Goal: Task Accomplishment & Management: Complete application form

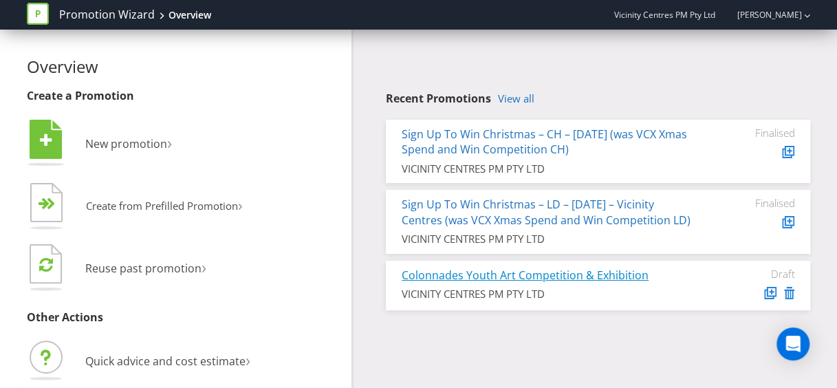
click at [578, 283] on link "Colonnades Youth Art Competition & Exhibition" at bounding box center [525, 275] width 247 height 15
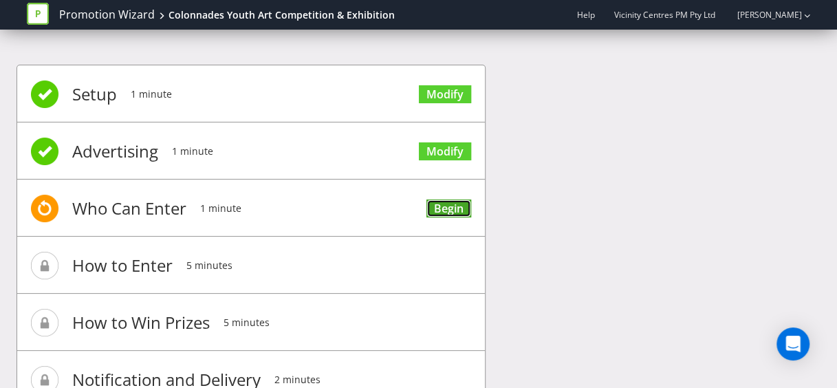
click at [448, 203] on link "Begin" at bounding box center [448, 208] width 45 height 19
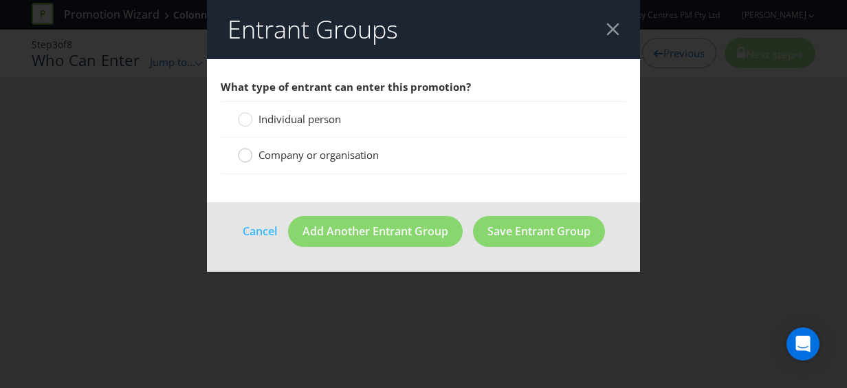
click at [245, 155] on circle at bounding box center [246, 156] width 14 height 14
click at [0, 0] on input "Company or organisation" at bounding box center [0, 0] width 0 height 0
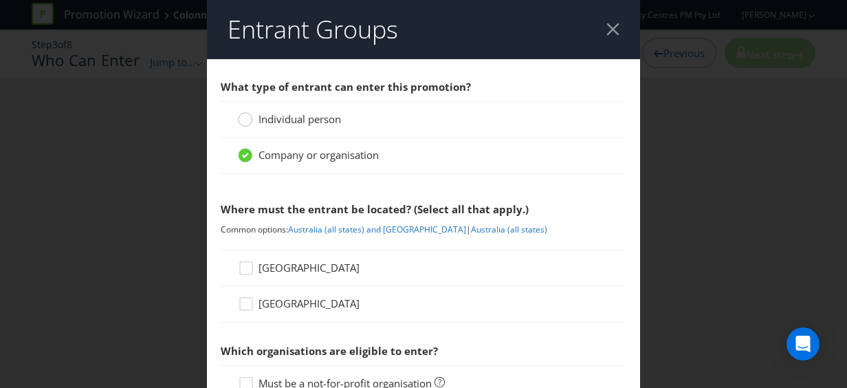
click at [242, 120] on circle at bounding box center [246, 120] width 14 height 14
click at [0, 0] on input "Individual person" at bounding box center [0, 0] width 0 height 0
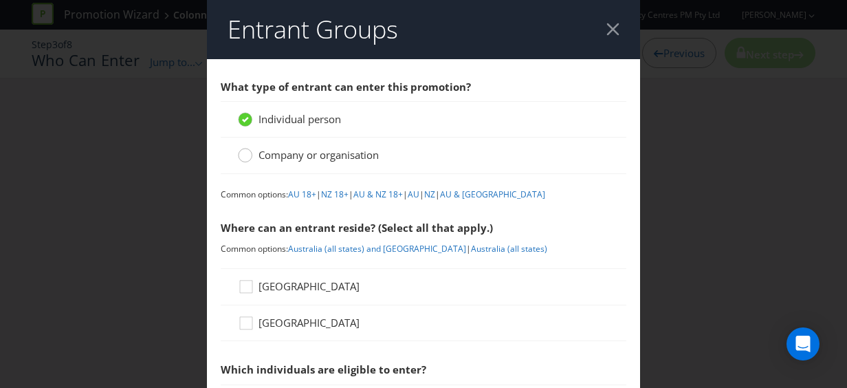
click at [239, 157] on circle at bounding box center [246, 156] width 14 height 14
click at [0, 0] on input "Company or organisation" at bounding box center [0, 0] width 0 height 0
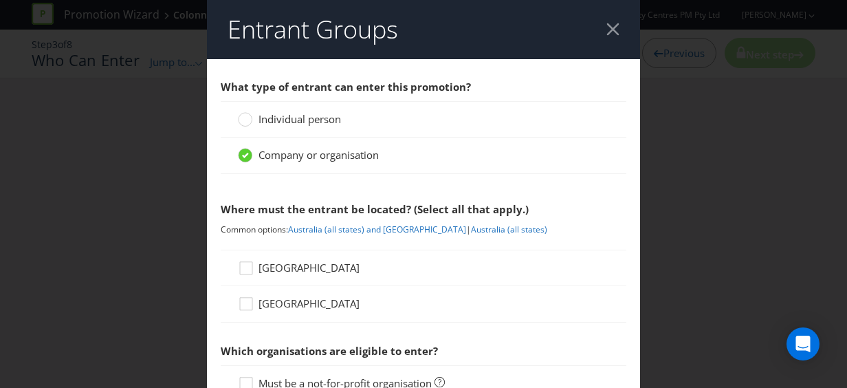
click at [248, 114] on label "Individual person" at bounding box center [291, 119] width 106 height 14
click at [0, 0] on input "Individual person" at bounding box center [0, 0] width 0 height 0
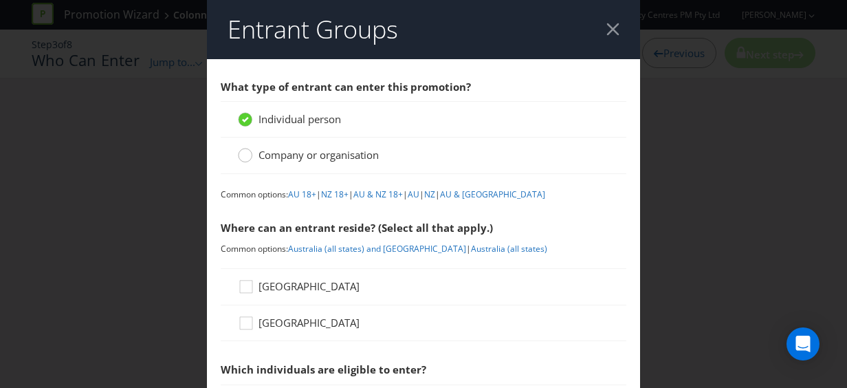
click at [242, 154] on div at bounding box center [245, 150] width 7 height 7
click at [0, 0] on input "Company or organisation" at bounding box center [0, 0] width 0 height 0
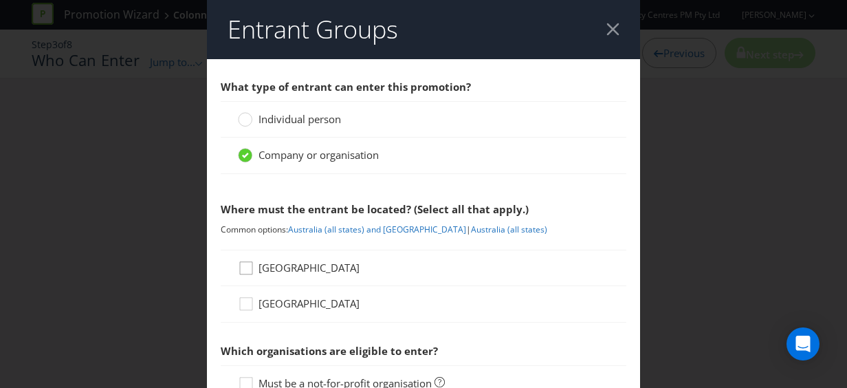
click at [244, 266] on div at bounding box center [246, 263] width 7 height 7
click at [0, 0] on input "[GEOGRAPHIC_DATA]" at bounding box center [0, 0] width 0 height 0
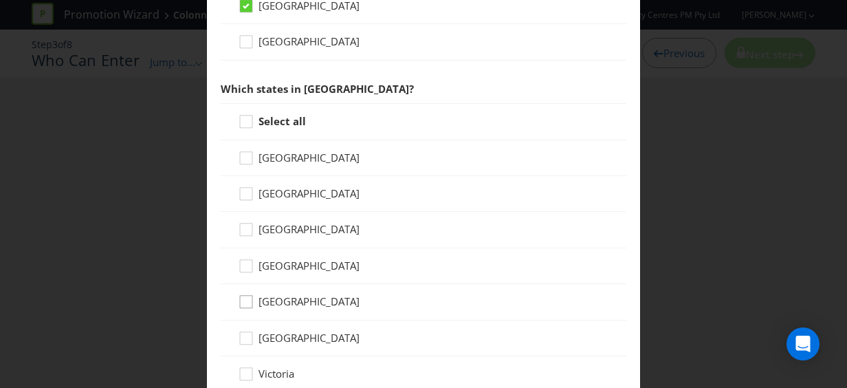
scroll to position [275, 0]
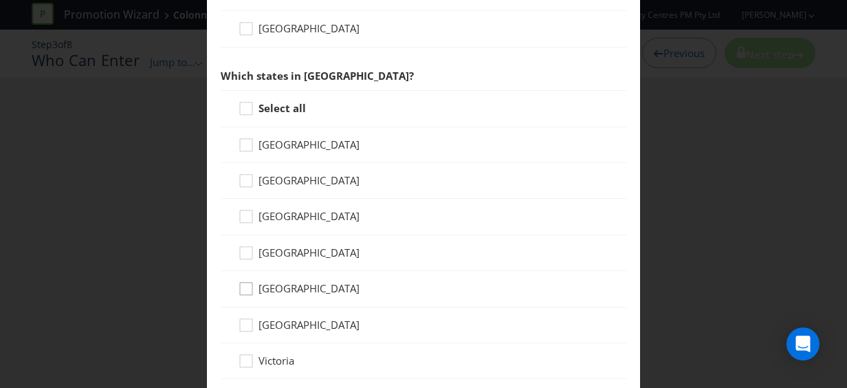
click at [238, 283] on icon at bounding box center [248, 291] width 21 height 21
click at [0, 0] on input "[GEOGRAPHIC_DATA]" at bounding box center [0, 0] width 0 height 0
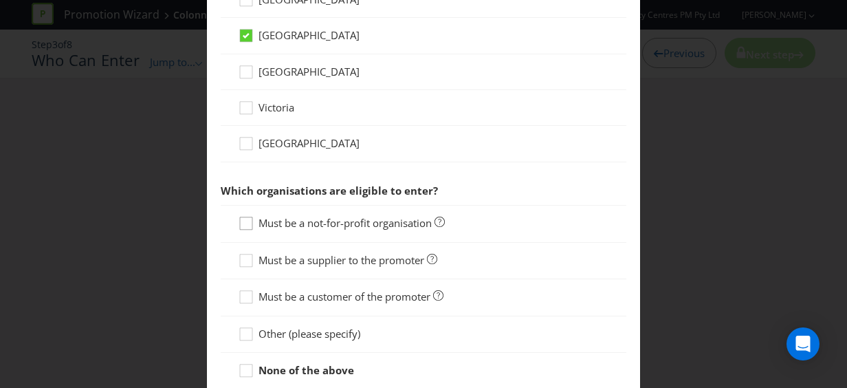
scroll to position [550, 0]
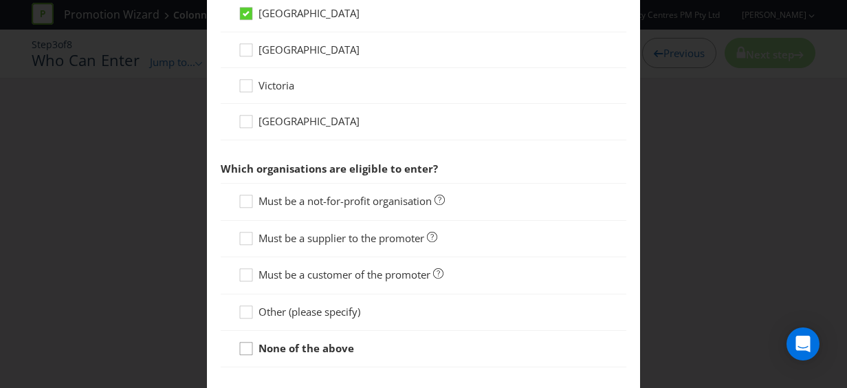
click at [243, 340] on div at bounding box center [246, 343] width 7 height 7
click at [0, 0] on input "None of the above" at bounding box center [0, 0] width 0 height 0
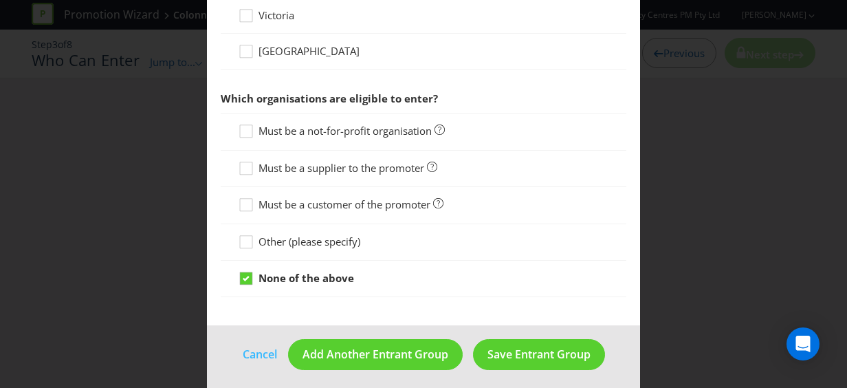
scroll to position [622, 0]
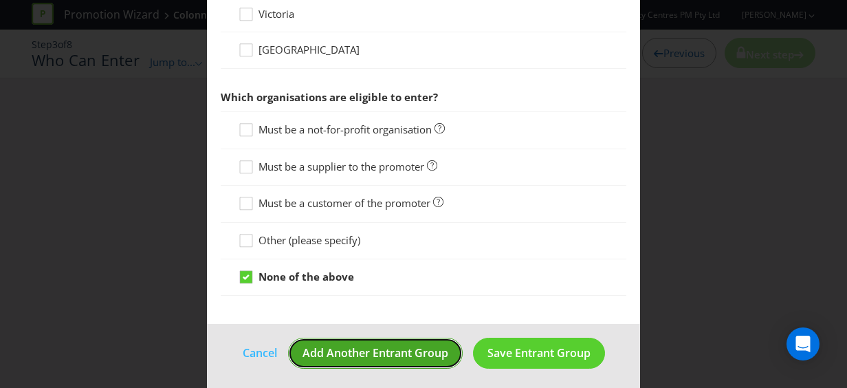
click at [386, 345] on span "Add Another Entrant Group" at bounding box center [376, 352] width 146 height 15
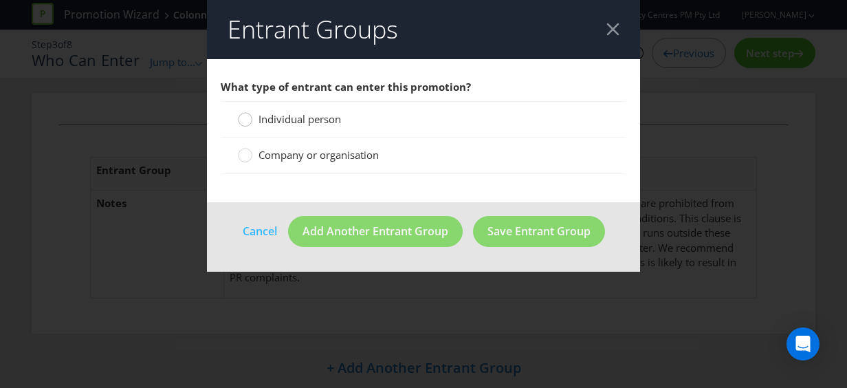
click at [248, 116] on div at bounding box center [245, 114] width 7 height 7
click at [0, 0] on input "Individual person" at bounding box center [0, 0] width 0 height 0
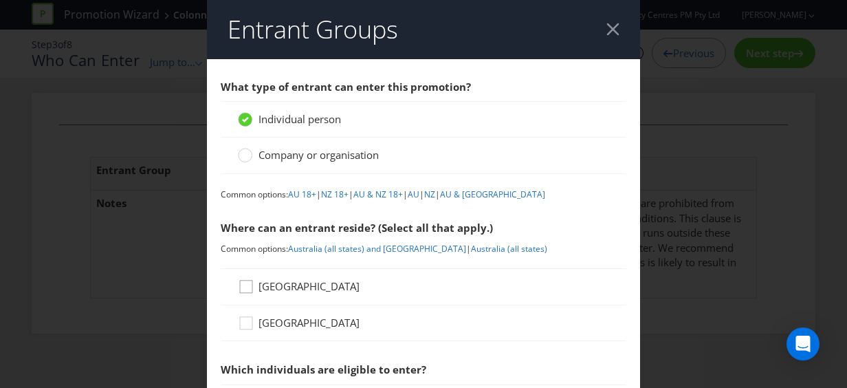
click at [242, 285] on div at bounding box center [245, 291] width 14 height 24
click at [0, 0] on input "[GEOGRAPHIC_DATA]" at bounding box center [0, 0] width 0 height 0
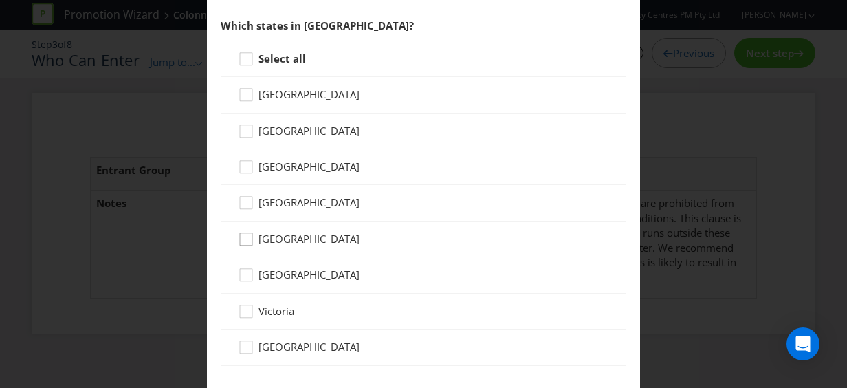
click at [243, 232] on div at bounding box center [246, 234] width 7 height 7
click at [0, 0] on input "[GEOGRAPHIC_DATA]" at bounding box center [0, 0] width 0 height 0
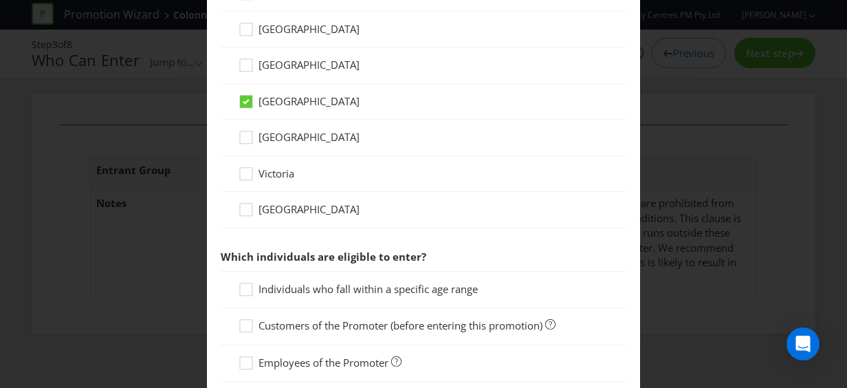
scroll to position [550, 0]
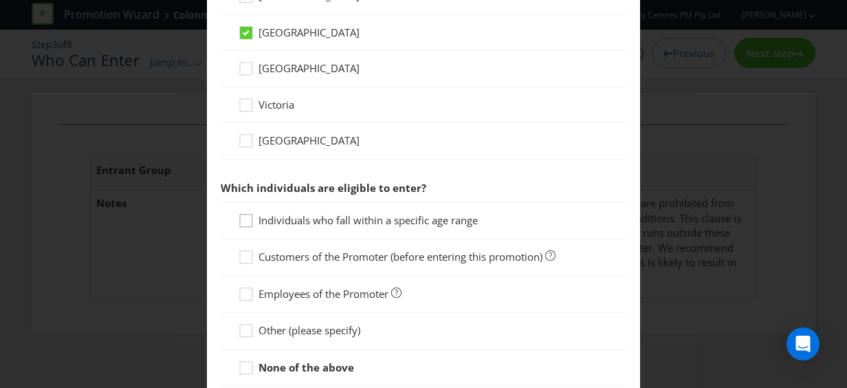
click at [244, 214] on div at bounding box center [246, 216] width 7 height 7
click at [0, 0] on input "Individuals who fall within a specific age range" at bounding box center [0, 0] width 0 height 0
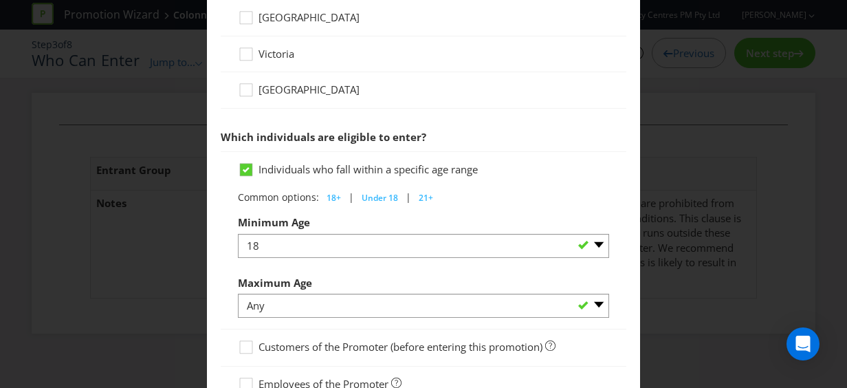
scroll to position [619, 0]
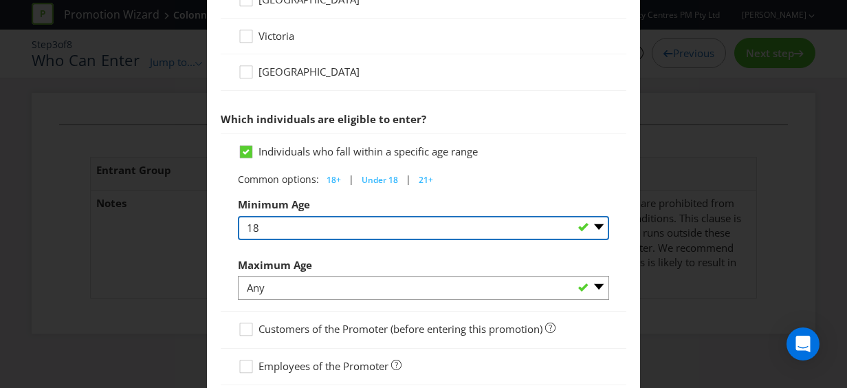
click at [381, 221] on select "Any 1 2 3 4 5 6 7 8 9 10 11 12 13 14 15 16 17 18 19 20 21 22 23 24 25 26 27 28 …" at bounding box center [423, 228] width 371 height 24
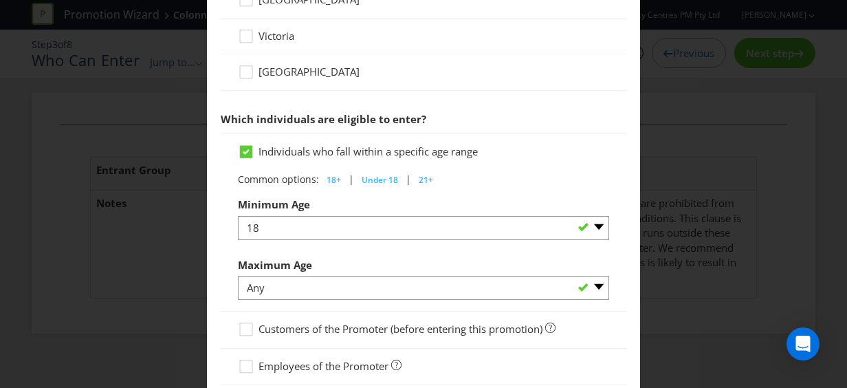
click at [238, 237] on span "Common options: 18+ | Under 18 | 21+ Minimum Age Any 1 2 3 4 5 6 7 8 9 10 11 12…" at bounding box center [423, 236] width 371 height 129
click at [383, 177] on span "Under 18" at bounding box center [380, 180] width 36 height 12
select select "ANY"
select select "18"
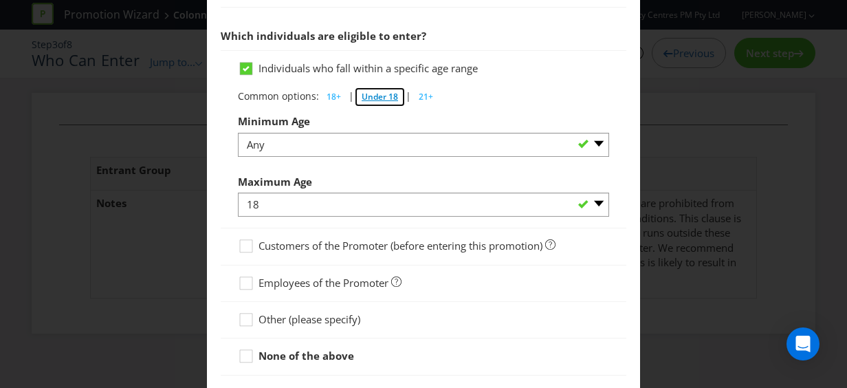
scroll to position [757, 0]
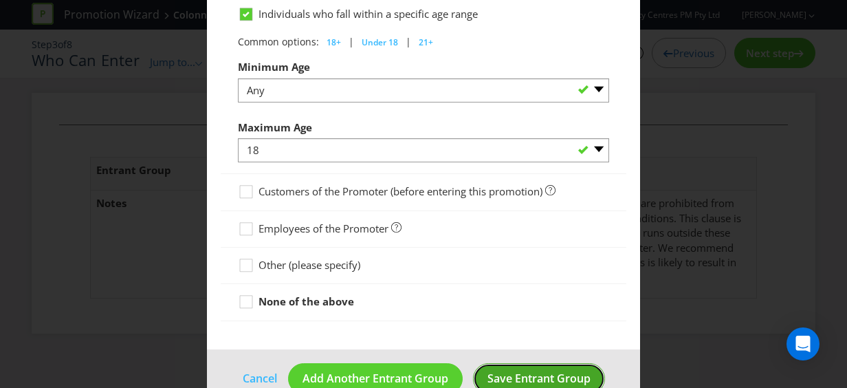
click at [505, 371] on span "Save Entrant Group" at bounding box center [539, 378] width 103 height 15
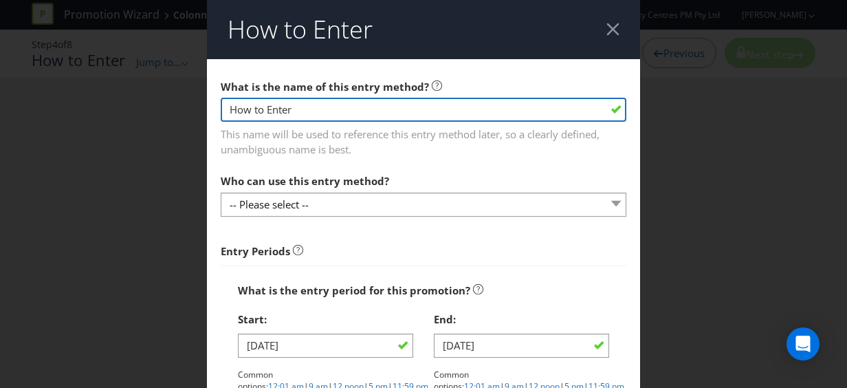
click at [348, 106] on input "How to Enter" at bounding box center [424, 110] width 406 height 24
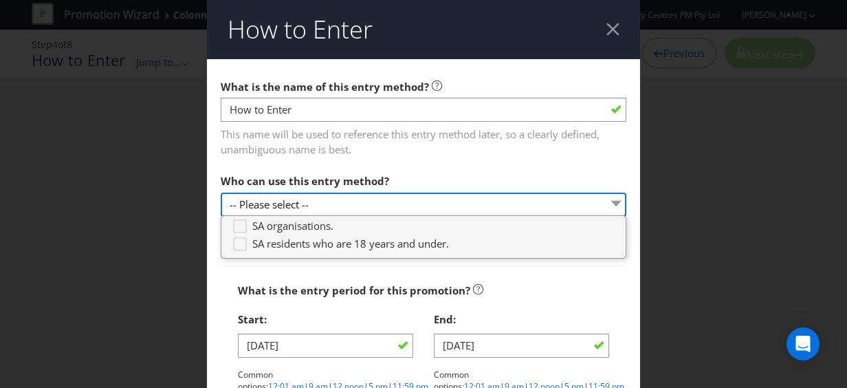
click at [333, 204] on select "-- Please select --" at bounding box center [424, 205] width 406 height 24
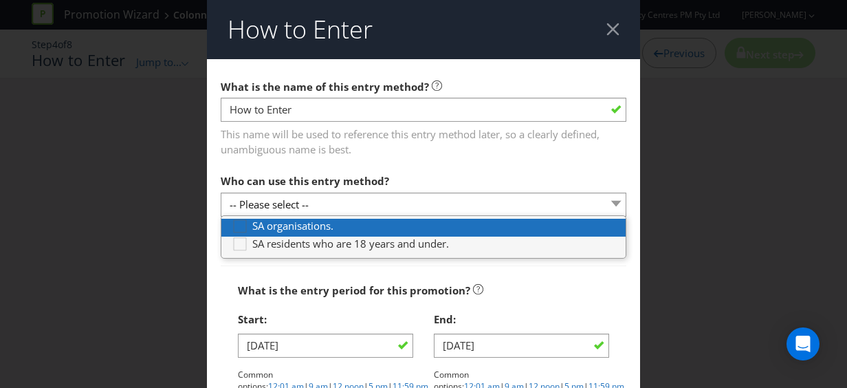
click at [232, 225] on icon at bounding box center [242, 229] width 21 height 21
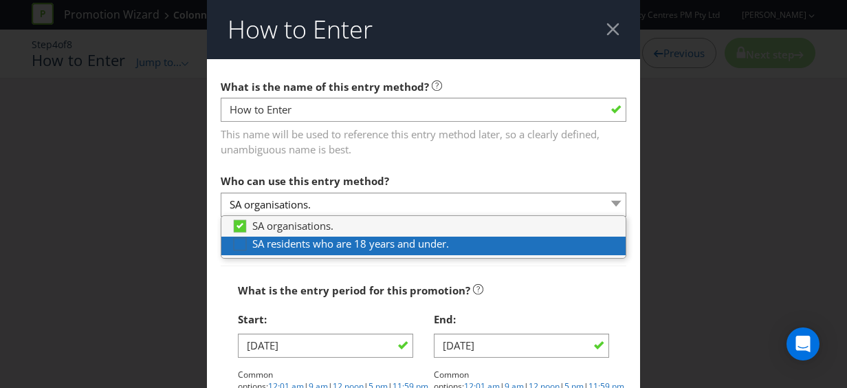
click at [237, 241] on div at bounding box center [240, 239] width 7 height 7
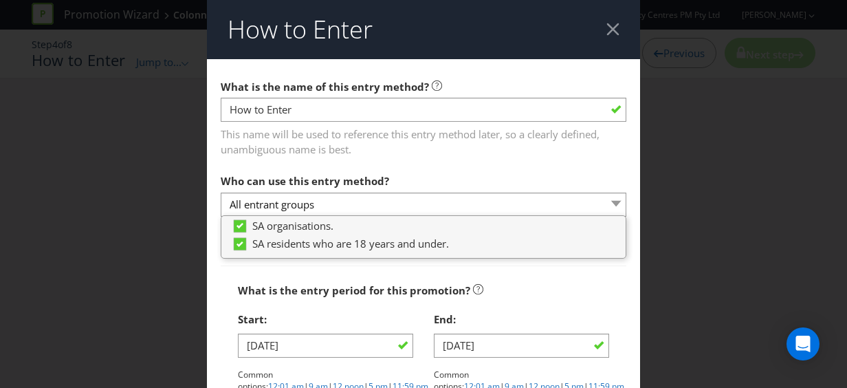
click at [464, 267] on div "What is the entry period for this promotion? Start: 16/03/26 Common options: 12…" at bounding box center [424, 350] width 406 height 169
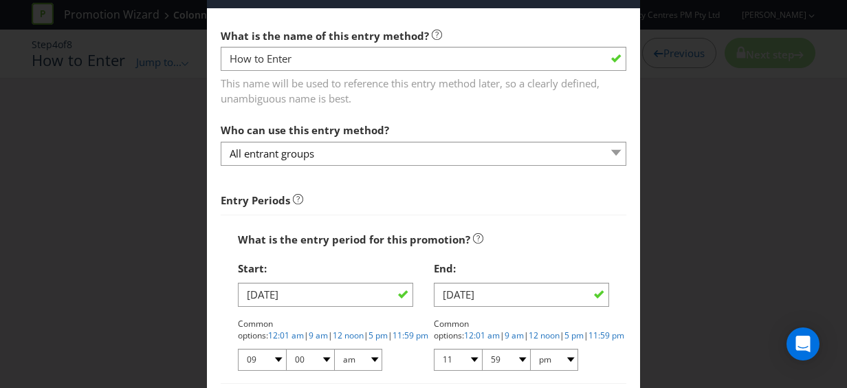
scroll to position [69, 0]
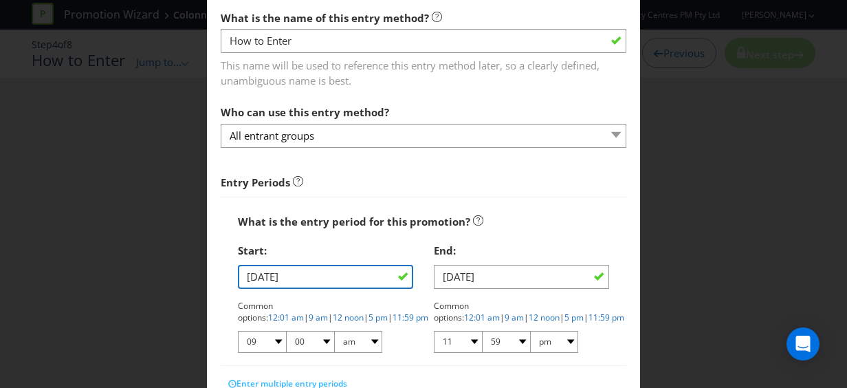
click at [293, 278] on input "16/03/26" at bounding box center [325, 277] width 175 height 24
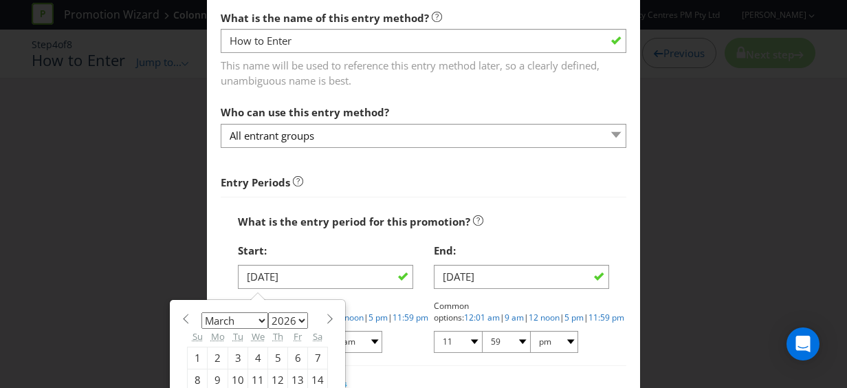
click at [356, 241] on div "Start:" at bounding box center [325, 251] width 175 height 28
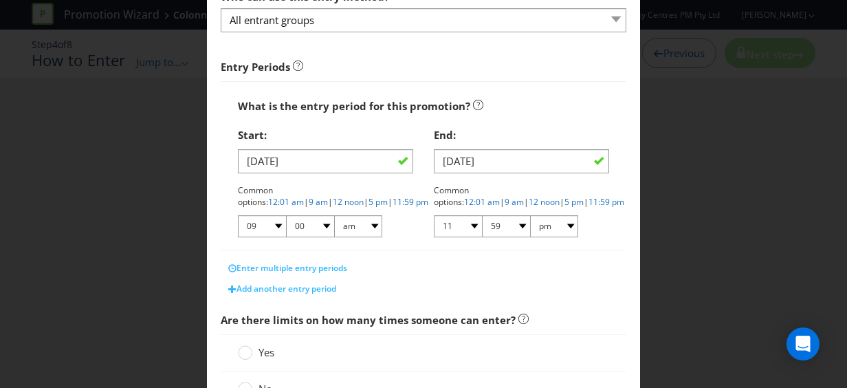
scroll to position [206, 0]
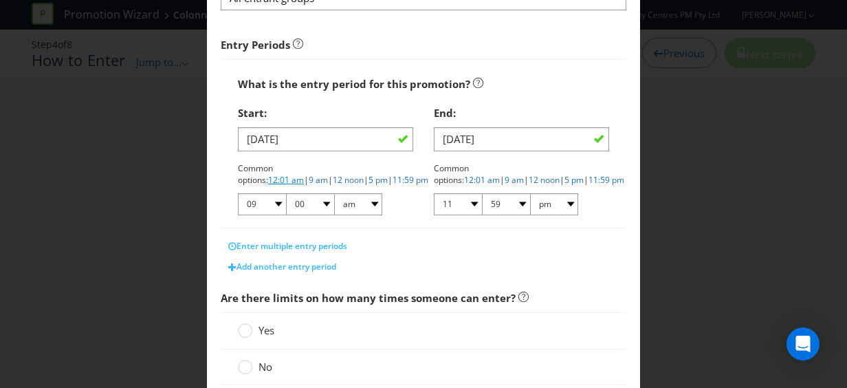
click at [304, 174] on link "12:01 am" at bounding box center [286, 180] width 36 height 12
select select "12"
select select "01"
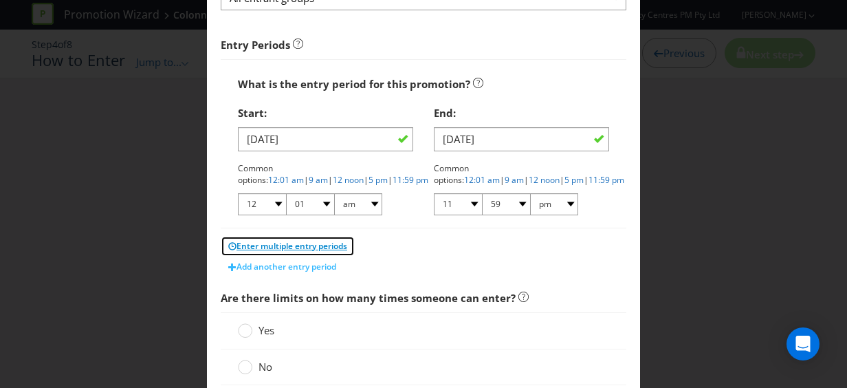
click at [295, 245] on span "Enter multiple entry periods" at bounding box center [292, 246] width 111 height 12
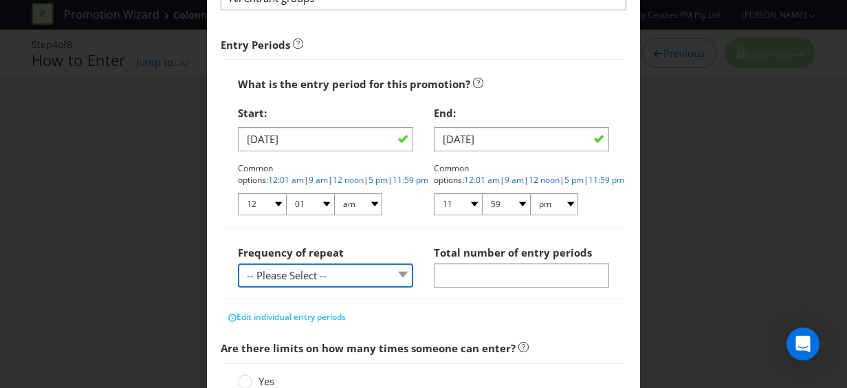
click at [406, 270] on select "-- Please Select -- hourly daily weekly monthly" at bounding box center [325, 275] width 175 height 24
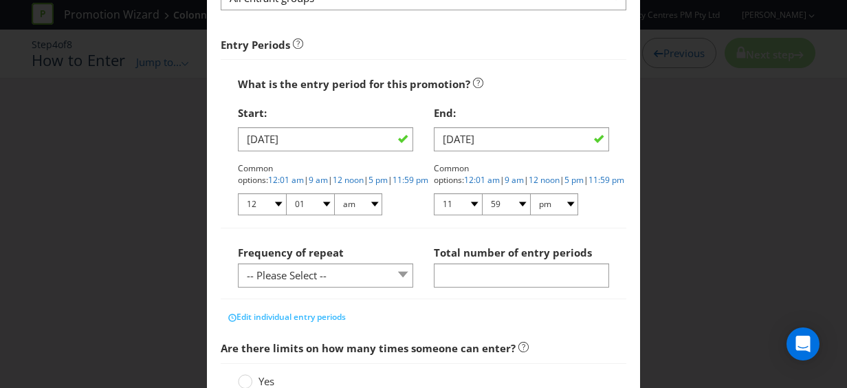
click at [194, 250] on div "How to Enter What is the name of this entry method? How to Enter This name will…" at bounding box center [423, 194] width 847 height 388
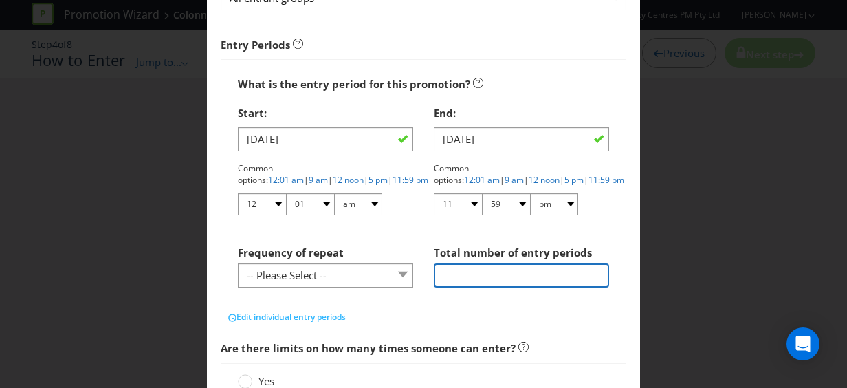
click at [499, 276] on input "number" at bounding box center [521, 275] width 175 height 24
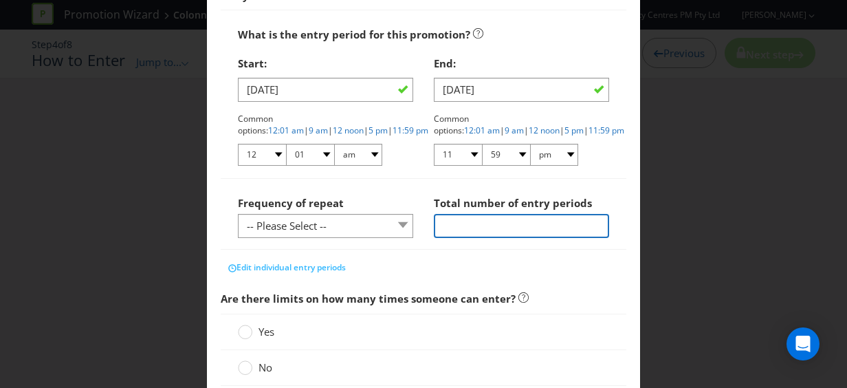
scroll to position [344, 0]
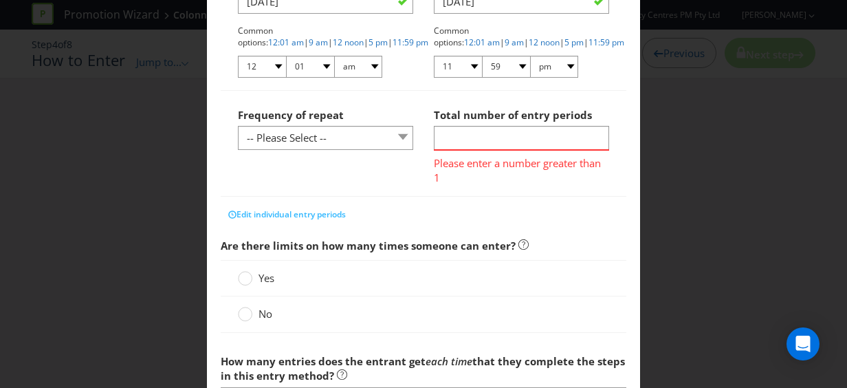
click at [237, 239] on div "Are there limits on how many times someone can enter? Yes No" at bounding box center [424, 286] width 406 height 109
click at [242, 274] on div at bounding box center [245, 273] width 7 height 7
click at [0, 0] on input "Yes" at bounding box center [0, 0] width 0 height 0
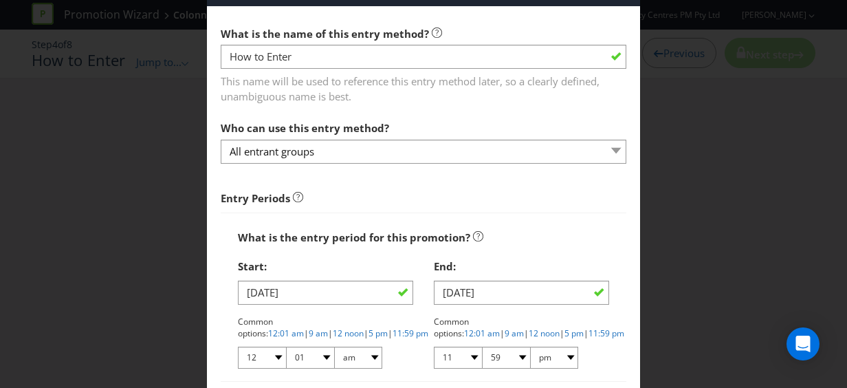
scroll to position [49, 0]
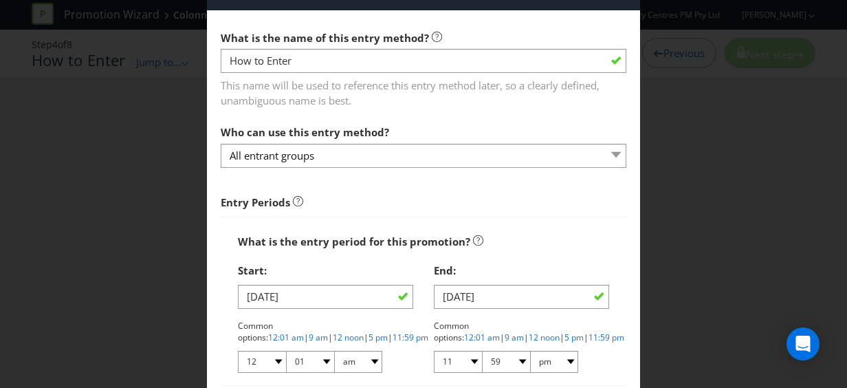
click at [691, 240] on div "How to Enter What is the name of this entry method? How to Enter This name will…" at bounding box center [423, 194] width 847 height 388
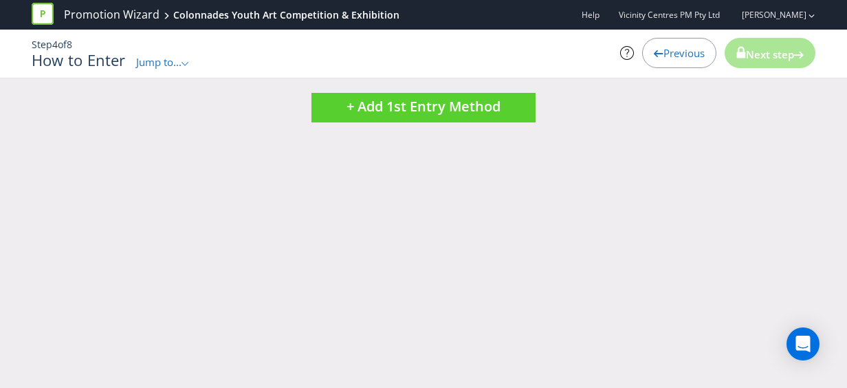
click at [674, 52] on span "Previous" at bounding box center [684, 53] width 41 height 14
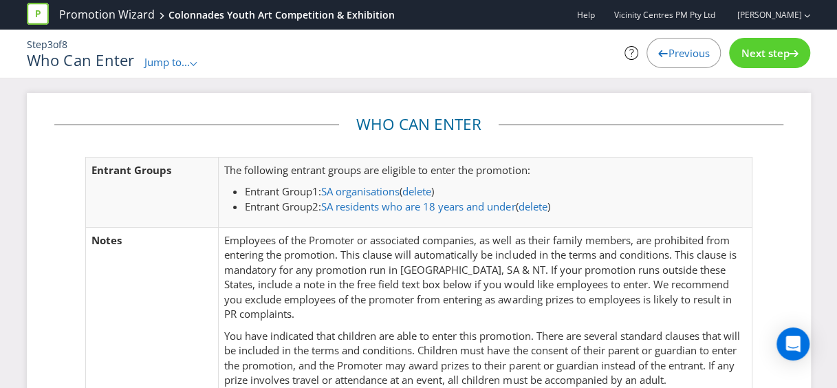
click at [674, 52] on span "Previous" at bounding box center [688, 53] width 41 height 14
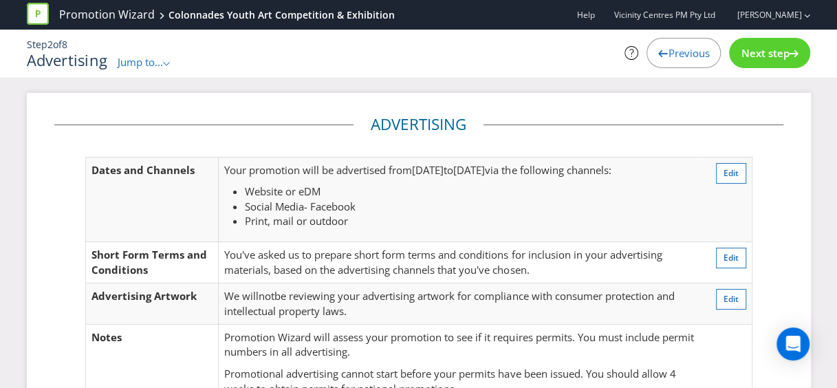
click at [674, 52] on span "Previous" at bounding box center [688, 53] width 41 height 14
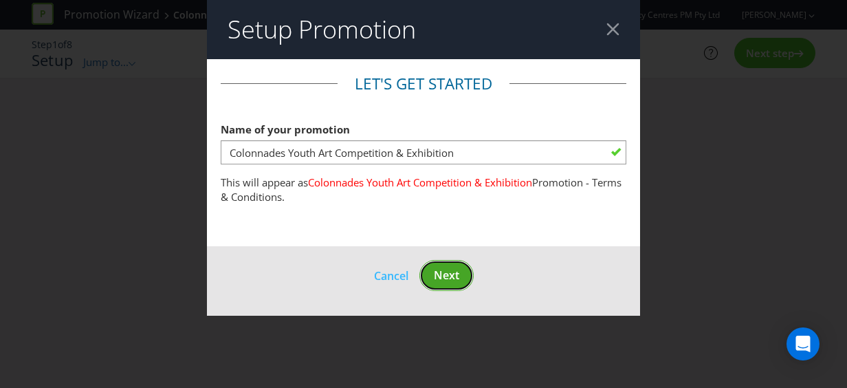
click at [449, 282] on span "Next" at bounding box center [446, 275] width 25 height 15
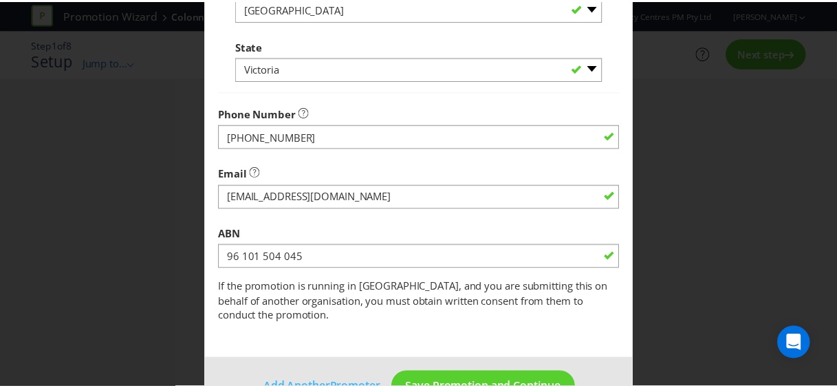
scroll to position [509, 0]
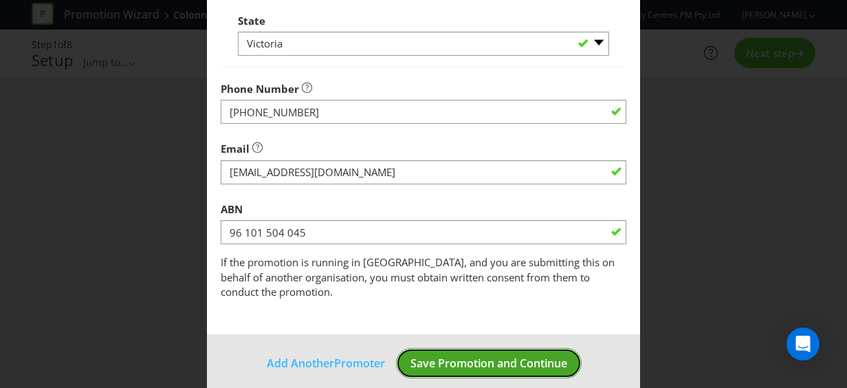
click at [458, 356] on span "Save Promotion and Continue" at bounding box center [489, 363] width 157 height 15
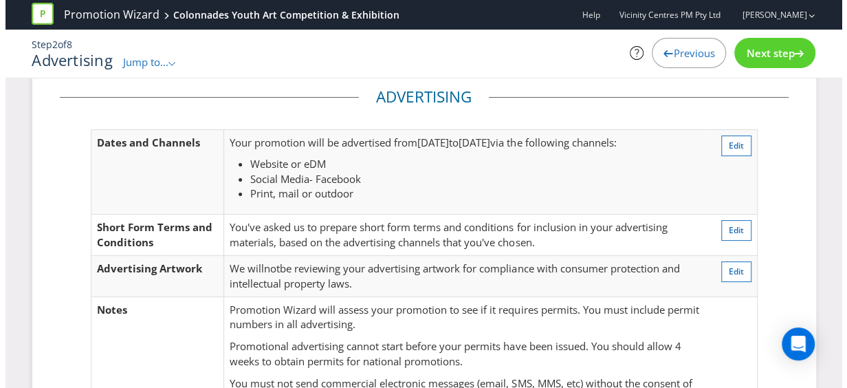
scroll to position [69, 0]
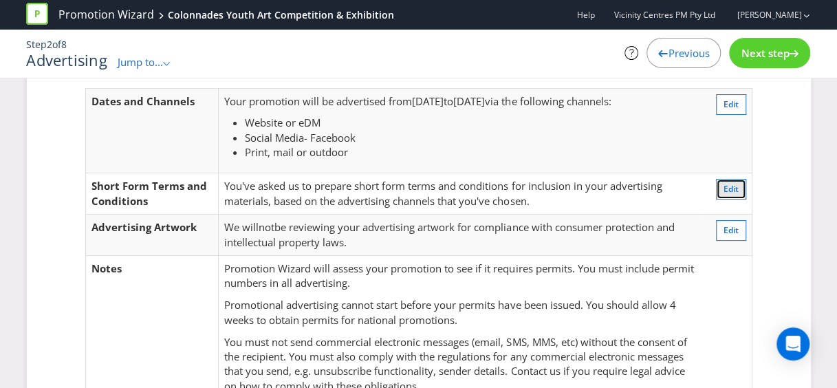
click at [736, 184] on span "Edit" at bounding box center [731, 189] width 15 height 12
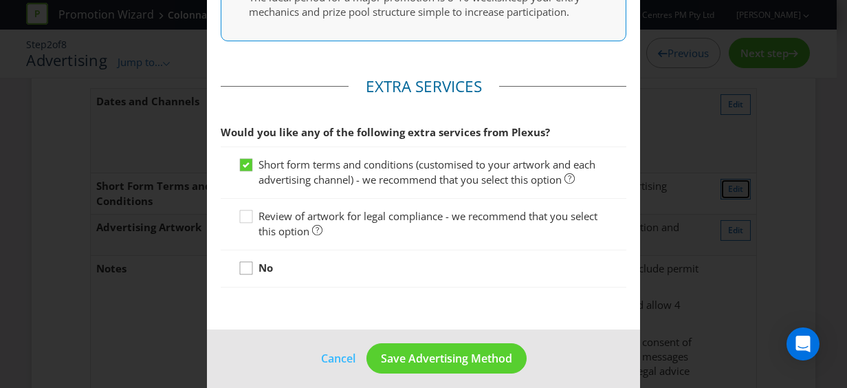
scroll to position [769, 0]
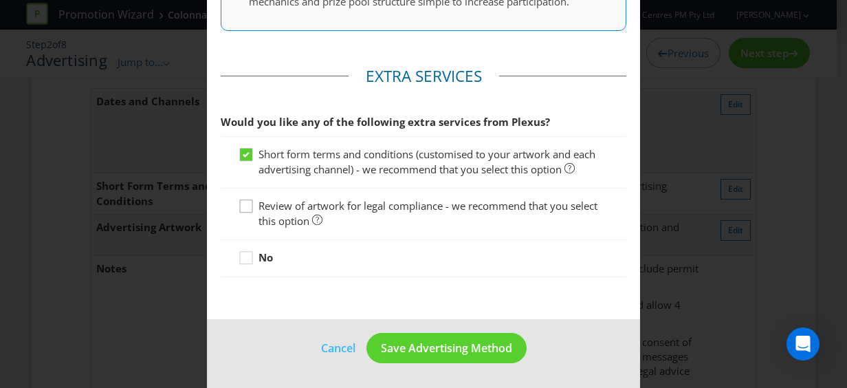
click at [243, 205] on div at bounding box center [246, 201] width 7 height 7
click at [0, 0] on input "Review of artwork for legal compliance - we recommend that you select this opti…" at bounding box center [0, 0] width 0 height 0
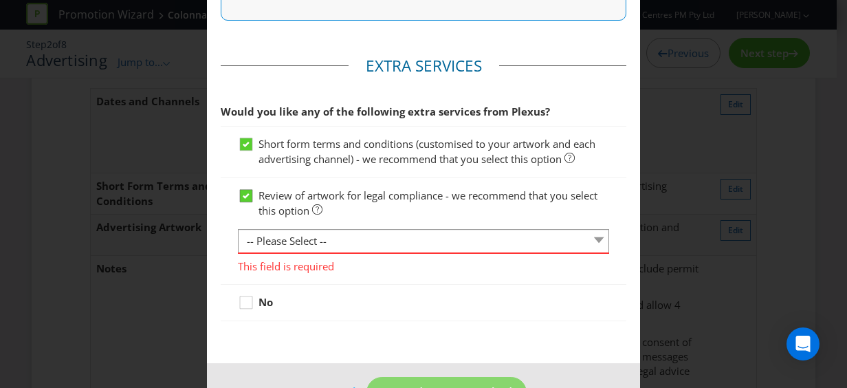
click at [243, 199] on icon at bounding box center [246, 196] width 7 height 6
click at [0, 0] on input "Review of artwork for legal compliance - we recommend that you select this opti…" at bounding box center [0, 0] width 0 height 0
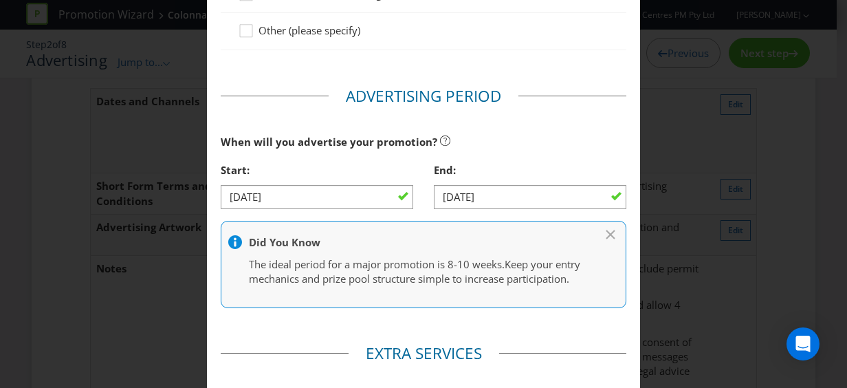
scroll to position [494, 0]
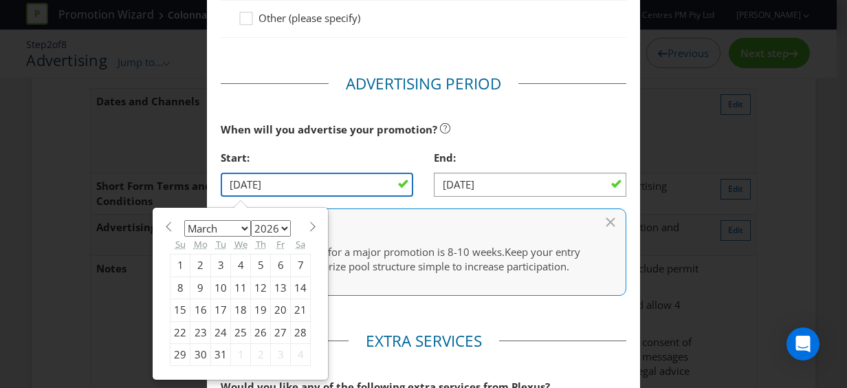
click at [345, 184] on input "16/03/26" at bounding box center [317, 185] width 193 height 24
drag, startPoint x: 171, startPoint y: 221, endPoint x: 161, endPoint y: 221, distance: 9.6
click at [170, 221] on section "January February March April May June July August September October November De…" at bounding box center [240, 225] width 141 height 10
click at [163, 221] on span at bounding box center [168, 226] width 10 height 10
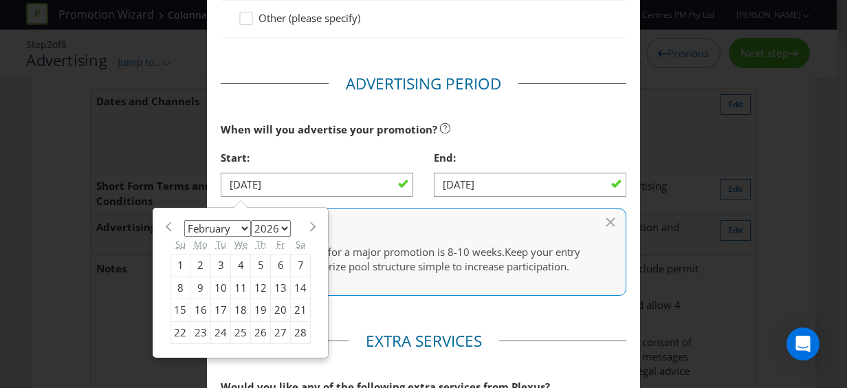
click at [163, 221] on span at bounding box center [168, 226] width 10 height 10
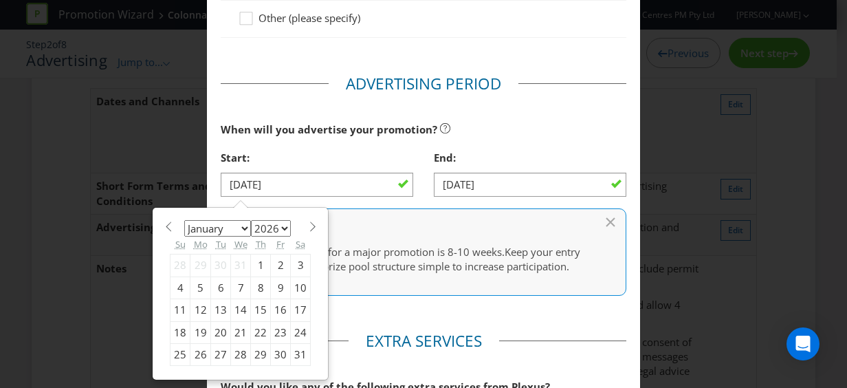
click at [163, 221] on span at bounding box center [168, 226] width 10 height 10
select select "11"
select select "2025"
click at [163, 221] on span at bounding box center [168, 226] width 10 height 10
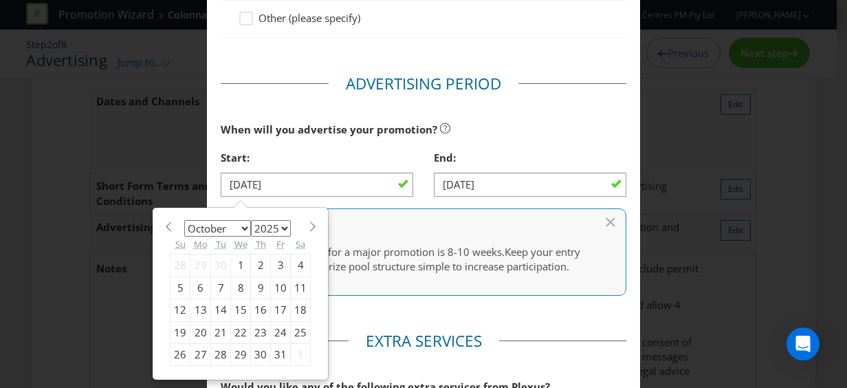
click at [164, 221] on span at bounding box center [168, 226] width 10 height 10
select select "8"
click at [193, 305] on div "15" at bounding box center [201, 310] width 21 height 22
type input "[DATE]"
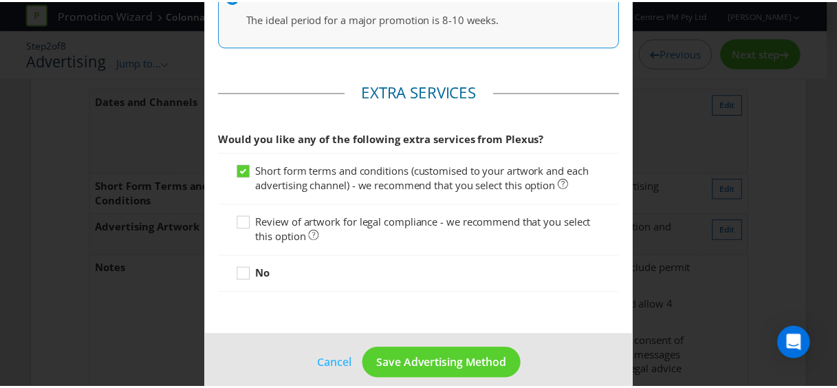
scroll to position [740, 0]
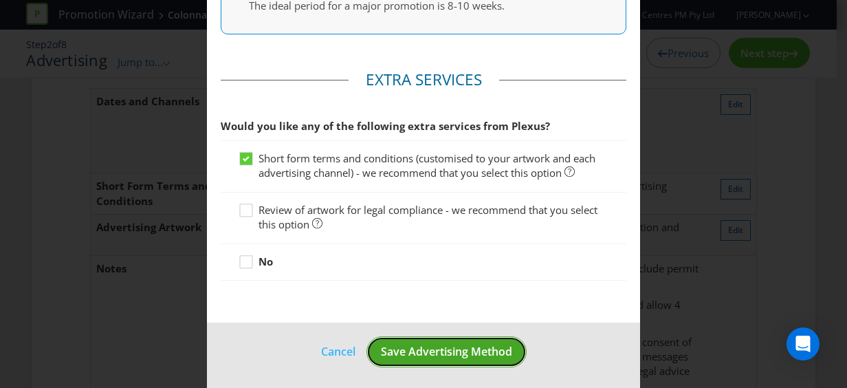
click at [466, 347] on span "Save Advertising Method" at bounding box center [446, 351] width 131 height 15
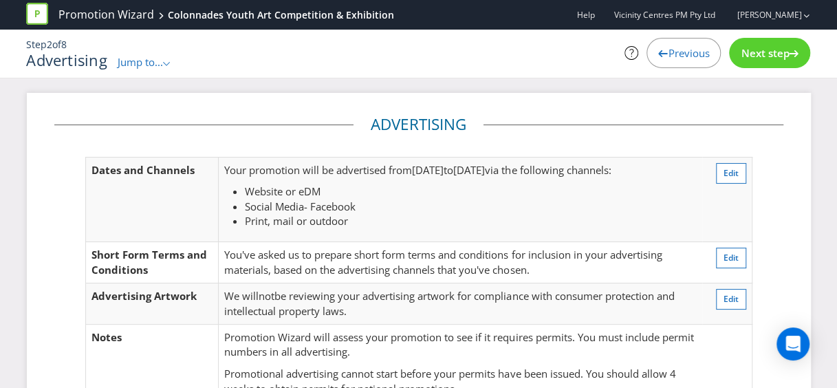
scroll to position [69, 0]
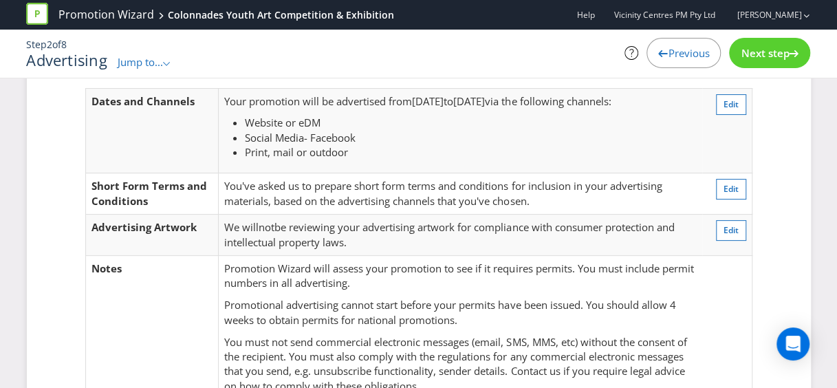
click at [756, 51] on span "Next step" at bounding box center [765, 53] width 48 height 14
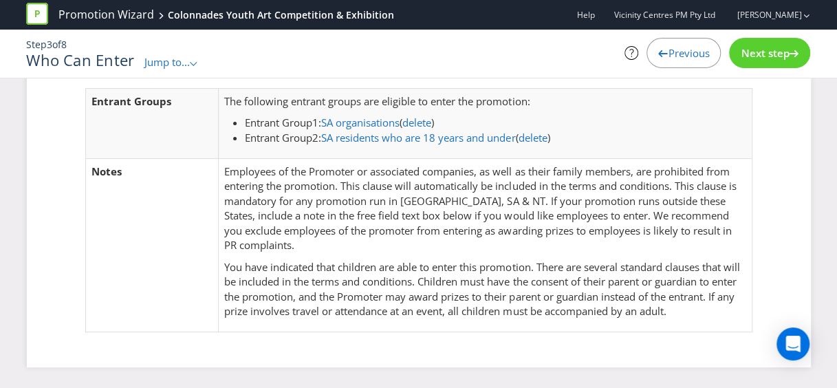
click at [750, 58] on span "Next step" at bounding box center [765, 53] width 48 height 14
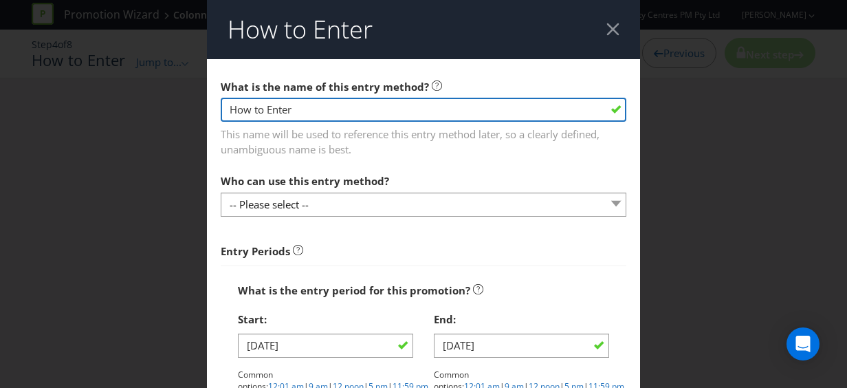
click at [367, 109] on input "How to Enter" at bounding box center [424, 110] width 406 height 24
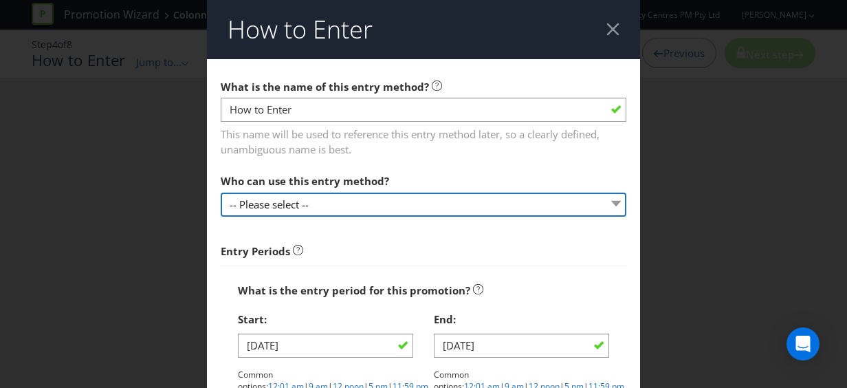
click at [372, 199] on select "-- Please select --" at bounding box center [424, 205] width 406 height 24
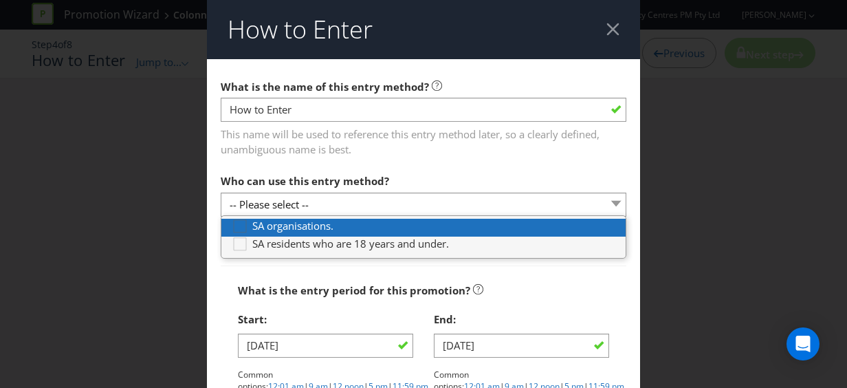
click at [232, 226] on icon at bounding box center [242, 229] width 21 height 21
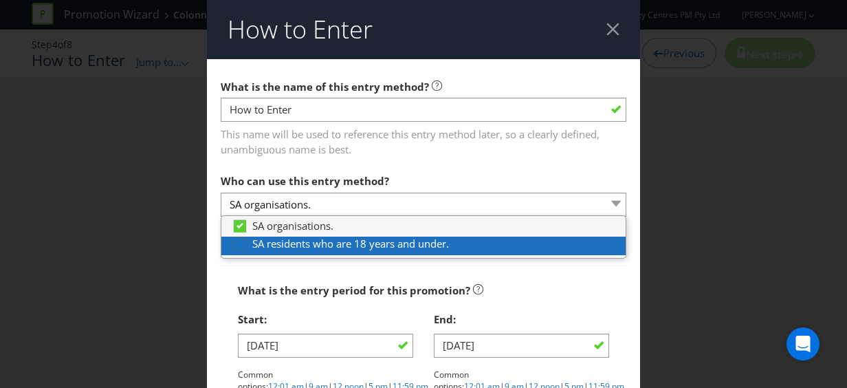
click at [237, 241] on div at bounding box center [240, 239] width 7 height 7
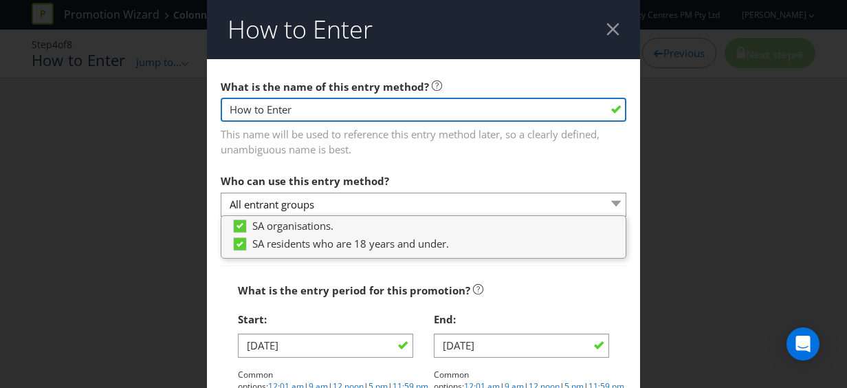
click at [293, 111] on input "How to Enter" at bounding box center [424, 110] width 406 height 24
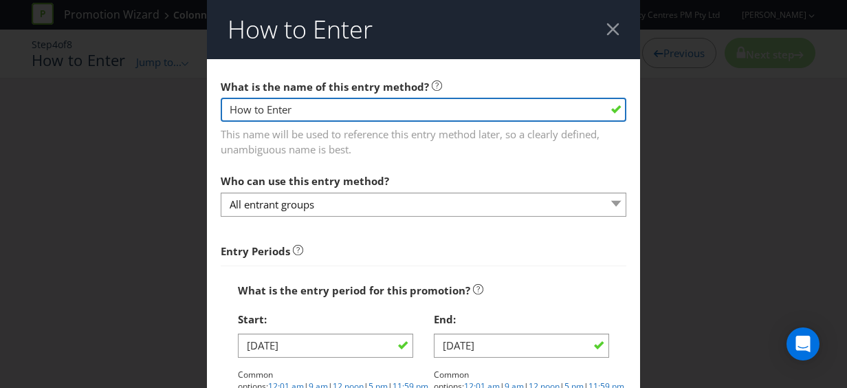
drag, startPoint x: 314, startPoint y: 112, endPoint x: 189, endPoint y: 103, distance: 125.5
click at [189, 103] on div "How to Enter What is the name of this entry method? How to Enter This name will…" at bounding box center [423, 194] width 847 height 388
type input "Partcipation Interest Form"
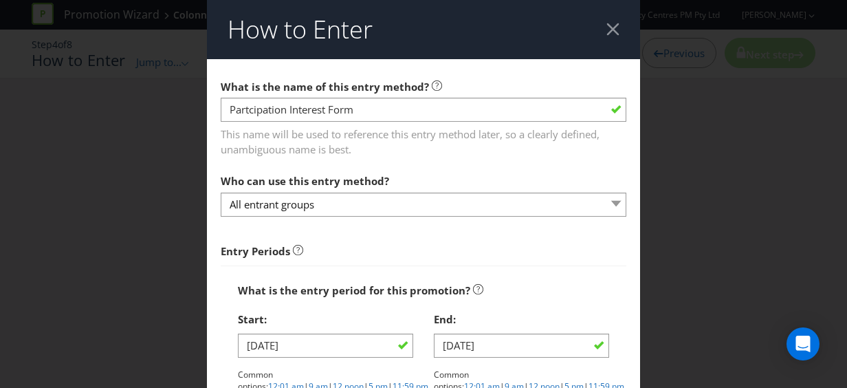
click at [607, 30] on div at bounding box center [613, 29] width 13 height 13
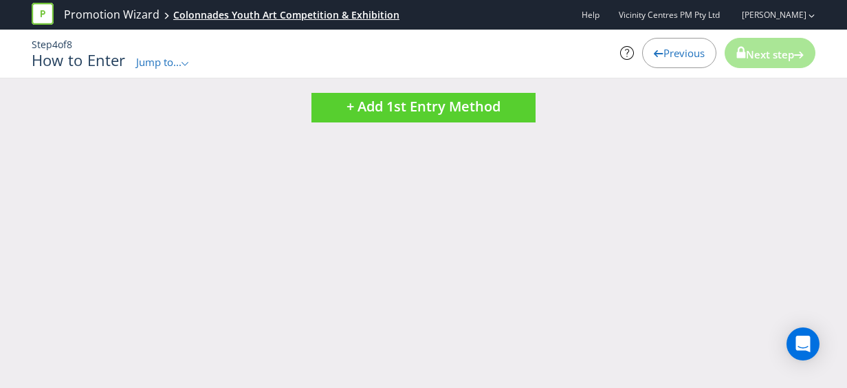
click at [195, 12] on div "Colonnades Youth Art Competition & Exhibition" at bounding box center [286, 15] width 226 height 14
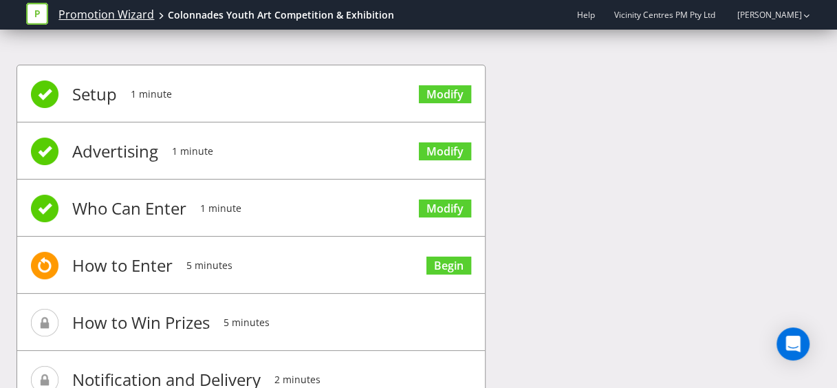
click at [119, 11] on link "Promotion Wizard" at bounding box center [106, 15] width 96 height 16
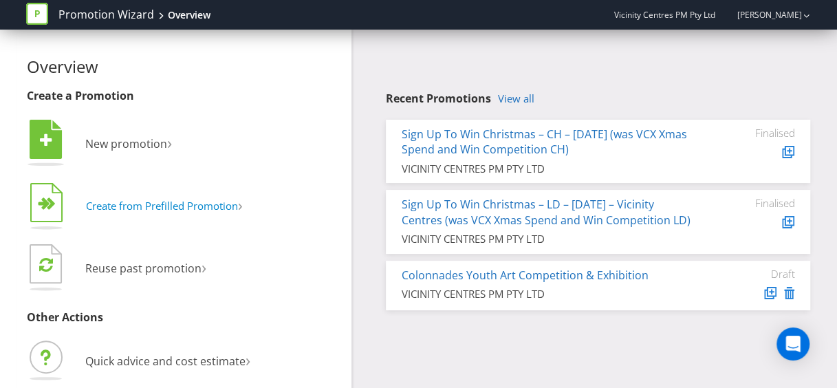
click at [182, 206] on span "Create from Prefilled Promotion" at bounding box center [162, 206] width 152 height 14
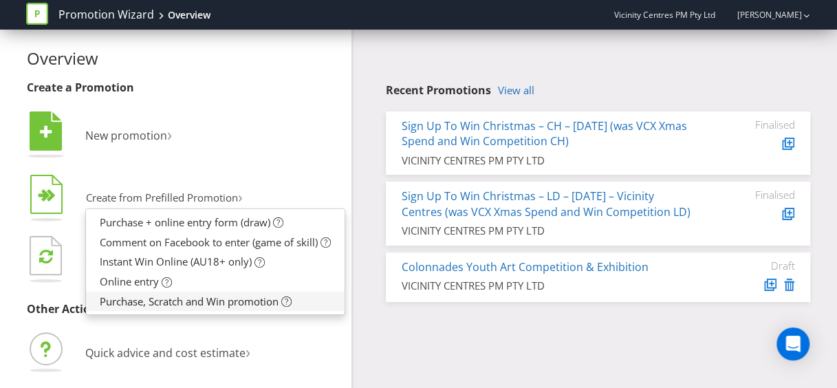
scroll to position [61, 0]
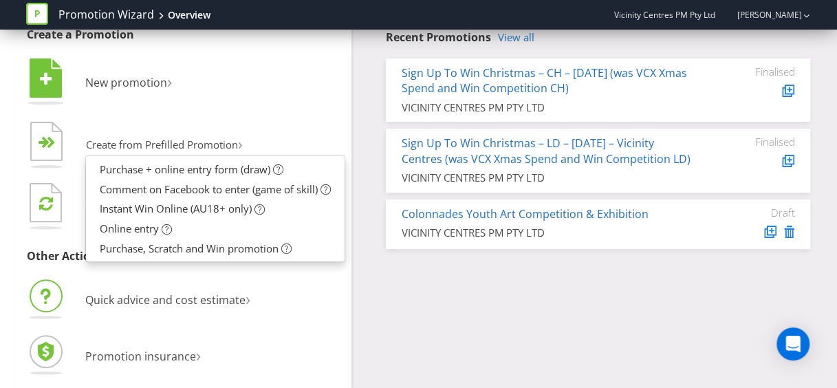
click at [305, 305] on li "Quick advice and cost estimate ›" at bounding box center [184, 301] width 315 height 49
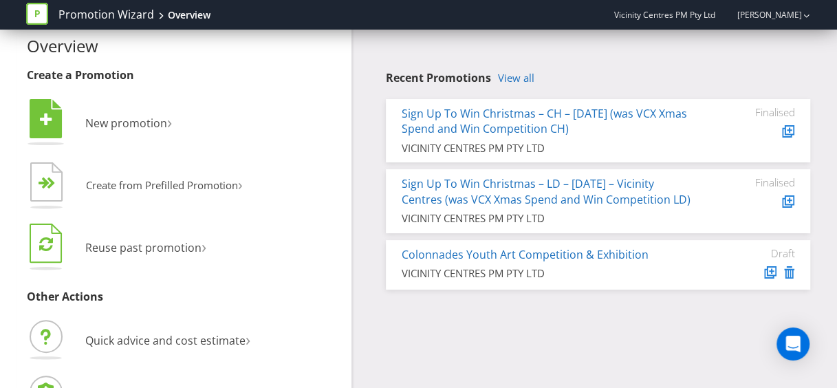
scroll to position [0, 0]
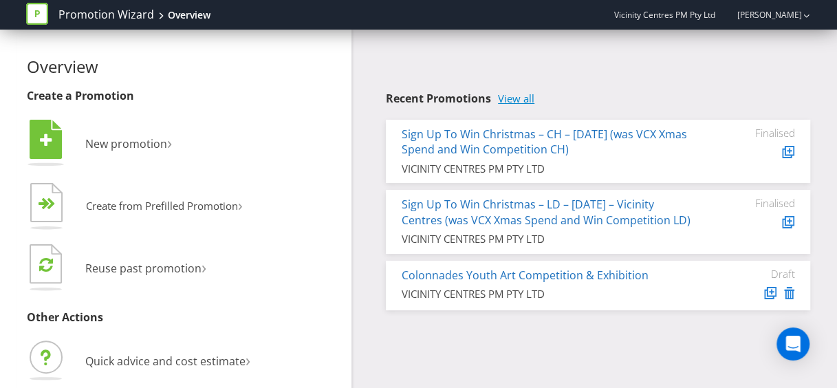
click at [519, 102] on link "View all" at bounding box center [516, 99] width 36 height 12
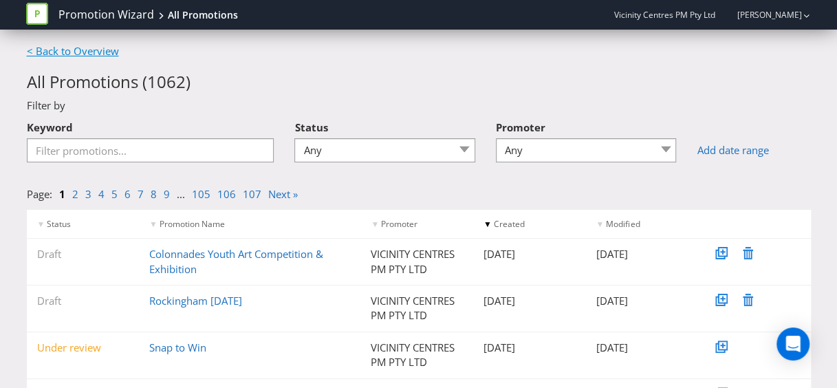
click at [52, 48] on link "< Back to Overview" at bounding box center [73, 51] width 92 height 14
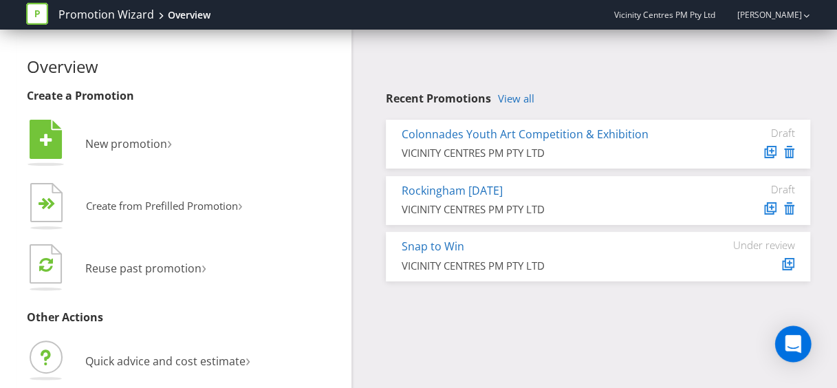
click at [802, 339] on div "Open Intercom Messenger" at bounding box center [793, 344] width 36 height 36
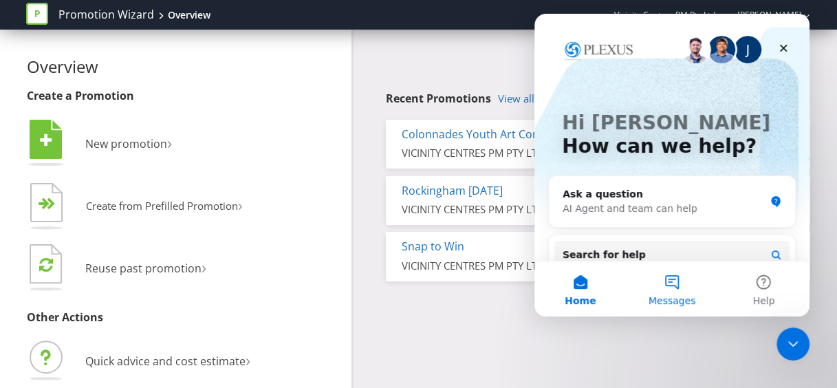
click at [670, 285] on button "Messages" at bounding box center [671, 288] width 91 height 55
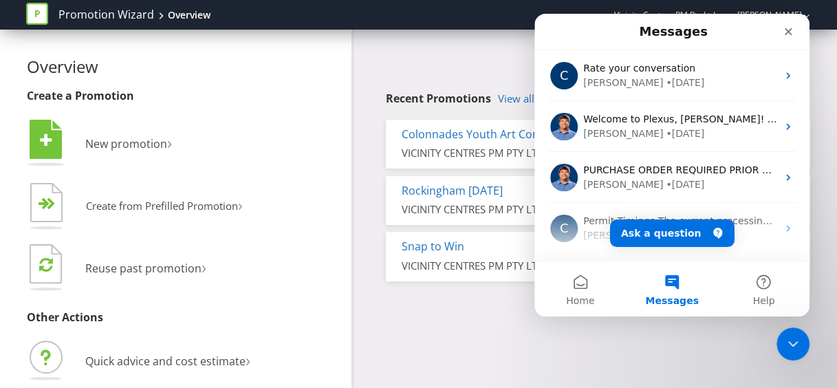
click at [432, 41] on div "Recent Promotions View all Colonnades Youth Art Competition & Exhibition VICINI…" at bounding box center [585, 159] width 469 height 259
click at [792, 23] on div "Close" at bounding box center [788, 31] width 25 height 25
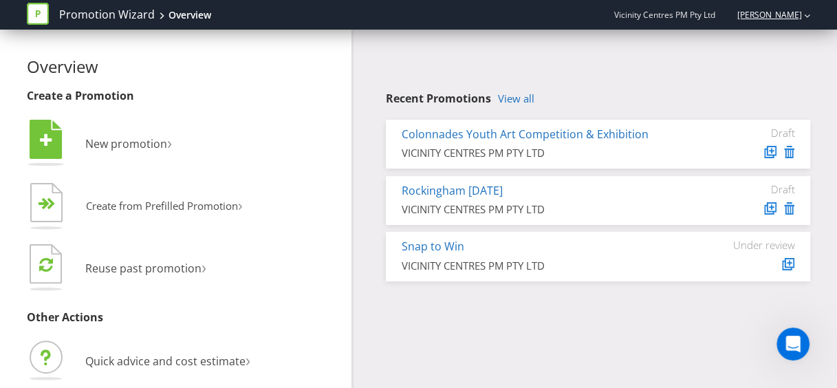
click at [800, 9] on link "[PERSON_NAME]" at bounding box center [763, 15] width 78 height 12
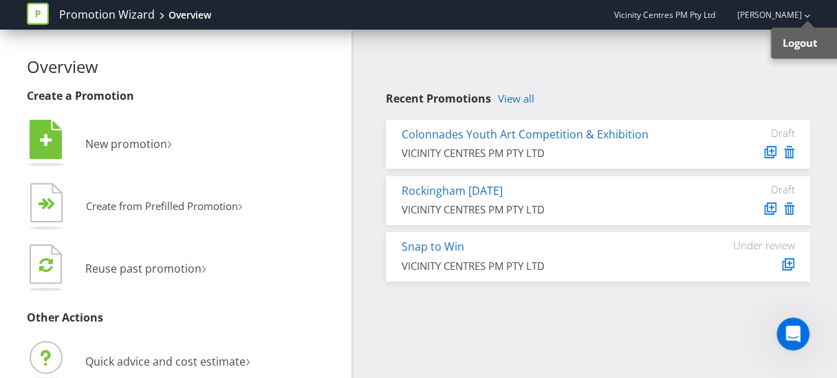
click at [669, 21] on div "Vicinity Centres PM Pty Ltd Alison Mancini Logout" at bounding box center [708, 15] width 205 height 24
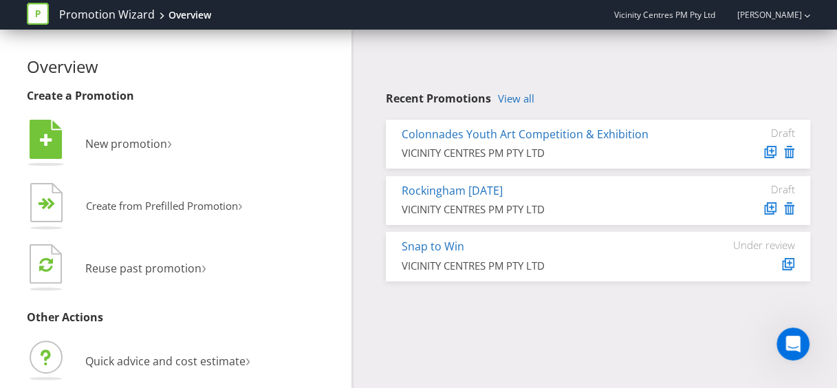
click at [673, 5] on div "Vicinity Centres PM Pty Ltd Alison Mancini" at bounding box center [708, 15] width 205 height 24
click at [671, 14] on span "Vicinity Centres PM Pty Ltd" at bounding box center [664, 15] width 101 height 12
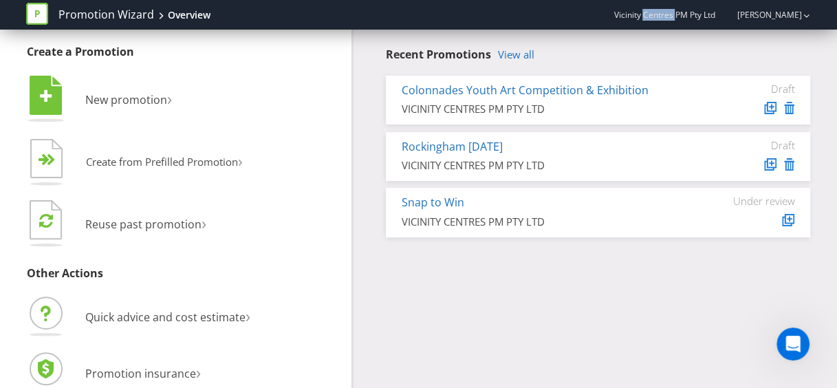
scroll to position [61, 0]
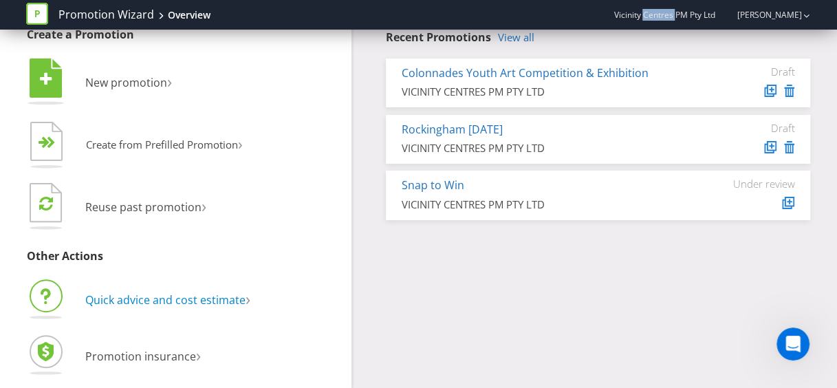
click at [242, 299] on span "Quick advice and cost estimate" at bounding box center [165, 299] width 160 height 15
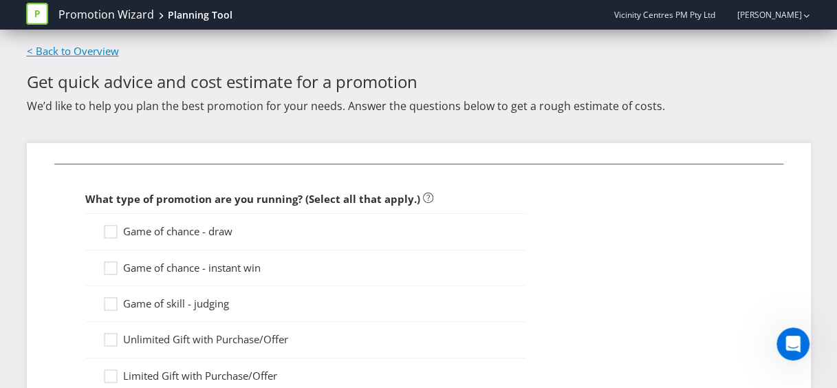
click at [81, 54] on link "< Back to Overview" at bounding box center [73, 51] width 92 height 14
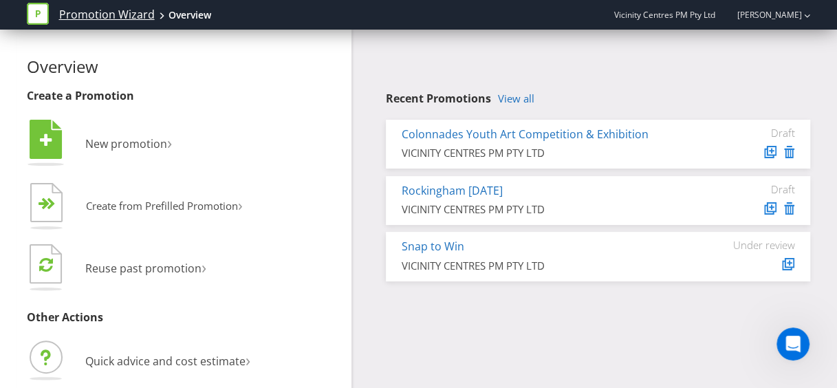
click at [89, 14] on link "Promotion Wizard" at bounding box center [107, 15] width 96 height 16
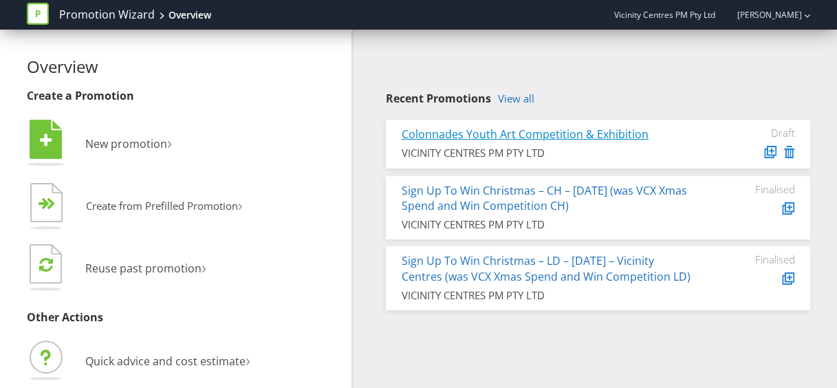
click at [541, 133] on link "Colonnades Youth Art Competition & Exhibition" at bounding box center [525, 134] width 247 height 15
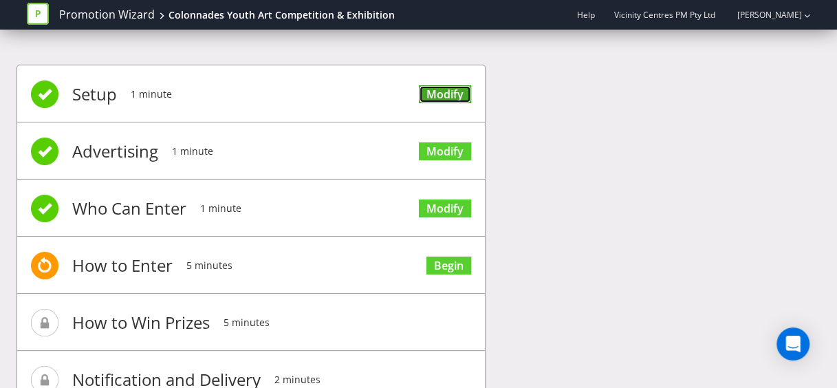
click at [437, 90] on link "Modify" at bounding box center [445, 94] width 52 height 19
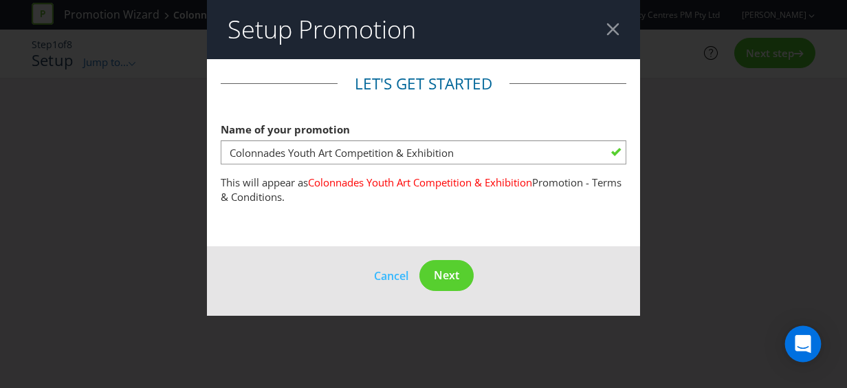
click at [809, 343] on icon "Open Intercom Messenger" at bounding box center [803, 344] width 16 height 18
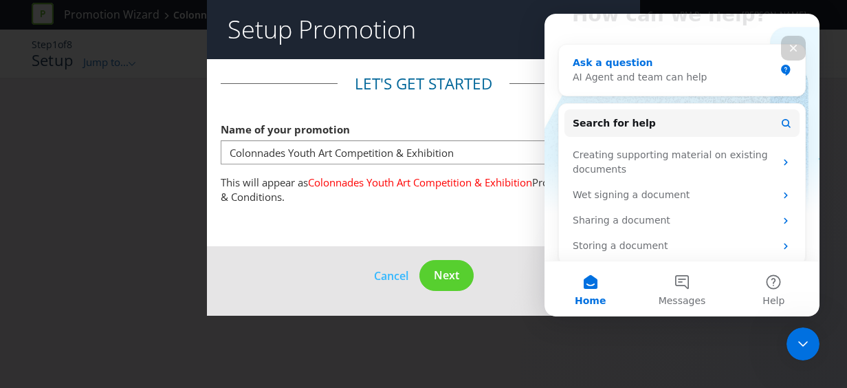
scroll to position [138, 0]
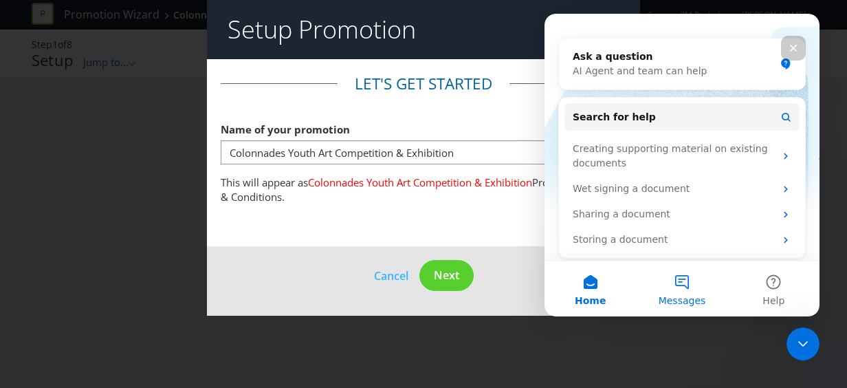
click at [686, 288] on button "Messages" at bounding box center [681, 288] width 91 height 55
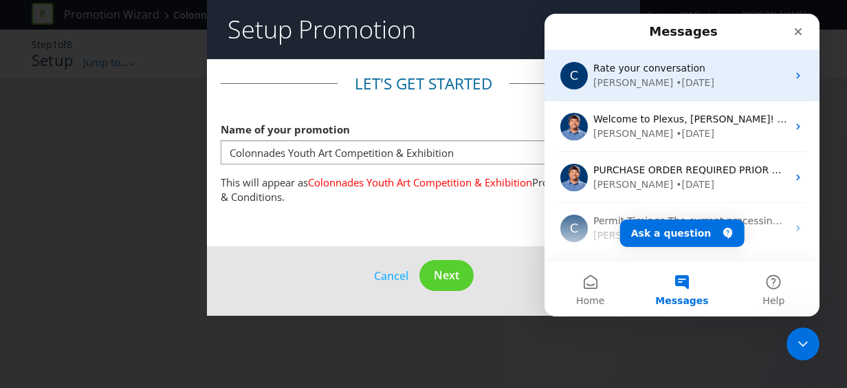
click at [694, 85] on div "[PERSON_NAME] • [DATE]" at bounding box center [691, 83] width 194 height 14
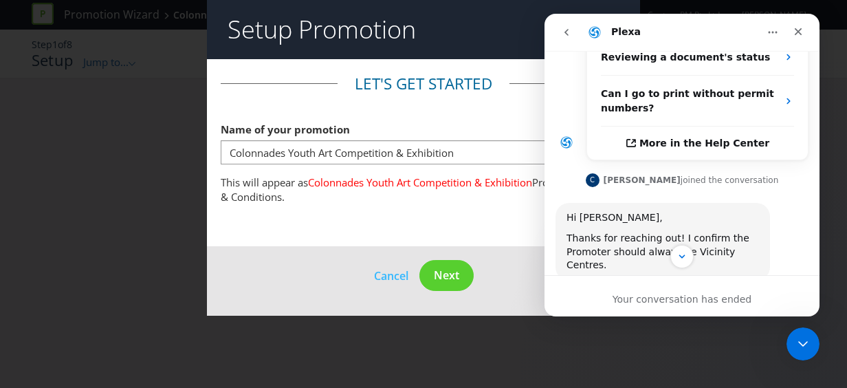
scroll to position [588, 0]
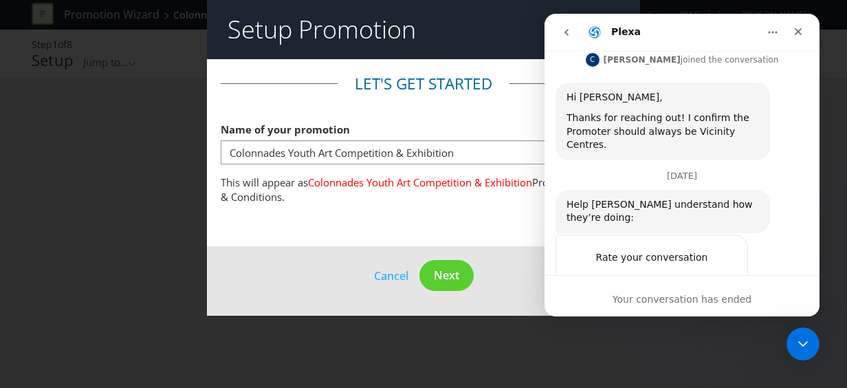
click at [568, 35] on icon "go back" at bounding box center [566, 32] width 11 height 11
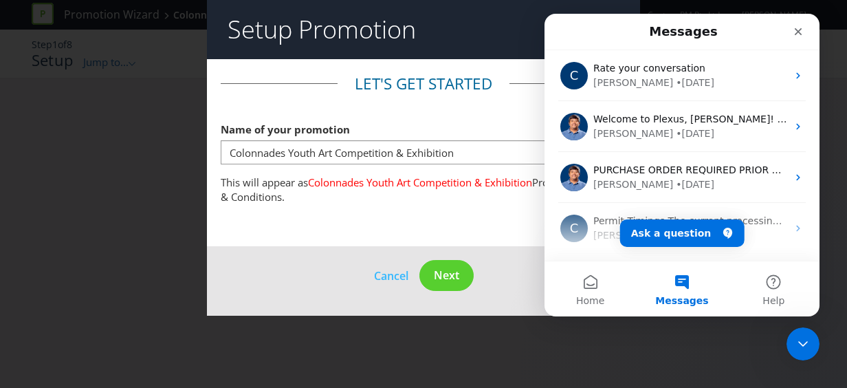
scroll to position [47, 0]
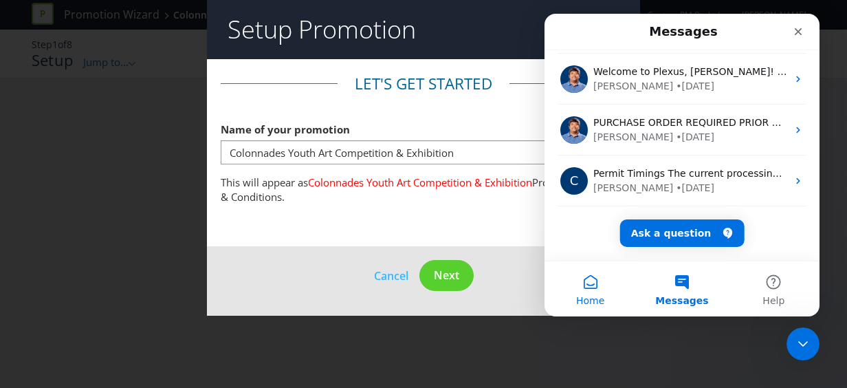
click at [592, 279] on button "Home" at bounding box center [590, 288] width 91 height 55
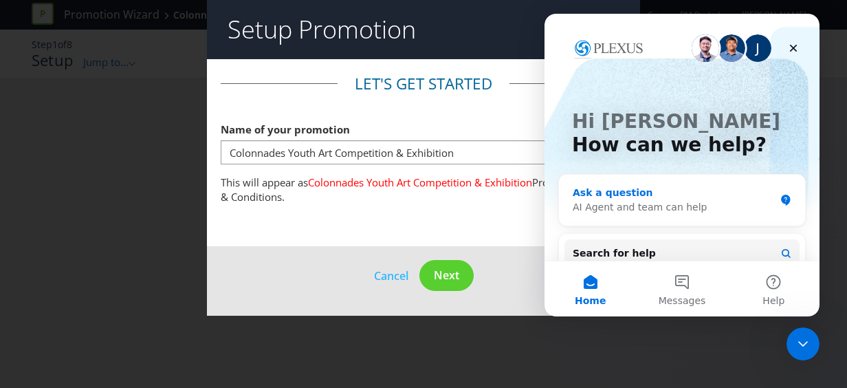
scroll to position [0, 0]
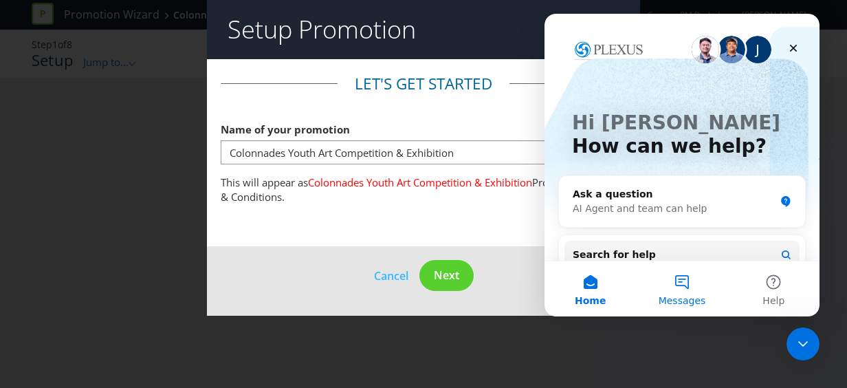
click at [682, 286] on button "Messages" at bounding box center [681, 288] width 91 height 55
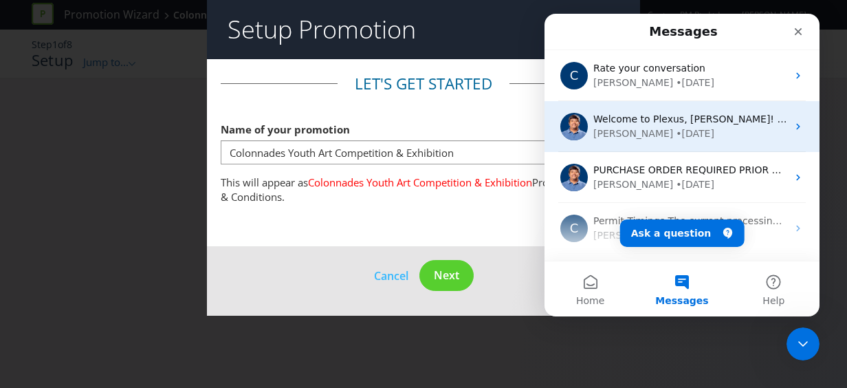
scroll to position [47, 0]
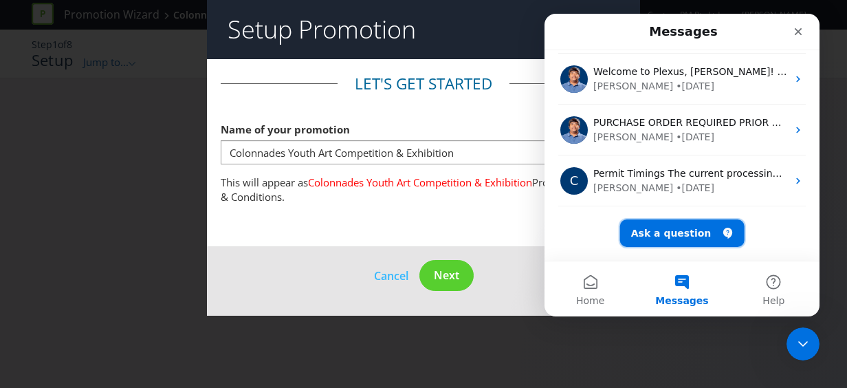
click at [697, 235] on button "Ask a question" at bounding box center [682, 233] width 125 height 28
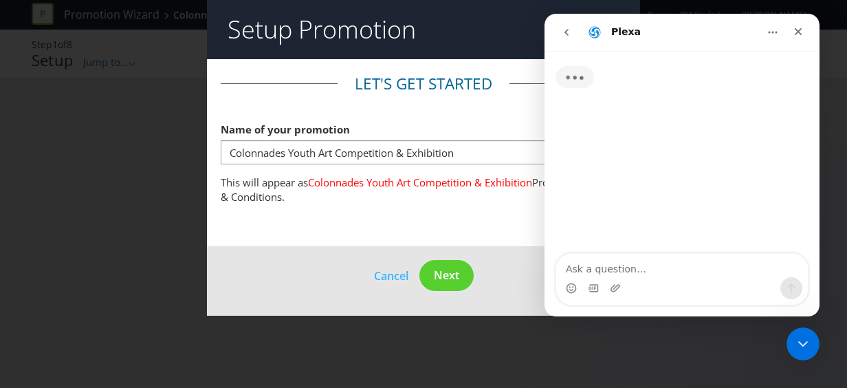
scroll to position [0, 0]
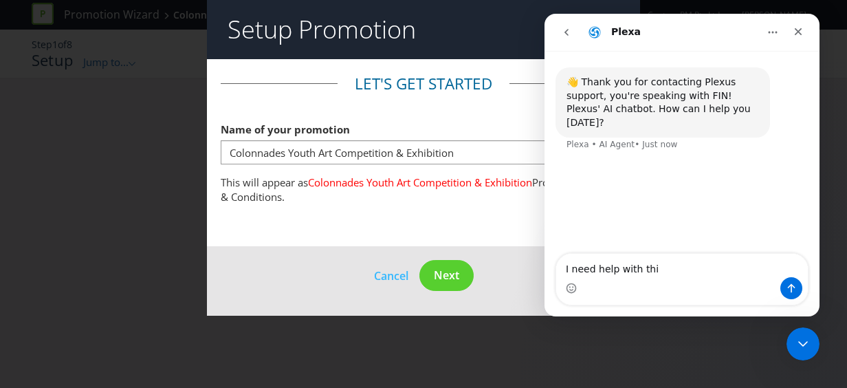
type textarea "I need help with this"
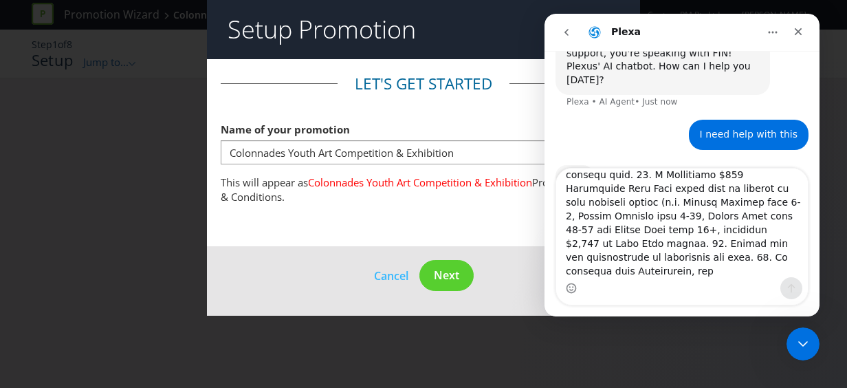
scroll to position [70, 0]
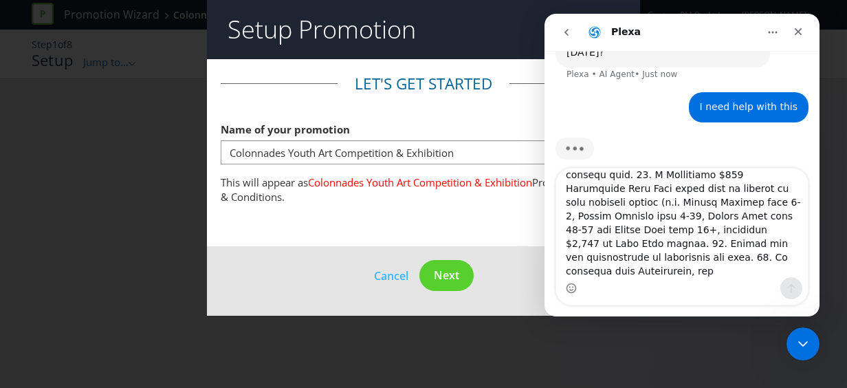
click at [701, 237] on textarea "Message…" at bounding box center [682, 223] width 252 height 109
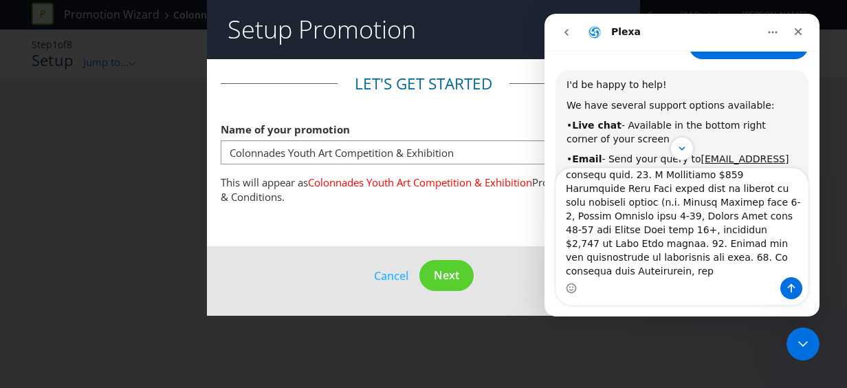
scroll to position [256, 0]
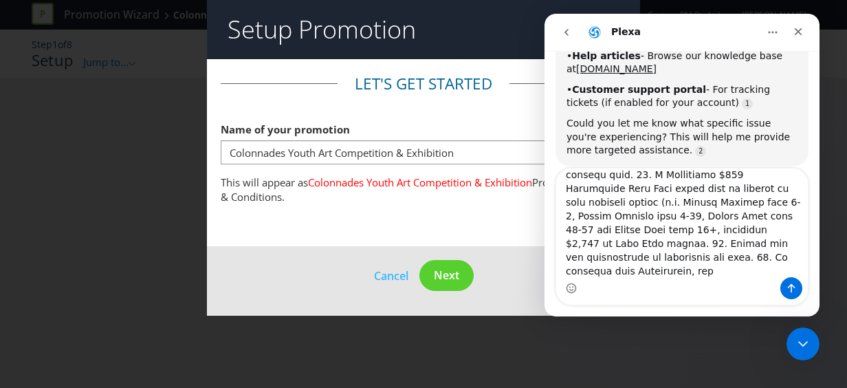
type textarea "1. Participation Interest Form is due by no later than 5pm [DATE]. The first th…"
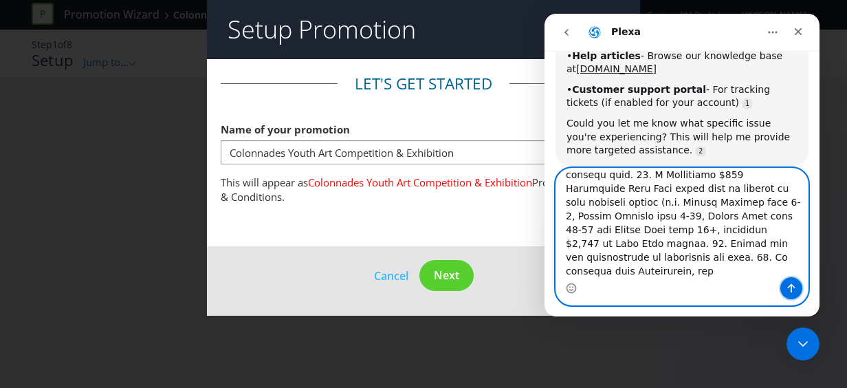
click at [794, 286] on icon "Send a message…" at bounding box center [791, 288] width 11 height 11
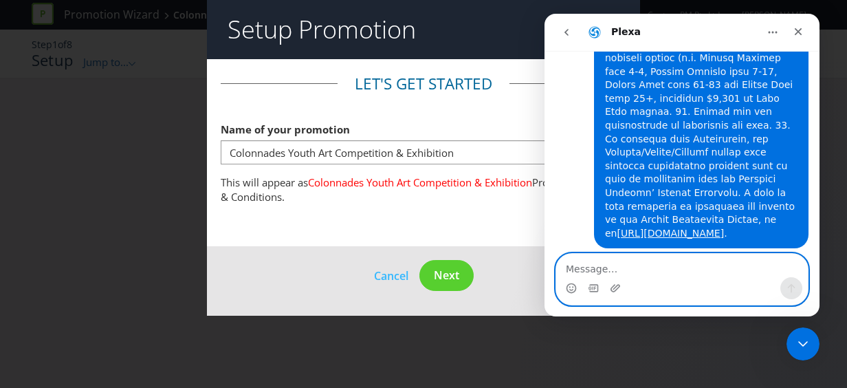
scroll to position [0, 0]
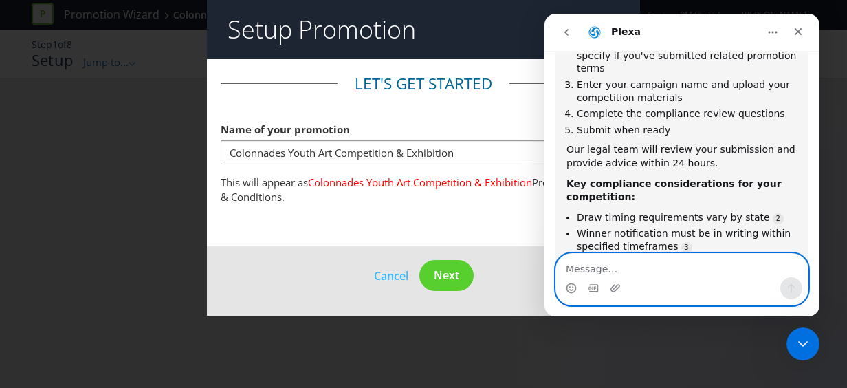
click at [614, 264] on textarea "Message…" at bounding box center [682, 265] width 252 height 23
type textarea "what if i dont have artwork"
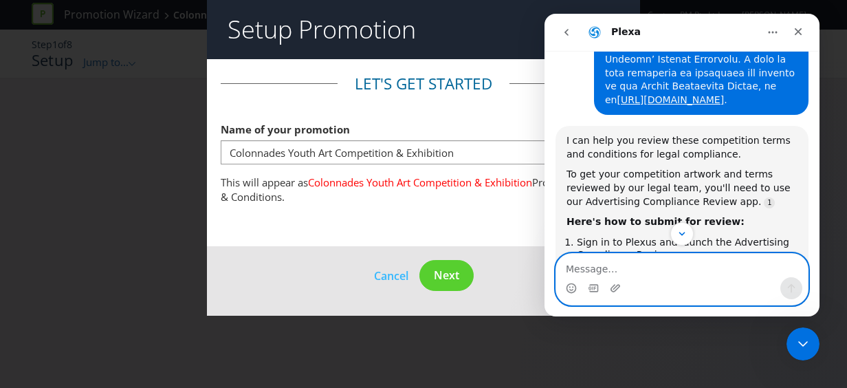
scroll to position [1693, 0]
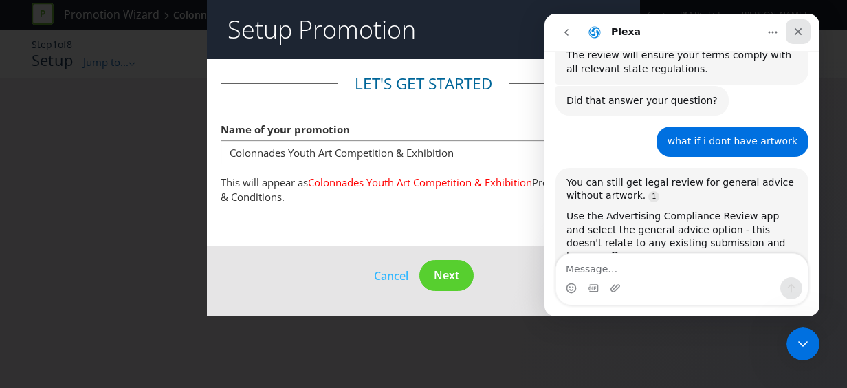
click at [797, 33] on icon "Close" at bounding box center [799, 32] width 8 height 8
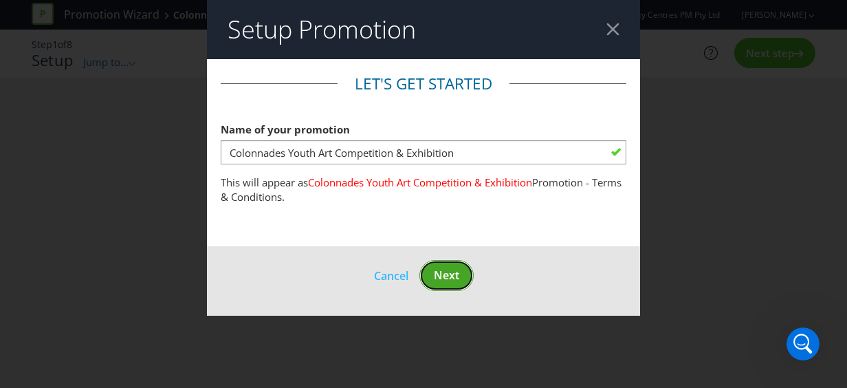
click at [435, 273] on span "Next" at bounding box center [446, 275] width 25 height 15
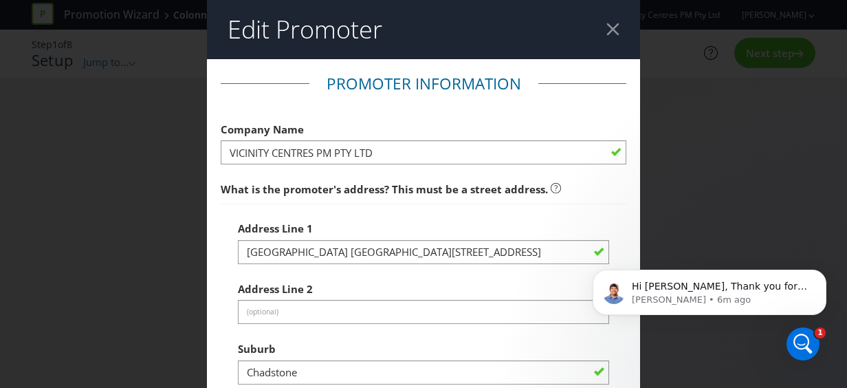
scroll to position [1848, 0]
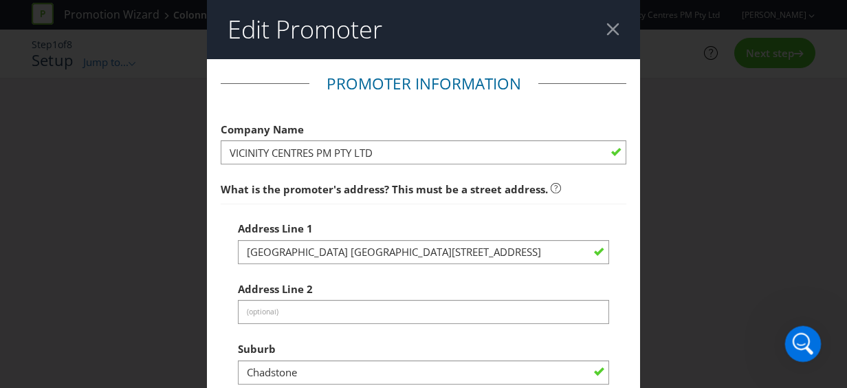
click at [810, 341] on icon "Open Intercom Messenger" at bounding box center [801, 342] width 23 height 23
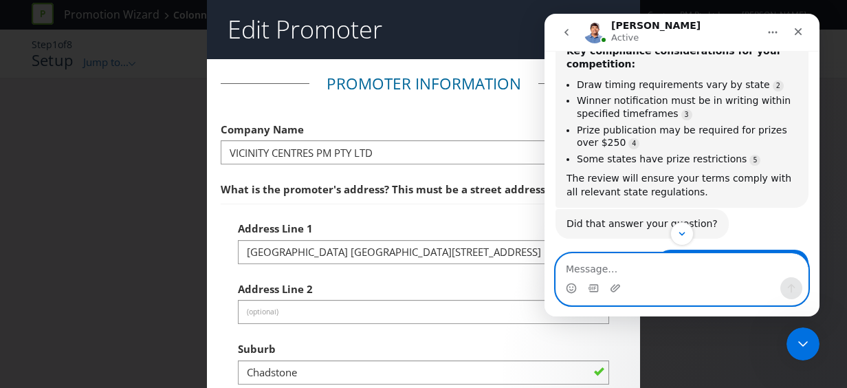
scroll to position [1641, 0]
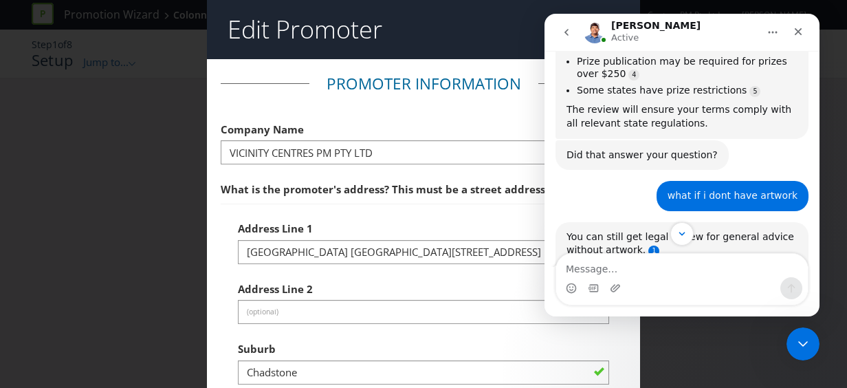
click at [649, 246] on link "Source reference 3779075:" at bounding box center [654, 251] width 11 height 11
click at [644, 285] on div "Requesting a marketing collateral legal review for general advice on artwork" at bounding box center [660, 294] width 201 height 18
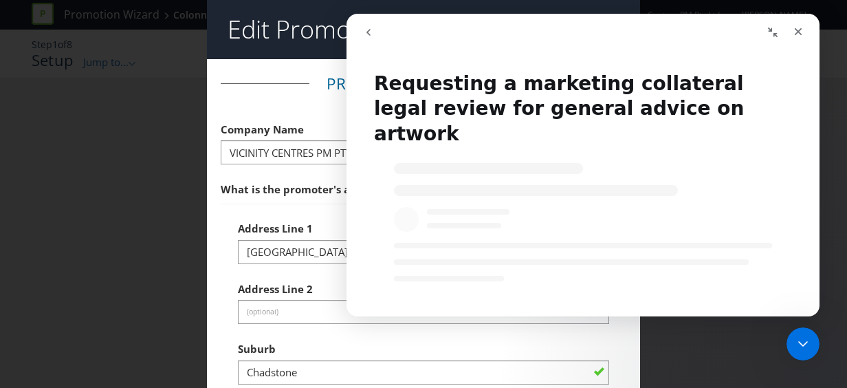
click at [506, 197] on div "Intercom messenger" at bounding box center [583, 215] width 473 height 132
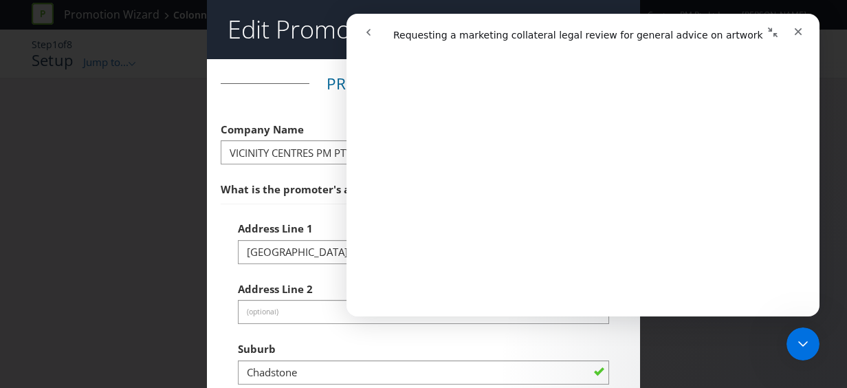
scroll to position [688, 0]
click at [795, 32] on icon "Close" at bounding box center [798, 31] width 11 height 11
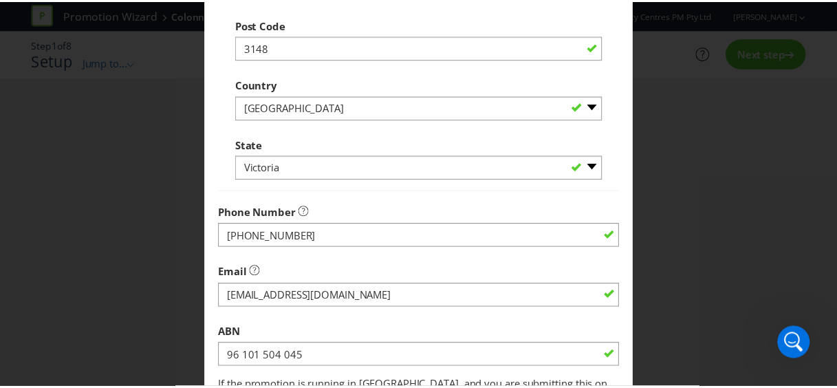
scroll to position [509, 0]
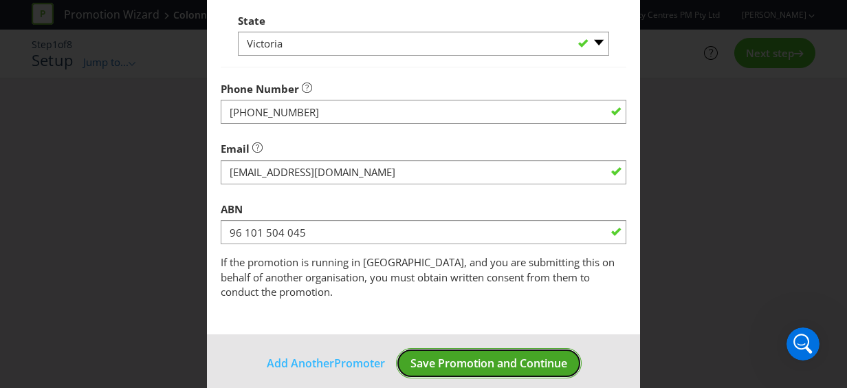
click at [516, 356] on span "Save Promotion and Continue" at bounding box center [489, 363] width 157 height 15
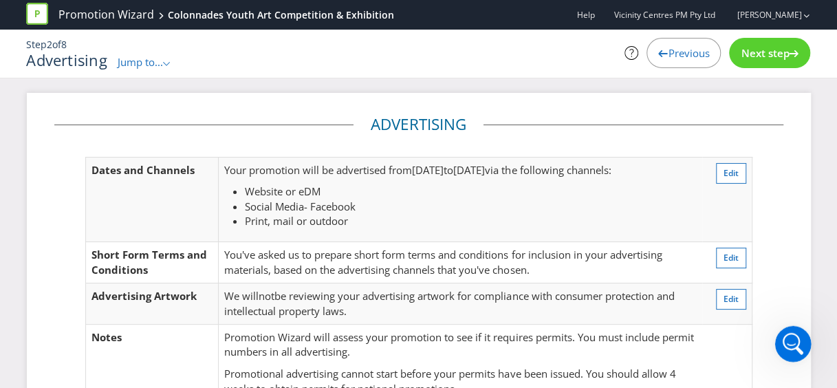
click at [788, 344] on icon "Open Intercom Messenger" at bounding box center [791, 341] width 10 height 11
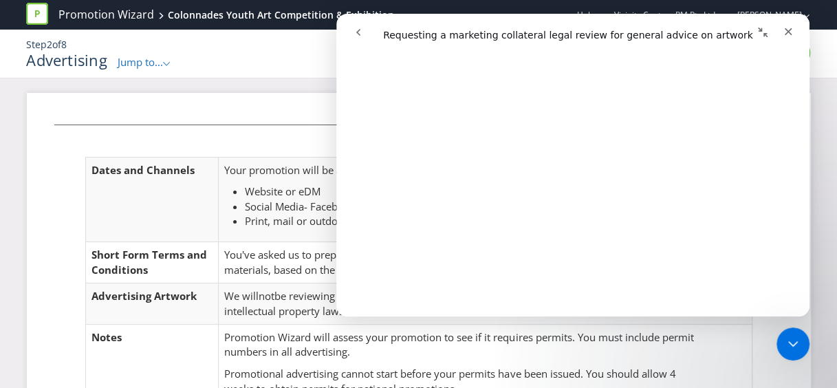
scroll to position [1513, 0]
click at [362, 30] on icon "go back" at bounding box center [358, 32] width 11 height 11
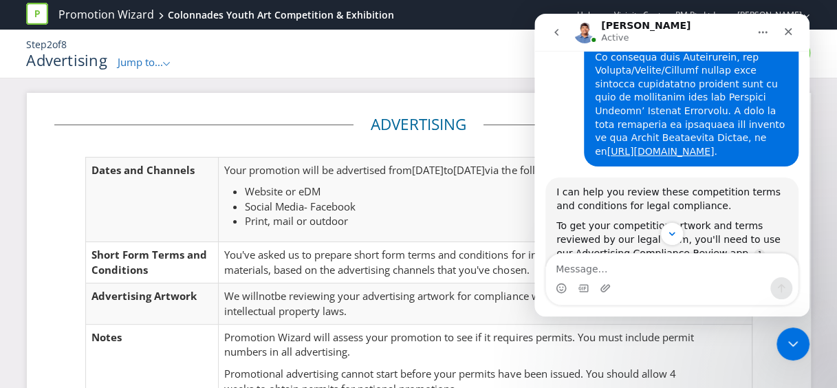
scroll to position [1091, 0]
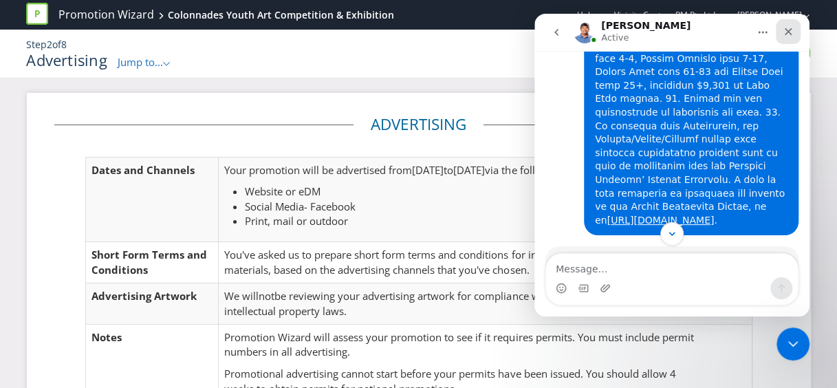
click at [793, 27] on icon "Close" at bounding box center [788, 31] width 11 height 11
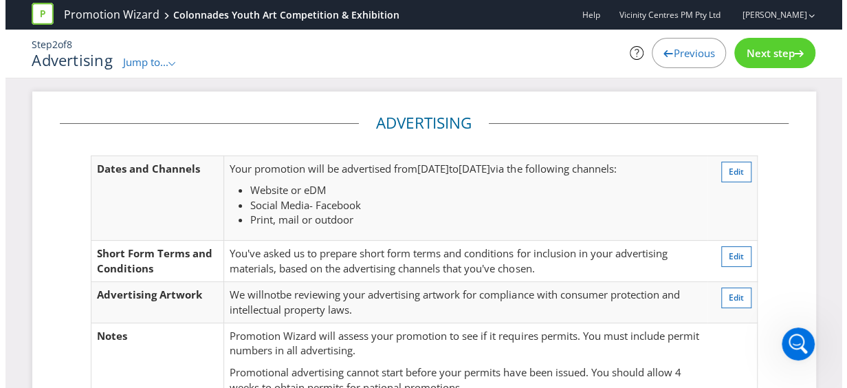
scroll to position [0, 0]
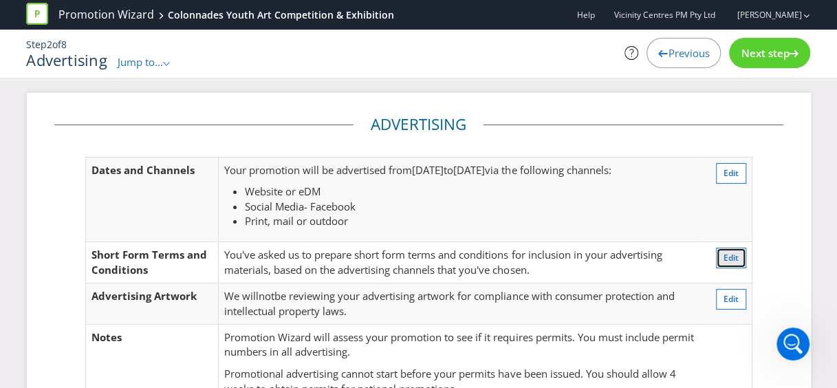
click at [733, 259] on span "Edit" at bounding box center [731, 258] width 15 height 12
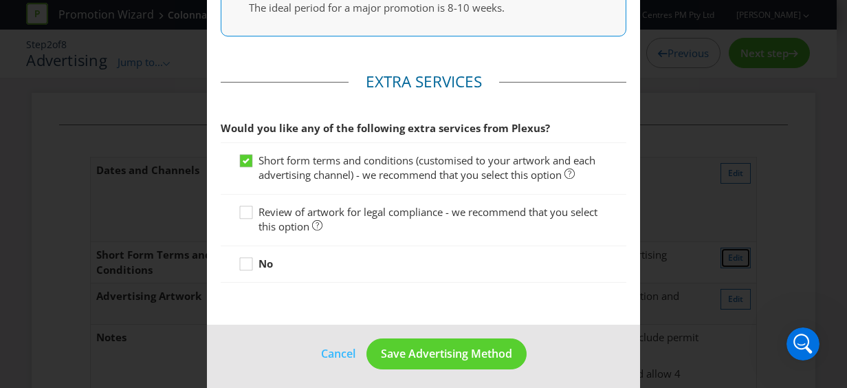
scroll to position [740, 0]
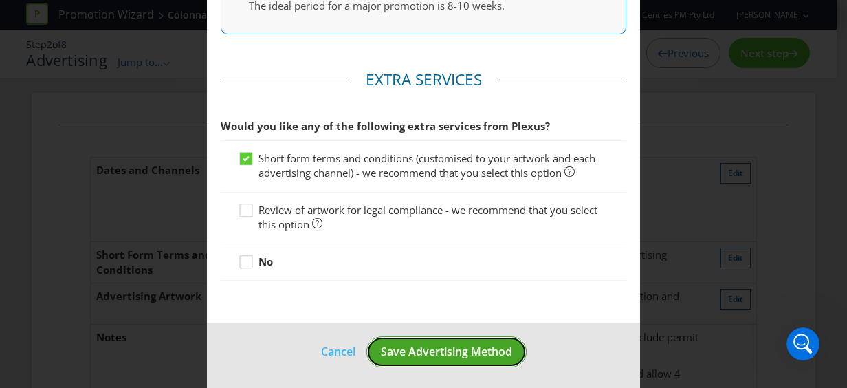
click at [440, 351] on span "Save Advertising Method" at bounding box center [446, 351] width 131 height 15
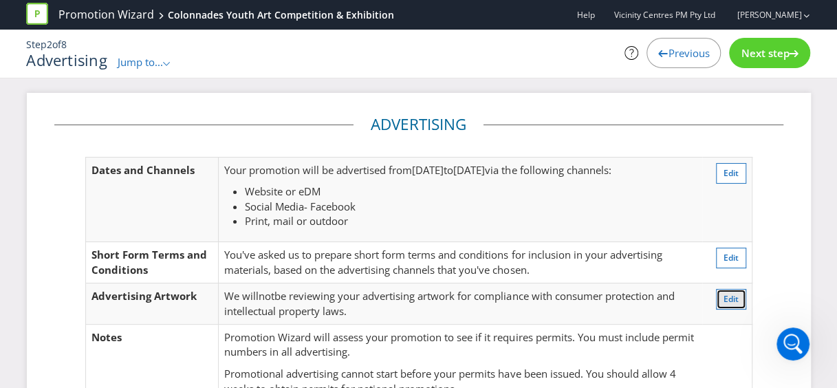
click at [742, 295] on button "Edit" at bounding box center [731, 299] width 30 height 21
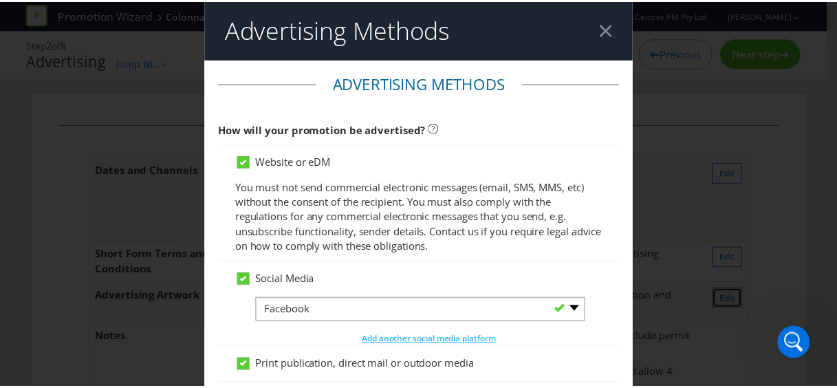
scroll to position [740, 0]
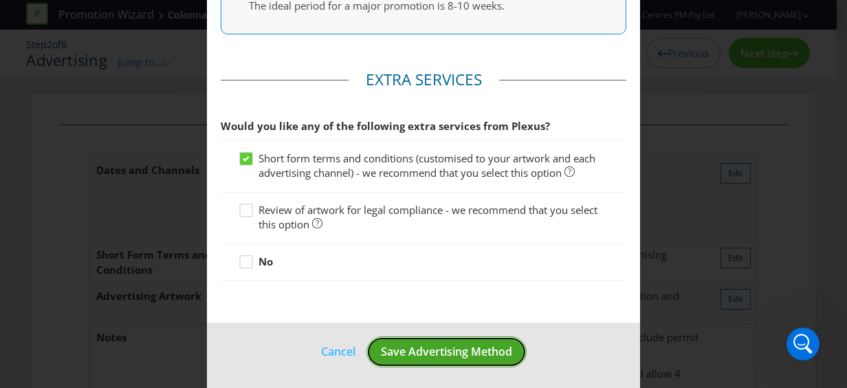
click at [490, 336] on button "Save Advertising Method" at bounding box center [447, 351] width 160 height 31
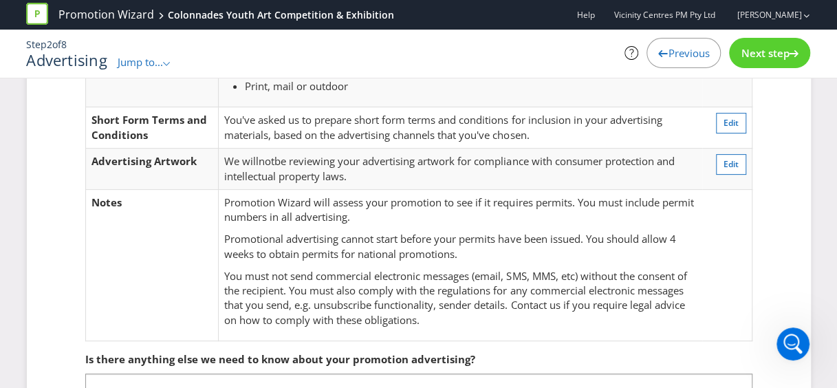
scroll to position [138, 0]
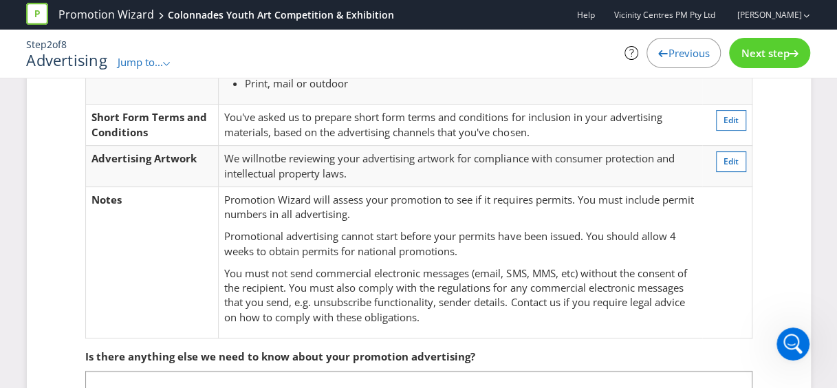
click at [649, 256] on p "Promotional advertising cannot start before your permits have been issued. You …" at bounding box center [460, 244] width 472 height 30
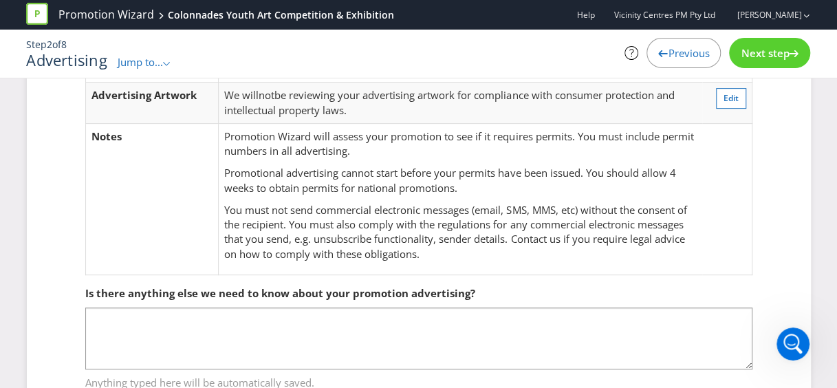
scroll to position [206, 0]
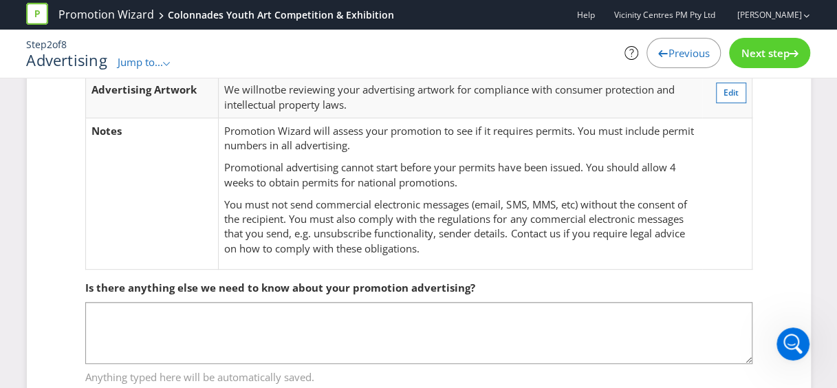
click at [755, 45] on div "Next step" at bounding box center [769, 53] width 81 height 30
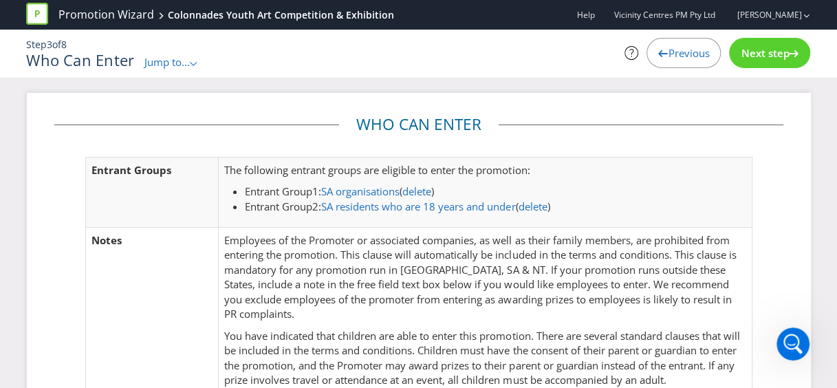
click at [746, 54] on span "Next step" at bounding box center [765, 53] width 48 height 14
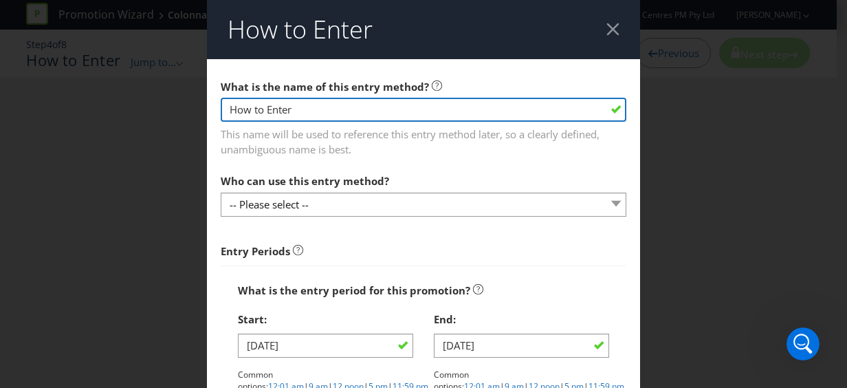
drag, startPoint x: 311, startPoint y: 110, endPoint x: 178, endPoint y: 109, distance: 132.8
click at [178, 109] on div "How to Enter What is the name of this entry method? How to Enter This name will…" at bounding box center [423, 194] width 847 height 388
paste input "Schools submit participation forms by [DATE], then selected schools enter stude…"
type input "Schools submit participation forms by [DATE], then selected schools enter stude…"
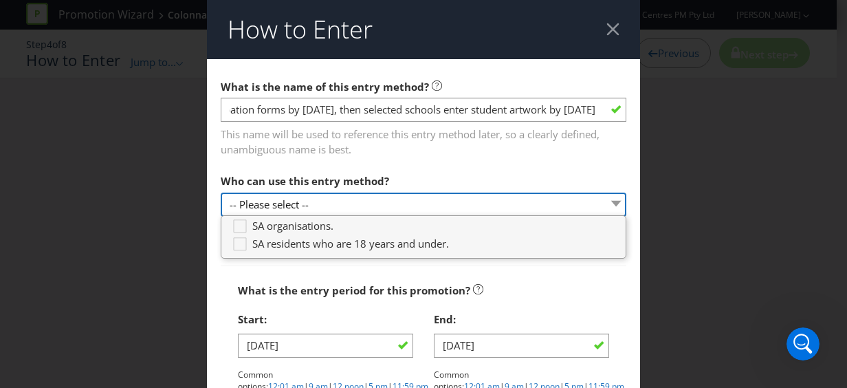
scroll to position [0, 0]
click at [318, 204] on select "-- Please select --" at bounding box center [424, 205] width 406 height 24
click at [435, 171] on div "Who can use this entry method? -- Please select --" at bounding box center [424, 192] width 406 height 50
click at [233, 272] on div "What is the entry period for this promotion? Start: [DATE] Common options: 12:0…" at bounding box center [424, 350] width 406 height 169
click at [274, 206] on select "-- Please select --" at bounding box center [424, 205] width 406 height 24
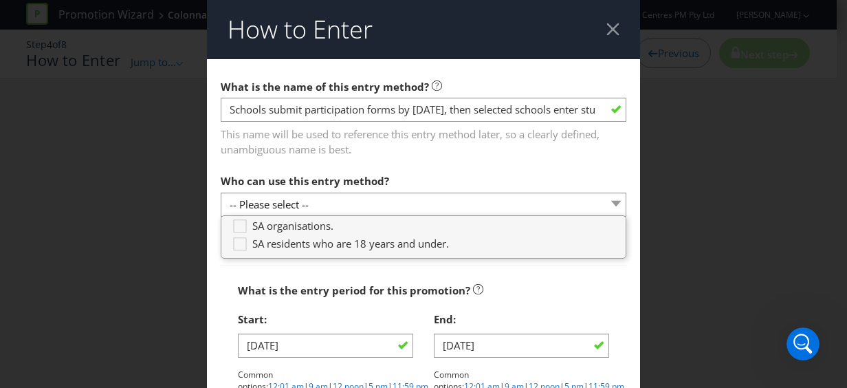
click at [444, 173] on div "Who can use this entry method? -- Please select --" at bounding box center [424, 192] width 406 height 50
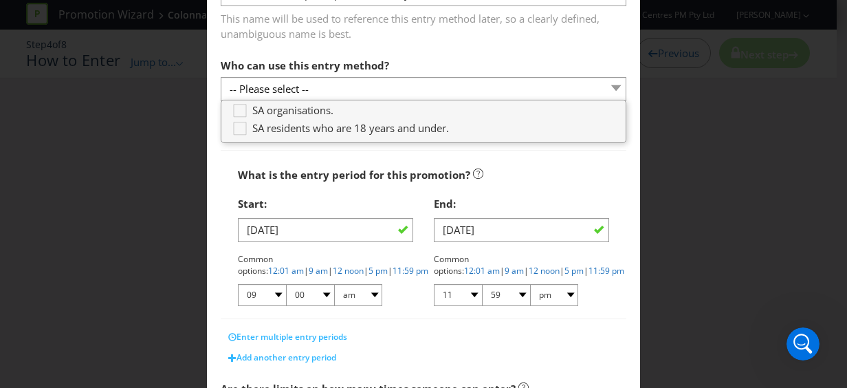
scroll to position [138, 0]
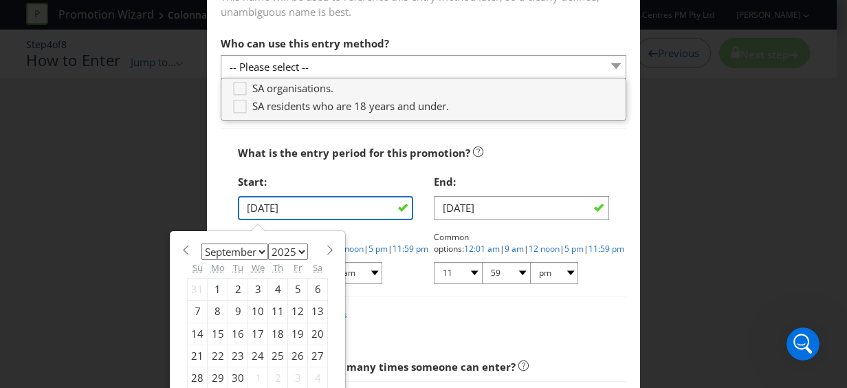
click at [270, 205] on input "[DATE]" at bounding box center [325, 208] width 175 height 24
type input "[DATE]"
select select "9"
type input "[DATE]"
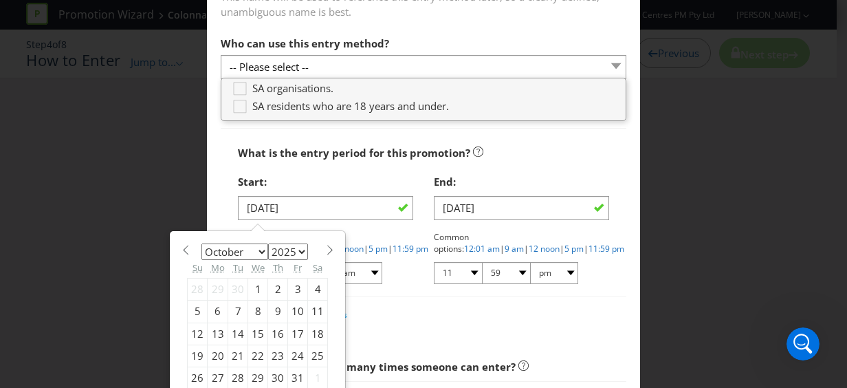
click at [323, 171] on div "Start:" at bounding box center [325, 182] width 175 height 28
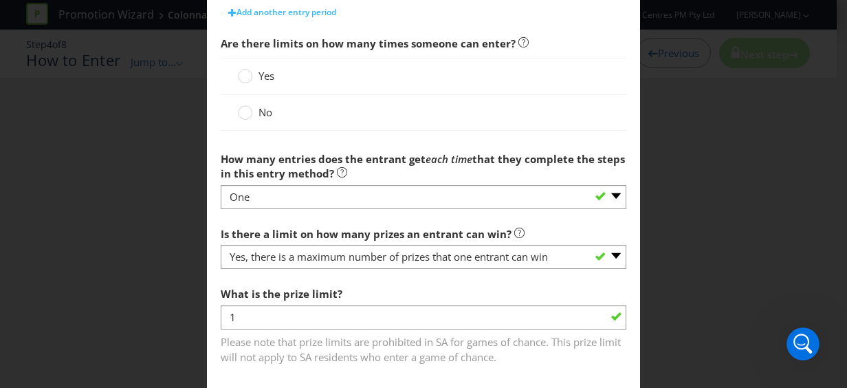
scroll to position [481, 0]
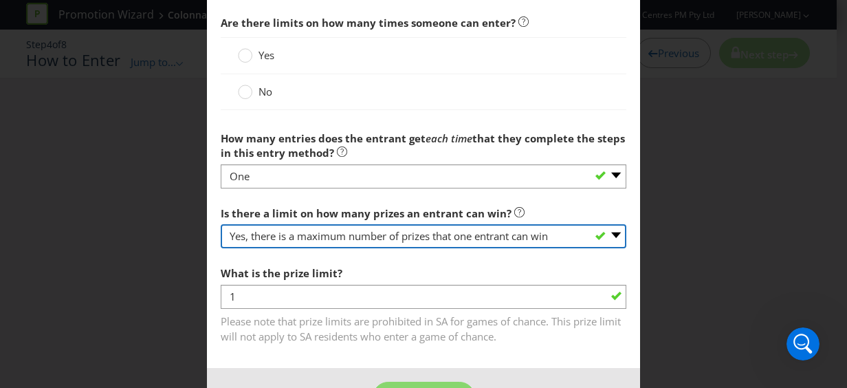
click at [378, 235] on select "-- Please select -- Yes, there is a maximum number of prizes that one entrant c…" at bounding box center [424, 236] width 406 height 24
click at [221, 224] on select "-- Please select -- Yes, there is a maximum number of prizes that one entrant c…" at bounding box center [424, 236] width 406 height 24
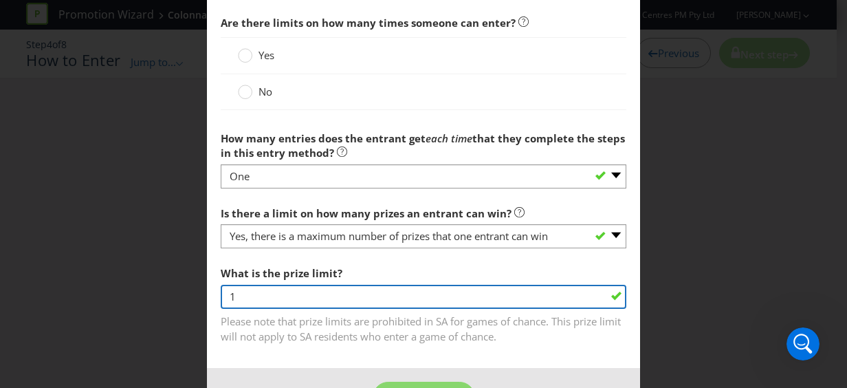
click at [278, 292] on input "1" at bounding box center [424, 297] width 406 height 24
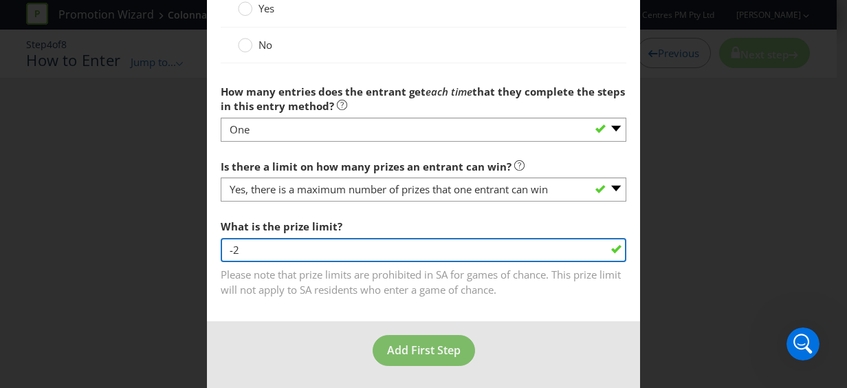
type input "-2"
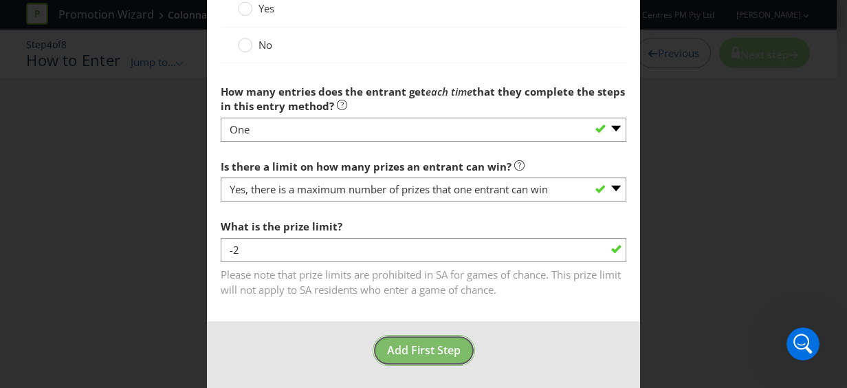
click at [437, 347] on span "Add First Step" at bounding box center [424, 350] width 74 height 15
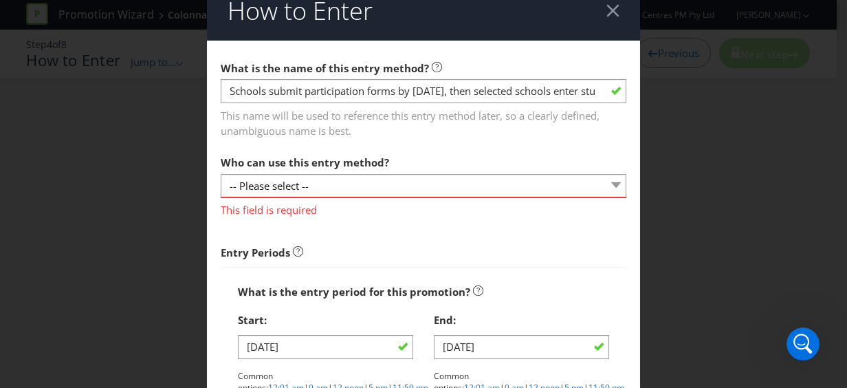
scroll to position [0, 0]
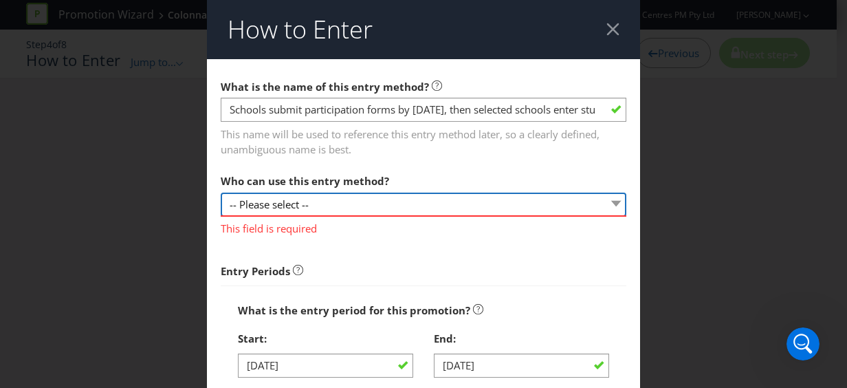
click at [419, 202] on select "-- Please select --" at bounding box center [424, 205] width 406 height 24
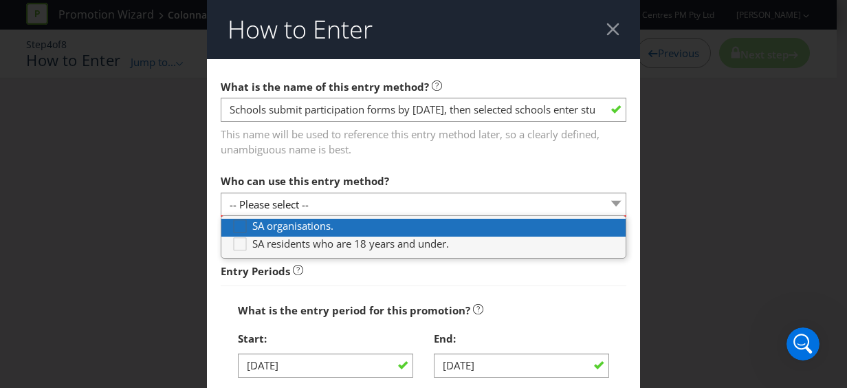
click at [232, 228] on icon at bounding box center [242, 229] width 21 height 21
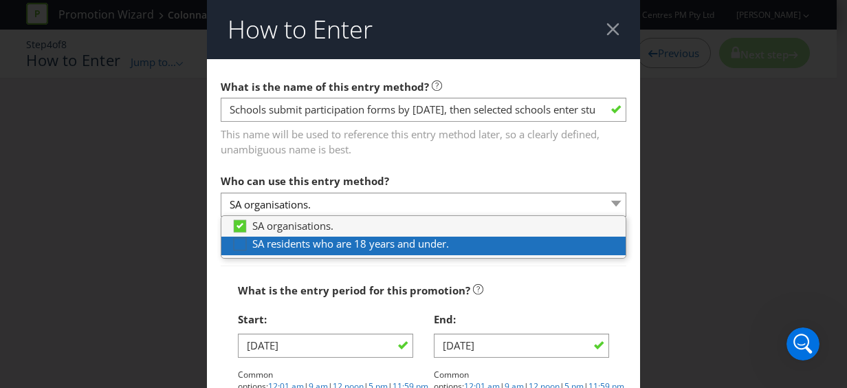
click at [234, 244] on icon at bounding box center [242, 247] width 21 height 21
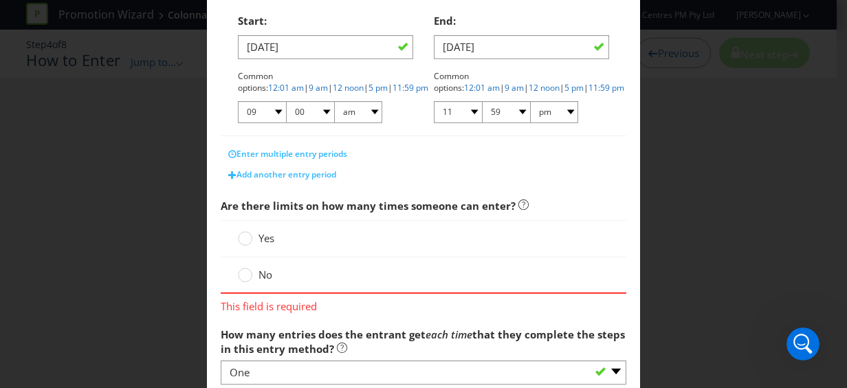
scroll to position [344, 0]
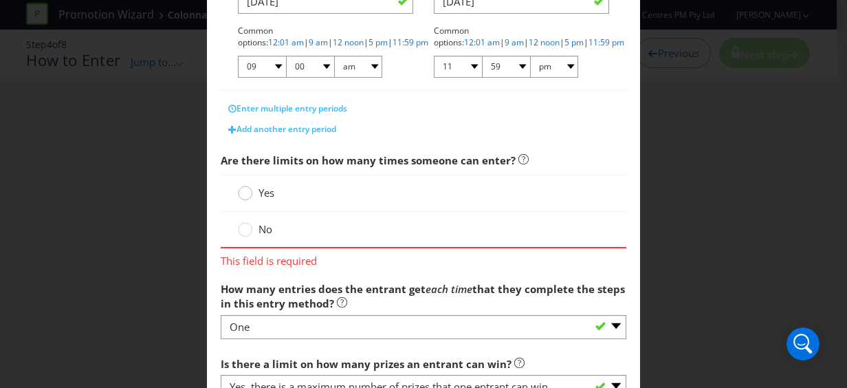
click at [246, 193] on circle at bounding box center [246, 193] width 14 height 14
click at [0, 0] on input "Yes" at bounding box center [0, 0] width 0 height 0
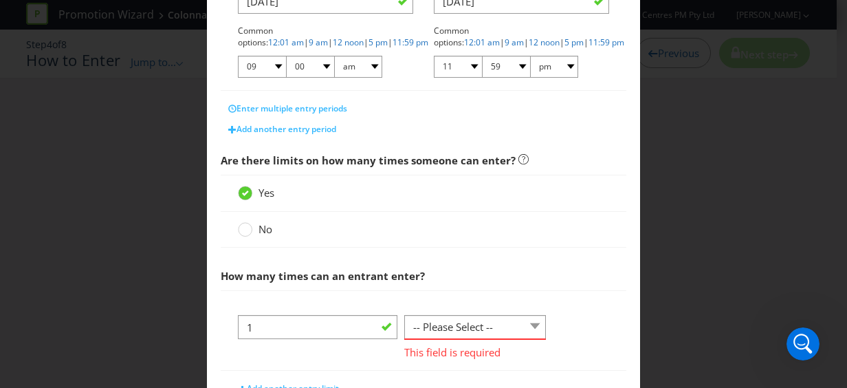
scroll to position [413, 0]
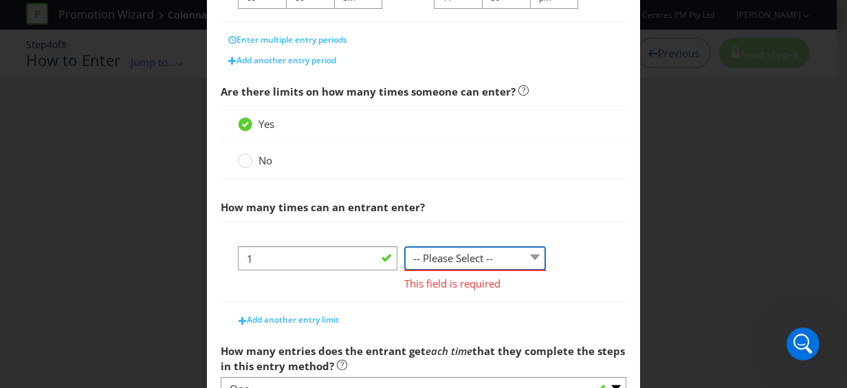
click at [490, 257] on select "-- Please Select -- per person per day per purchase per transaction Other (plea…" at bounding box center [475, 258] width 142 height 24
click at [404, 246] on select "-- Please Select -- per person per day per purchase per transaction Other (plea…" at bounding box center [475, 258] width 142 height 24
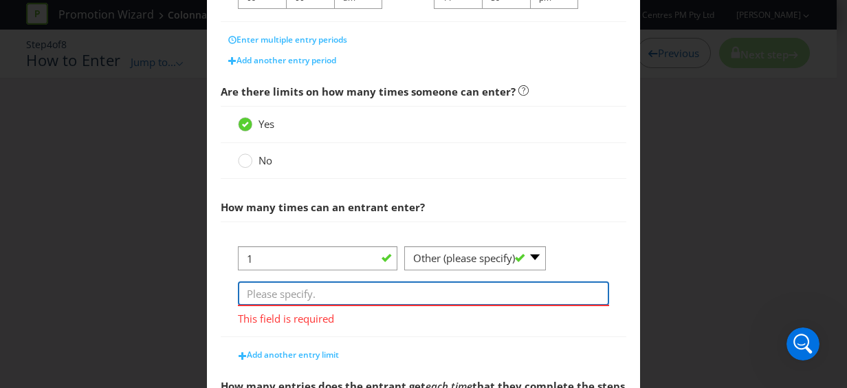
click at [304, 296] on input "text" at bounding box center [423, 293] width 371 height 24
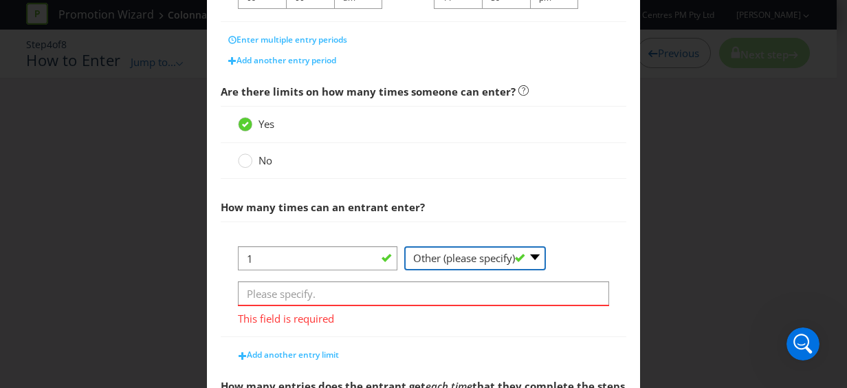
click at [506, 259] on select "-- Please Select -- per person per day per purchase per transaction Other (plea…" at bounding box center [475, 258] width 142 height 24
select select "PER_PERSON"
click at [404, 246] on select "-- Please Select -- per person per day per purchase per transaction Other (plea…" at bounding box center [475, 258] width 142 height 24
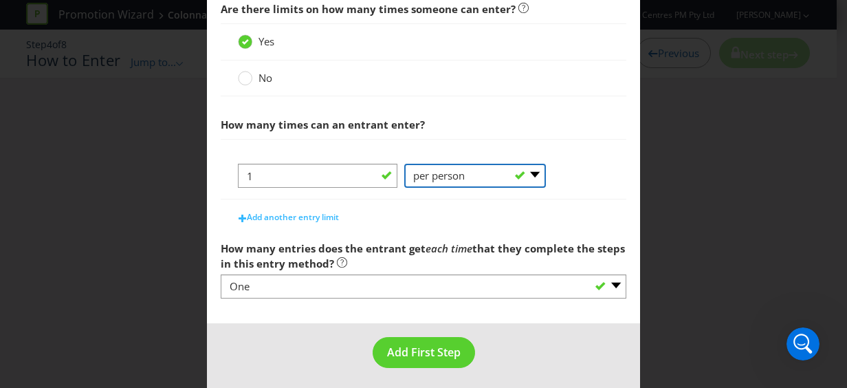
scroll to position [497, 0]
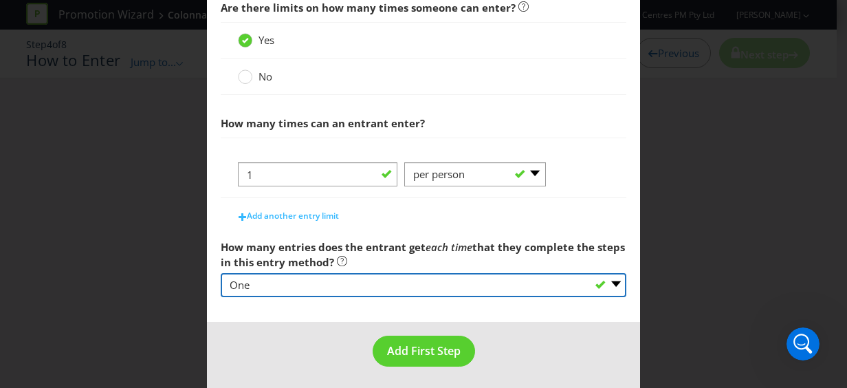
click at [399, 285] on select "-- Please select -- One More than one Other (please specify) Not applicable - g…" at bounding box center [424, 285] width 406 height 24
click at [221, 273] on select "-- Please select -- One More than one Other (please specify) Not applicable - g…" at bounding box center [424, 285] width 406 height 24
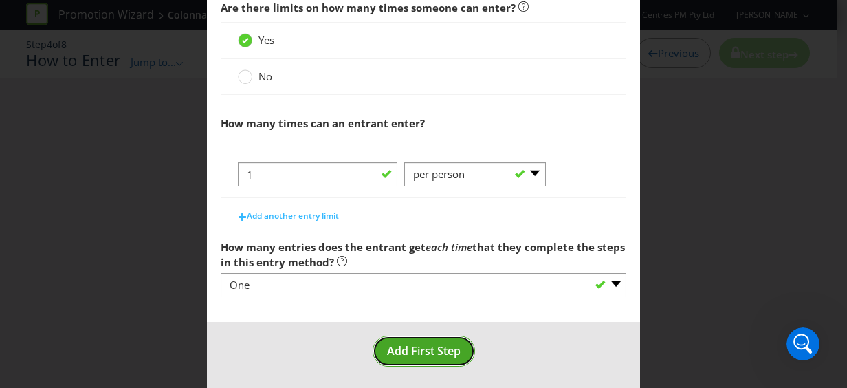
click at [407, 347] on span "Add First Step" at bounding box center [424, 350] width 74 height 15
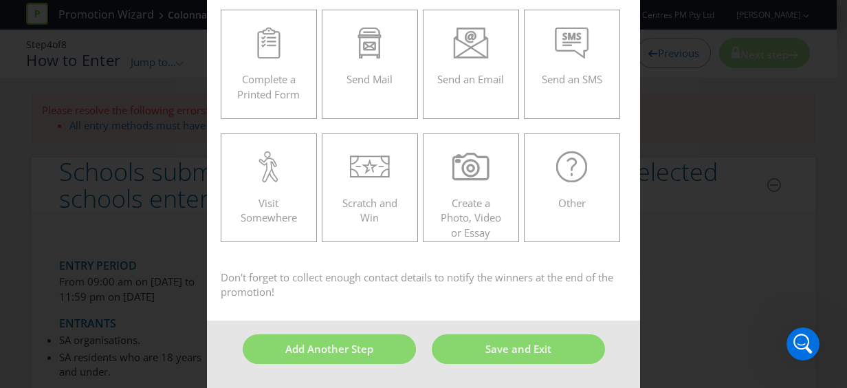
scroll to position [58, 0]
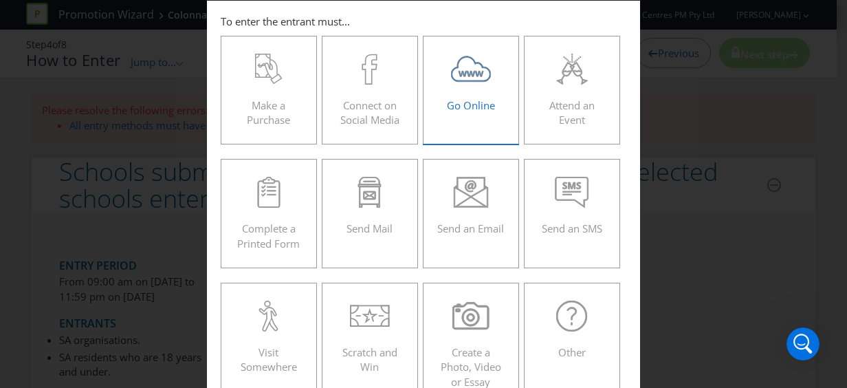
click at [457, 100] on span "Go Online" at bounding box center [471, 105] width 48 height 14
click at [0, 0] on input "Go Online" at bounding box center [0, 0] width 0 height 0
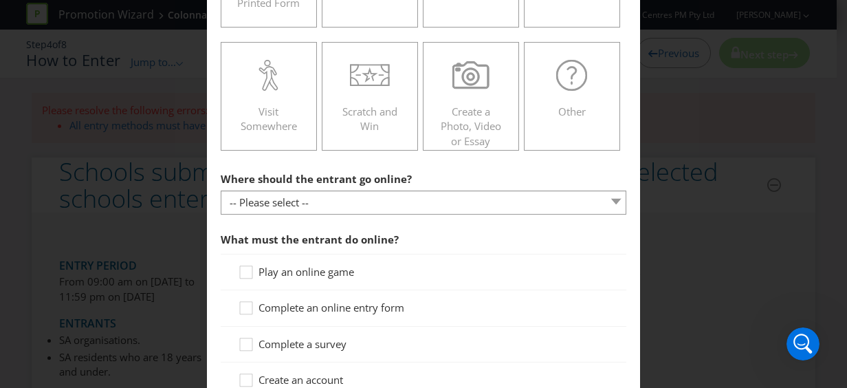
scroll to position [334, 0]
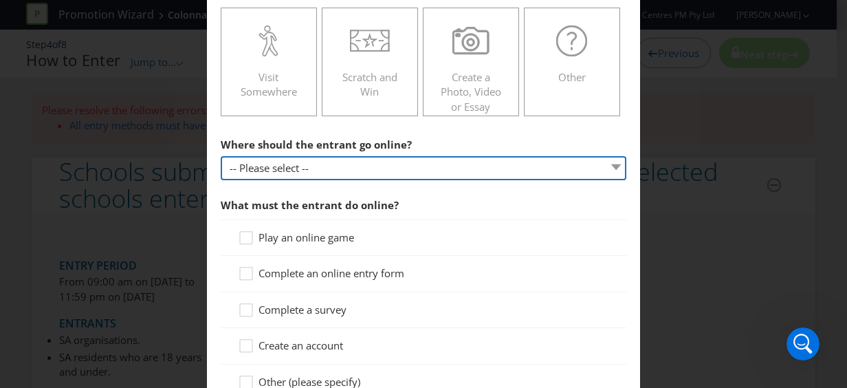
click at [370, 162] on select "-- Please select -- At a specific URL Using a direct link sent to the entrant b…" at bounding box center [424, 168] width 406 height 24
select select "SPECIFIC_URL"
click at [221, 156] on select "-- Please select -- At a specific URL Using a direct link sent to the entrant b…" at bounding box center [424, 168] width 406 height 24
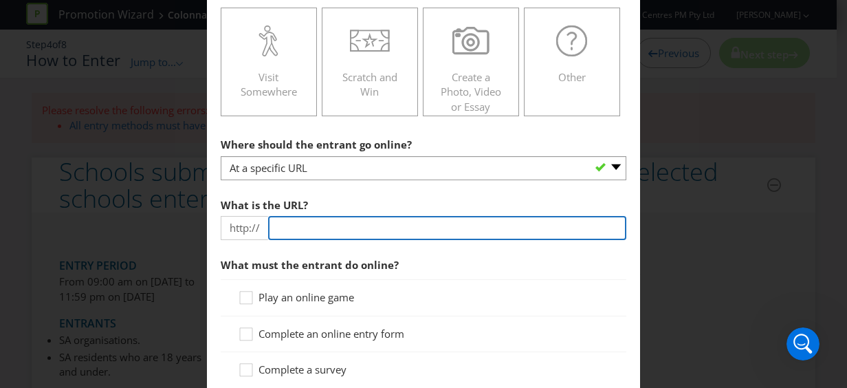
click at [301, 229] on input "text" at bounding box center [447, 228] width 358 height 24
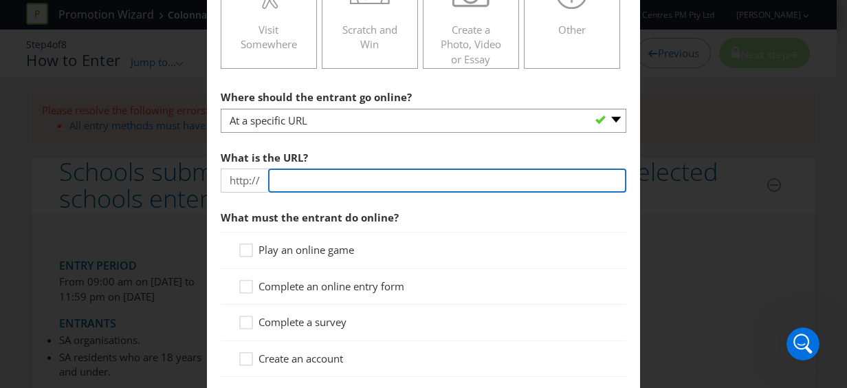
scroll to position [402, 0]
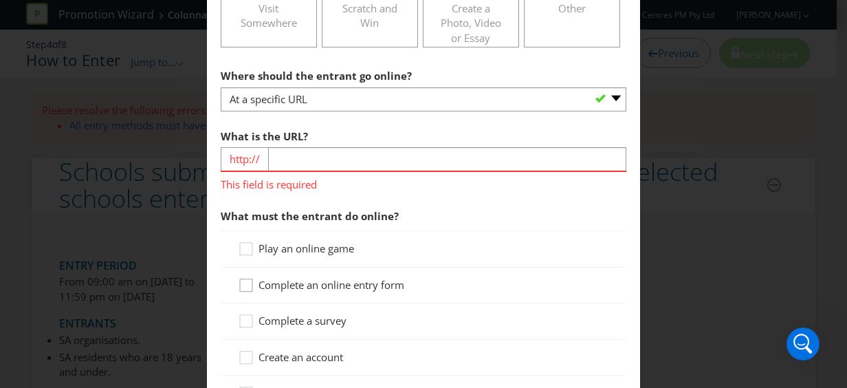
click at [245, 261] on div "Play an online game Complete an online entry form Complete a survey Create an a…" at bounding box center [424, 320] width 406 height 181
click at [244, 285] on icon at bounding box center [248, 288] width 21 height 21
click at [0, 0] on input "Complete an online entry form" at bounding box center [0, 0] width 0 height 0
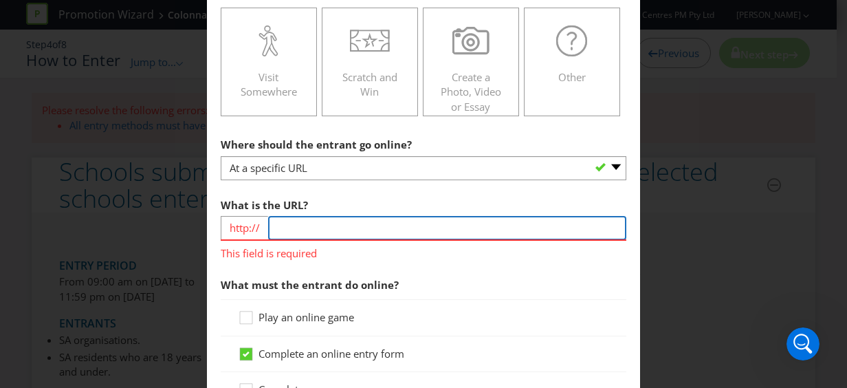
click at [310, 222] on input "text" at bounding box center [447, 228] width 358 height 24
type input "c"
click at [359, 237] on input "[DOMAIN_NAME]" at bounding box center [447, 228] width 358 height 24
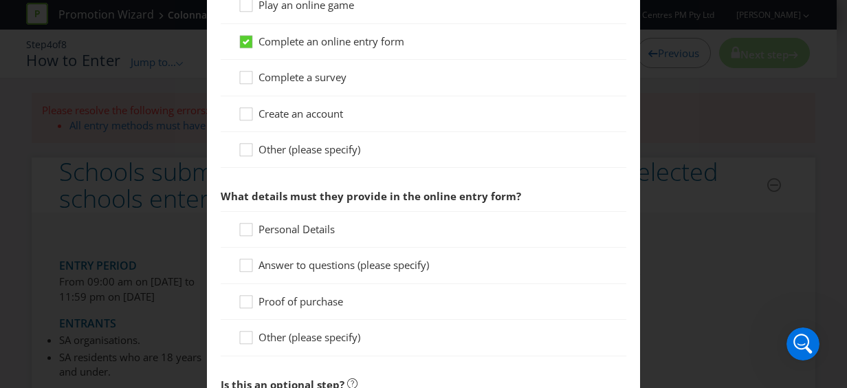
scroll to position [678, 0]
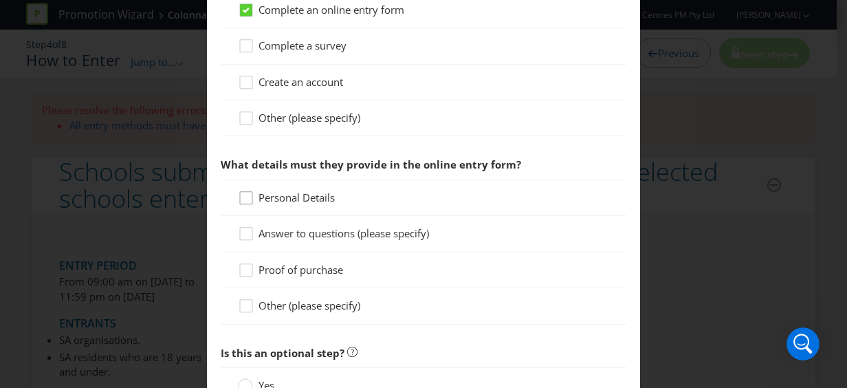
type input "[DOMAIN_NAME]"
click at [243, 190] on div at bounding box center [246, 193] width 7 height 7
click at [0, 0] on input "Personal Details" at bounding box center [0, 0] width 0 height 0
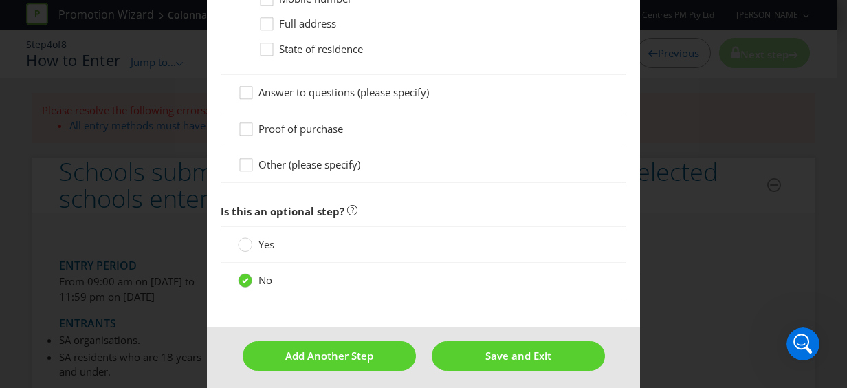
scroll to position [1033, 0]
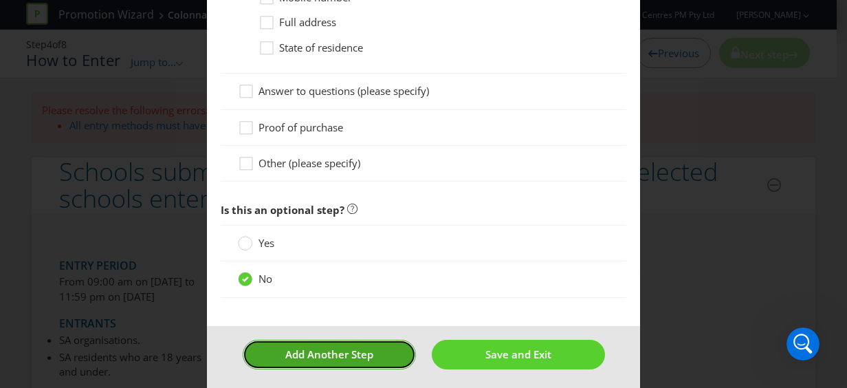
click at [359, 347] on span "Add Another Step" at bounding box center [329, 354] width 88 height 14
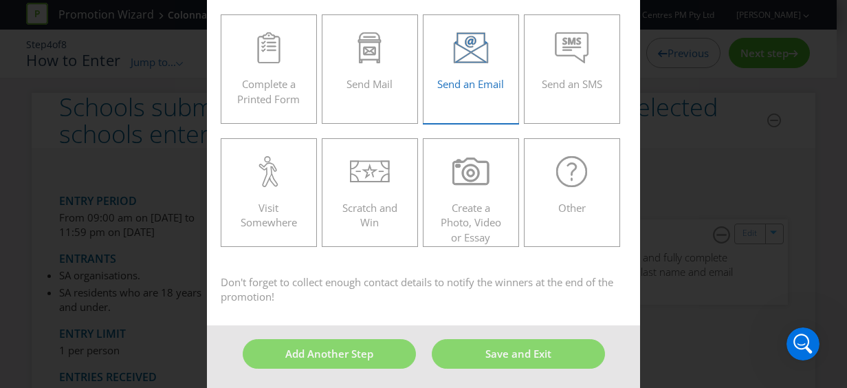
scroll to position [206, 0]
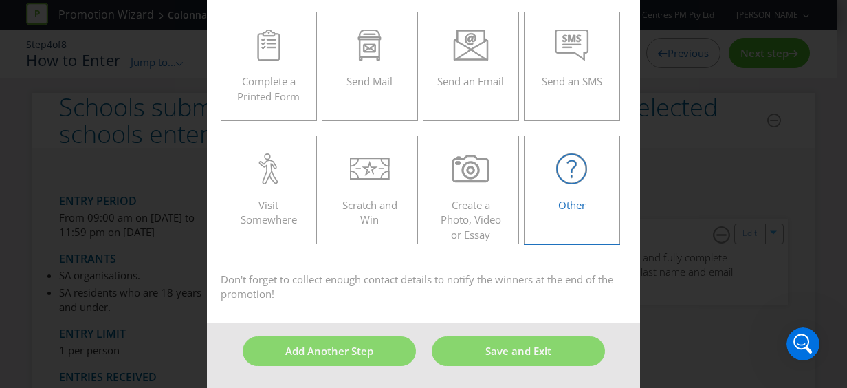
click at [567, 182] on icon at bounding box center [571, 168] width 31 height 31
click at [0, 0] on input "Other" at bounding box center [0, 0] width 0 height 0
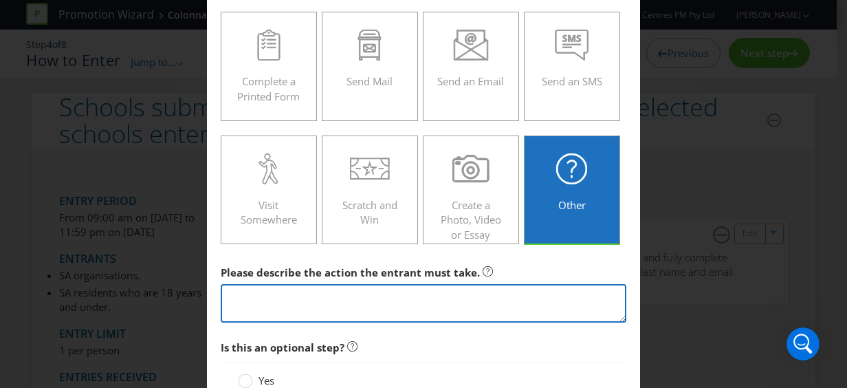
click at [298, 299] on textarea at bounding box center [424, 303] width 406 height 39
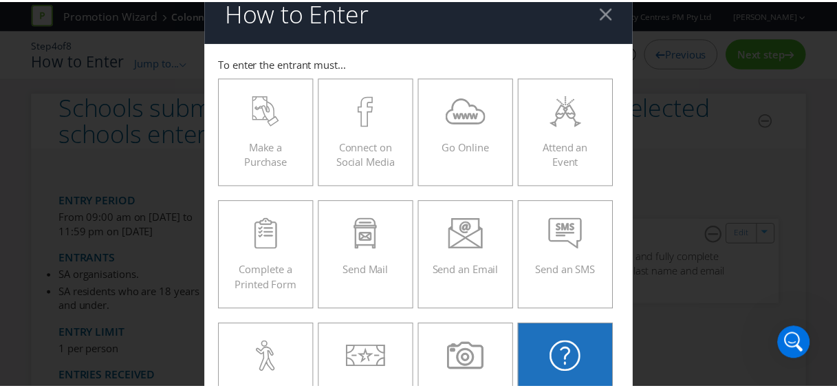
scroll to position [0, 0]
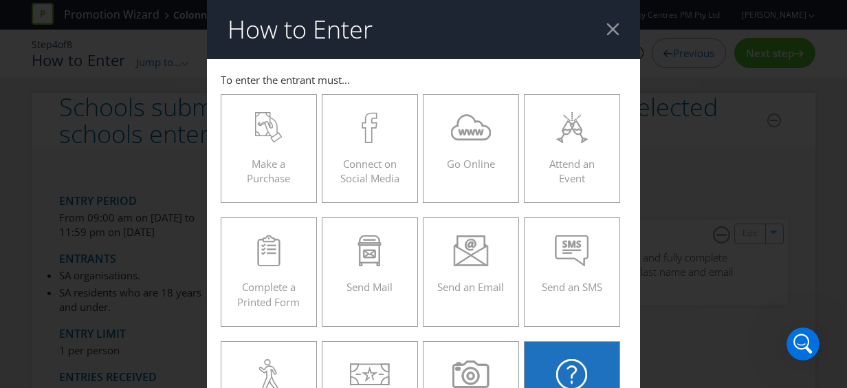
click at [608, 28] on div at bounding box center [613, 29] width 13 height 13
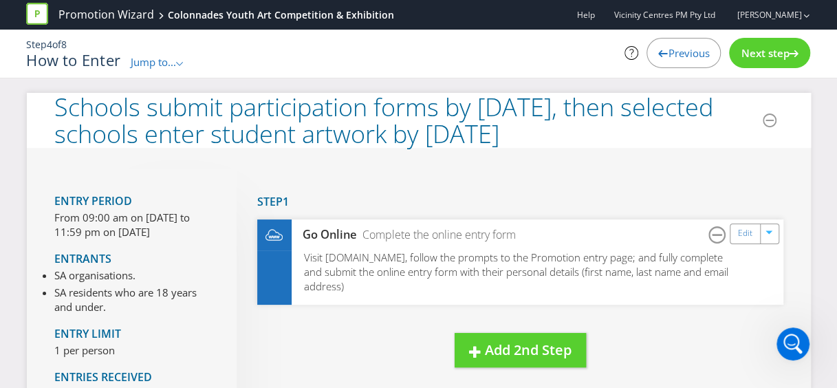
click at [167, 61] on span "Jump to..." at bounding box center [153, 62] width 45 height 14
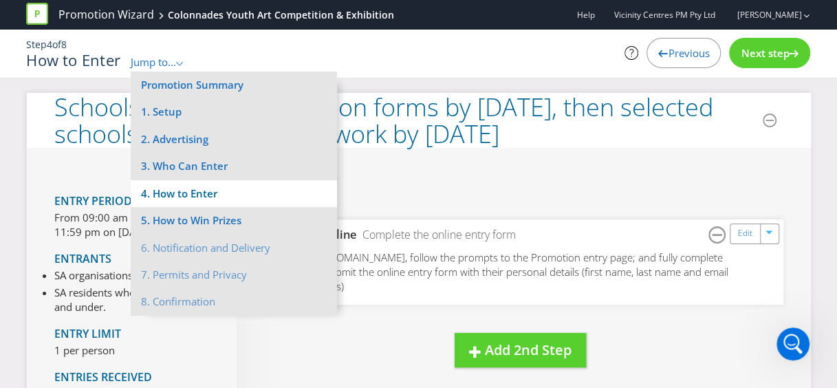
click at [204, 188] on li "4. How to Enter" at bounding box center [234, 193] width 206 height 27
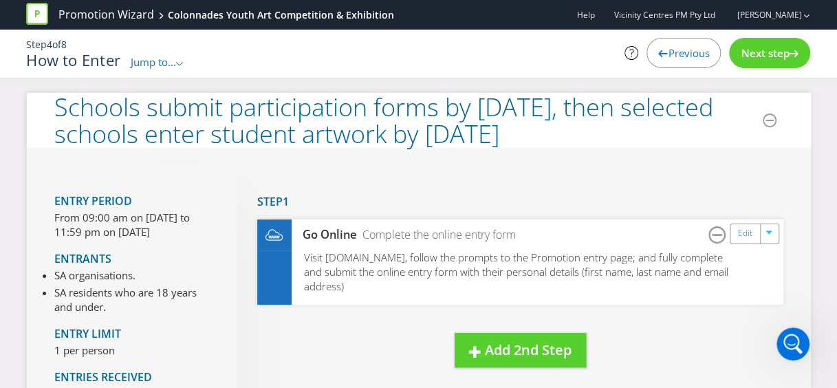
click at [180, 60] on div ".st0{fill-rule:evenodd;clip-rule:evenodd;}" at bounding box center [180, 62] width 8 height 14
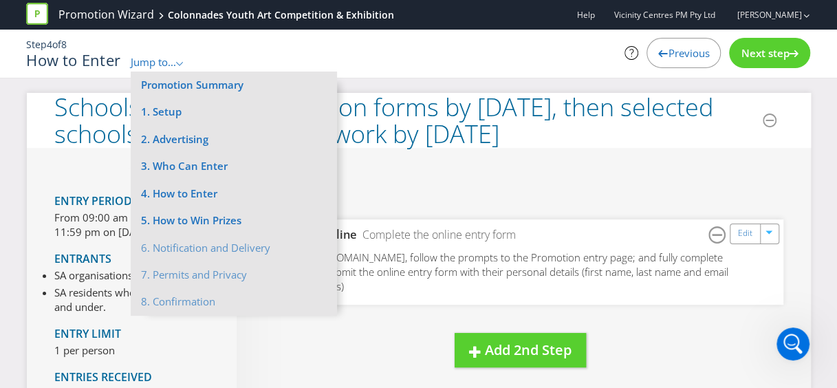
click at [520, 169] on div "New Step Drag here to move step Step 1 Go Online Complete the online entry form…" at bounding box center [510, 282] width 547 height 226
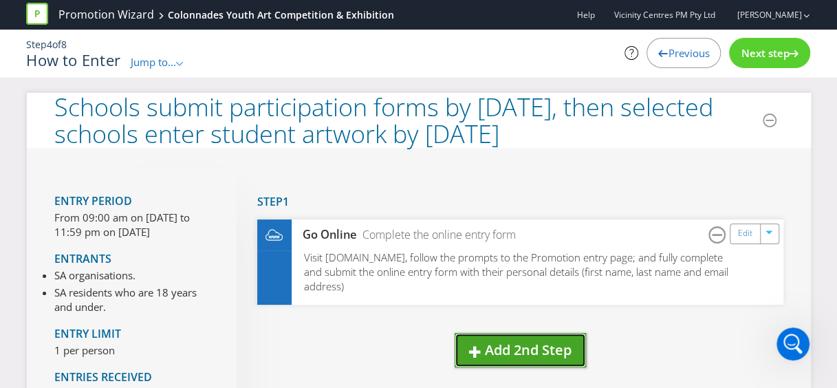
click at [508, 343] on span "Add 2nd Step" at bounding box center [528, 349] width 87 height 19
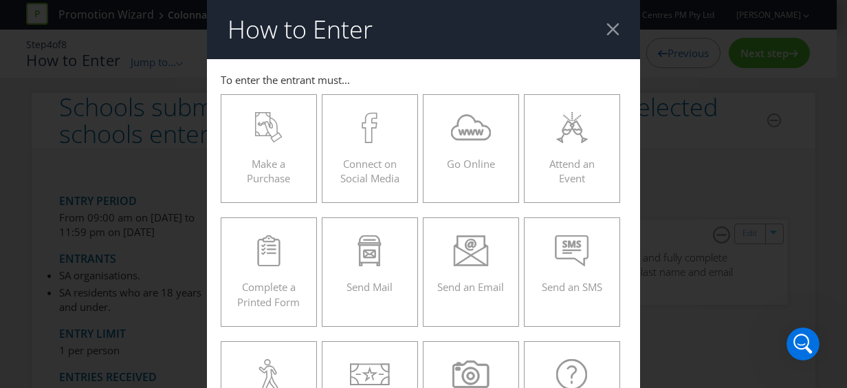
click at [607, 24] on div at bounding box center [613, 29] width 13 height 13
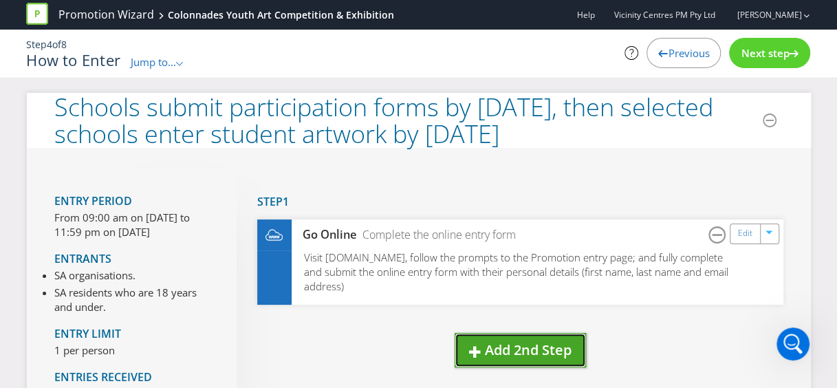
click at [513, 350] on span "Add 2nd Step" at bounding box center [528, 349] width 87 height 19
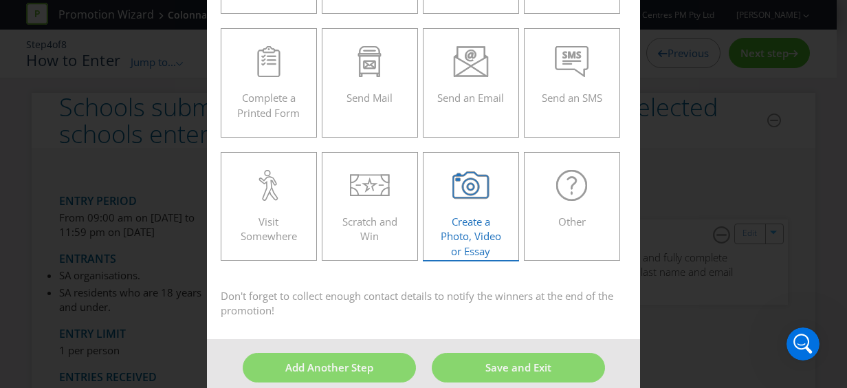
scroll to position [206, 0]
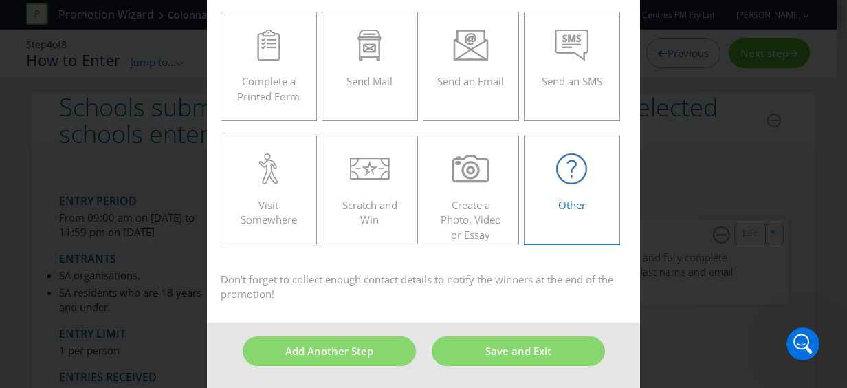
click at [561, 183] on div "Other" at bounding box center [572, 184] width 67 height 62
click at [0, 0] on input "Other" at bounding box center [0, 0] width 0 height 0
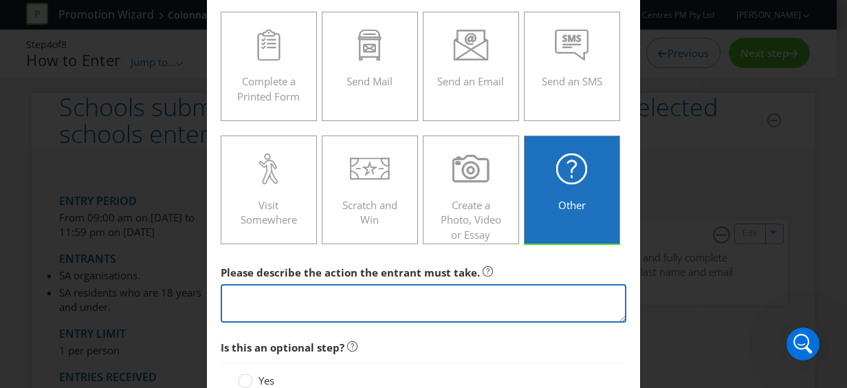
click at [307, 292] on textarea at bounding box center [424, 303] width 406 height 39
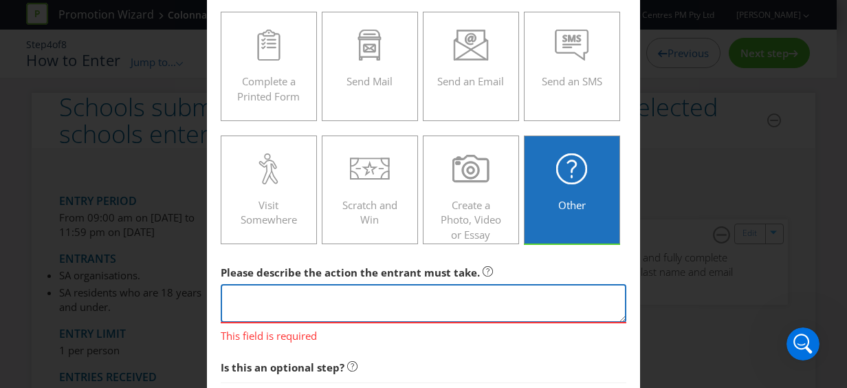
paste textarea "[DATE] Centre Management to advise successful participating schools via email a…"
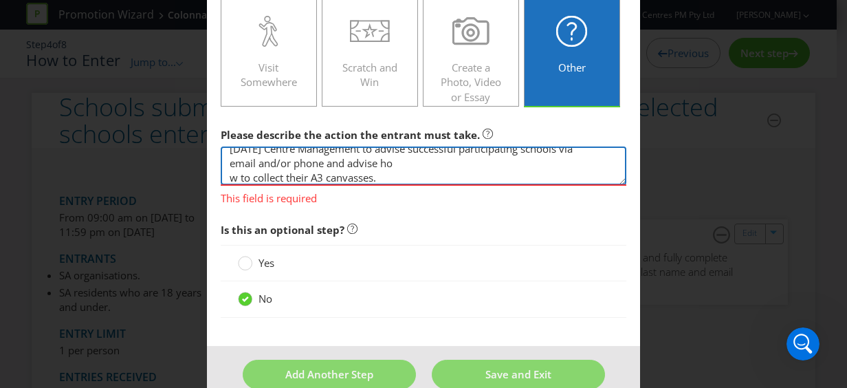
scroll to position [274, 0]
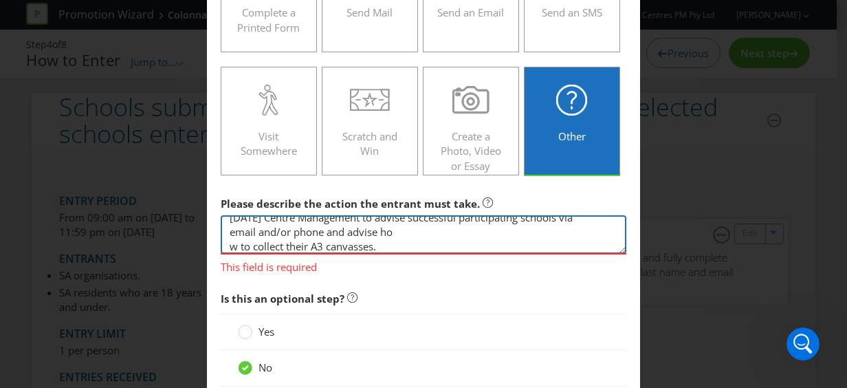
click at [222, 242] on textarea "[DATE] Centre Management to advise successful participating schools via email a…" at bounding box center [424, 234] width 406 height 39
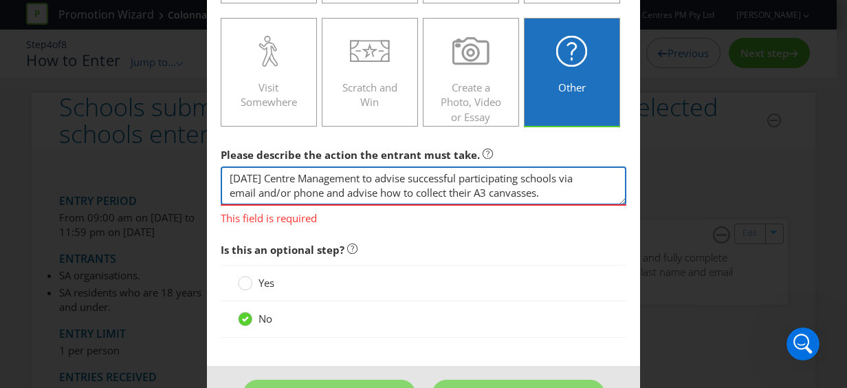
scroll to position [343, 0]
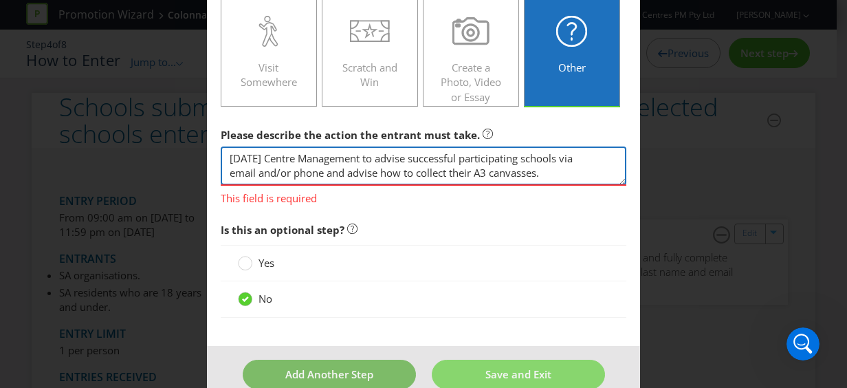
type textarea "[DATE] Centre Management to advise successful participating schools via email a…"
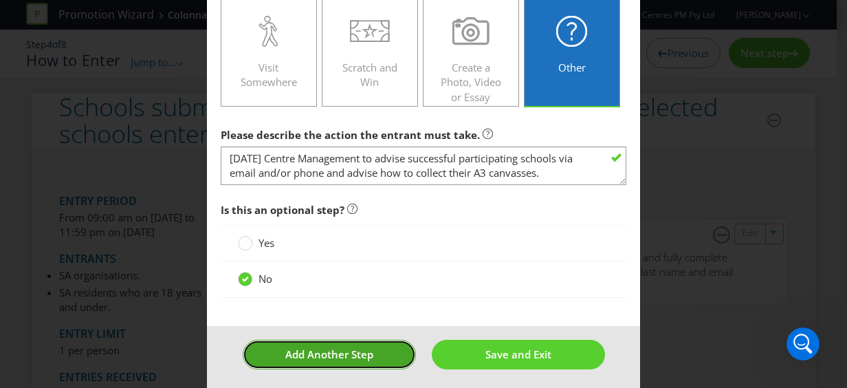
click at [358, 371] on footer "Add Another Step Save and Exit" at bounding box center [423, 359] width 433 height 67
click at [351, 347] on span "Add Another Step" at bounding box center [329, 354] width 88 height 14
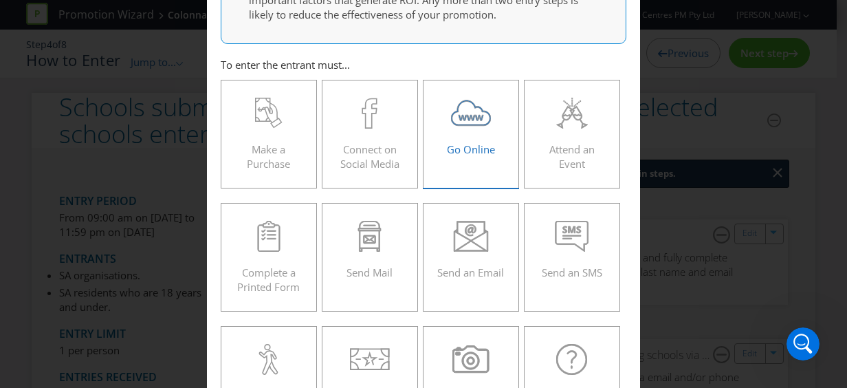
scroll to position [321, 0]
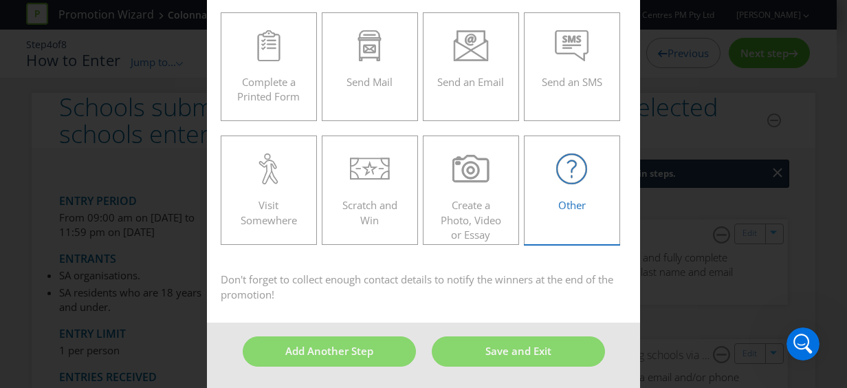
click at [559, 202] on span "Other" at bounding box center [573, 205] width 28 height 14
click at [0, 0] on input "Other" at bounding box center [0, 0] width 0 height 0
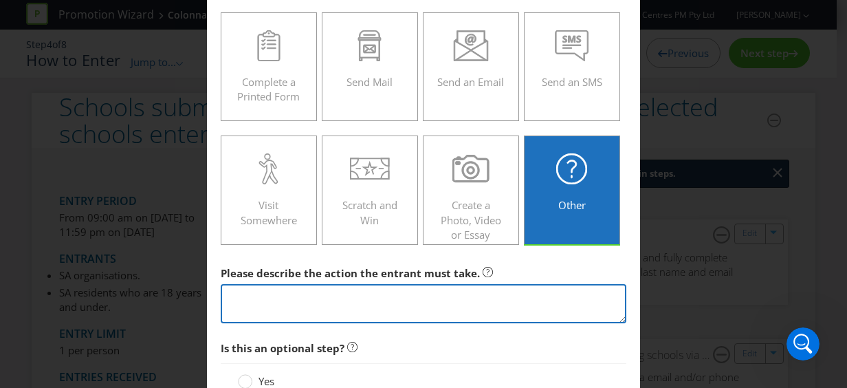
click at [263, 296] on textarea at bounding box center [424, 303] width 406 height 39
paste textarea "[DATE] Artwork pieces (with Artwork Entry Form secured to the rear of each canv…"
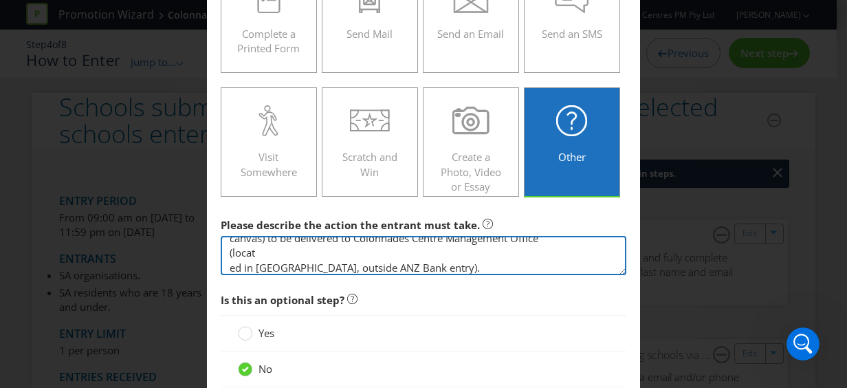
scroll to position [390, 0]
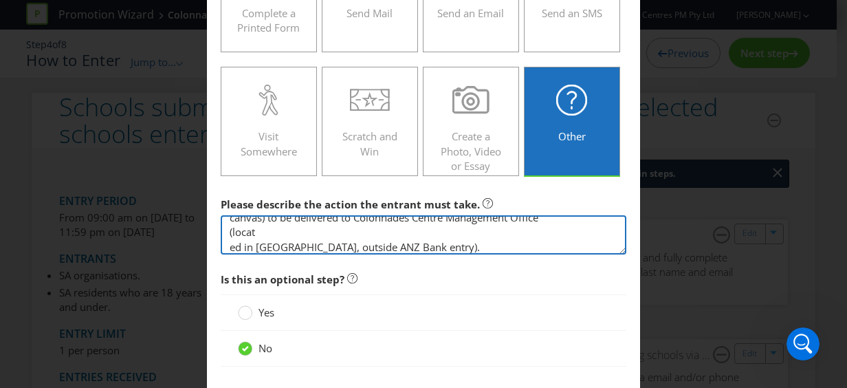
click at [226, 244] on textarea "[DATE] Artwork pieces (with Artwork Entry Form secured to the rear of each canv…" at bounding box center [424, 234] width 406 height 39
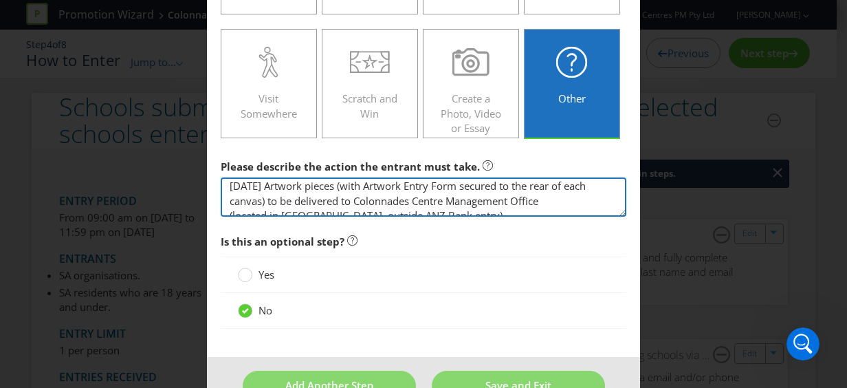
scroll to position [461, 0]
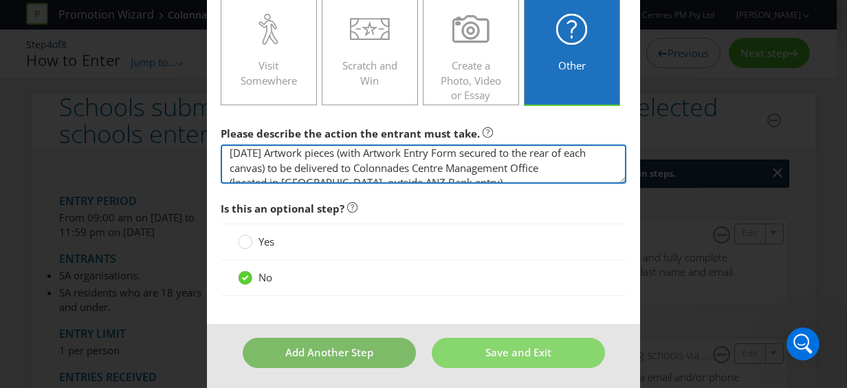
type textarea "[DATE] Artwork pieces (with Artwork Entry Form secured to the rear of each canv…"
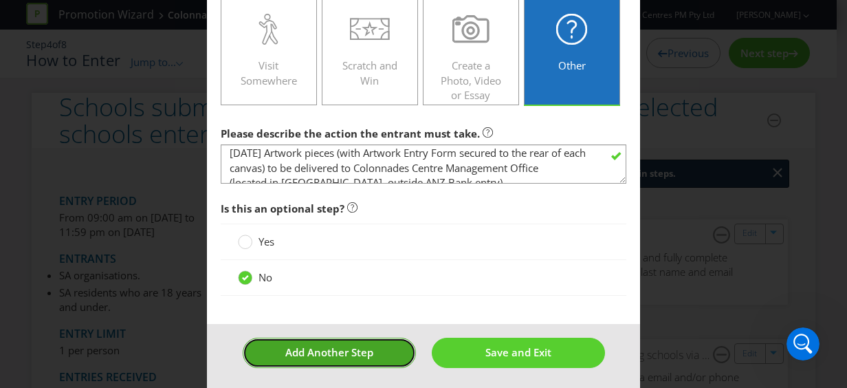
click at [354, 354] on span "Add Another Step" at bounding box center [329, 352] width 88 height 14
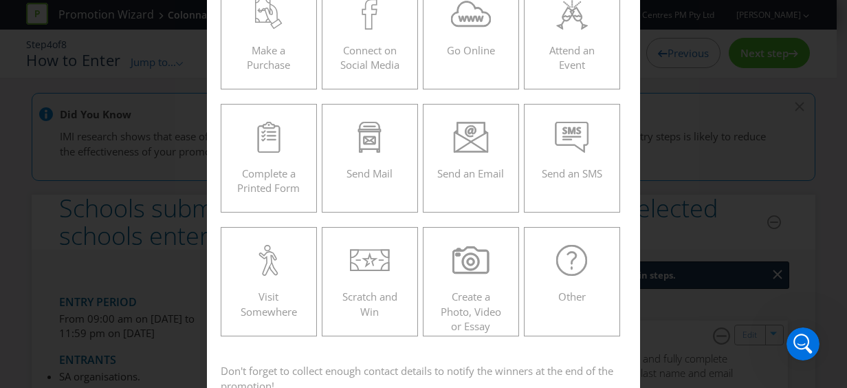
scroll to position [321, 0]
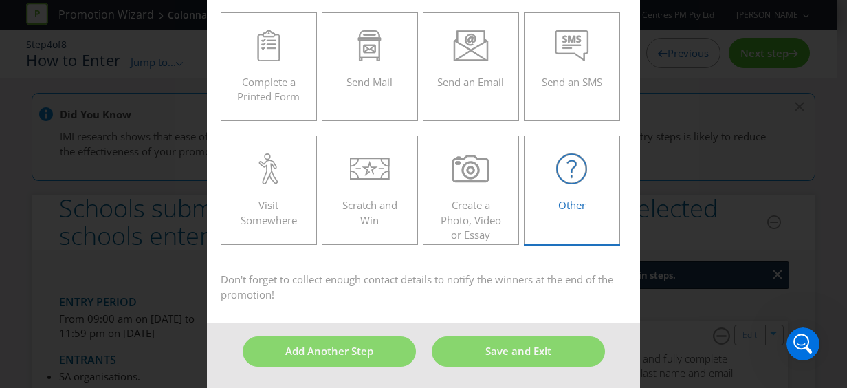
click at [563, 195] on div "Other" at bounding box center [572, 184] width 67 height 62
click at [0, 0] on input "Other" at bounding box center [0, 0] width 0 height 0
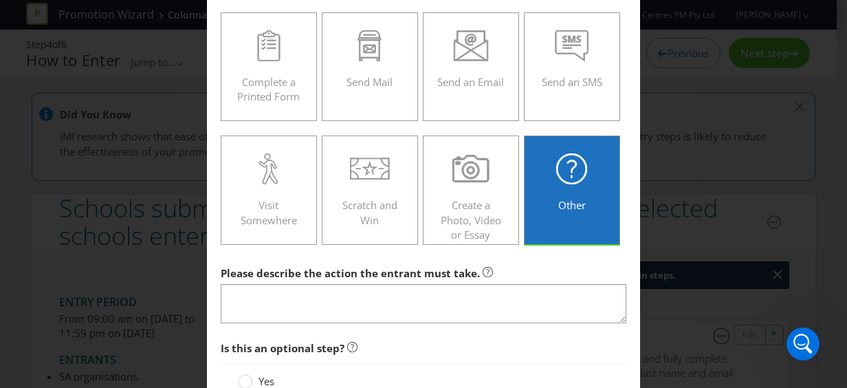
click at [758, 113] on div "How to Enter Did You Know IMI research shows that ease of participation is one …" at bounding box center [423, 194] width 847 height 388
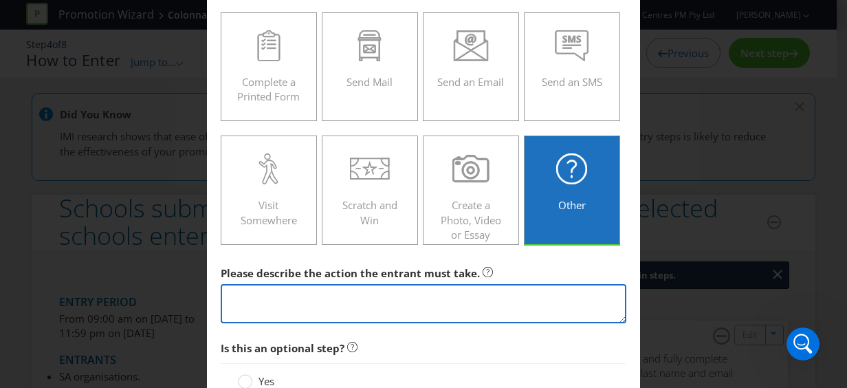
click at [306, 286] on textarea at bounding box center [424, 303] width 406 height 39
paste textarea "[DATE]-[DATE] Art Exhibition (on display at [GEOGRAPHIC_DATA])."
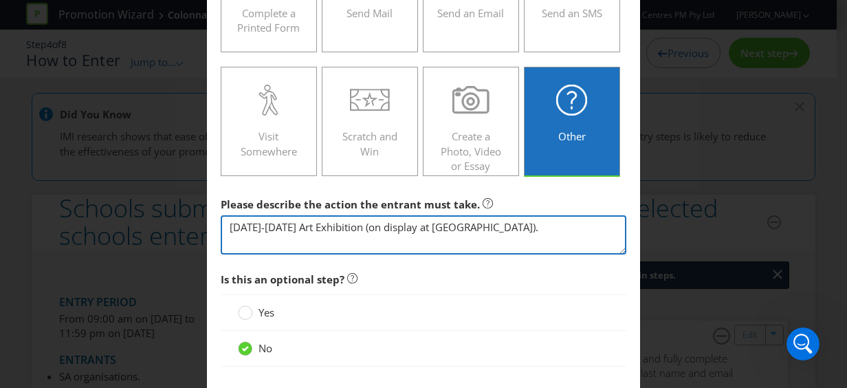
scroll to position [461, 0]
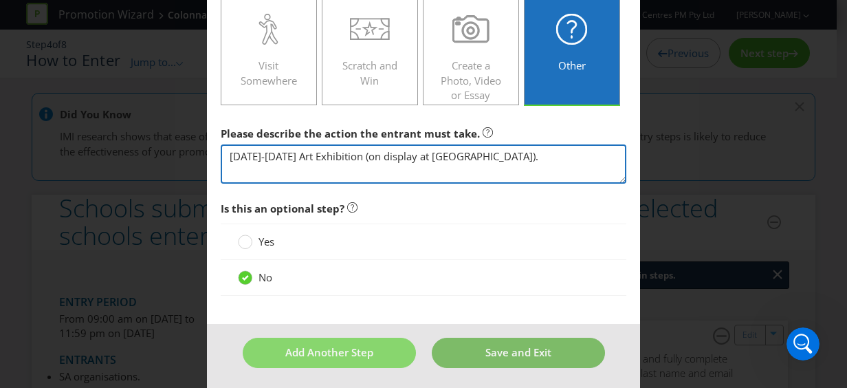
type textarea "[DATE]-[DATE] Art Exhibition (on display at [GEOGRAPHIC_DATA])."
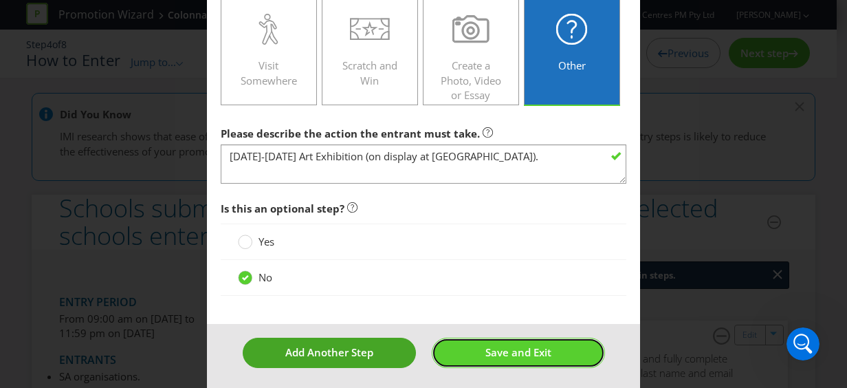
drag, startPoint x: 501, startPoint y: 342, endPoint x: 312, endPoint y: 349, distance: 190.0
click at [312, 349] on footer "Add Another Step Save and Exit" at bounding box center [423, 357] width 433 height 67
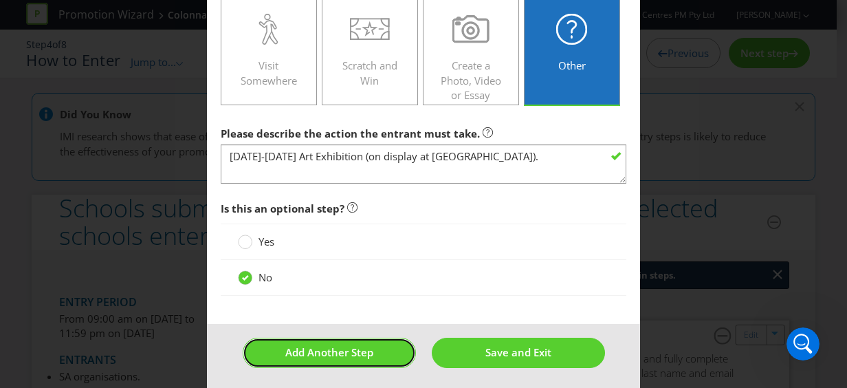
click at [313, 349] on span "Add Another Step" at bounding box center [329, 352] width 88 height 14
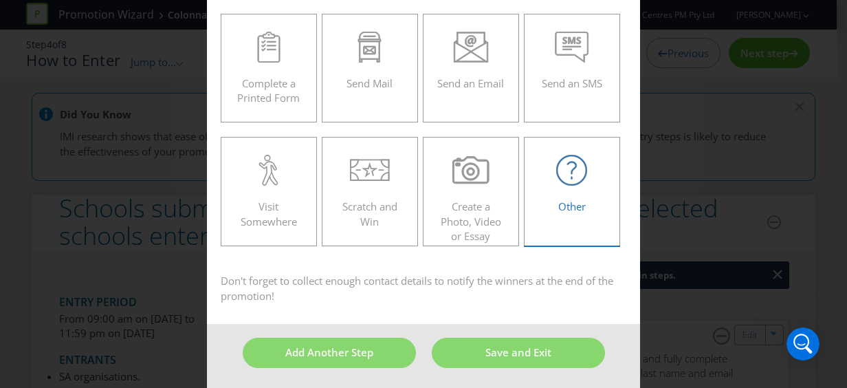
scroll to position [321, 0]
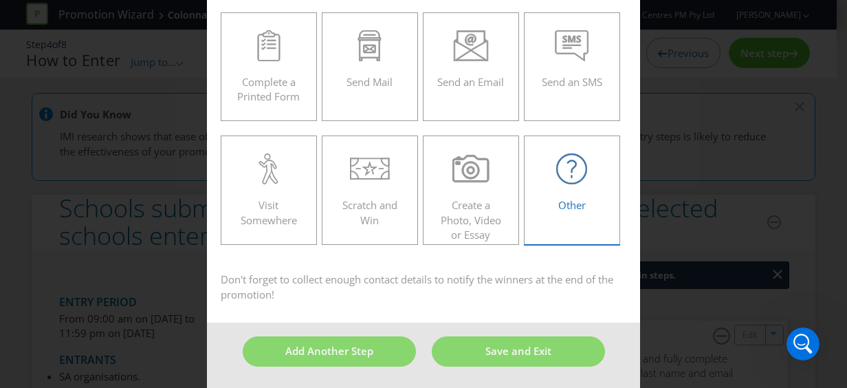
click at [565, 186] on div "Other" at bounding box center [572, 184] width 67 height 62
click at [0, 0] on input "Other" at bounding box center [0, 0] width 0 height 0
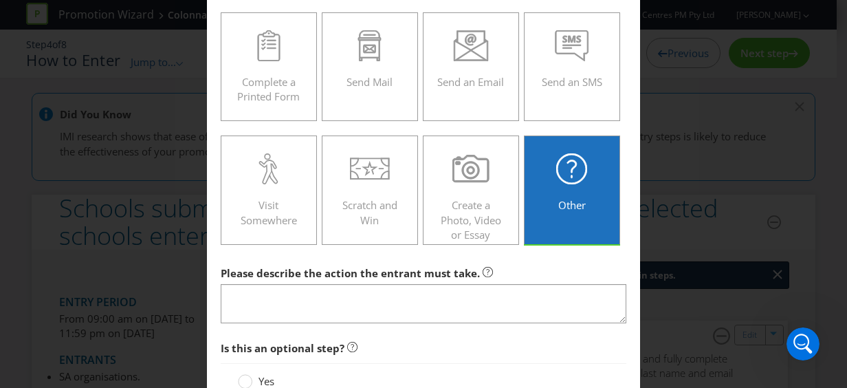
click at [748, 142] on div "How to Enter Did You Know IMI research shows that ease of participation is one …" at bounding box center [423, 194] width 847 height 388
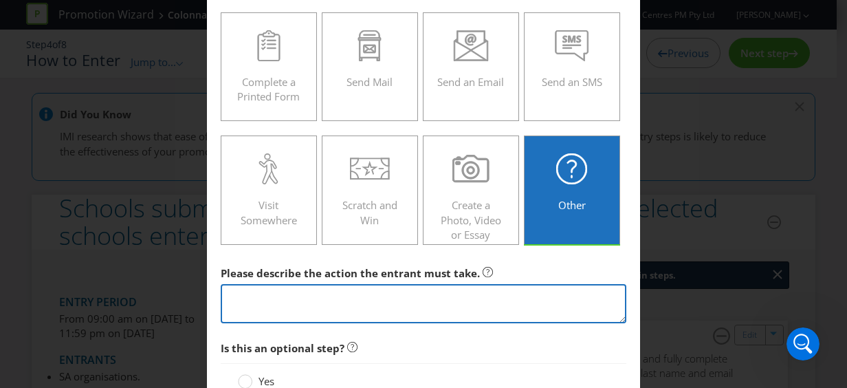
click at [386, 304] on textarea at bounding box center [424, 303] width 406 height 39
paste textarea "[DATE] 2026 Youth Art Competition Winners Presentation t o be held at 1pm at [G…"
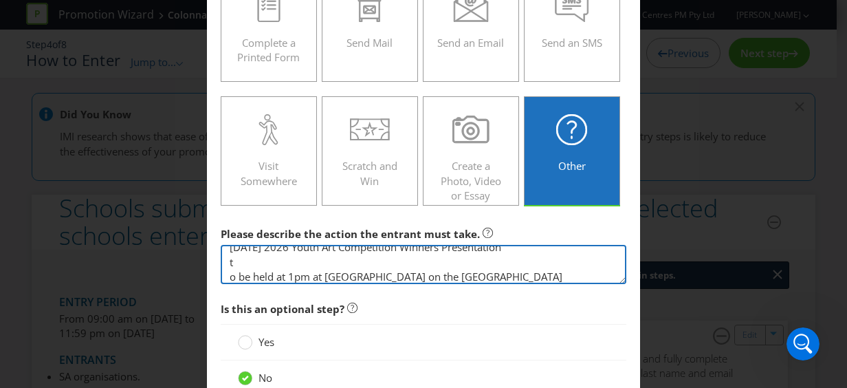
scroll to position [390, 0]
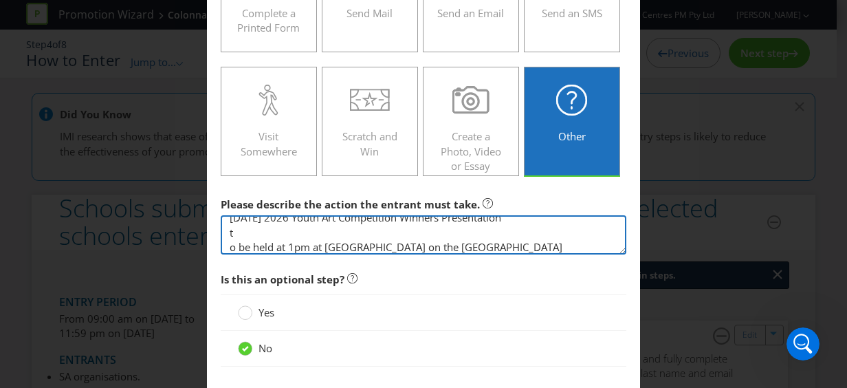
click at [227, 244] on textarea "[DATE] 2026 Youth Art Competition Winners Presentation t o be held at 1pm at [G…" at bounding box center [424, 234] width 406 height 39
click at [226, 243] on textarea "[DATE] 2026 Youth Art Competition Winners Presentation t o be held at 1pm at [G…" at bounding box center [424, 234] width 406 height 39
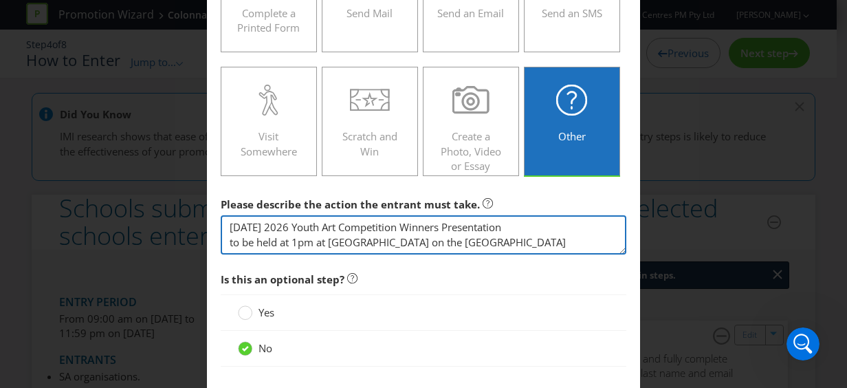
scroll to position [0, 0]
click at [330, 224] on textarea "[DATE] 2026 Youth Art Competition Winners Presentation to be held at 1pm at [GE…" at bounding box center [424, 234] width 406 height 39
drag, startPoint x: 328, startPoint y: 224, endPoint x: 301, endPoint y: 223, distance: 27.5
click at [301, 223] on textarea "[DATE] 2026 Youth Art Competition Winners Presentation to be held at 1pm at [GE…" at bounding box center [424, 234] width 406 height 39
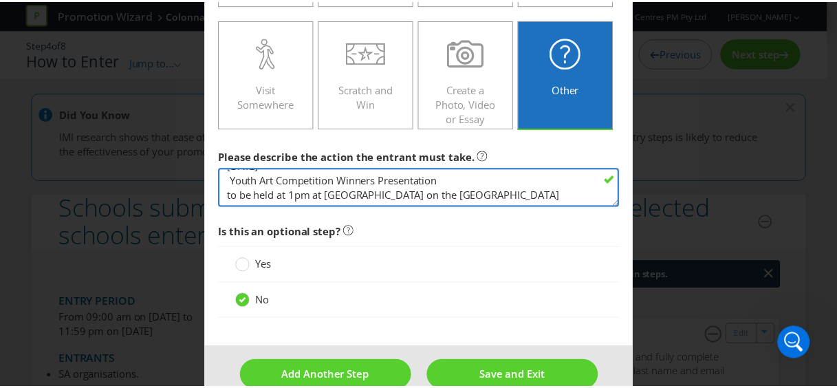
scroll to position [461, 0]
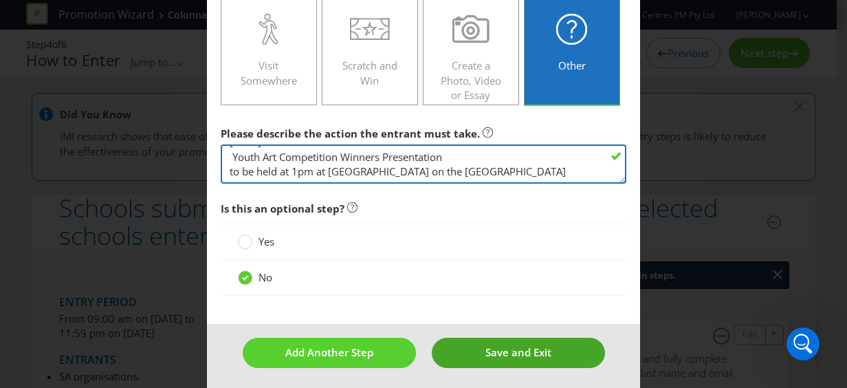
type textarea "[DATE] Youth Art Competition Winners Presentation to be held at 1pm at [GEOGRAP…"
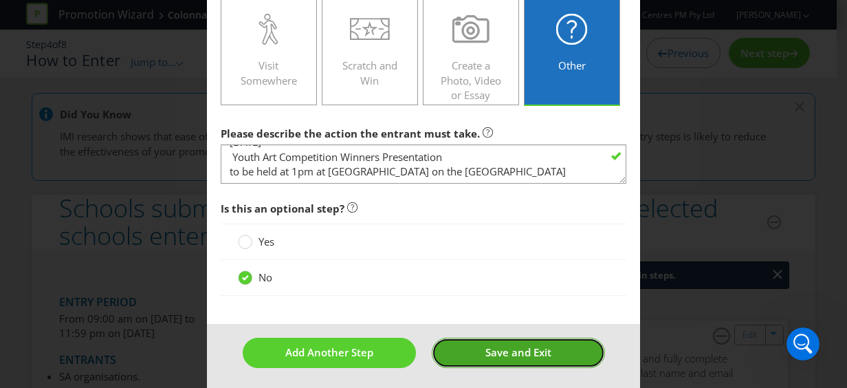
click at [486, 345] on span "Save and Exit" at bounding box center [519, 352] width 66 height 14
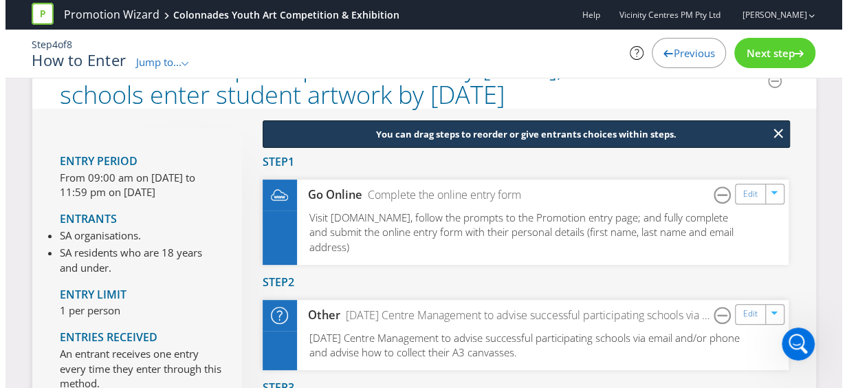
scroll to position [206, 0]
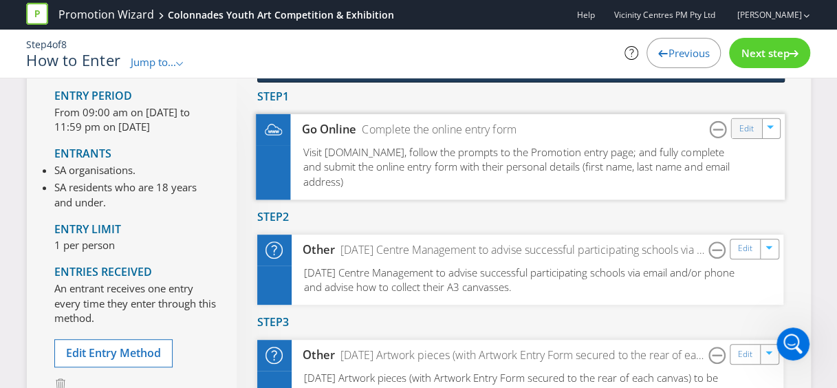
click at [755, 131] on div "Edit" at bounding box center [746, 127] width 31 height 19
click at [773, 127] on icon "button" at bounding box center [771, 129] width 8 height 8
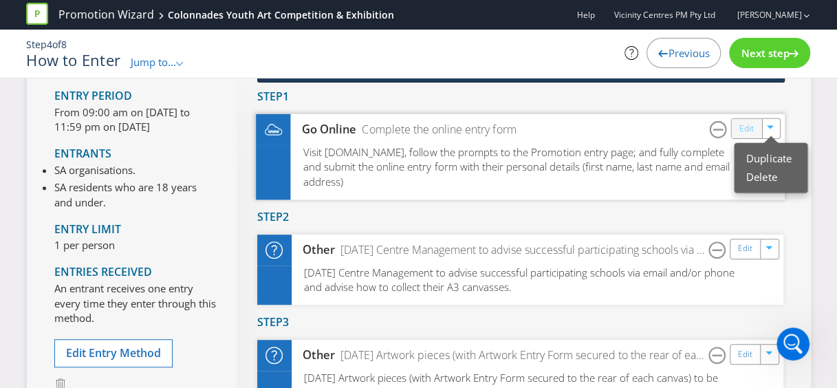
click at [753, 126] on div "Edit" at bounding box center [746, 127] width 31 height 19
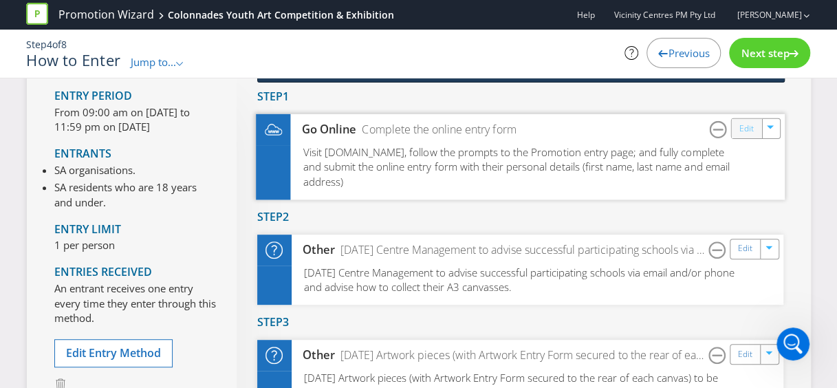
click at [740, 126] on link "Edit" at bounding box center [746, 128] width 14 height 16
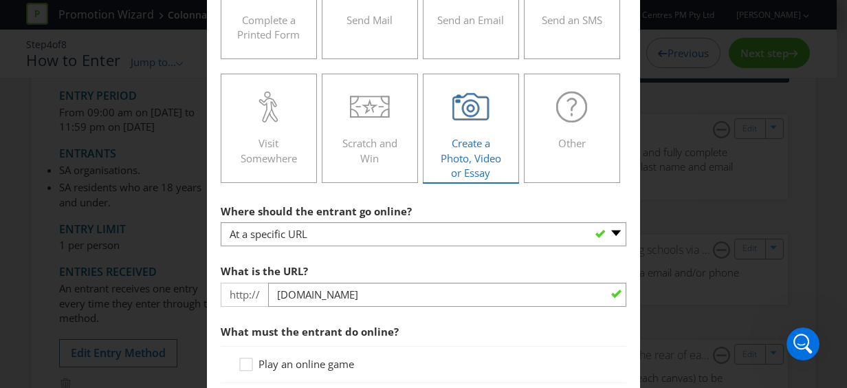
scroll to position [413, 0]
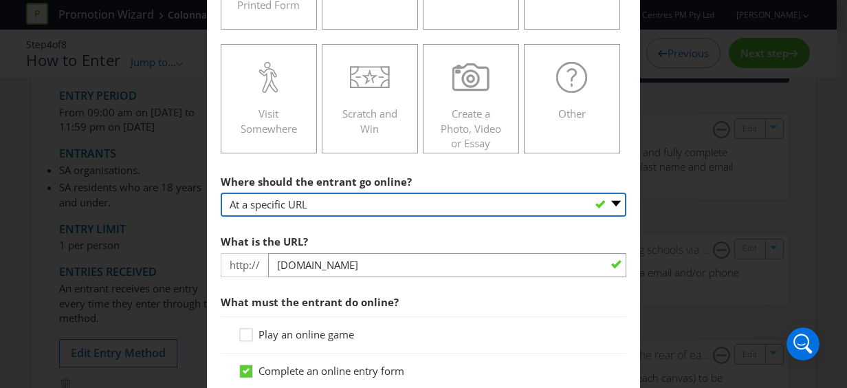
click at [314, 204] on select "-- Please select -- At a specific URL Using a direct link sent to the entrant b…" at bounding box center [424, 205] width 406 height 24
click at [221, 193] on select "-- Please select -- At a specific URL Using a direct link sent to the entrant b…" at bounding box center [424, 205] width 406 height 24
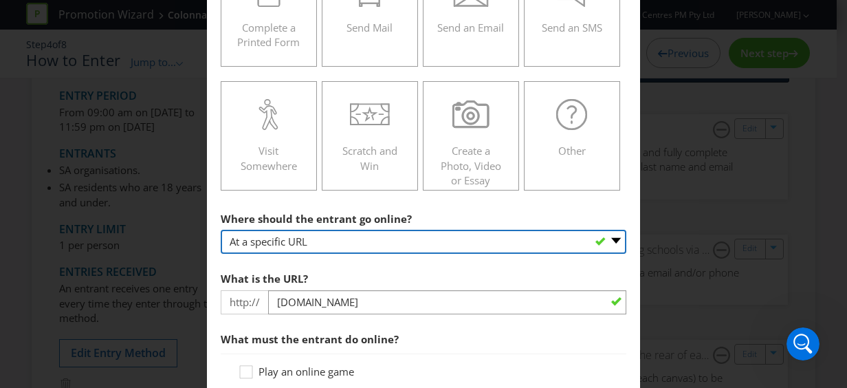
scroll to position [255, 0]
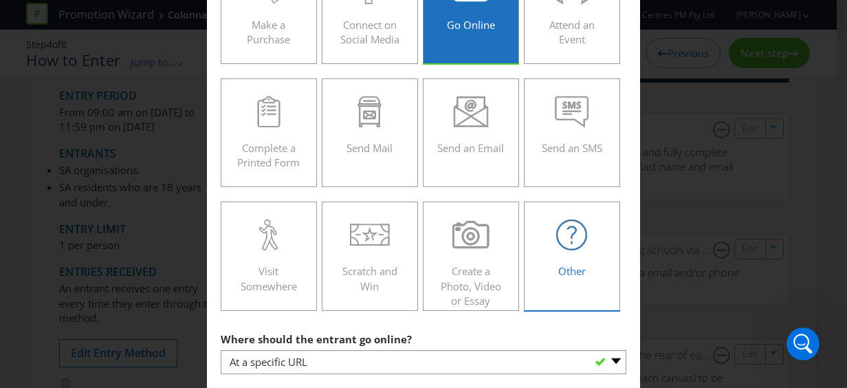
click at [572, 244] on icon at bounding box center [571, 234] width 31 height 31
click at [0, 0] on input "Other" at bounding box center [0, 0] width 0 height 0
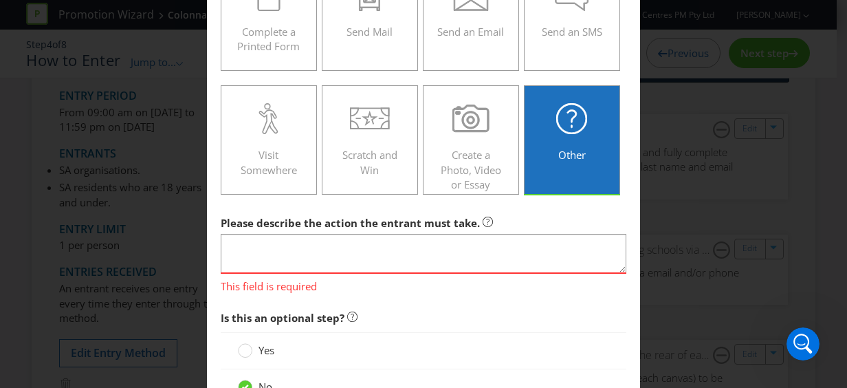
scroll to position [393, 0]
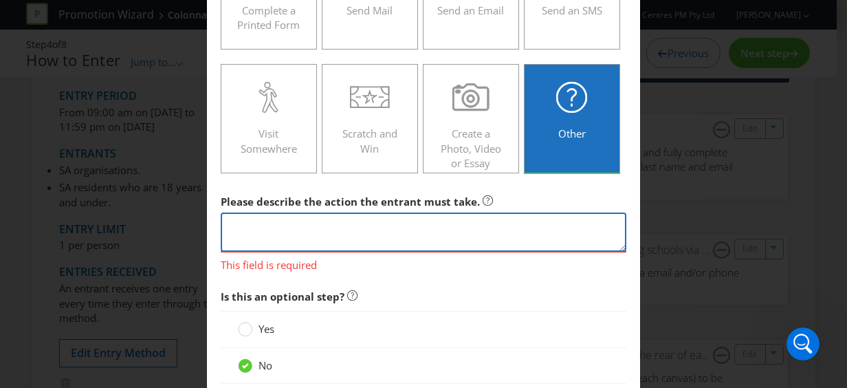
paste textarea "[DATE] Participation Forms due by no later than 5pm."
click at [285, 220] on textarea "[DATE] Participation Forms due by no later than 5pm." at bounding box center [424, 232] width 406 height 39
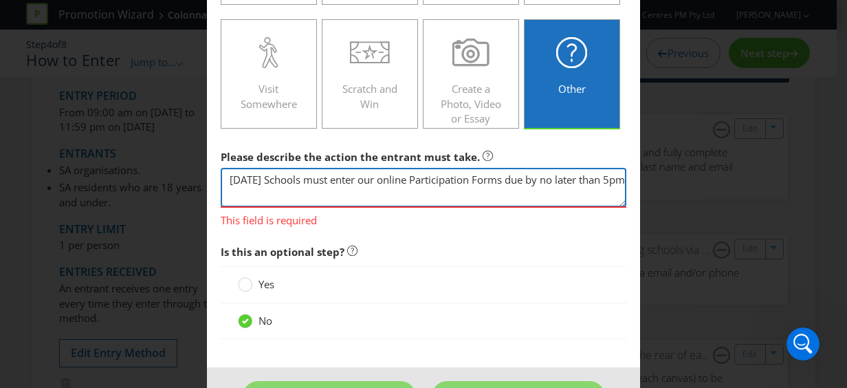
scroll to position [481, 0]
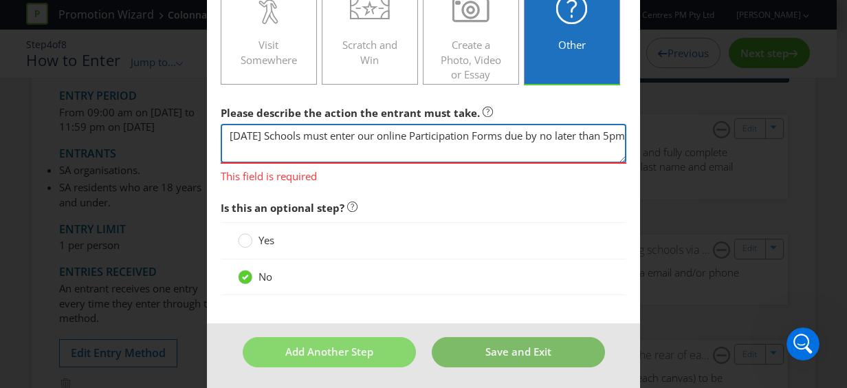
type textarea "[DATE] Schools must enter our online Participation Forms due by no later than 5…"
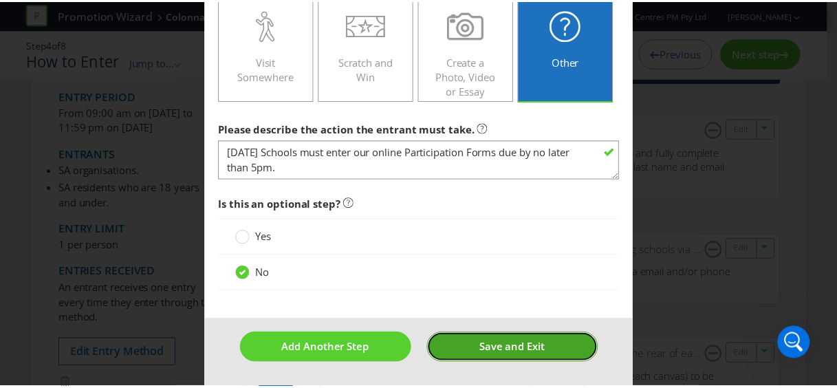
scroll to position [461, 0]
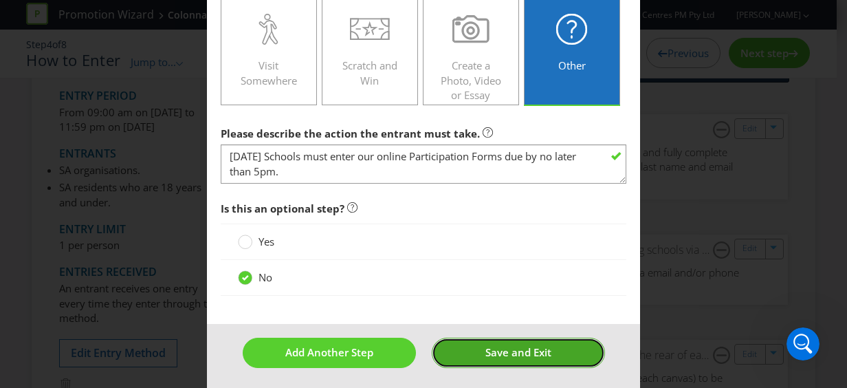
click at [493, 357] on button "Save and Exit" at bounding box center [518, 353] width 173 height 30
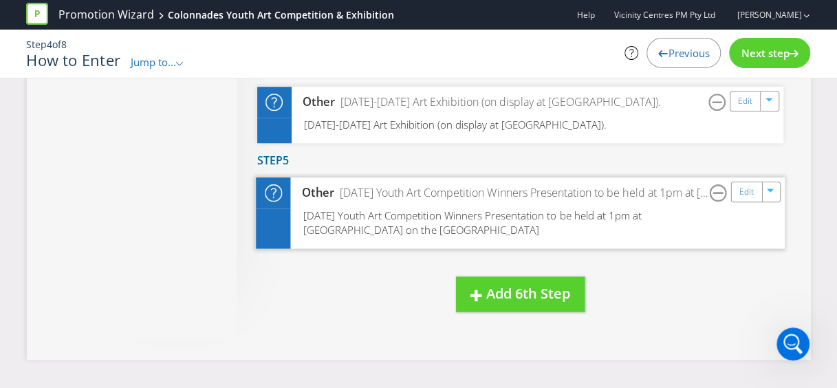
scroll to position [757, 0]
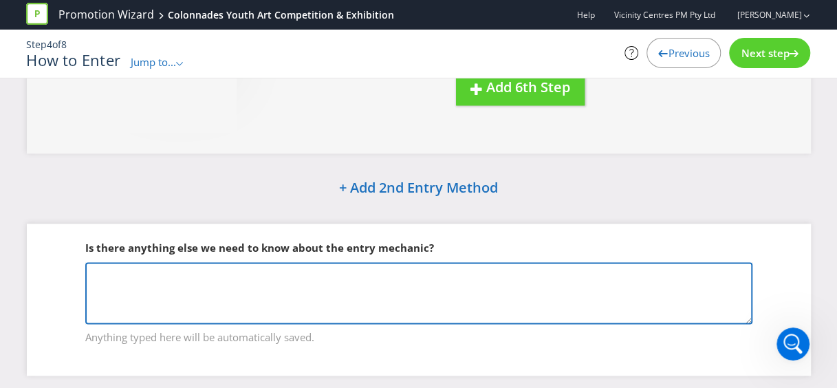
paste textarea "Participation Interest Form is due by no later than 5pm [DATE]. The first three…"
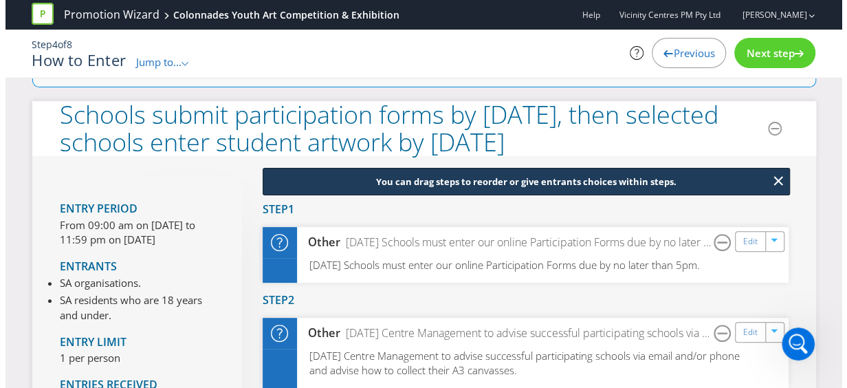
scroll to position [0, 0]
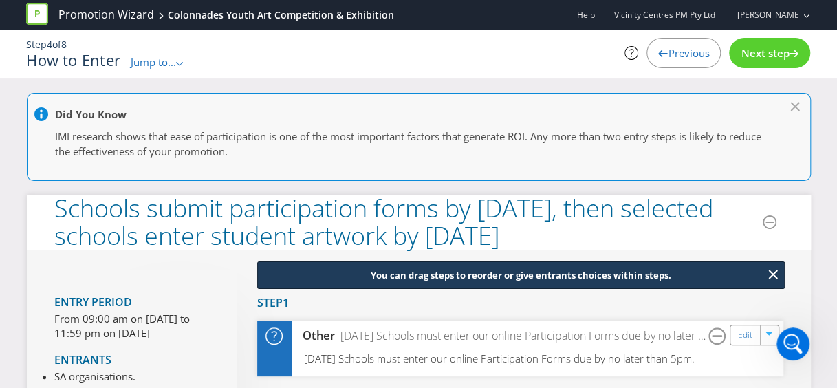
type textarea "Participation Interest Form is due by no later than 5pm [DATE]. The first three…"
click at [765, 54] on span "Next step" at bounding box center [765, 53] width 48 height 14
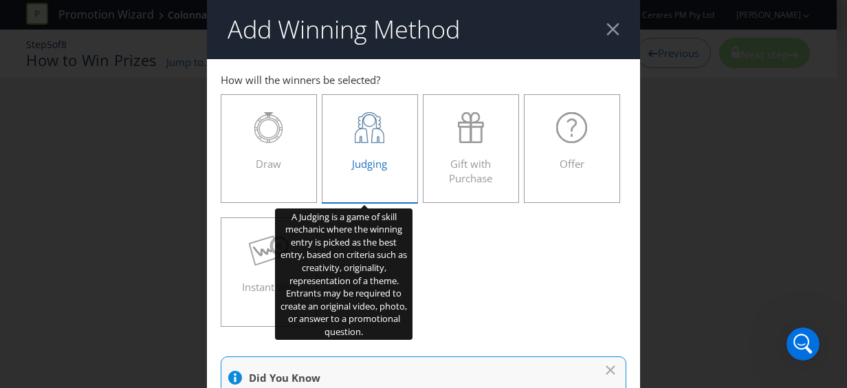
click at [356, 129] on icon at bounding box center [370, 127] width 30 height 31
click at [0, 0] on input "Judging" at bounding box center [0, 0] width 0 height 0
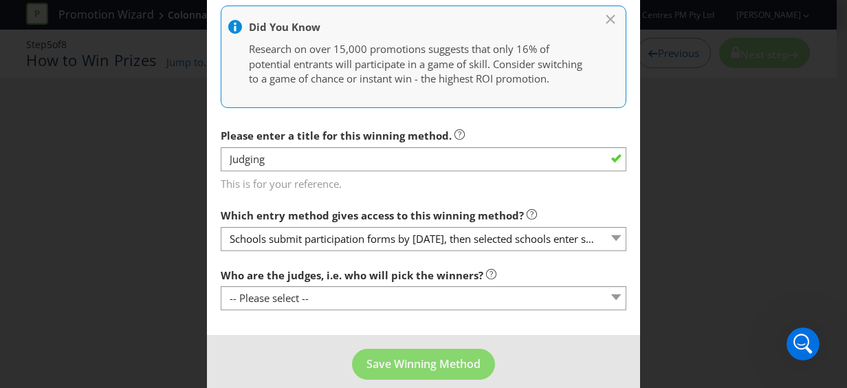
scroll to position [480, 0]
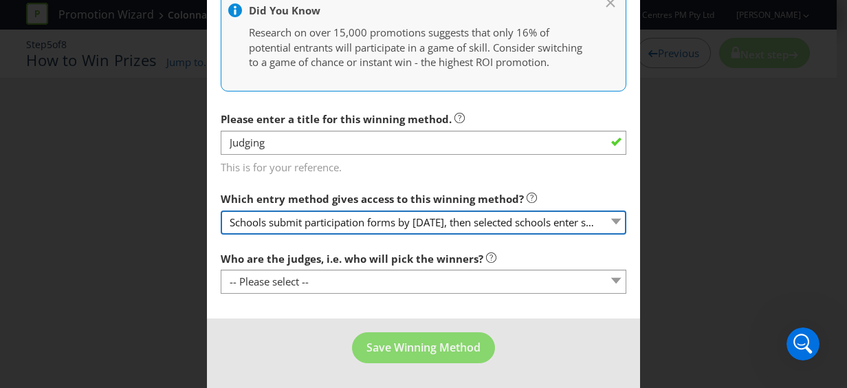
click at [608, 219] on select "Schools submit participation forms by [DATE], then selected schools enter stude…" at bounding box center [424, 222] width 406 height 24
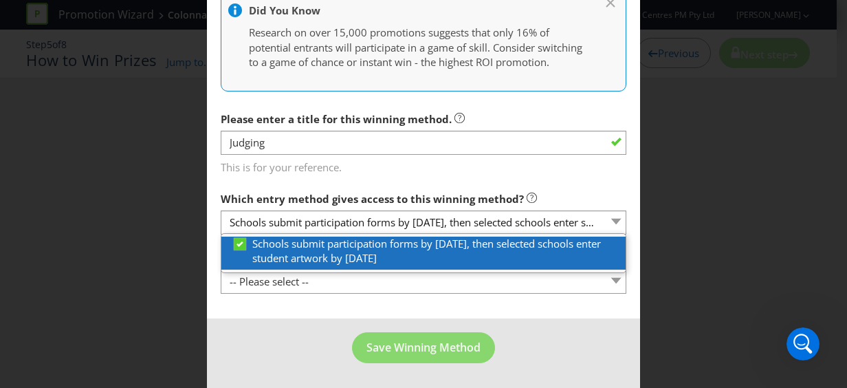
click at [382, 249] on span "Schools submit participation forms by [DATE], then selected schools enter stude…" at bounding box center [426, 251] width 349 height 28
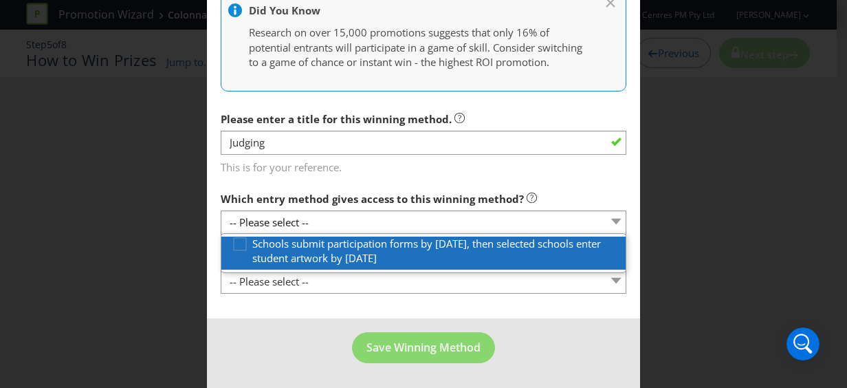
click at [347, 255] on span "Schools submit participation forms by [DATE], then selected schools enter stude…" at bounding box center [426, 251] width 349 height 28
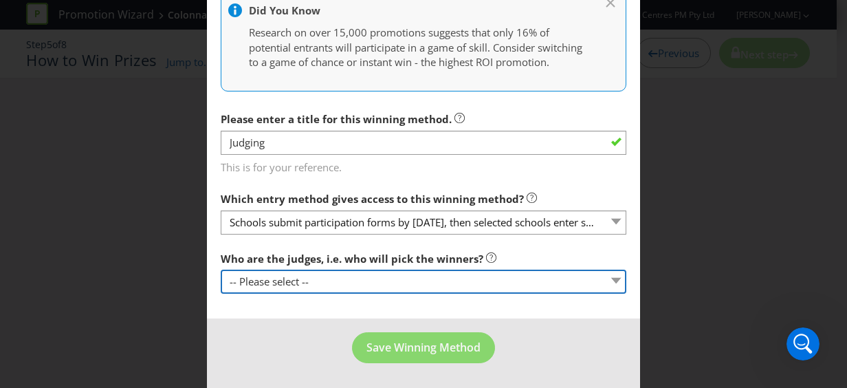
click at [364, 279] on select "-- Please select -- Representatives of the Promoter A specific person (please s…" at bounding box center [424, 282] width 406 height 24
select select "SPECIFIC_PERSON"
click at [221, 270] on select "-- Please select -- Representatives of the Promoter A specific person (please s…" at bounding box center [424, 282] width 406 height 24
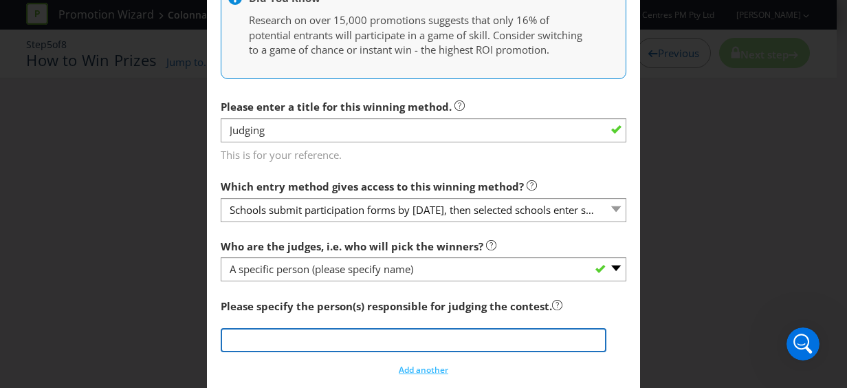
click at [325, 349] on input "text" at bounding box center [414, 340] width 386 height 24
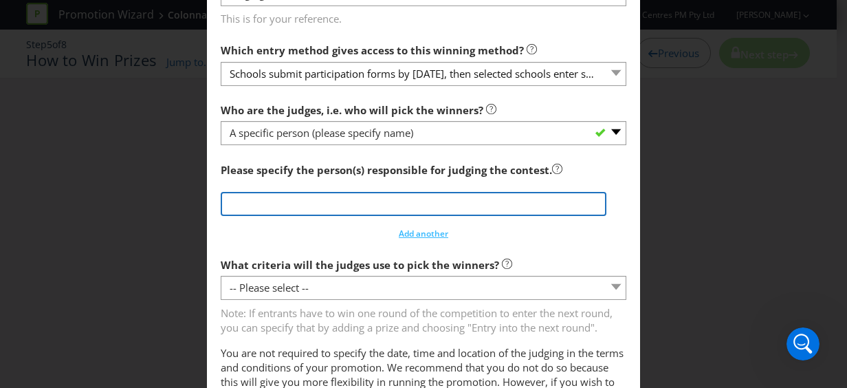
scroll to position [618, 0]
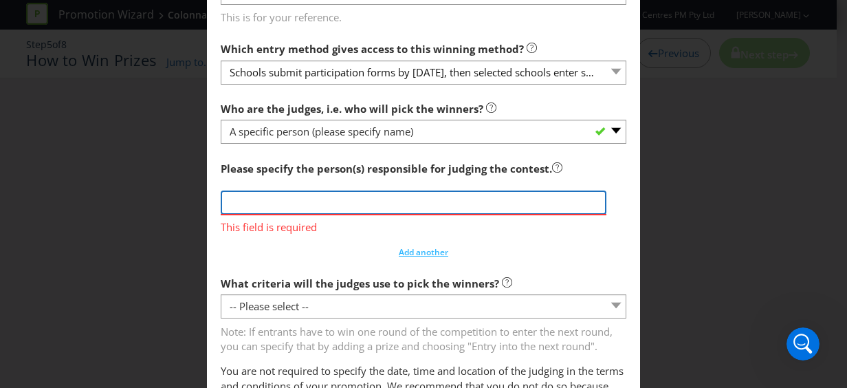
paste input "[PERSON_NAME]"
type input "[PERSON_NAME]"
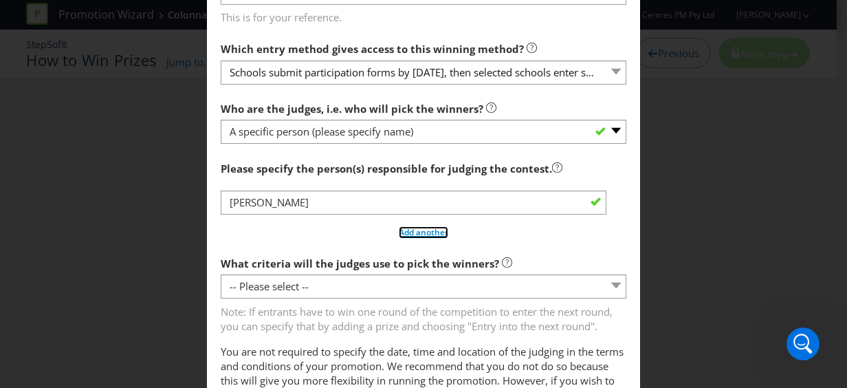
click at [421, 260] on section "Who are the judges, i.e. who will pick the winners? -- Please select -- Represe…" at bounding box center [424, 256] width 406 height 323
click at [405, 238] on span "Add another" at bounding box center [424, 232] width 50 height 12
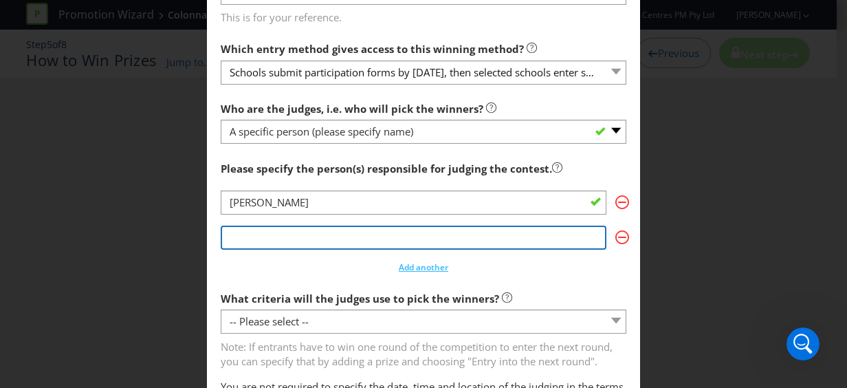
paste input "[PERSON_NAME]"
type input "[PERSON_NAME]"
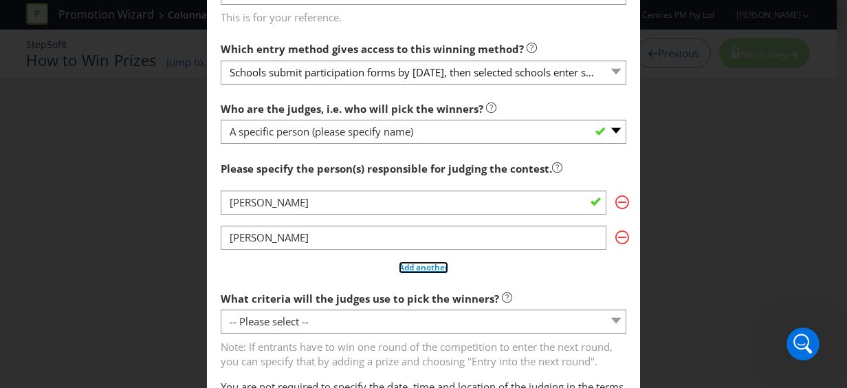
click at [426, 273] on span "Add another" at bounding box center [424, 267] width 50 height 12
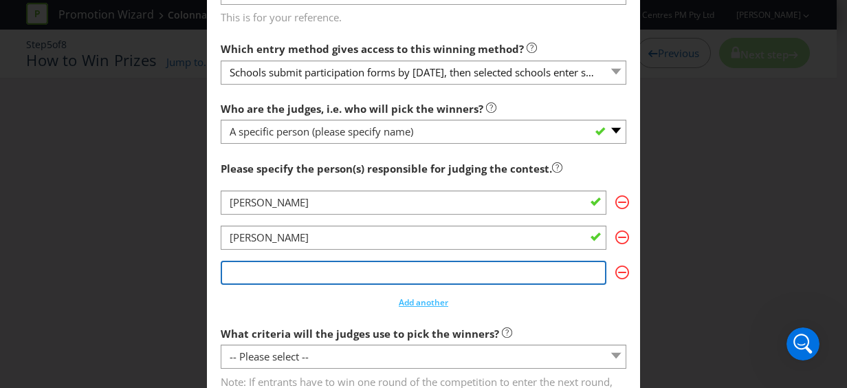
click at [283, 285] on input "text" at bounding box center [414, 273] width 386 height 24
paste input "[PERSON_NAME]"
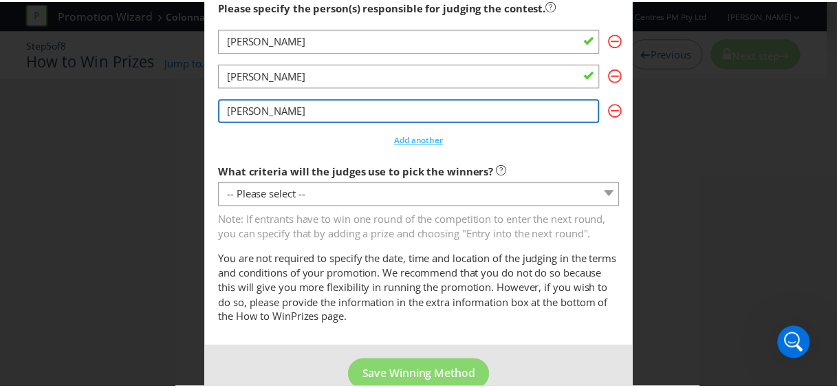
scroll to position [820, 0]
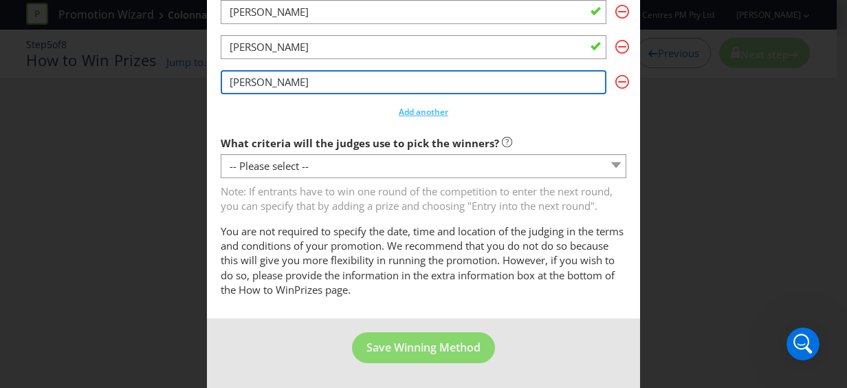
type input "[PERSON_NAME]"
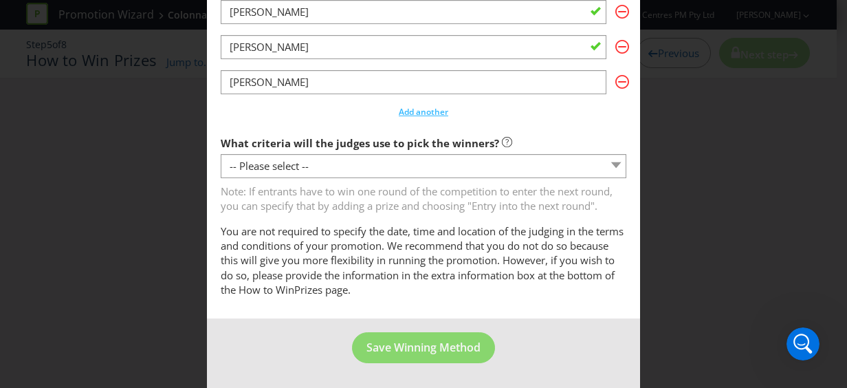
click at [490, 127] on section "Who are the judges, i.e. who will pick the winners? -- Please select -- Represe…" at bounding box center [424, 100] width 406 height 393
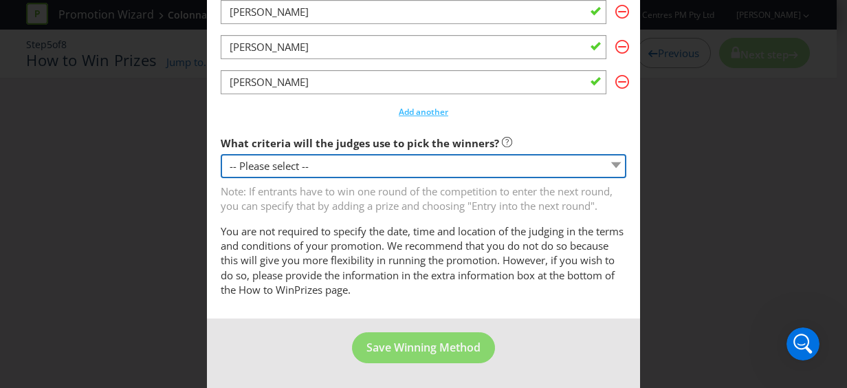
click at [457, 162] on select "-- Please select -- Creative Merit Originality Literary Merit Originality, crea…" at bounding box center [424, 166] width 406 height 24
select select "ORIGINALITY_CREATIVE_LITERARY_MERIT"
click at [221, 154] on select "-- Please select -- Creative Merit Originality Literary Merit Originality, crea…" at bounding box center [424, 166] width 406 height 24
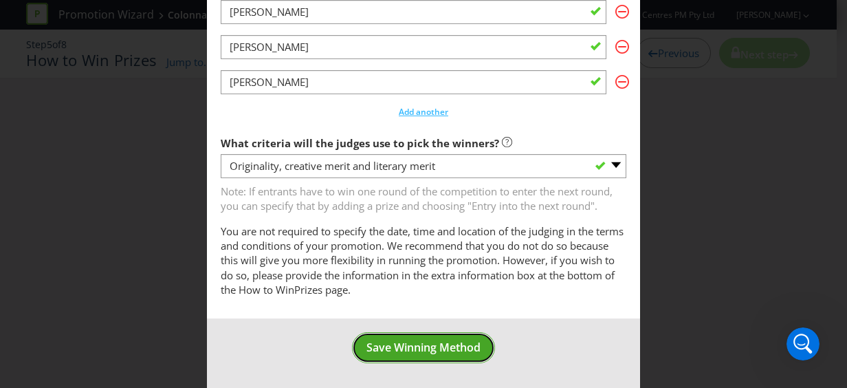
click at [448, 351] on span "Save Winning Method" at bounding box center [424, 347] width 114 height 15
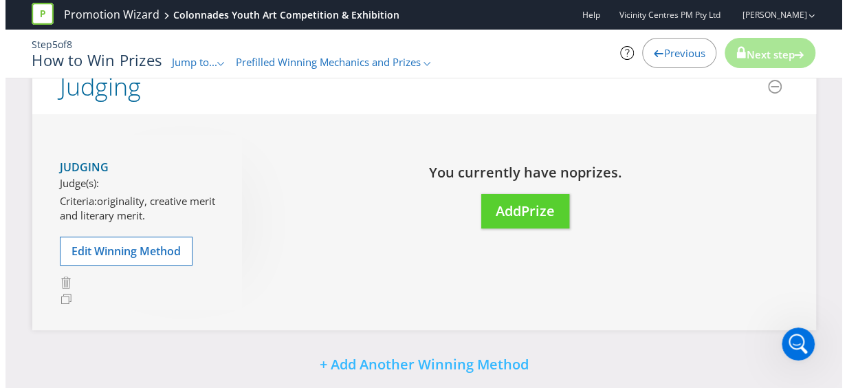
scroll to position [69, 0]
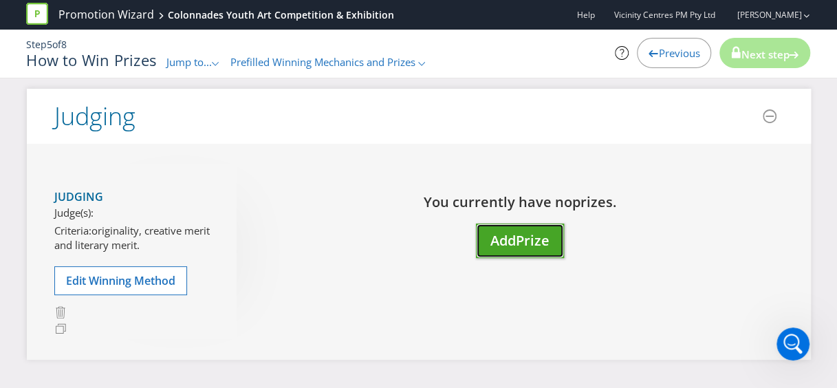
click at [500, 249] on button "Add Prize" at bounding box center [520, 241] width 88 height 35
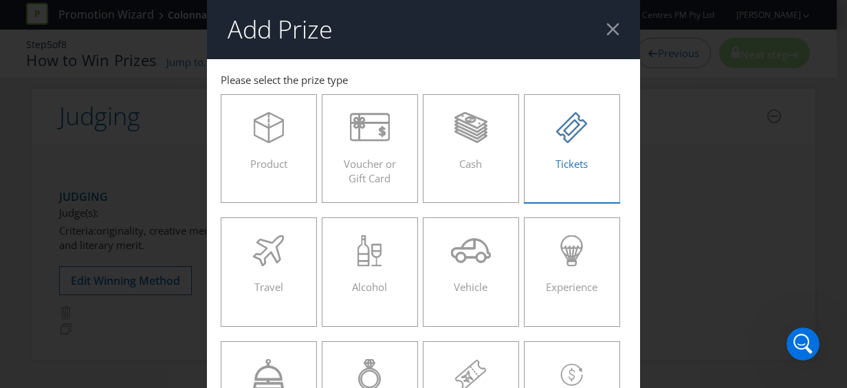
scroll to position [69, 0]
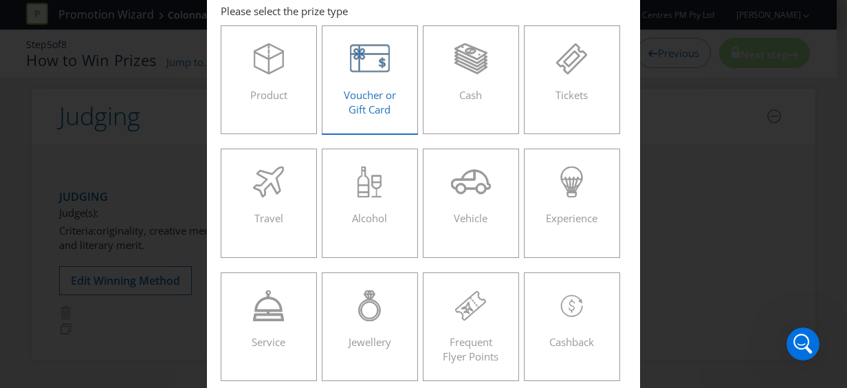
click at [382, 91] on span "Voucher or Gift Card" at bounding box center [370, 102] width 52 height 28
click at [0, 0] on input "Voucher or Gift Card" at bounding box center [0, 0] width 0 height 0
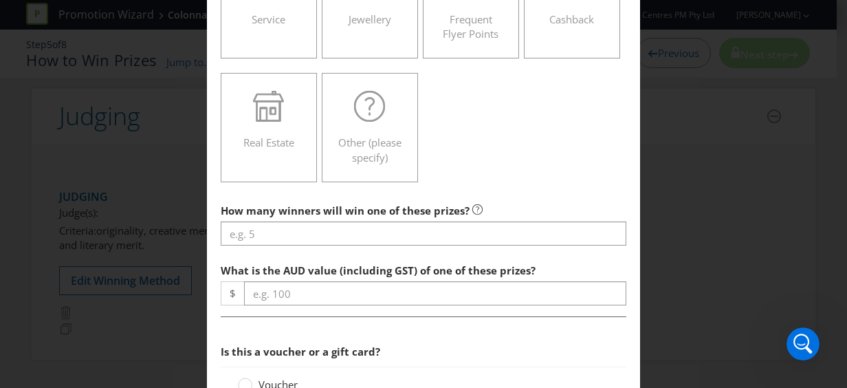
scroll to position [413, 0]
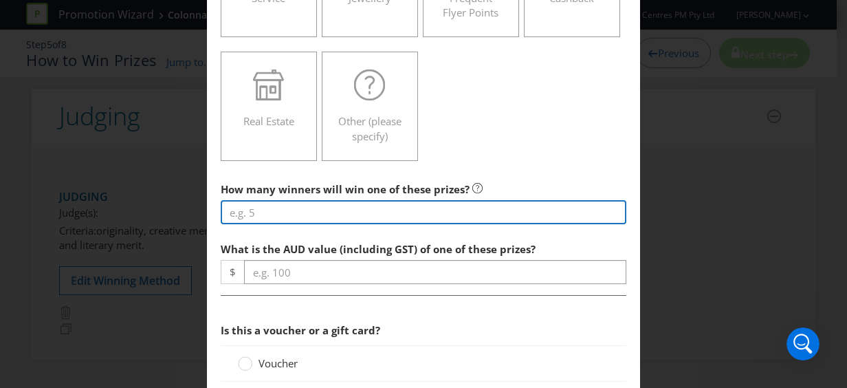
click at [281, 212] on input "number" at bounding box center [424, 212] width 406 height 24
click at [323, 213] on input "number" at bounding box center [424, 212] width 406 height 24
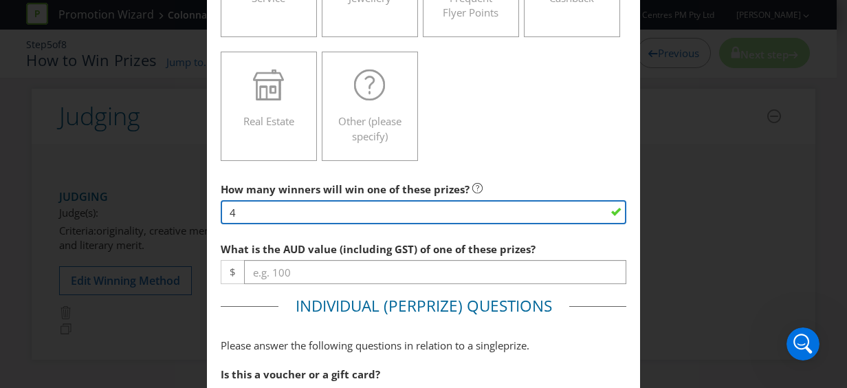
type input "4"
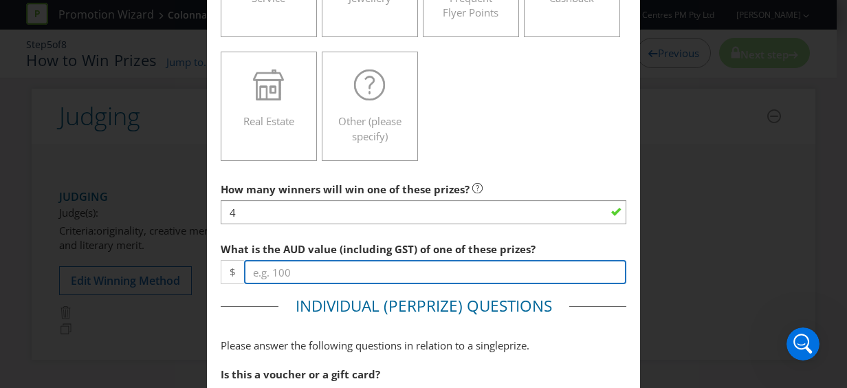
click at [296, 269] on input "number" at bounding box center [435, 272] width 382 height 24
type input "500"
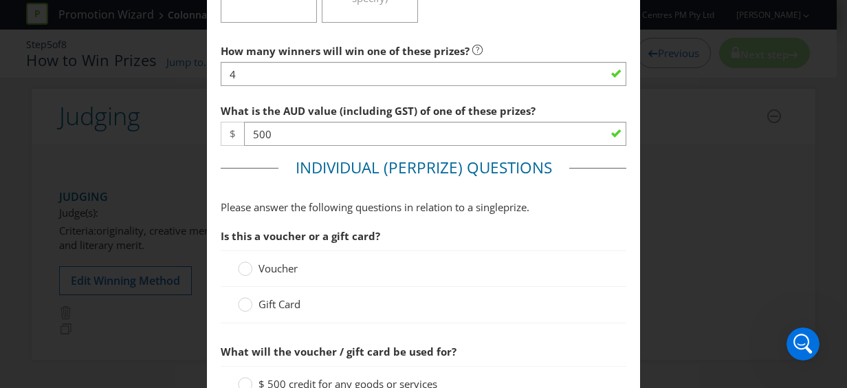
scroll to position [619, 0]
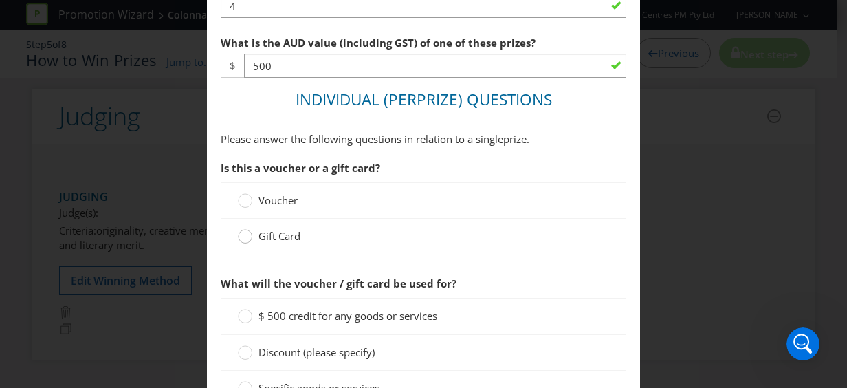
click at [244, 232] on div at bounding box center [245, 231] width 7 height 7
click at [0, 0] on input "Gift Card" at bounding box center [0, 0] width 0 height 0
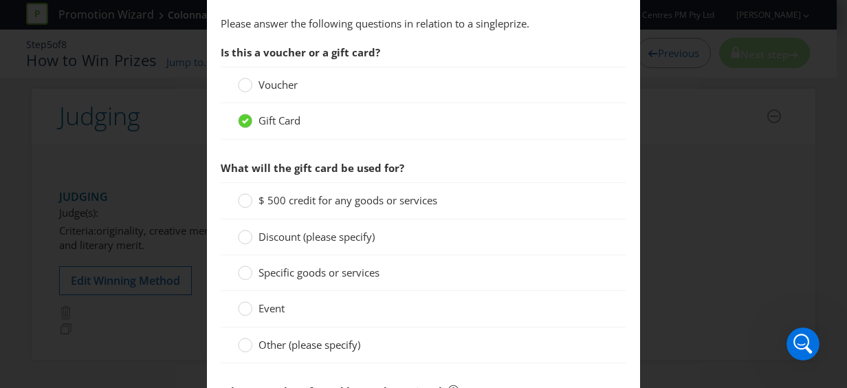
scroll to position [757, 0]
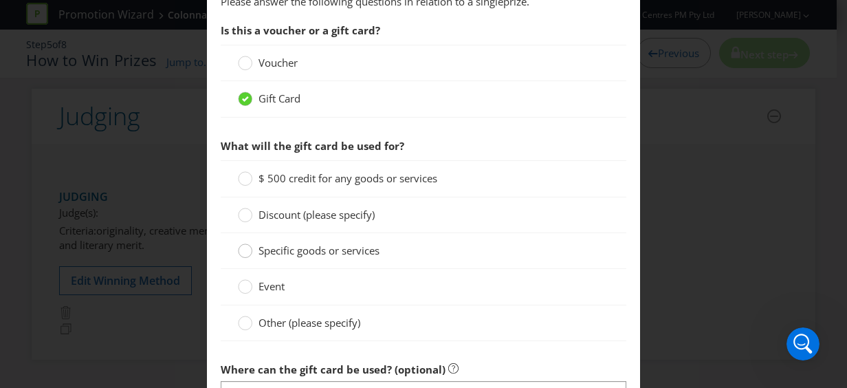
click at [244, 246] on circle at bounding box center [246, 251] width 14 height 14
click at [0, 0] on input "Specific goods or services" at bounding box center [0, 0] width 0 height 0
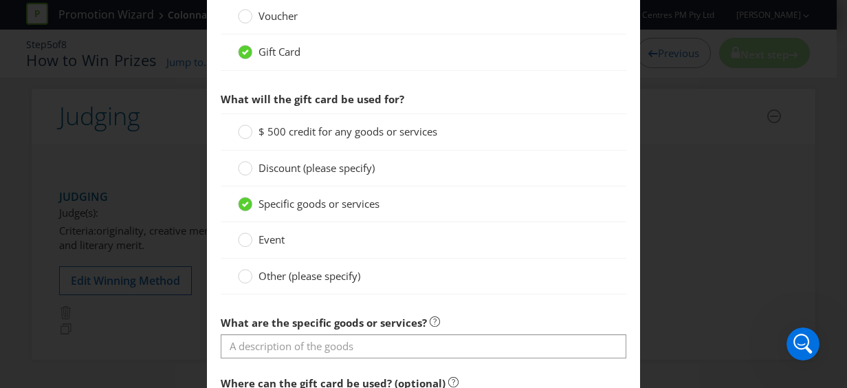
scroll to position [825, 0]
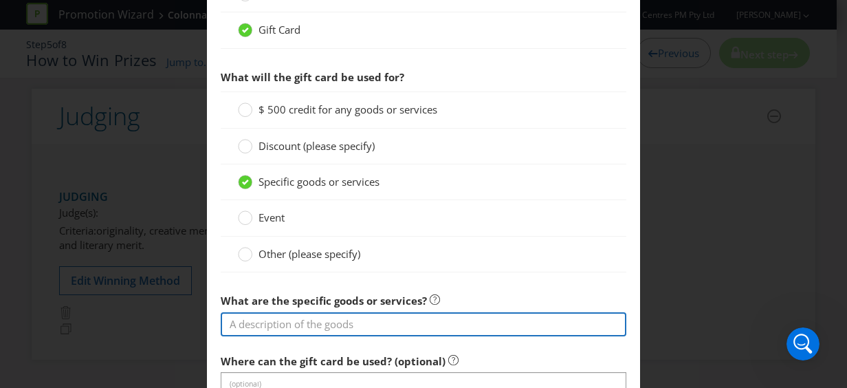
click at [277, 323] on input "text" at bounding box center [424, 324] width 406 height 24
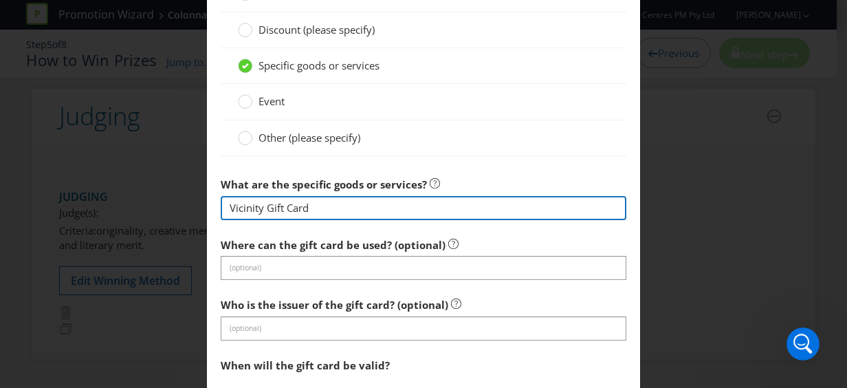
scroll to position [963, 0]
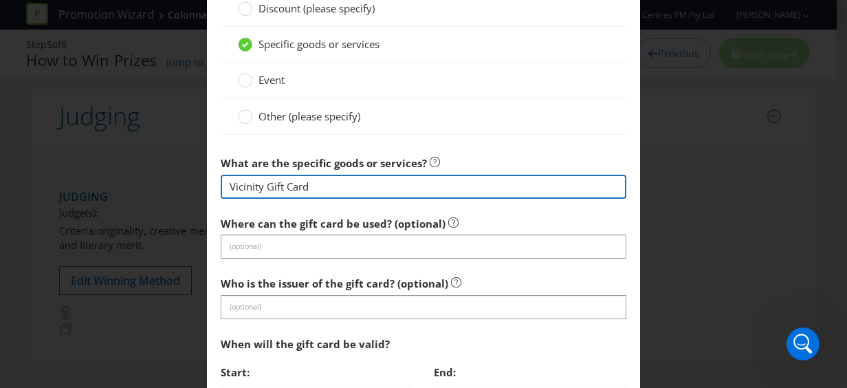
type input "Vicinity Gift Card"
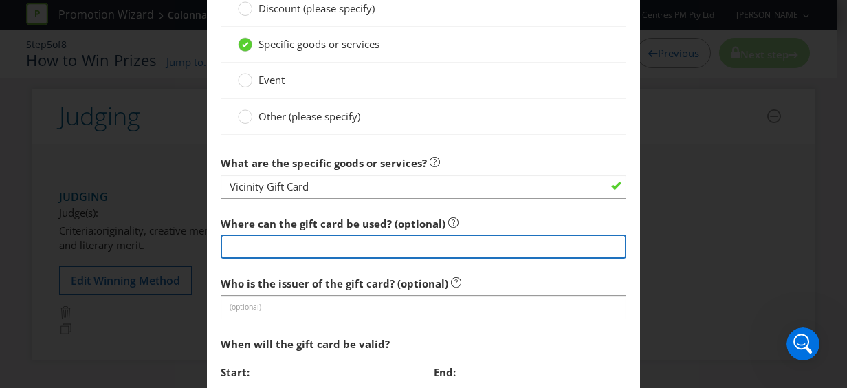
click at [294, 239] on input "text" at bounding box center [424, 247] width 406 height 24
type input "Colonnades"
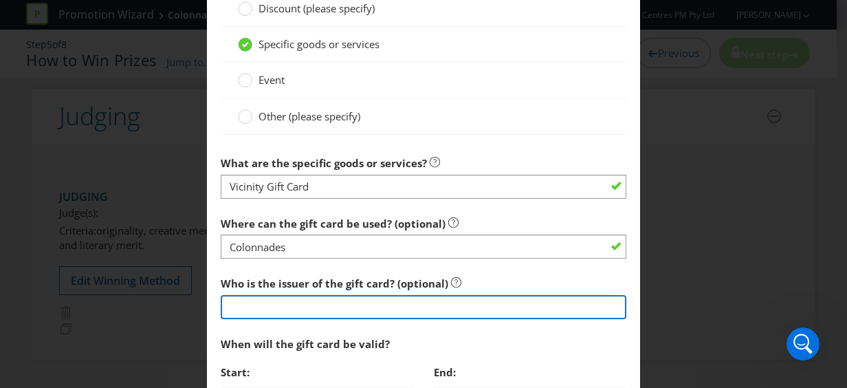
click at [293, 310] on input "text" at bounding box center [424, 307] width 406 height 24
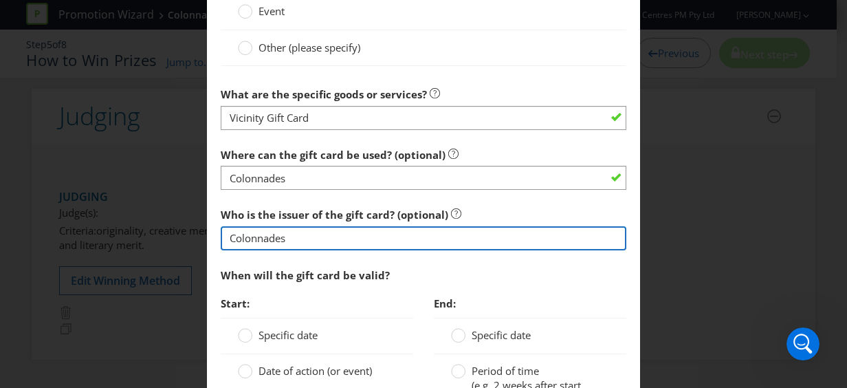
scroll to position [1101, 0]
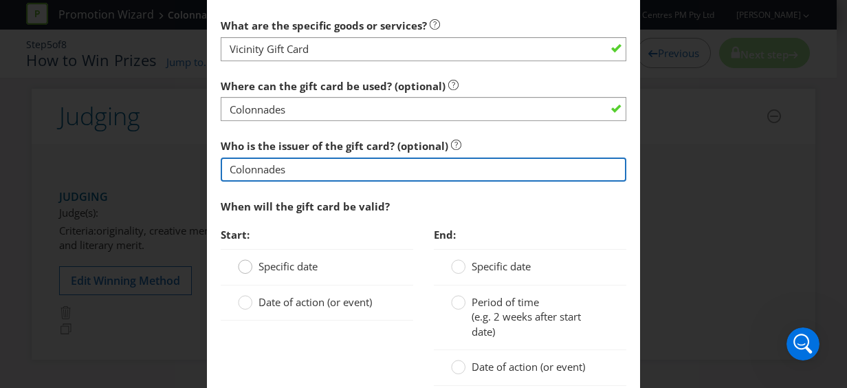
type input "Colonnades"
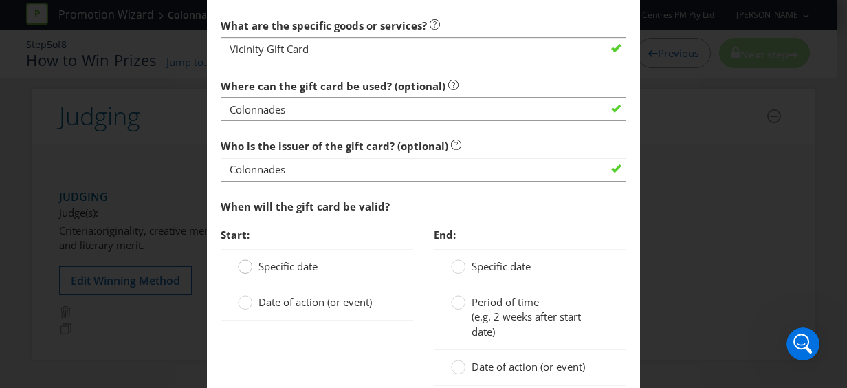
click at [246, 260] on circle at bounding box center [246, 267] width 14 height 14
click at [0, 0] on input "Specific date" at bounding box center [0, 0] width 0 height 0
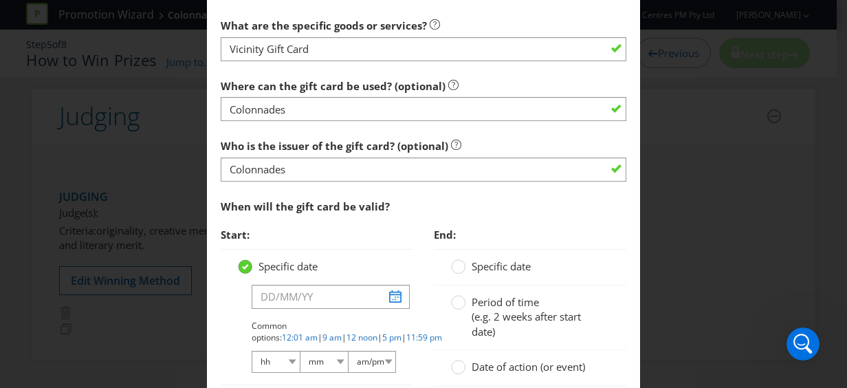
click at [242, 264] on icon at bounding box center [245, 267] width 7 height 6
click at [0, 0] on input "Specific date" at bounding box center [0, 0] width 0 height 0
drag, startPoint x: 239, startPoint y: 267, endPoint x: 259, endPoint y: 312, distance: 49.9
click at [239, 267] on circle at bounding box center [246, 267] width 14 height 14
click at [0, 0] on input "Specific date" at bounding box center [0, 0] width 0 height 0
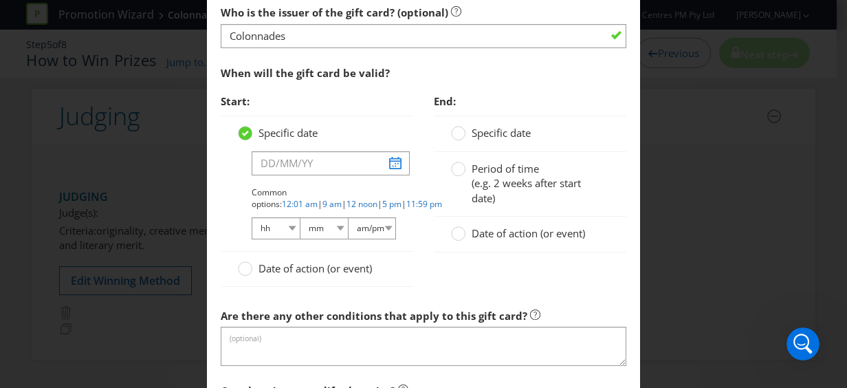
scroll to position [1238, 0]
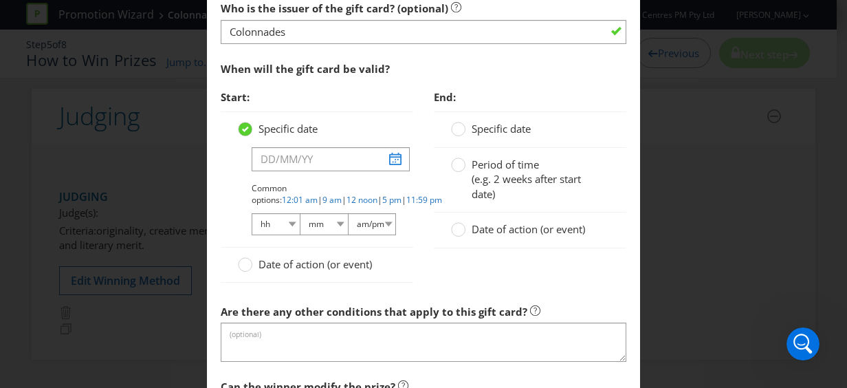
click at [248, 257] on label "Date of action (or event)" at bounding box center [306, 264] width 137 height 14
click at [0, 0] on input "Date of action (or event)" at bounding box center [0, 0] width 0 height 0
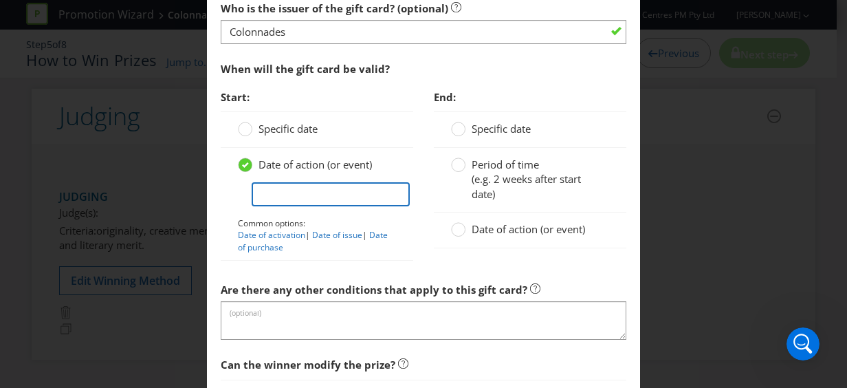
click at [312, 190] on input "text" at bounding box center [331, 194] width 158 height 24
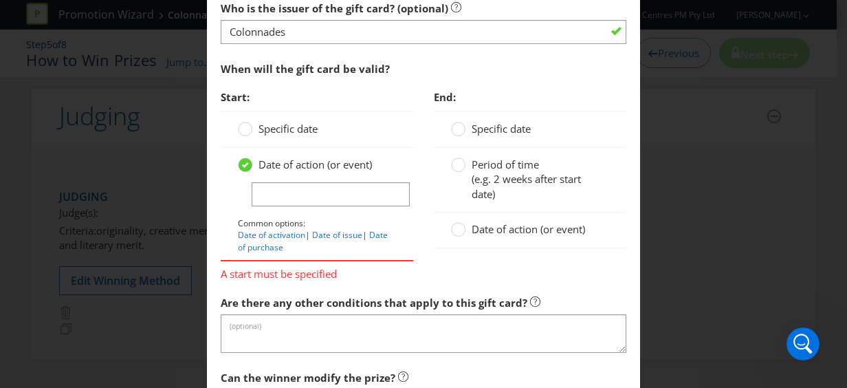
click at [424, 199] on div "End: Specific date Period of time (e.g. 2 weeks after start date) Date of actio…" at bounding box center [530, 173] width 213 height 180
click at [341, 230] on link "Date of issue" at bounding box center [337, 235] width 50 height 12
type input "Date of issue"
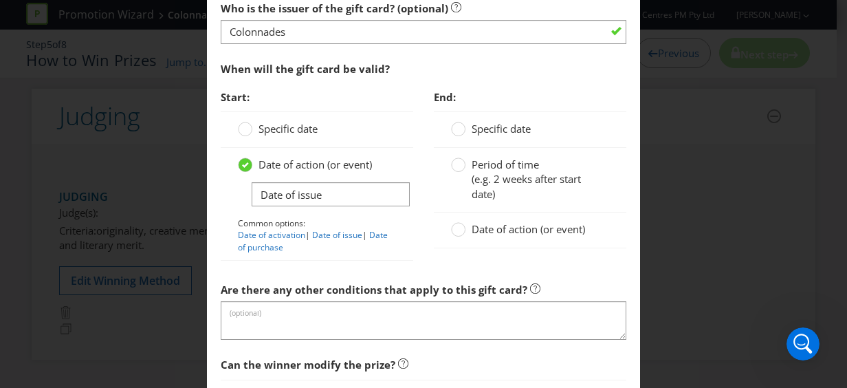
drag, startPoint x: 341, startPoint y: 230, endPoint x: 459, endPoint y: 241, distance: 118.1
click at [459, 241] on div "Date of action (or event)" at bounding box center [530, 230] width 193 height 35
click at [455, 121] on div at bounding box center [458, 124] width 7 height 7
click at [0, 0] on input "Specific date" at bounding box center [0, 0] width 0 height 0
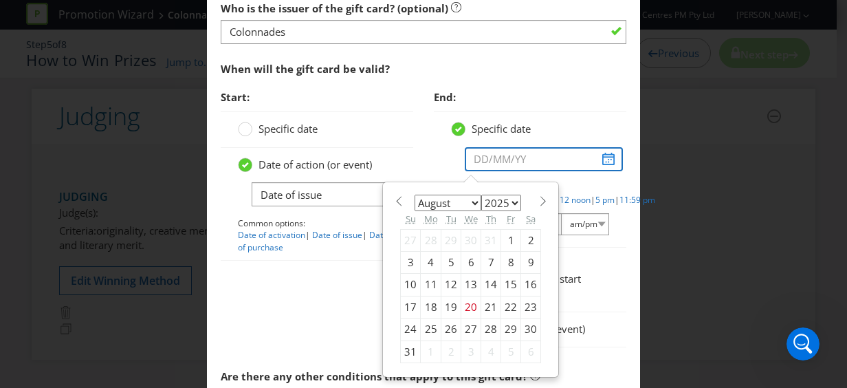
click at [603, 153] on input "text" at bounding box center [544, 159] width 158 height 24
click at [509, 196] on select "2025 2026 2027 2028 2029 2030 2031 2032 2033 2034 2035" at bounding box center [501, 203] width 40 height 17
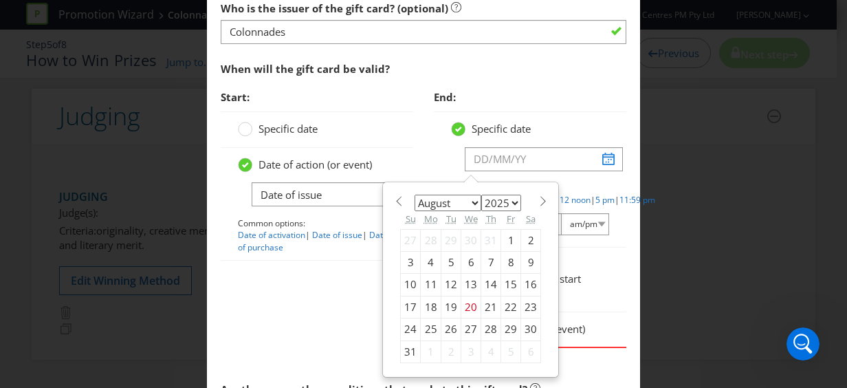
select select "2027"
click at [481, 195] on select "2025 2026 2027 2028 2029 2030 2031 2032 2033 2034 2035" at bounding box center [501, 203] width 40 height 17
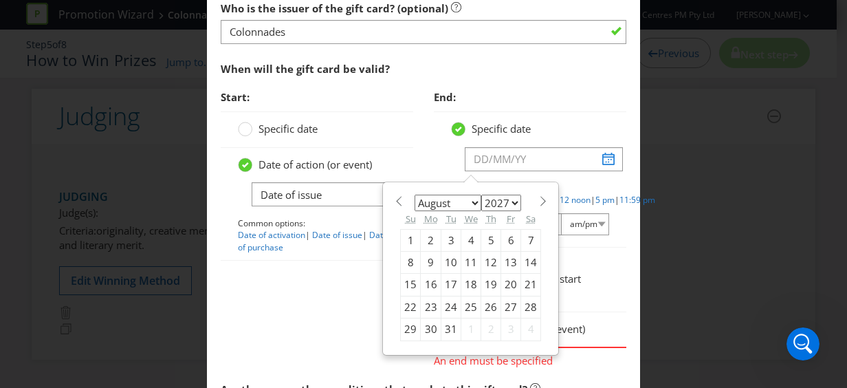
click at [538, 196] on span at bounding box center [543, 201] width 10 height 10
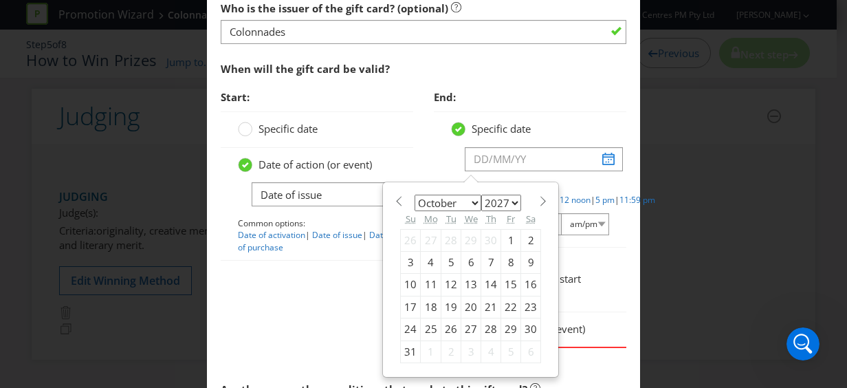
click at [538, 196] on span at bounding box center [543, 201] width 10 height 10
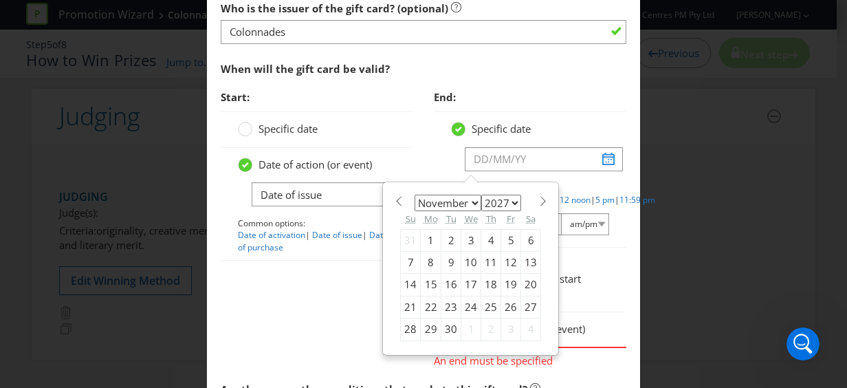
click at [538, 196] on span at bounding box center [543, 201] width 10 height 10
select select "0"
select select "2028"
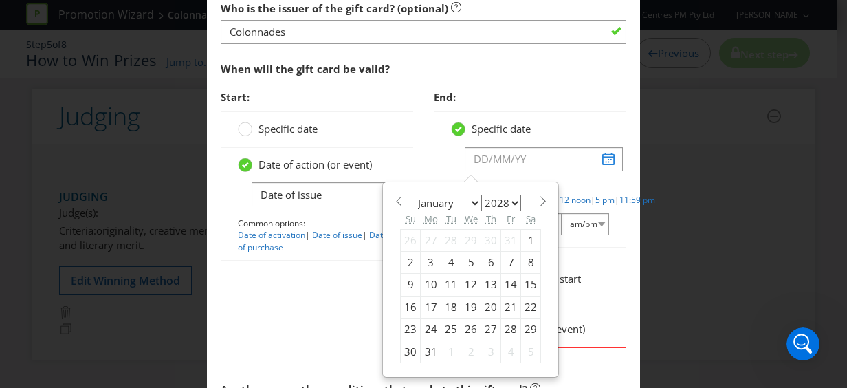
click at [538, 196] on span at bounding box center [543, 201] width 10 height 10
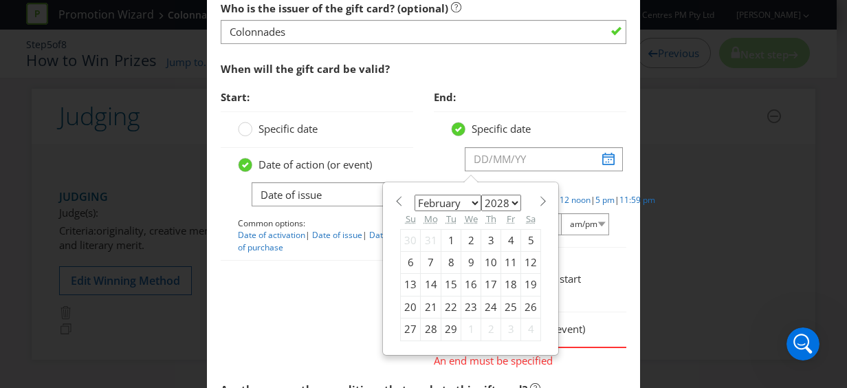
click at [538, 196] on span at bounding box center [543, 201] width 10 height 10
select select "2"
click at [481, 278] on div "16" at bounding box center [491, 285] width 20 height 22
type input "[DATE]"
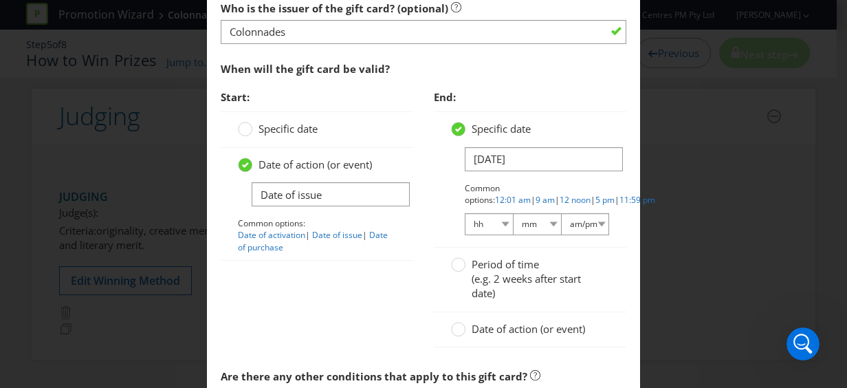
click at [572, 279] on span "(e.g. 2 weeks after start date)" at bounding box center [526, 286] width 109 height 28
click at [0, 0] on input "Period of time (e.g. 2 weeks after start date)" at bounding box center [0, 0] width 0 height 0
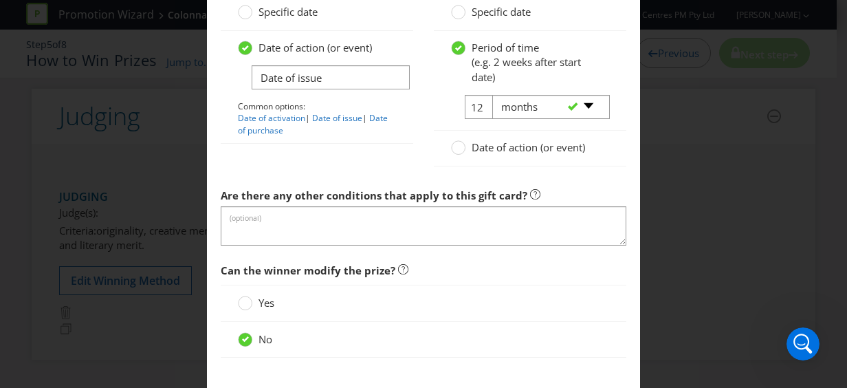
scroll to position [1376, 0]
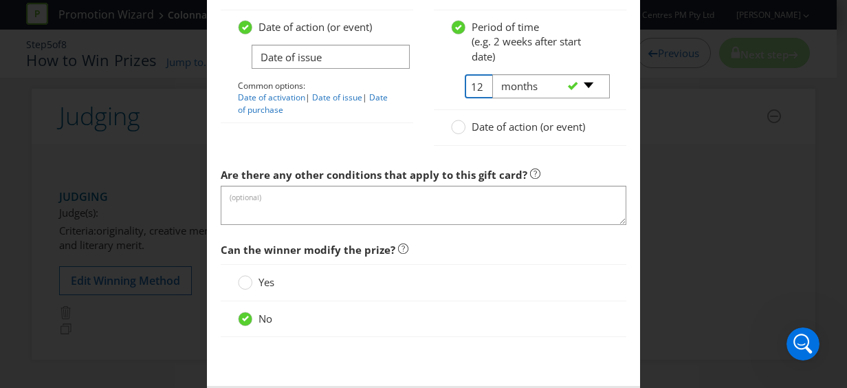
click at [473, 80] on input "12" at bounding box center [480, 86] width 31 height 24
click at [482, 80] on div "-- Please select -- days weeks months years" at bounding box center [545, 86] width 127 height 25
click at [472, 83] on input "12" at bounding box center [480, 86] width 31 height 24
type input "24"
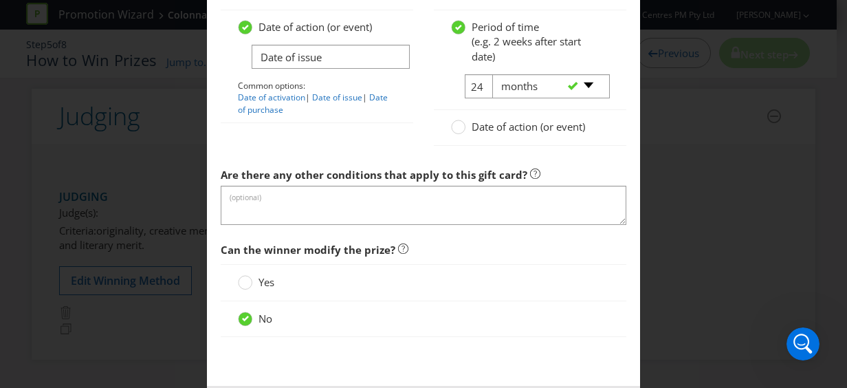
click at [520, 148] on div at bounding box center [530, 150] width 193 height 7
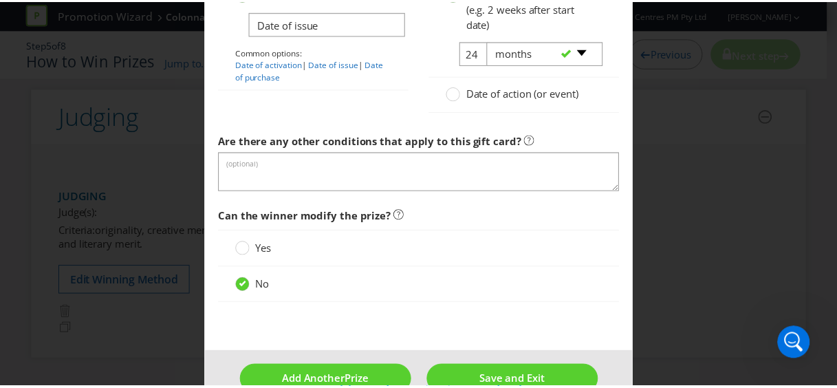
scroll to position [1435, 0]
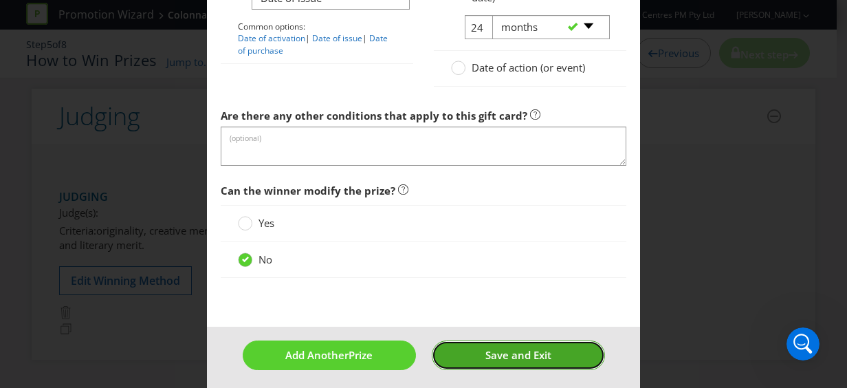
click at [464, 348] on button "Save and Exit" at bounding box center [518, 355] width 173 height 30
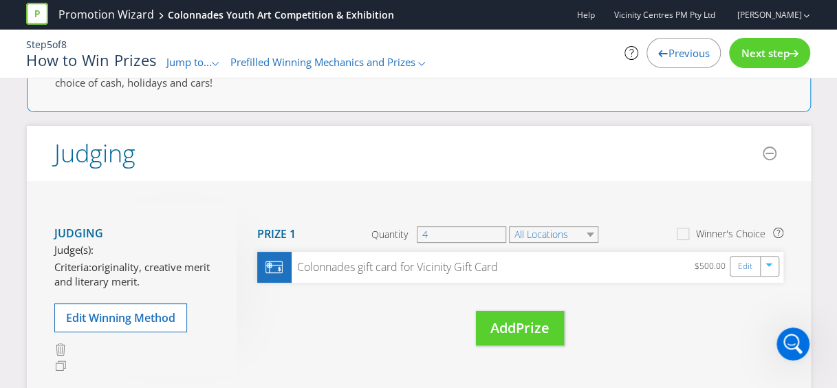
click at [779, 61] on div "Next step" at bounding box center [769, 53] width 81 height 30
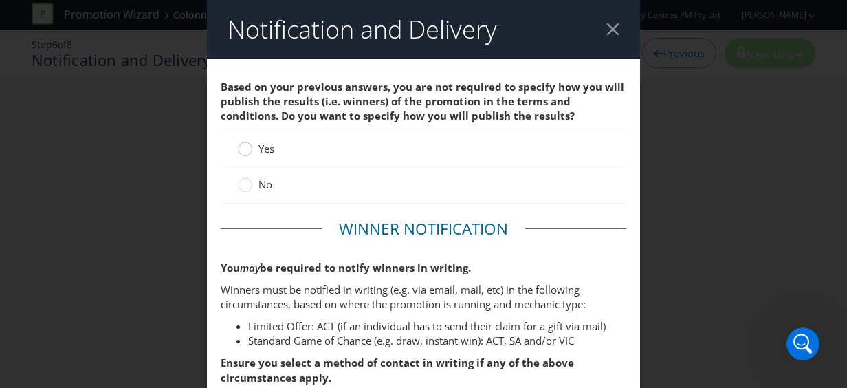
click at [242, 144] on div at bounding box center [245, 144] width 7 height 7
click at [0, 0] on input "Yes" at bounding box center [0, 0] width 0 height 0
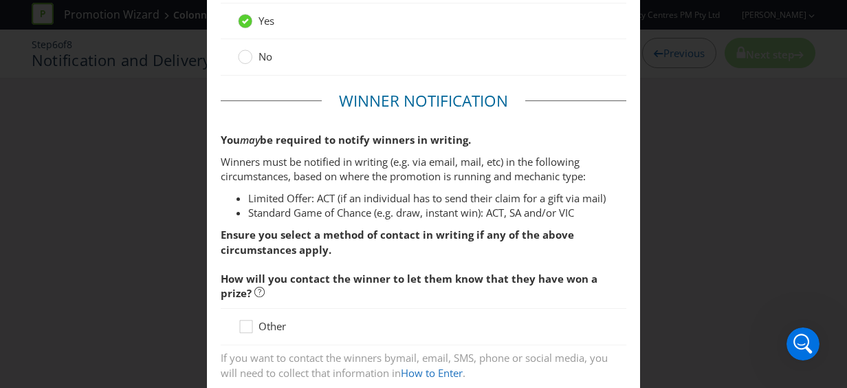
scroll to position [138, 0]
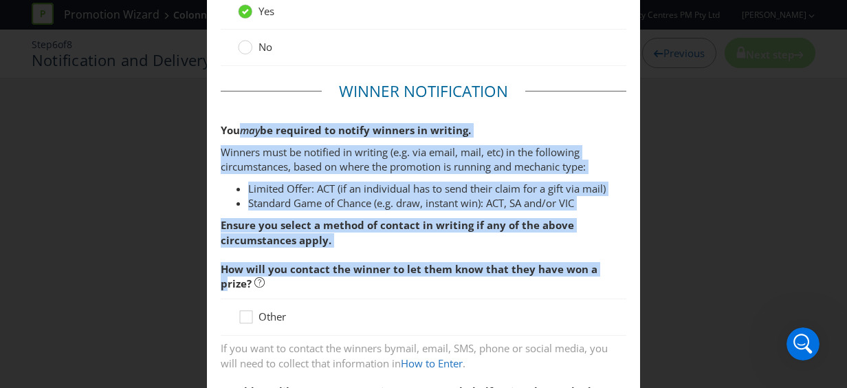
drag, startPoint x: 241, startPoint y: 128, endPoint x: 594, endPoint y: 256, distance: 376.0
click at [594, 256] on fieldset "Winner Notification You may be required to notify winners in writing. Winners m…" at bounding box center [424, 324] width 406 height 488
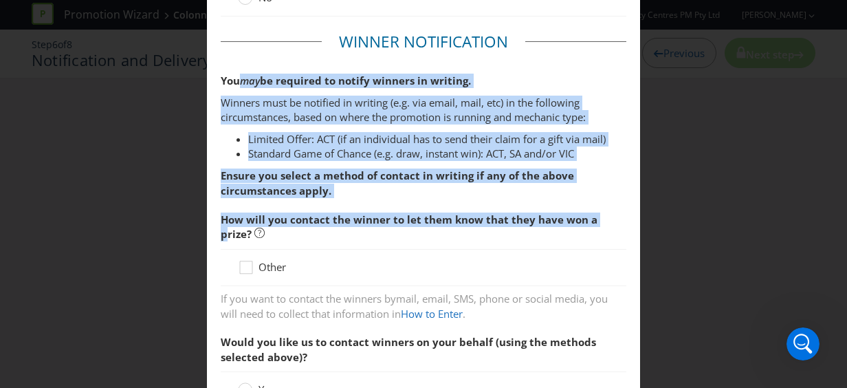
scroll to position [206, 0]
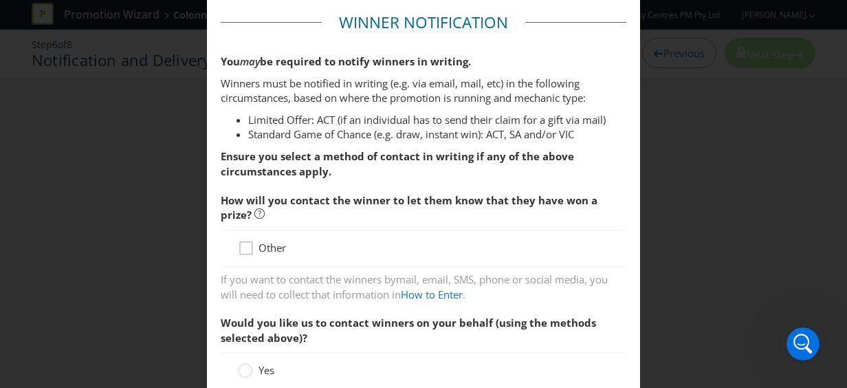
drag, startPoint x: 239, startPoint y: 247, endPoint x: 247, endPoint y: 258, distance: 13.4
click at [239, 247] on icon at bounding box center [248, 251] width 21 height 21
click at [0, 0] on input "Other" at bounding box center [0, 0] width 0 height 0
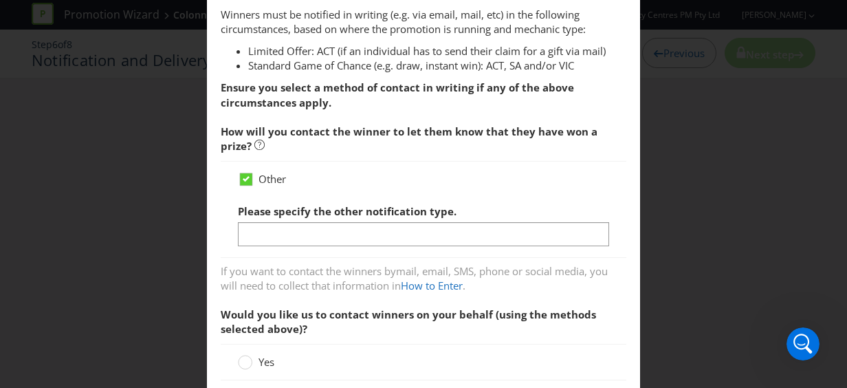
scroll to position [344, 0]
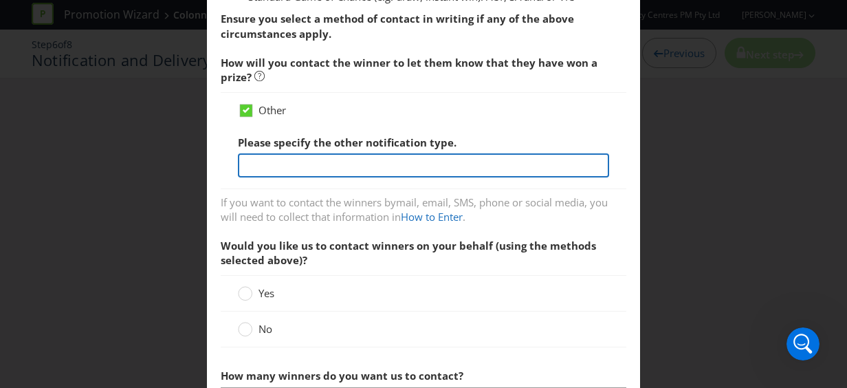
click at [315, 166] on input "text" at bounding box center [423, 165] width 371 height 24
type input "Winners will be attending the event and will recieve a certificate. If they are…"
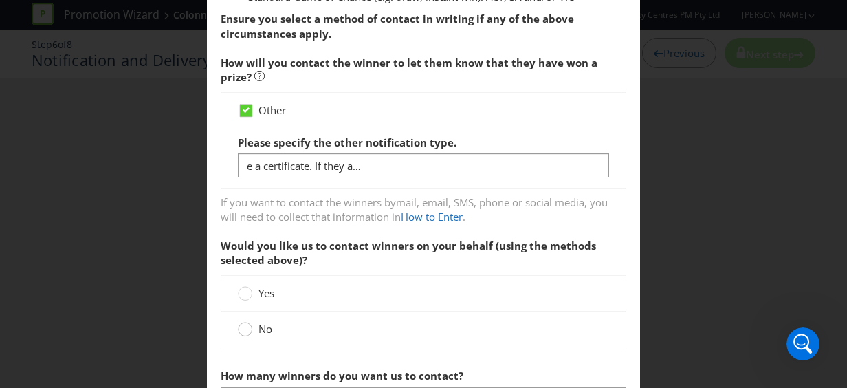
click at [242, 326] on div at bounding box center [245, 324] width 7 height 7
click at [0, 0] on input "No" at bounding box center [0, 0] width 0 height 0
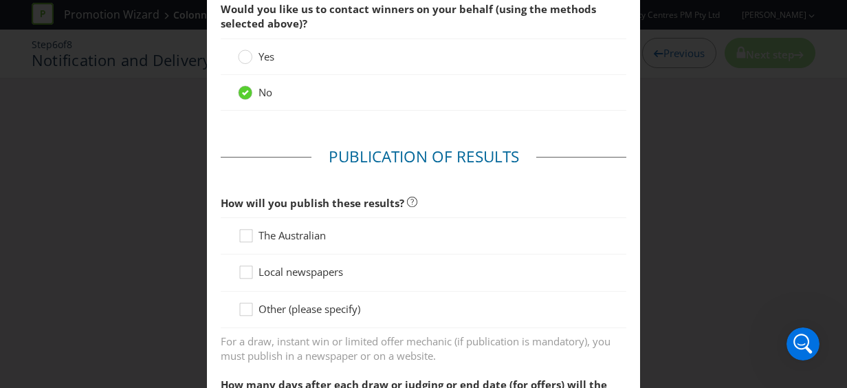
scroll to position [619, 0]
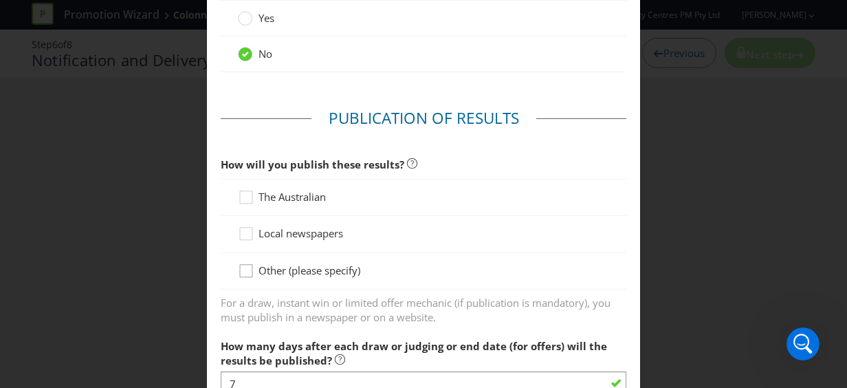
click at [241, 270] on icon at bounding box center [248, 273] width 21 height 21
click at [0, 0] on input "Other (please specify)" at bounding box center [0, 0] width 0 height 0
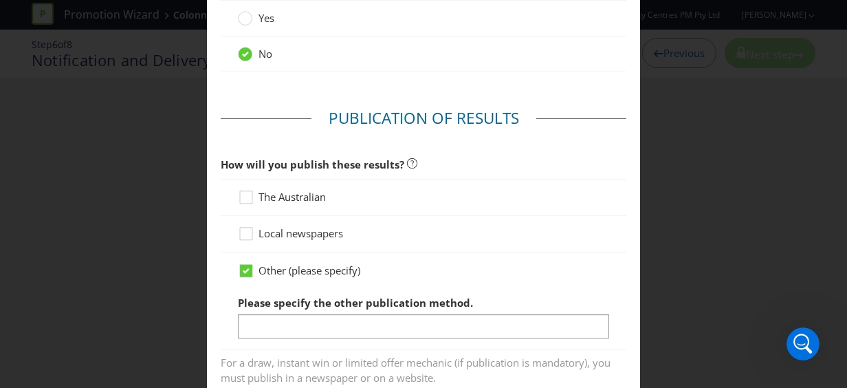
scroll to position [688, 0]
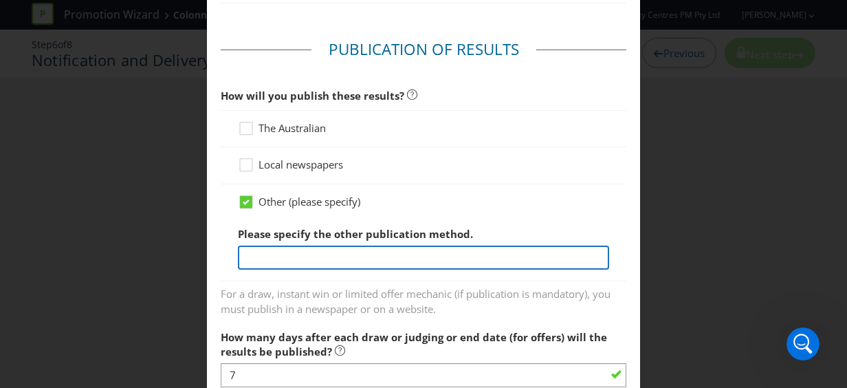
click at [339, 259] on input "text" at bounding box center [423, 258] width 371 height 24
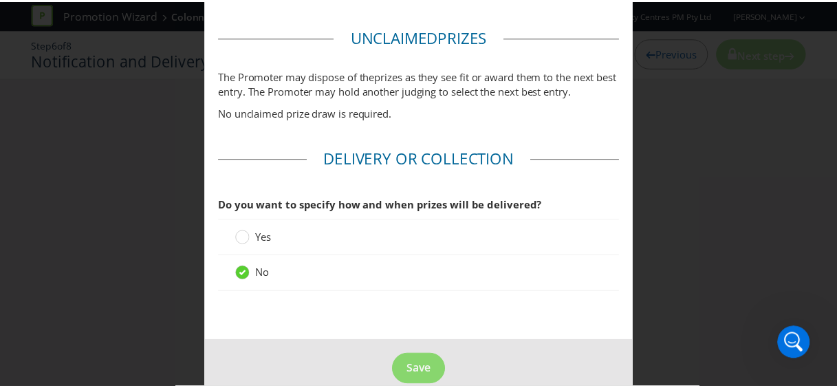
scroll to position [1236, 0]
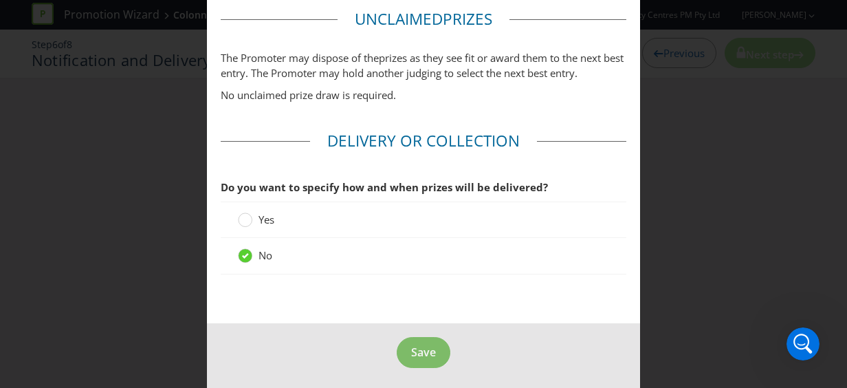
type input "Website"
click at [424, 345] on span "Save" at bounding box center [423, 352] width 25 height 15
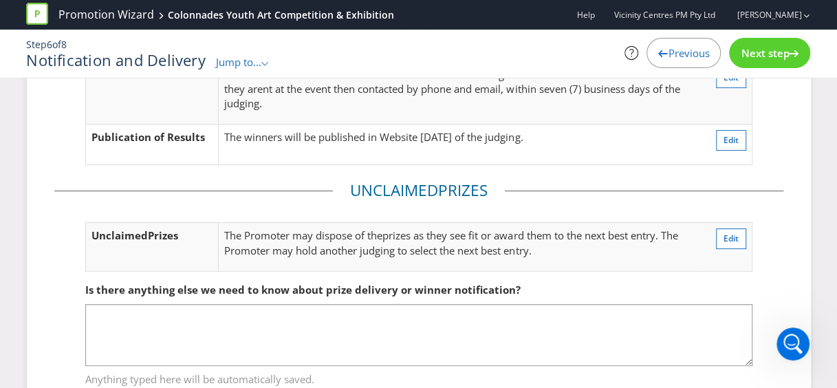
scroll to position [95, 0]
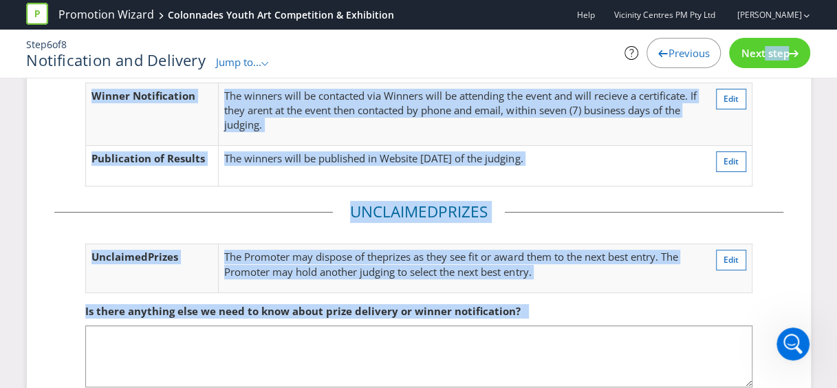
drag, startPoint x: 757, startPoint y: 54, endPoint x: 658, endPoint y: 302, distance: 267.3
drag, startPoint x: 658, startPoint y: 302, endPoint x: 645, endPoint y: 287, distance: 19.6
click at [645, 287] on fieldset "Is there anything else we need to know about prize delivery or winner notificat…" at bounding box center [418, 348] width 729 height 142
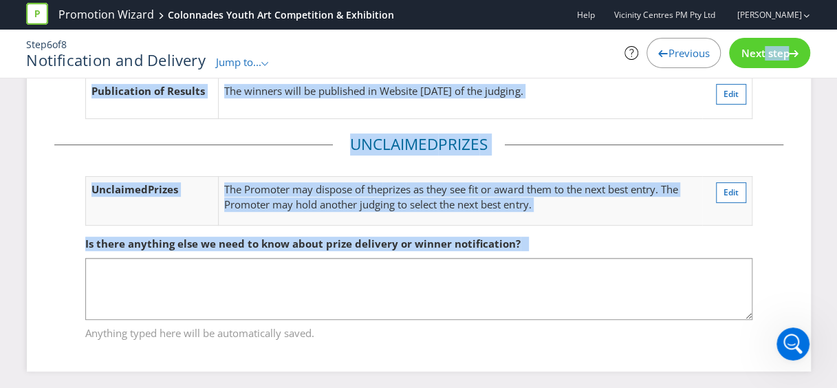
scroll to position [164, 0]
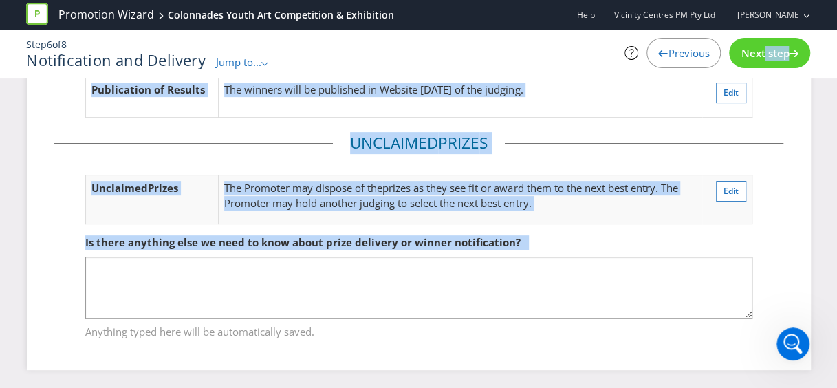
click at [775, 41] on div "Next step" at bounding box center [769, 53] width 81 height 30
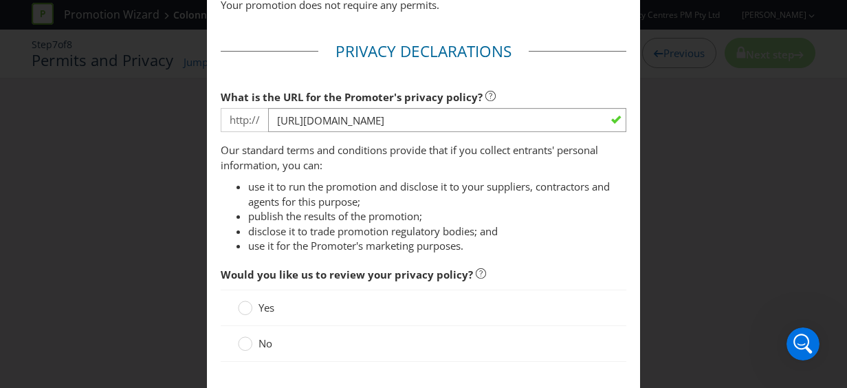
scroll to position [138, 0]
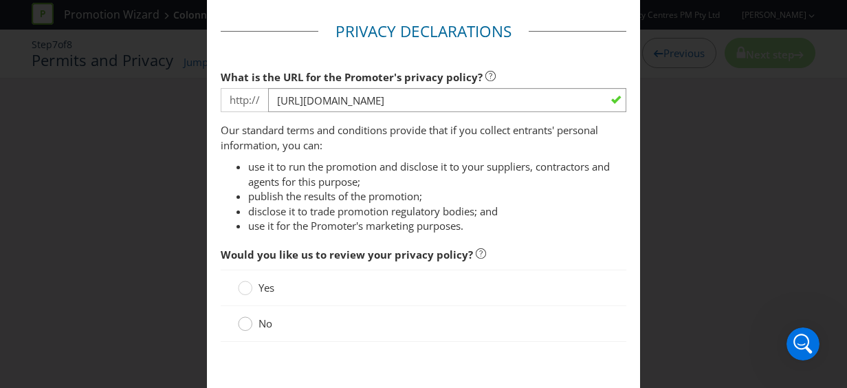
click at [242, 318] on div at bounding box center [245, 319] width 7 height 7
click at [0, 0] on input "No" at bounding box center [0, 0] width 0 height 0
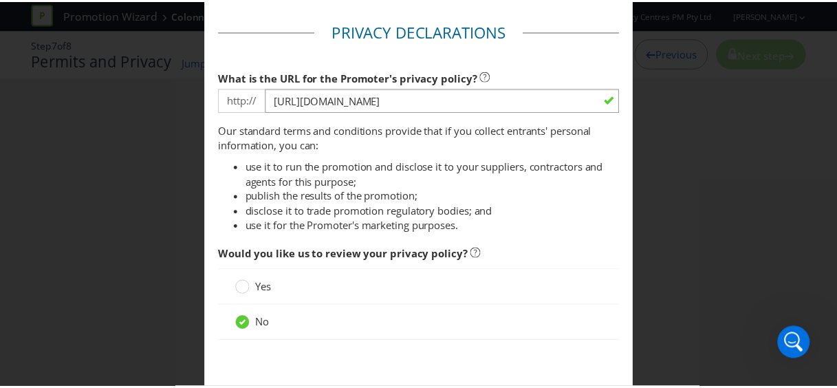
scroll to position [208, 0]
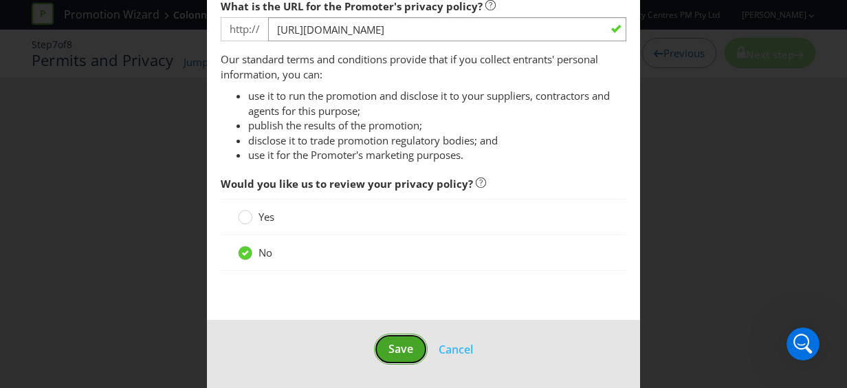
click at [393, 341] on span "Save" at bounding box center [401, 348] width 25 height 15
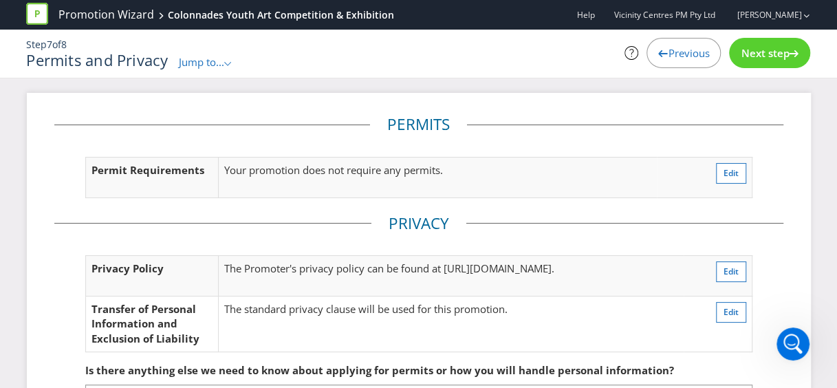
click at [774, 43] on div "Next step" at bounding box center [769, 53] width 81 height 30
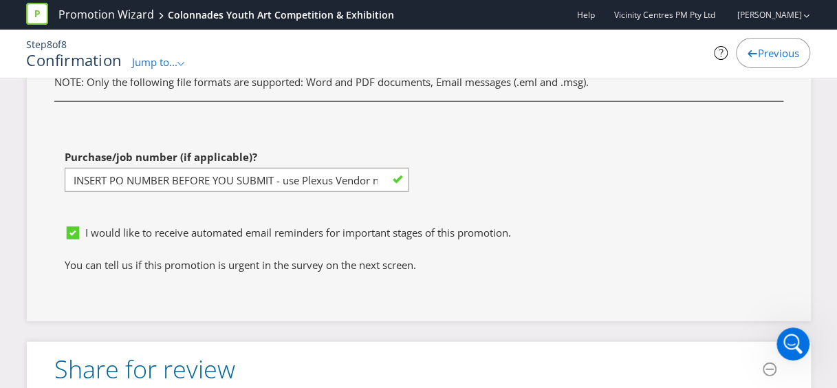
scroll to position [4186, 0]
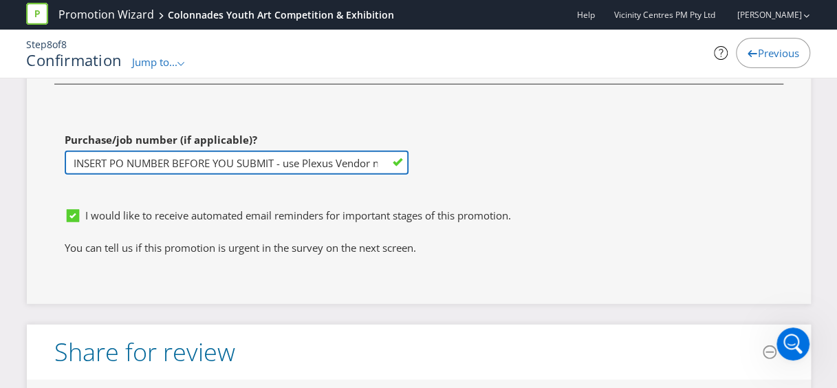
click at [280, 151] on input "INSERT PO NUMBER BEFORE YOU SUBMIT - use Plexus Vendor no. 329371 internally to…" at bounding box center [237, 163] width 344 height 24
click at [84, 151] on input "INSERT PO NUMBER BEFORE YOU SUBMIT - use Plexus Vendor no. 329371 internally to…" at bounding box center [237, 163] width 344 height 24
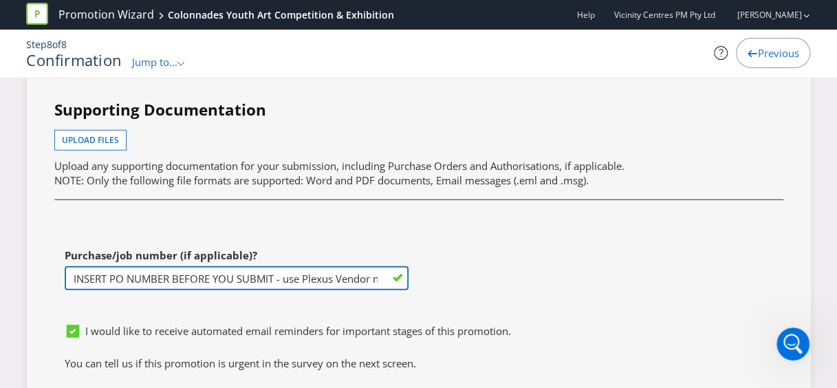
scroll to position [4049, 0]
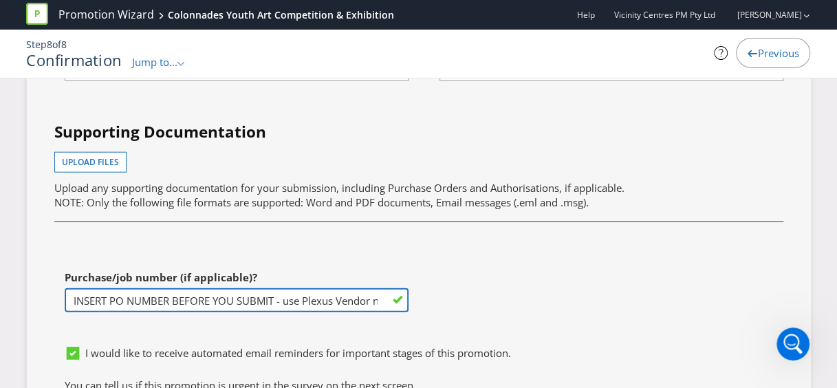
click at [210, 288] on input "INSERT PO NUMBER BEFORE YOU SUBMIT - use Plexus Vendor no. 329371 internally to…" at bounding box center [237, 300] width 344 height 24
paste input "1247093."
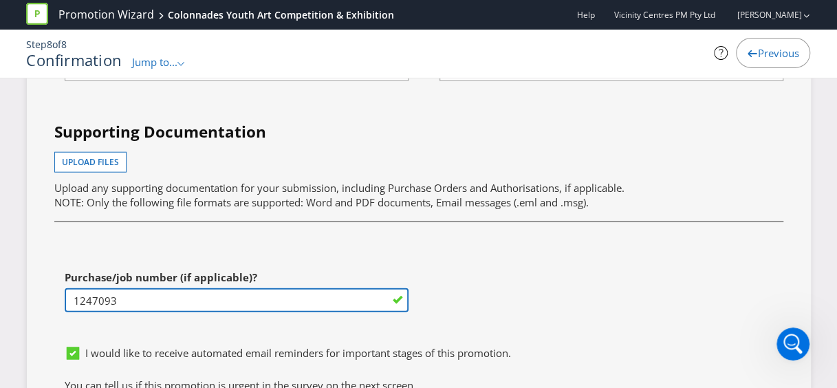
type input "1247093"
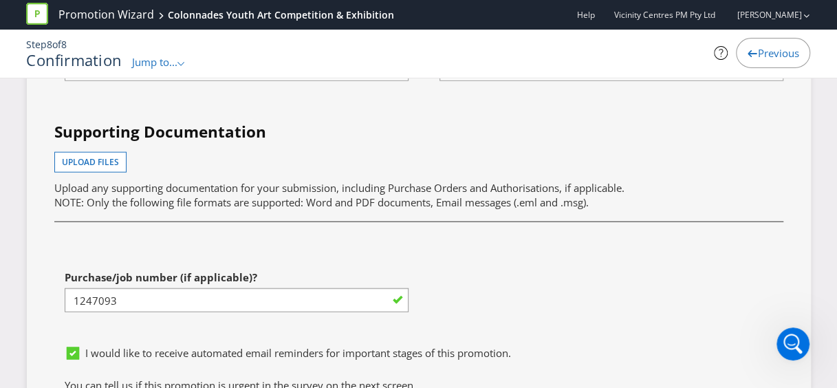
click at [280, 221] on div at bounding box center [418, 221] width 729 height 1
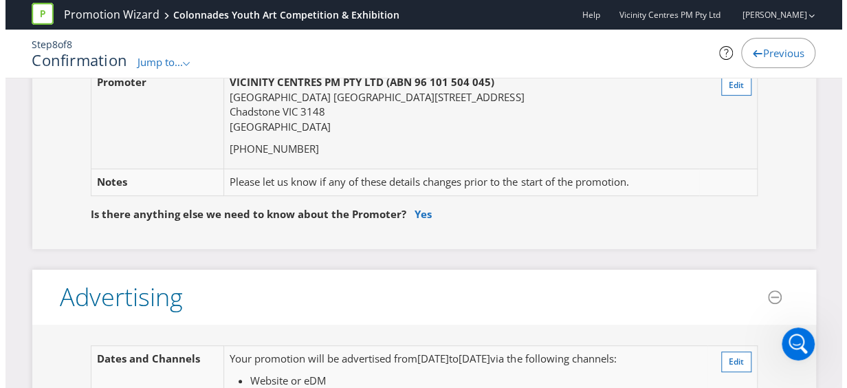
scroll to position [0, 0]
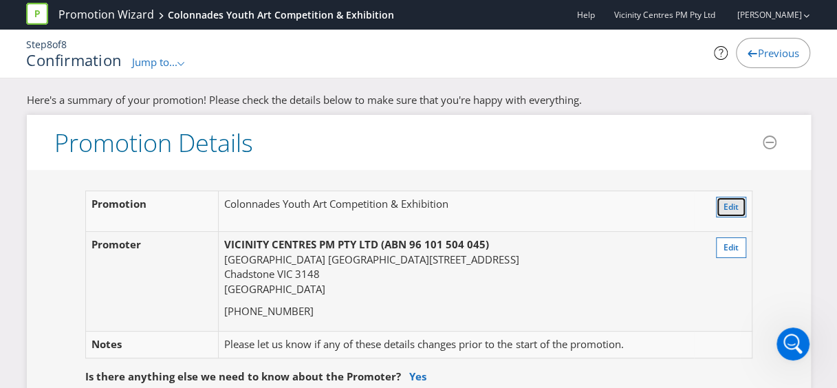
click at [725, 198] on button "Edit" at bounding box center [731, 207] width 30 height 21
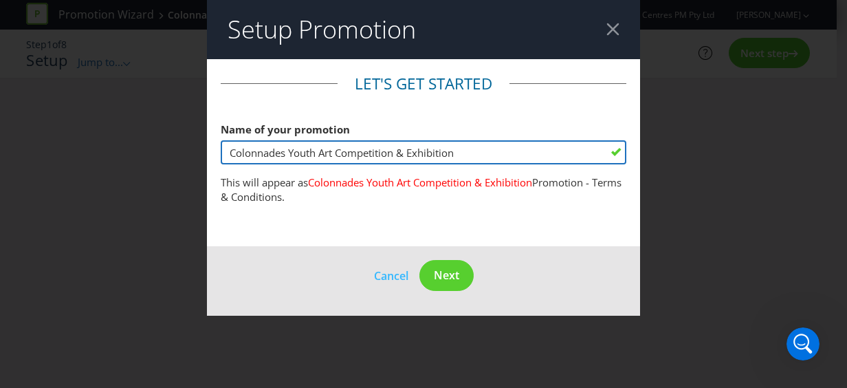
click at [228, 151] on input "Colonnades Youth Art Competition & Exhibition" at bounding box center [424, 152] width 406 height 24
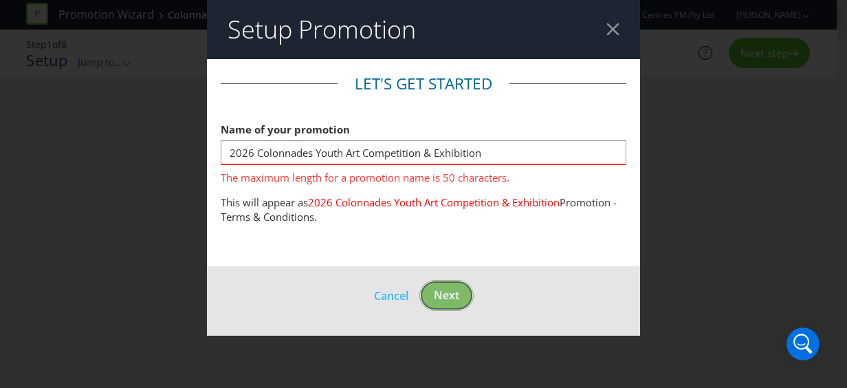
click at [455, 272] on footer "Cancel Next" at bounding box center [423, 300] width 433 height 69
click at [447, 292] on span "Next" at bounding box center [446, 295] width 25 height 15
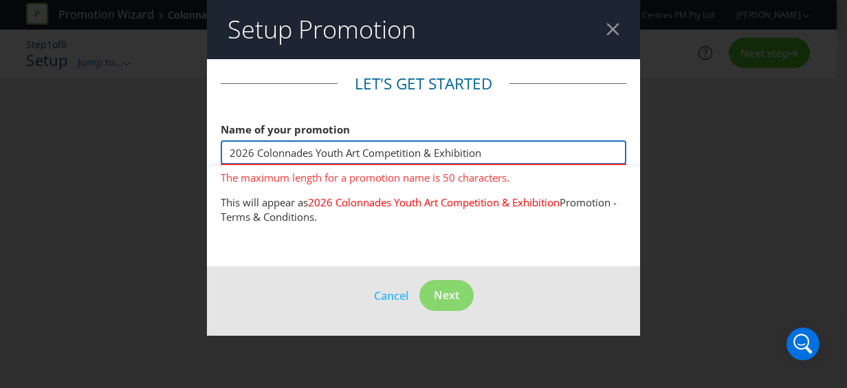
drag, startPoint x: 257, startPoint y: 157, endPoint x: 190, endPoint y: 154, distance: 67.5
click at [190, 154] on div "Setup Promotion Let's get started Name of your promotion 2026 Colonnades Youth …" at bounding box center [423, 194] width 847 height 388
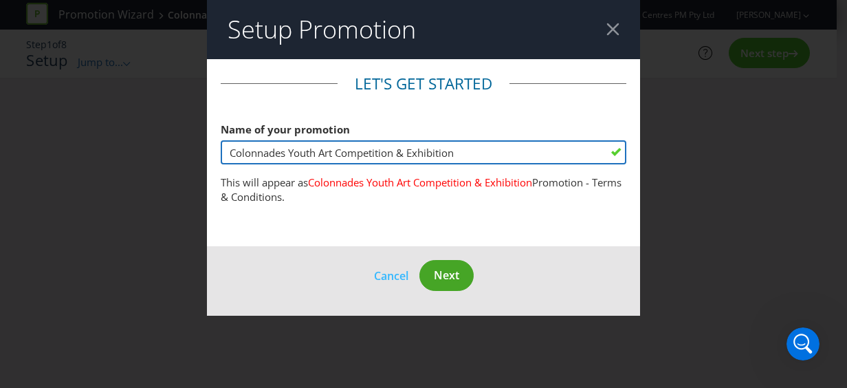
type input "Colonnades Youth Art Competition & Exhibition"
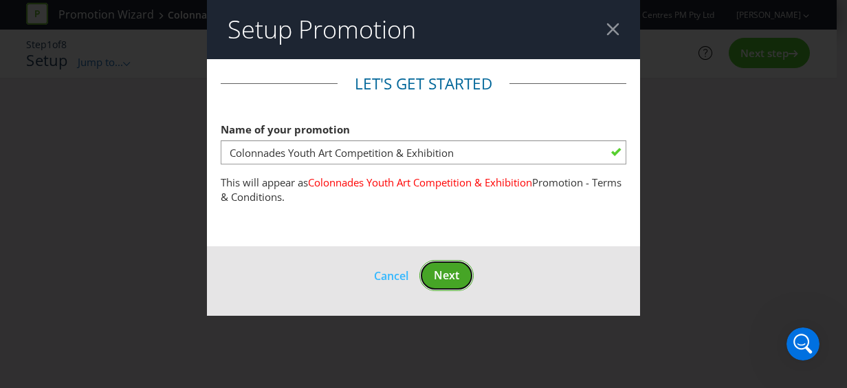
click at [455, 274] on span "Next" at bounding box center [446, 275] width 25 height 15
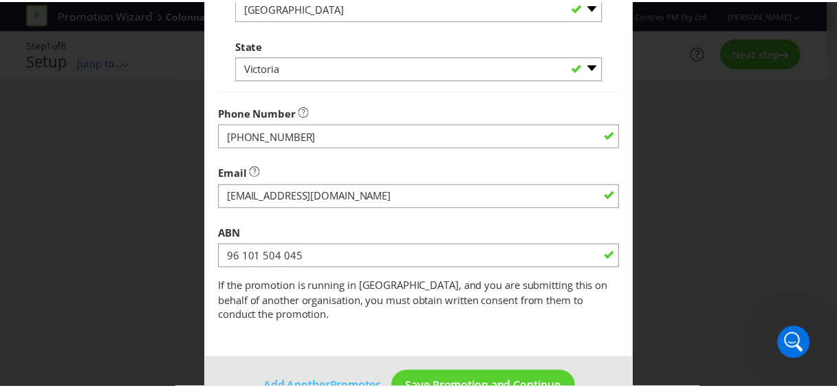
scroll to position [509, 0]
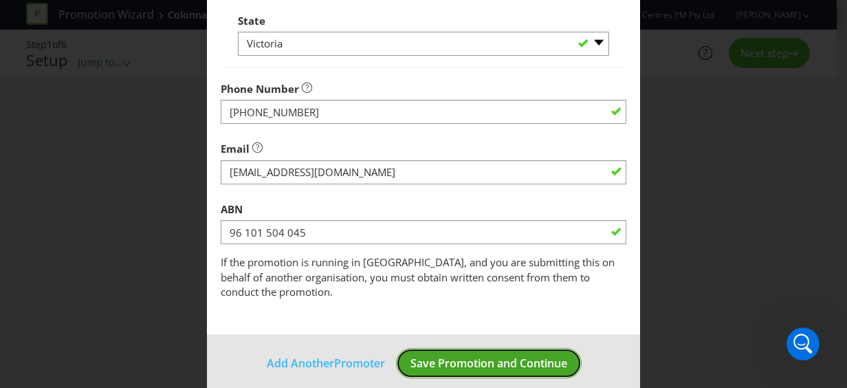
click at [491, 356] on span "Save Promotion and Continue" at bounding box center [489, 363] width 157 height 15
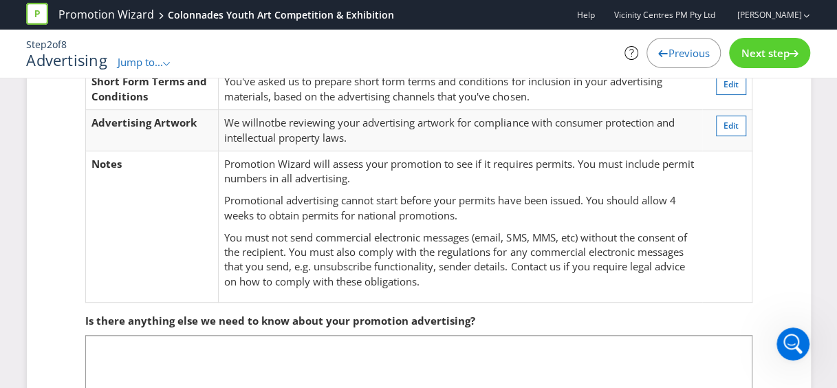
scroll to position [252, 0]
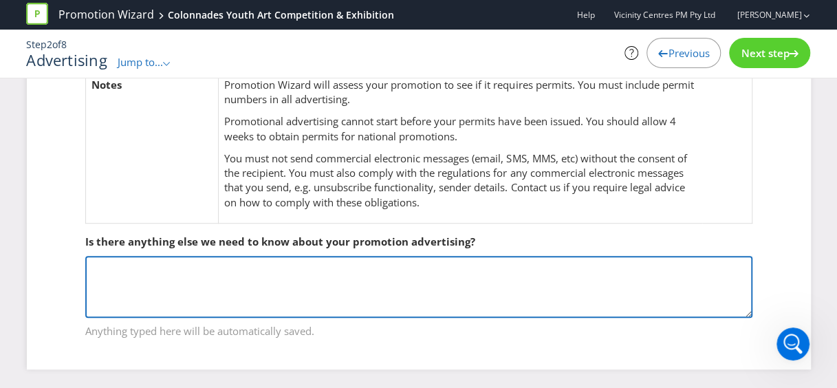
click at [229, 279] on textarea at bounding box center [418, 287] width 667 height 62
paste textarea "A maximum of three primary schools and three high schools will be selected to p…"
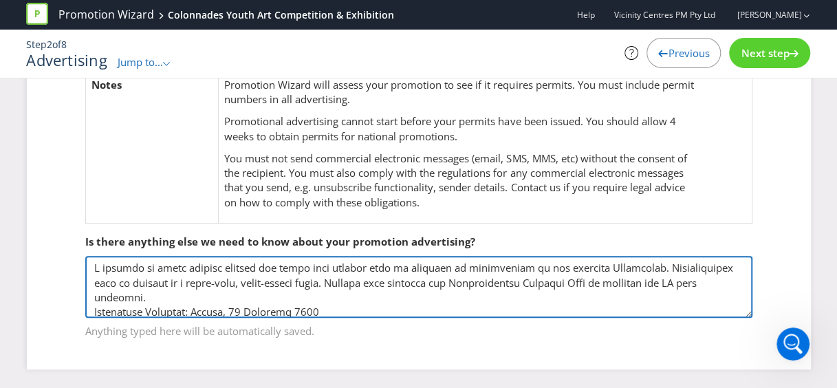
click at [178, 272] on textarea at bounding box center [418, 287] width 667 height 62
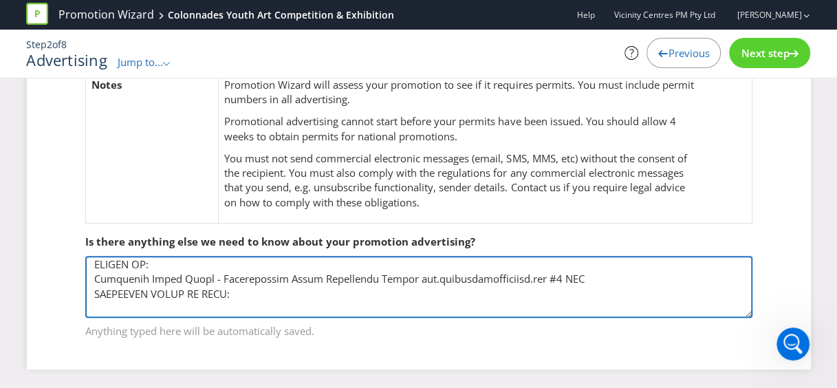
scroll to position [122, 0]
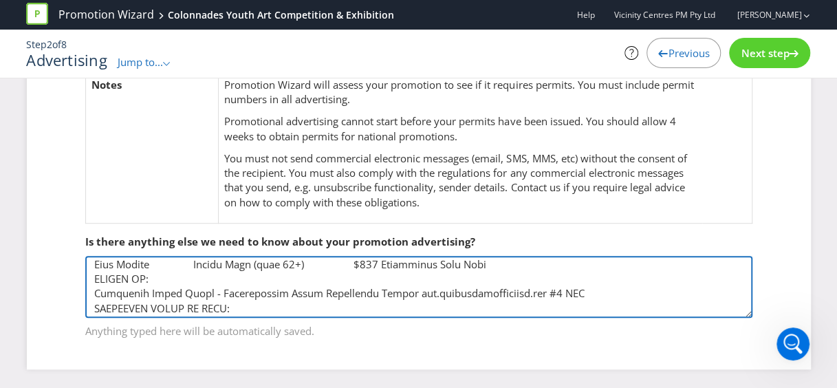
drag, startPoint x: 553, startPoint y: 290, endPoint x: 89, endPoint y: 274, distance: 464.5
click at [89, 274] on textarea at bounding box center [418, 287] width 667 height 62
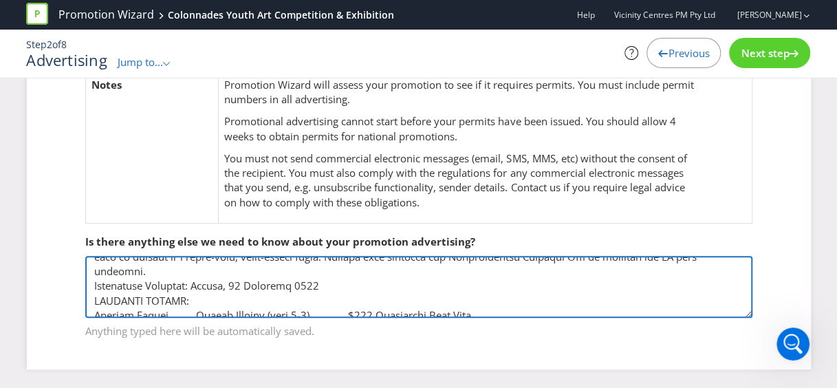
scroll to position [164, 0]
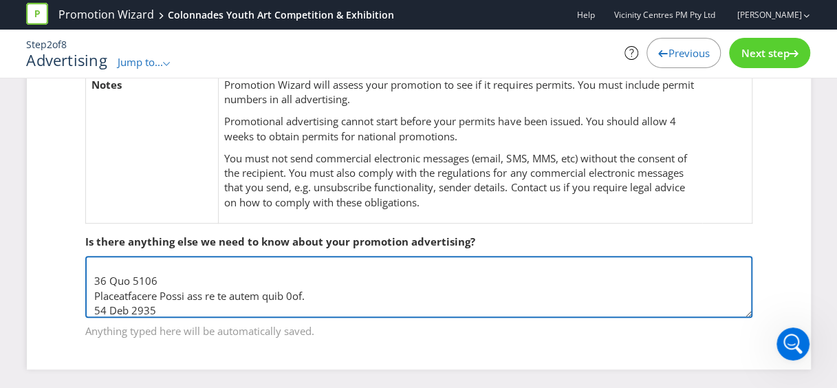
drag, startPoint x: 183, startPoint y: 291, endPoint x: 174, endPoint y: 292, distance: 9.0
click at [182, 291] on textarea at bounding box center [418, 287] width 667 height 62
click at [156, 294] on textarea at bounding box center [418, 287] width 667 height 62
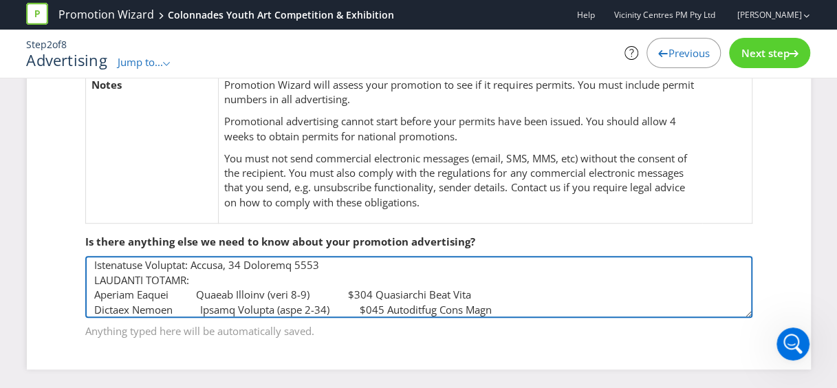
scroll to position [69, 0]
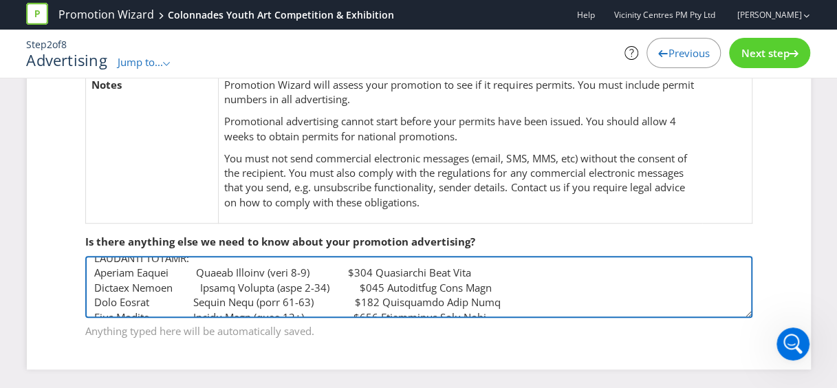
type textarea "A maximum of three primary schools and three high schools will be selected to p…"
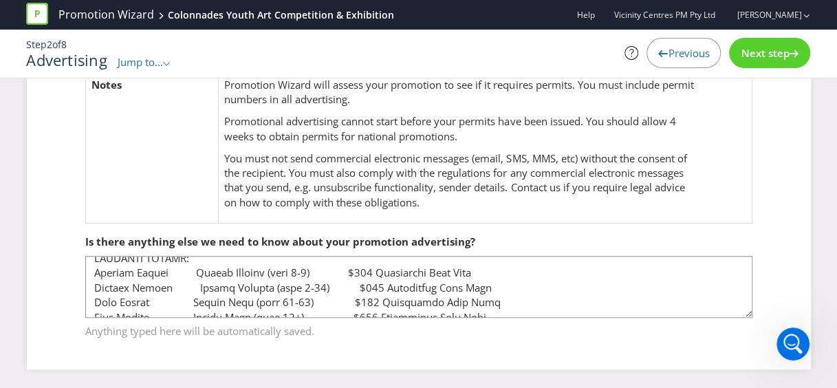
click at [777, 52] on span "Next step" at bounding box center [765, 53] width 48 height 14
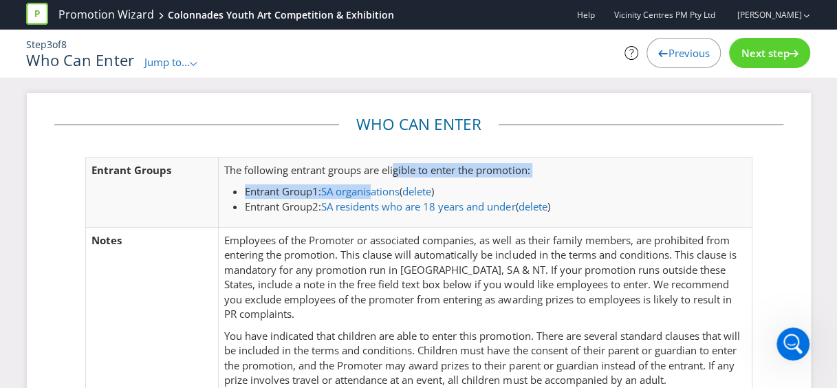
drag, startPoint x: 376, startPoint y: 191, endPoint x: 395, endPoint y: 166, distance: 30.8
click at [395, 166] on div "The following entrant groups are eligible to enter the promotion: Entrant Group…" at bounding box center [484, 189] width 521 height 52
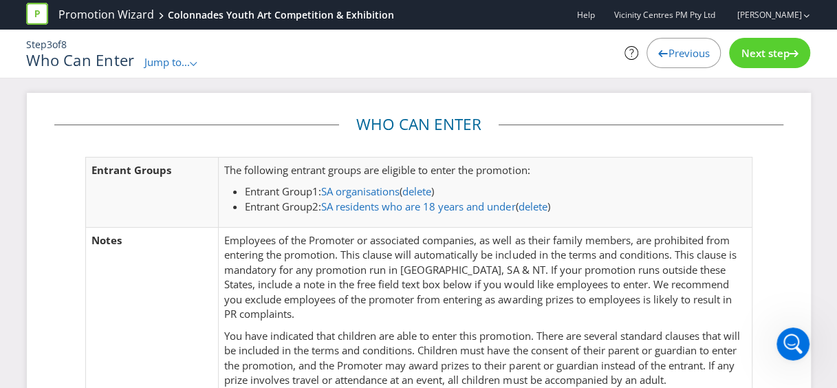
drag, startPoint x: 395, startPoint y: 166, endPoint x: 356, endPoint y: 174, distance: 39.9
click at [356, 174] on p "The following entrant groups are eligible to enter the promotion:" at bounding box center [484, 170] width 521 height 14
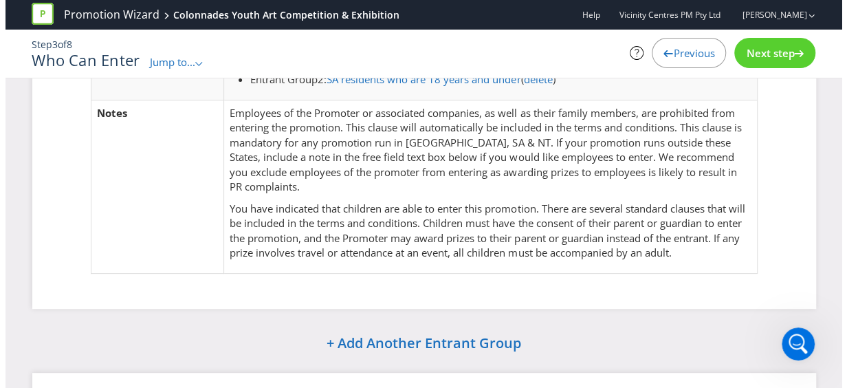
scroll to position [138, 0]
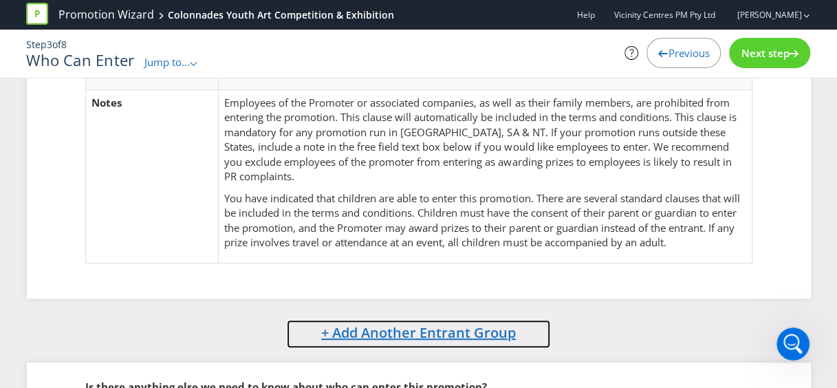
click at [472, 327] on span "+ Add Another Entrant Group" at bounding box center [418, 332] width 195 height 19
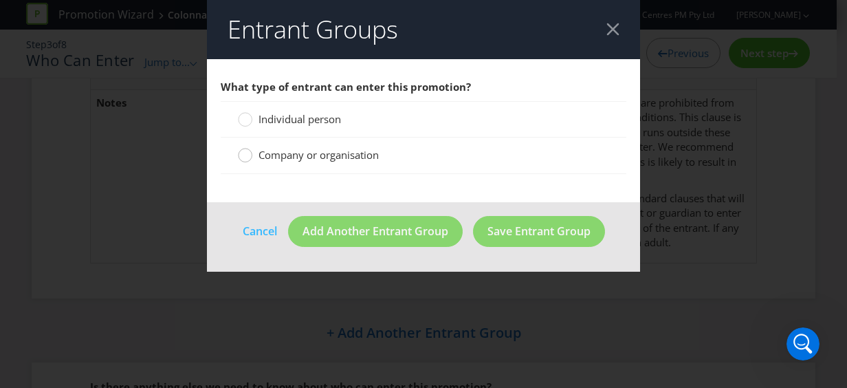
click at [248, 151] on div at bounding box center [245, 150] width 7 height 7
click at [0, 0] on input "Company or organisation" at bounding box center [0, 0] width 0 height 0
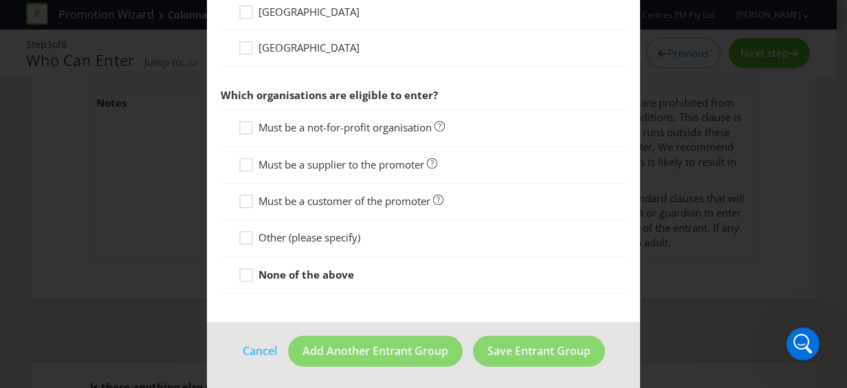
scroll to position [256, 0]
click at [250, 232] on icon at bounding box center [248, 240] width 21 height 21
click at [0, 0] on input "Other (please specify)" at bounding box center [0, 0] width 0 height 0
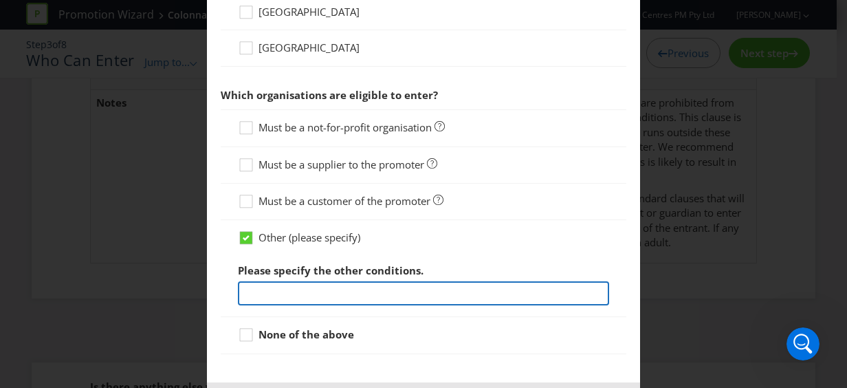
click at [292, 290] on input "text" at bounding box center [423, 293] width 371 height 24
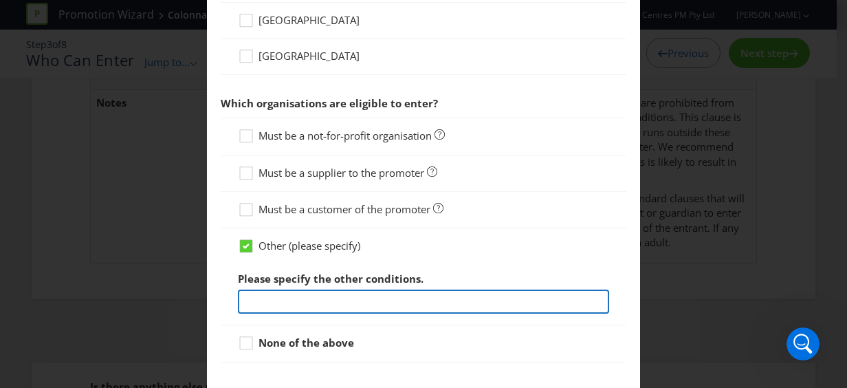
scroll to position [316, 0]
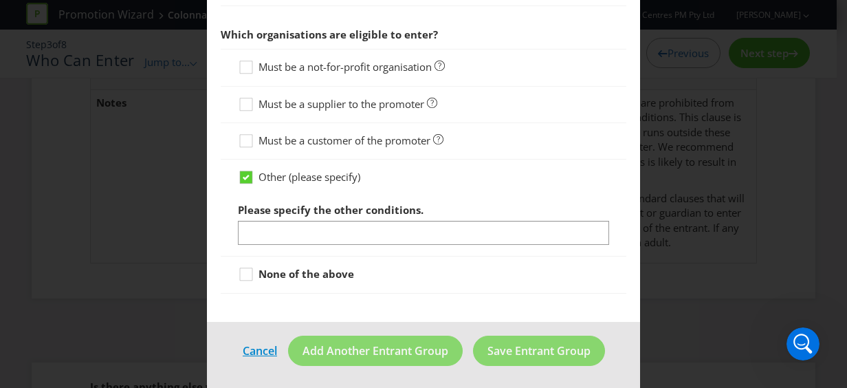
click at [246, 345] on footer "Cancel Add Another Entrant Group Save Entrant Group" at bounding box center [423, 356] width 433 height 69
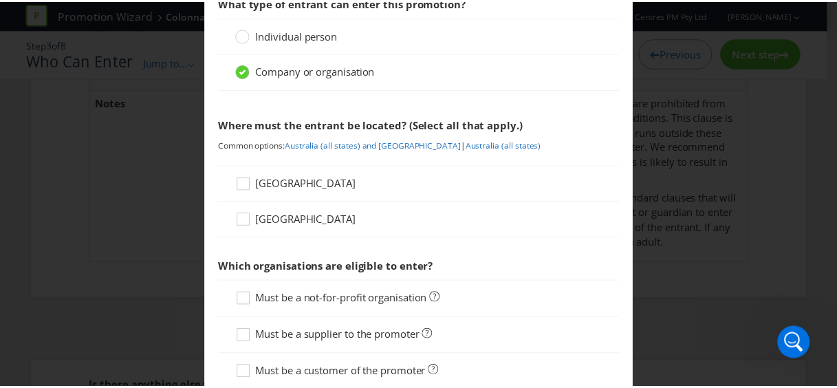
scroll to position [0, 0]
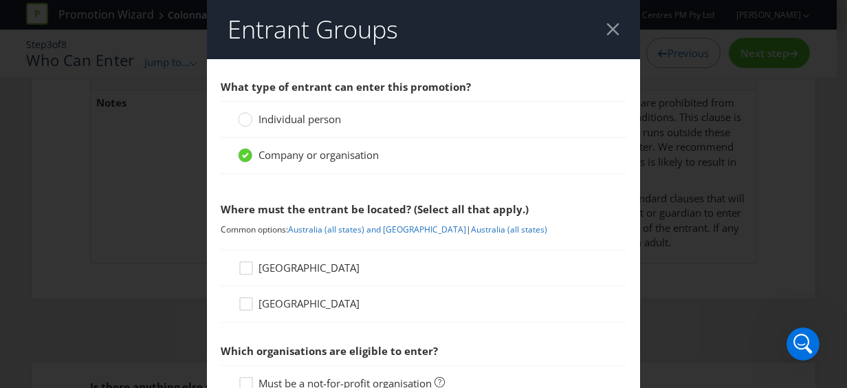
click at [612, 29] on div at bounding box center [613, 29] width 13 height 13
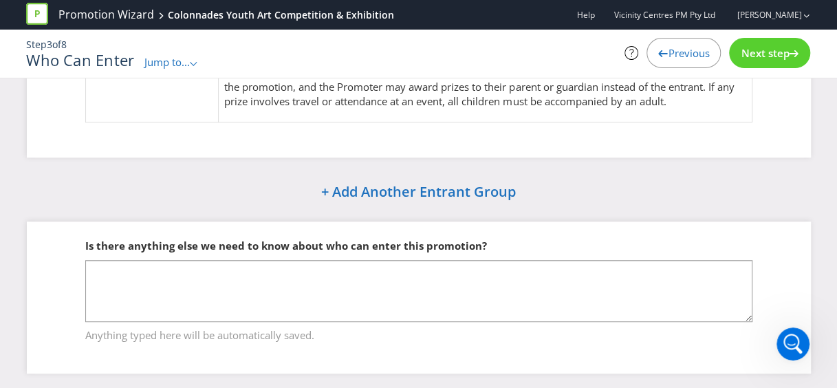
scroll to position [283, 0]
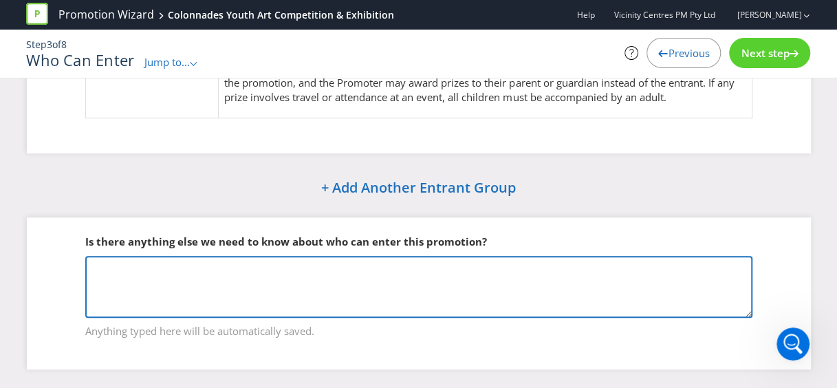
click at [163, 267] on textarea at bounding box center [418, 287] width 667 height 62
paste textarea "Primary School Junior Primary (aged [DEMOGRAPHIC_DATA]) $500 Colonnades Gift Ca…"
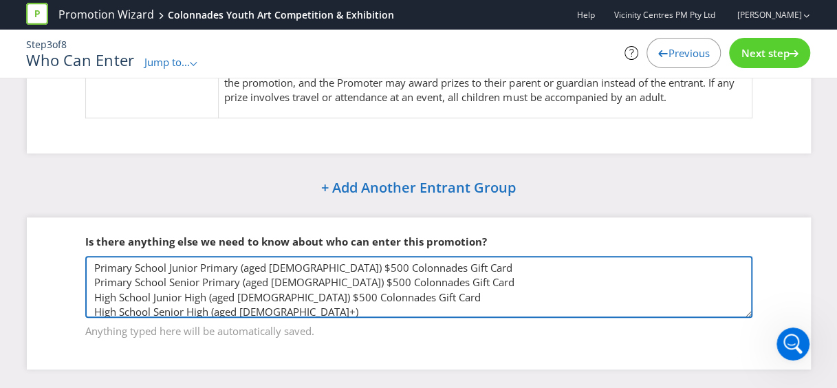
scroll to position [1, 0]
drag, startPoint x: 410, startPoint y: 277, endPoint x: 298, endPoint y: 275, distance: 112.1
click at [298, 275] on textarea "Primary School Junior Primary (aged [DEMOGRAPHIC_DATA]) $500 Colonnades Gift Ca…" at bounding box center [418, 287] width 667 height 62
drag, startPoint x: 332, startPoint y: 263, endPoint x: 290, endPoint y: 264, distance: 42.7
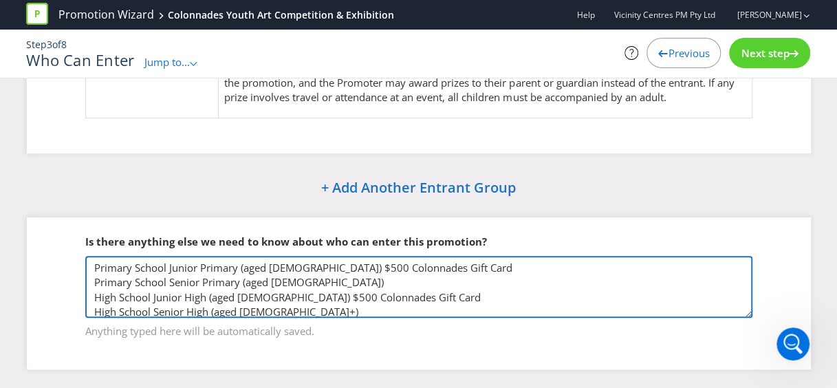
click at [290, 264] on textarea "Primary School Junior Primary (aged [DEMOGRAPHIC_DATA]) $500 Colonnades Gift Ca…" at bounding box center [418, 287] width 667 height 62
drag, startPoint x: 406, startPoint y: 293, endPoint x: 271, endPoint y: 294, distance: 134.8
click at [271, 294] on textarea "Primary School Junior Primary (aged [DEMOGRAPHIC_DATA]) Primary School Senior P…" at bounding box center [418, 287] width 667 height 62
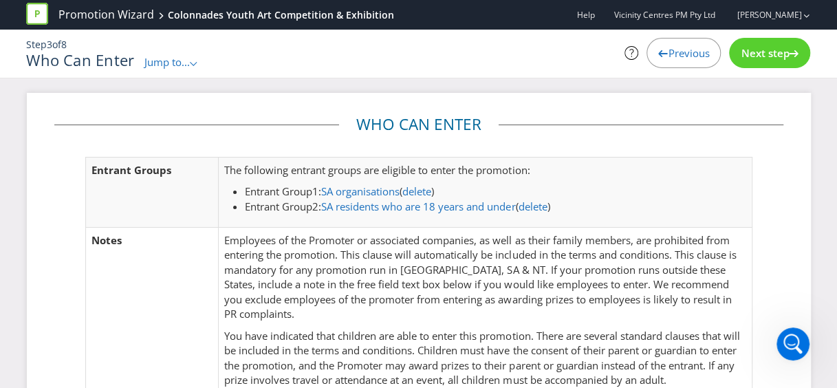
type textarea "Primary School Junior Primary (aged [DEMOGRAPHIC_DATA]) Primary School Senior P…"
click at [754, 53] on span "Next step" at bounding box center [765, 53] width 48 height 14
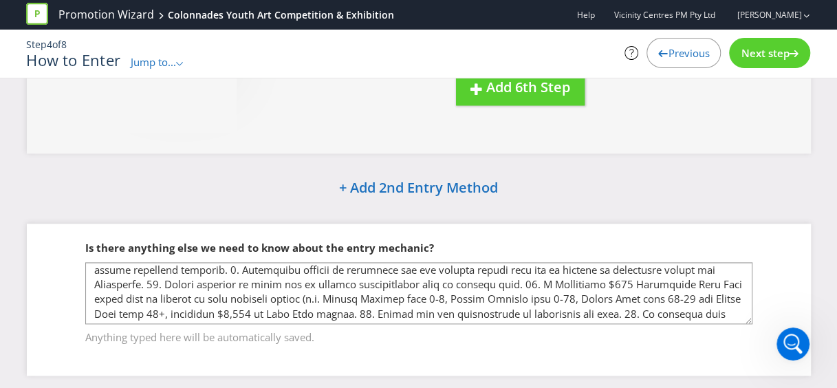
scroll to position [227, 0]
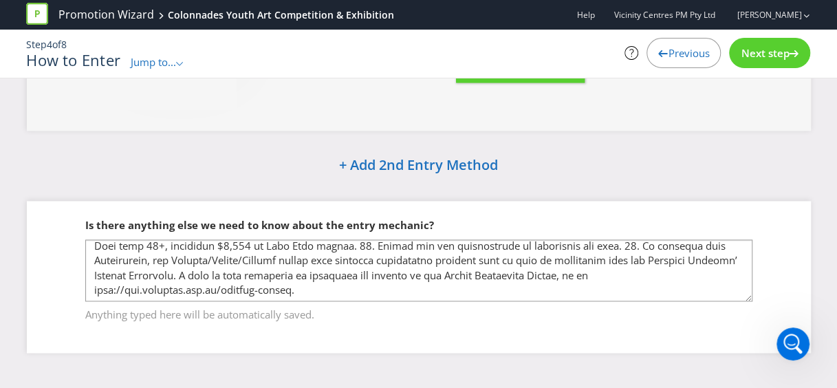
click at [760, 40] on div "Next step" at bounding box center [769, 53] width 81 height 30
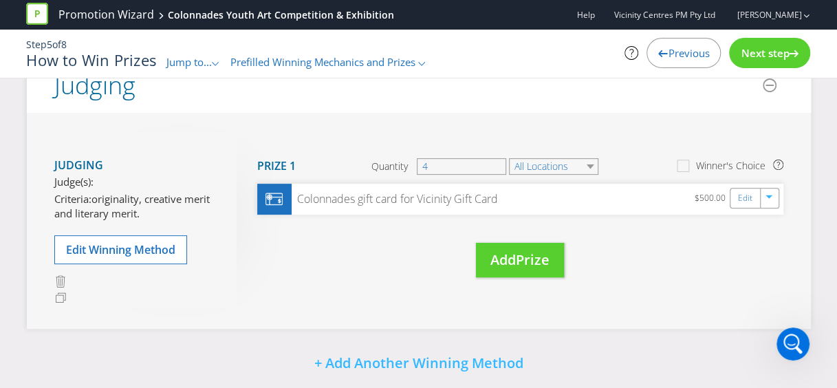
scroll to position [138, 0]
click at [772, 52] on span "Next step" at bounding box center [765, 53] width 48 height 14
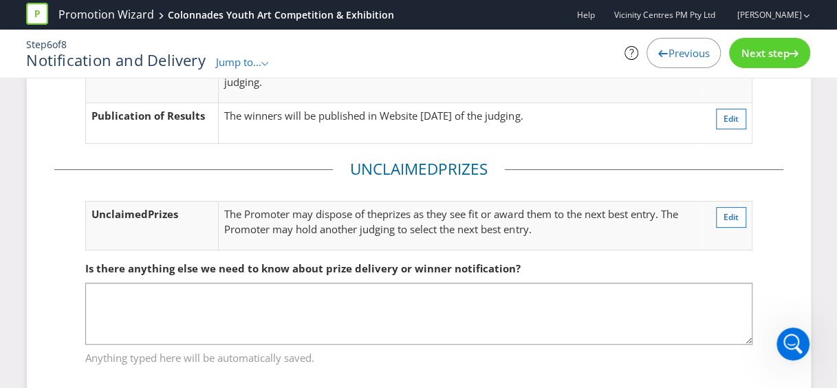
click at [772, 52] on span "Next step" at bounding box center [765, 53] width 48 height 14
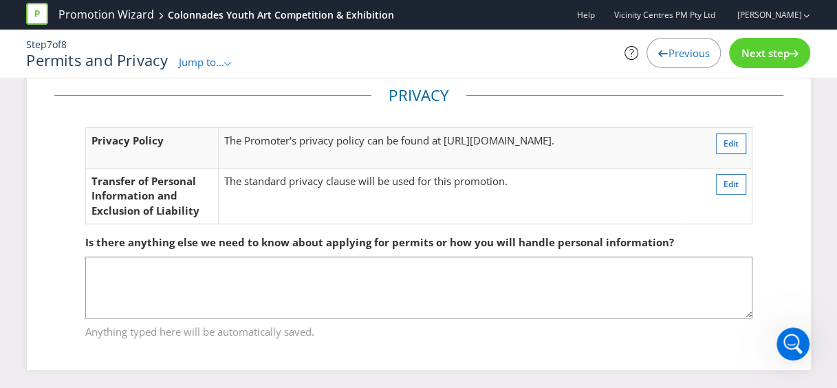
click at [772, 52] on span "Next step" at bounding box center [765, 53] width 48 height 14
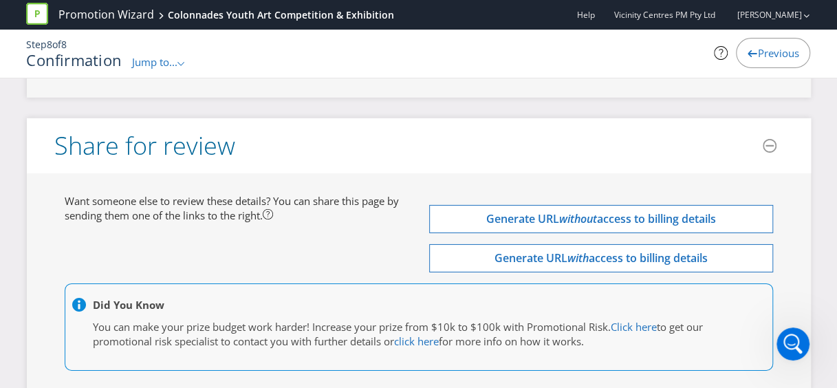
scroll to position [4647, 0]
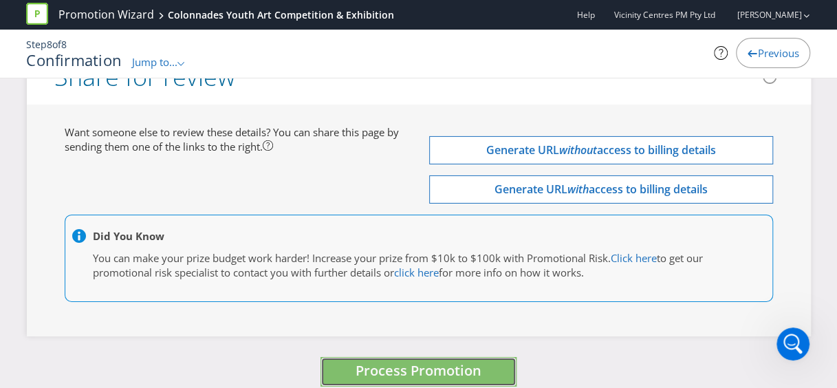
click at [388, 361] on span "Process Promotion" at bounding box center [419, 370] width 126 height 19
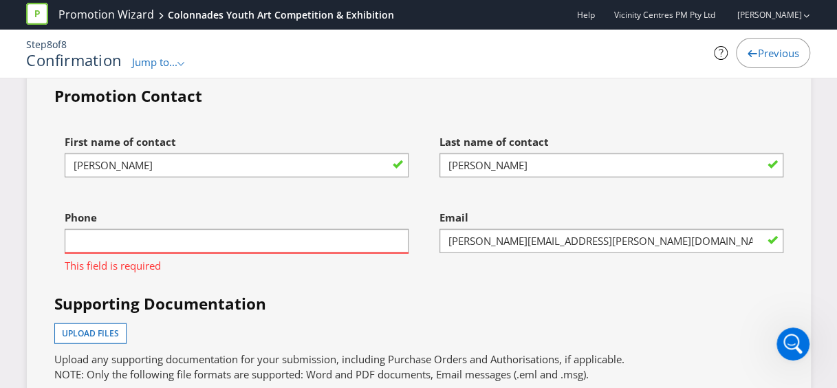
scroll to position [4028, 0]
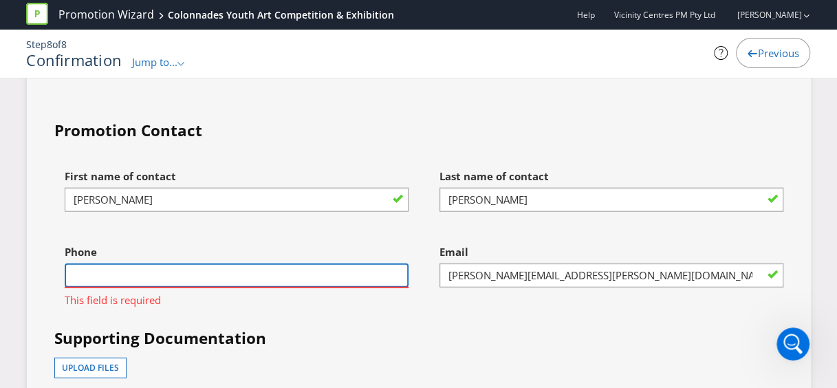
click at [107, 264] on input "text" at bounding box center [237, 275] width 344 height 24
type input "0432824022"
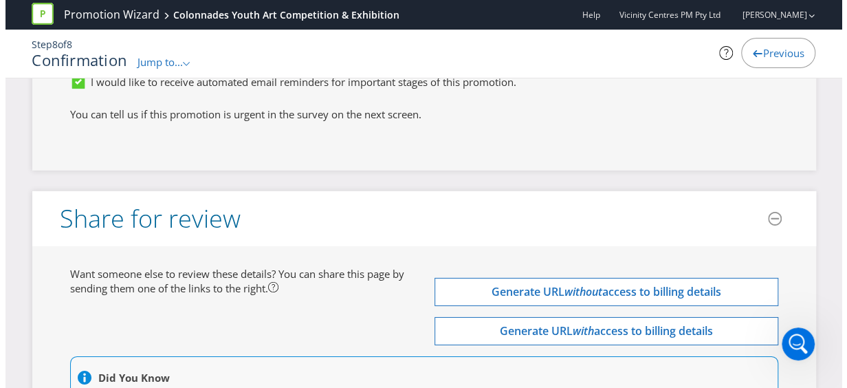
scroll to position [4647, 0]
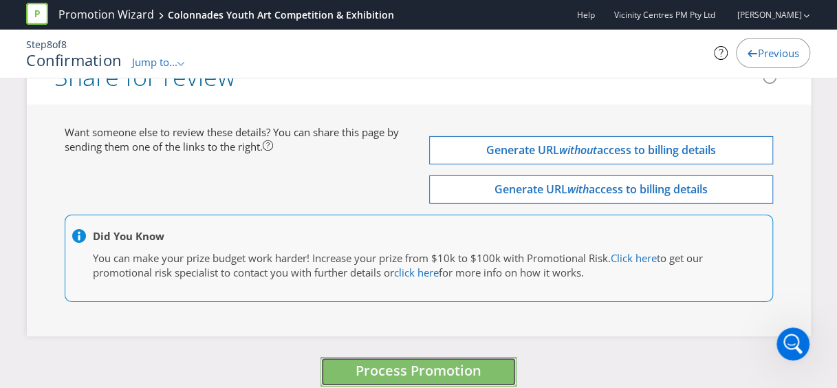
click at [441, 361] on span "Process Promotion" at bounding box center [419, 370] width 126 height 19
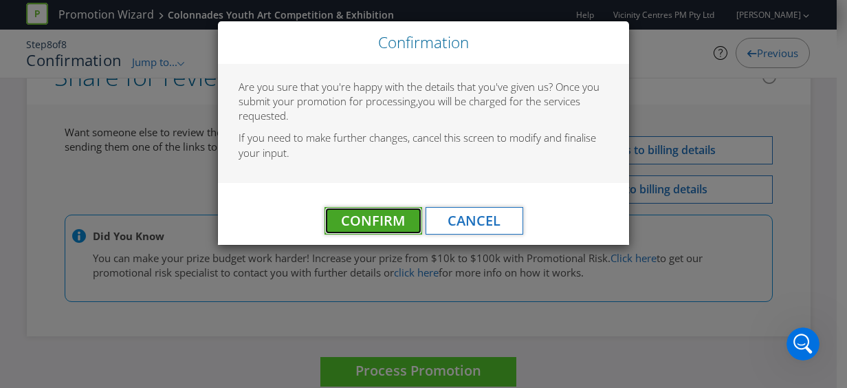
click at [382, 221] on span "Confirm" at bounding box center [373, 220] width 64 height 19
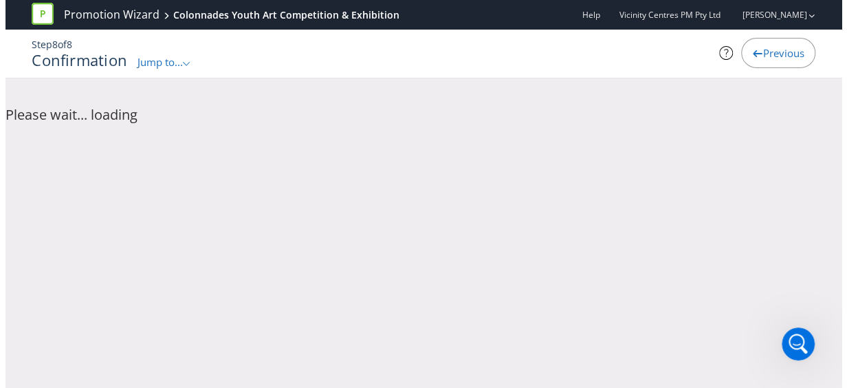
scroll to position [0, 0]
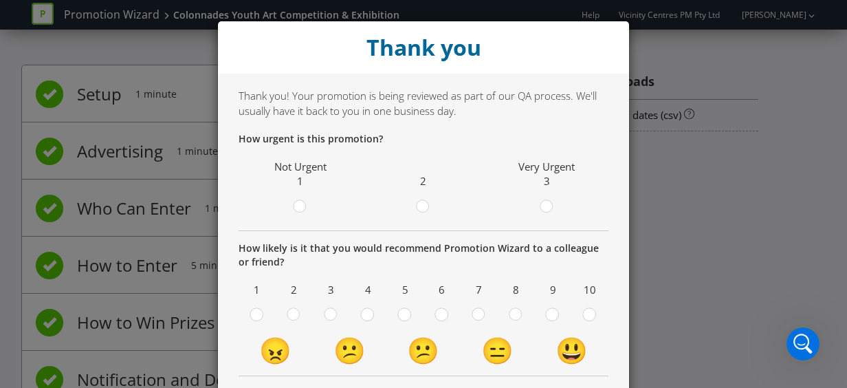
click at [684, 210] on div "Thank you Thank you! Your promotion is being reviewed as part of our QA process…" at bounding box center [423, 194] width 847 height 388
drag, startPoint x: 684, startPoint y: 210, endPoint x: 307, endPoint y: 184, distance: 377.8
click at [307, 184] on div "Thank you Thank you! Your promotion is being reviewed as part of our QA process…" at bounding box center [423, 194] width 847 height 388
drag, startPoint x: 307, startPoint y: 184, endPoint x: 399, endPoint y: 155, distance: 95.9
click at [399, 155] on div "How urgent is this promotion? Not Urgent 1 2 Very Urgent 3" at bounding box center [424, 181] width 370 height 99
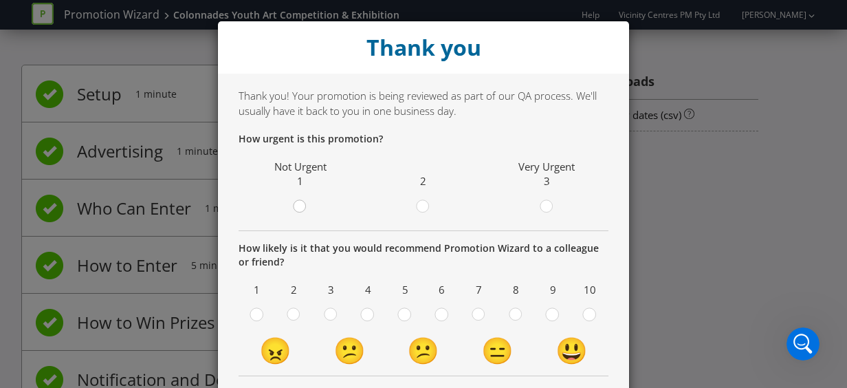
click at [298, 205] on div at bounding box center [300, 202] width 7 height 7
click at [0, 0] on input "radio" at bounding box center [0, 0] width 0 height 0
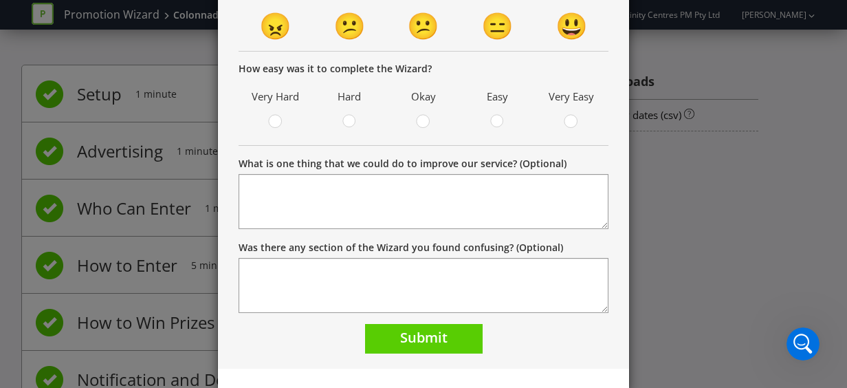
scroll to position [344, 0]
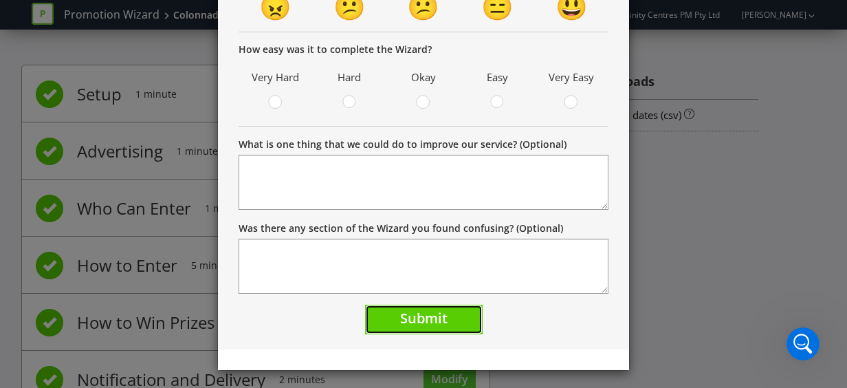
click at [410, 318] on span "Submit" at bounding box center [423, 318] width 47 height 19
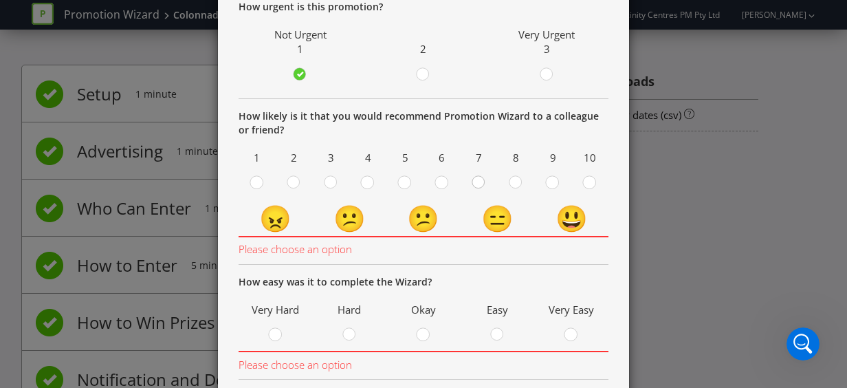
click at [476, 180] on div at bounding box center [479, 178] width 7 height 7
click at [0, 0] on input "radio" at bounding box center [0, 0] width 0 height 0
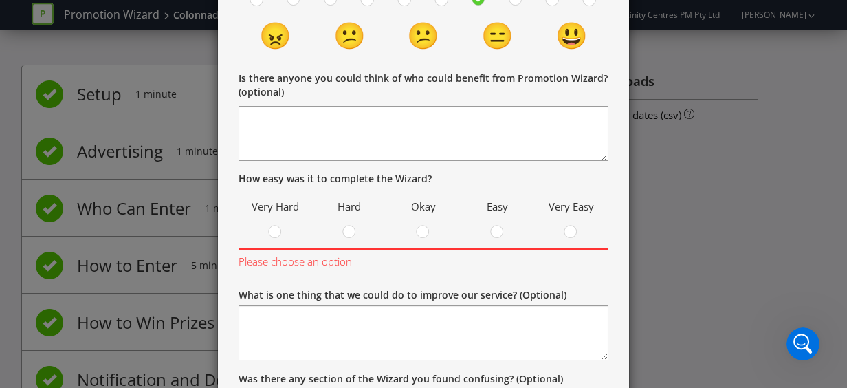
scroll to position [338, 0]
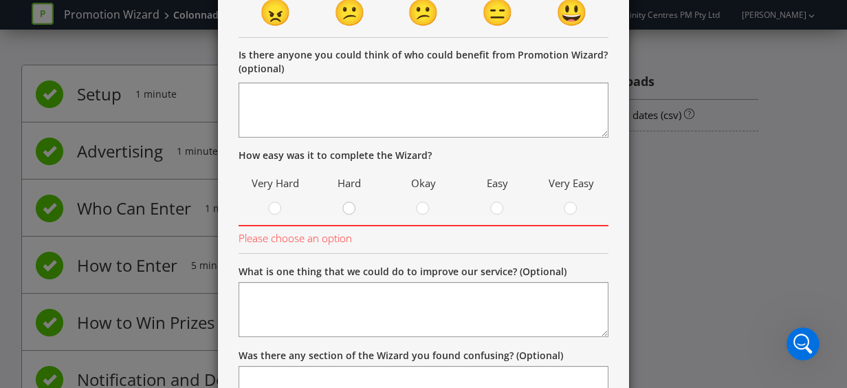
click at [343, 207] on circle at bounding box center [349, 208] width 12 height 12
click at [0, 0] on input "radio" at bounding box center [0, 0] width 0 height 0
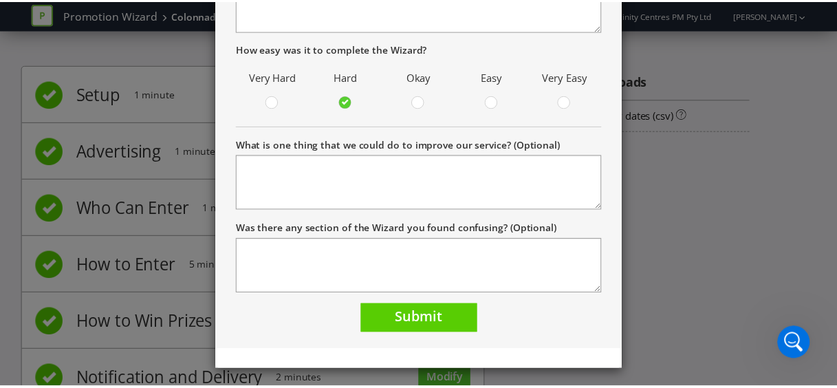
scroll to position [447, 0]
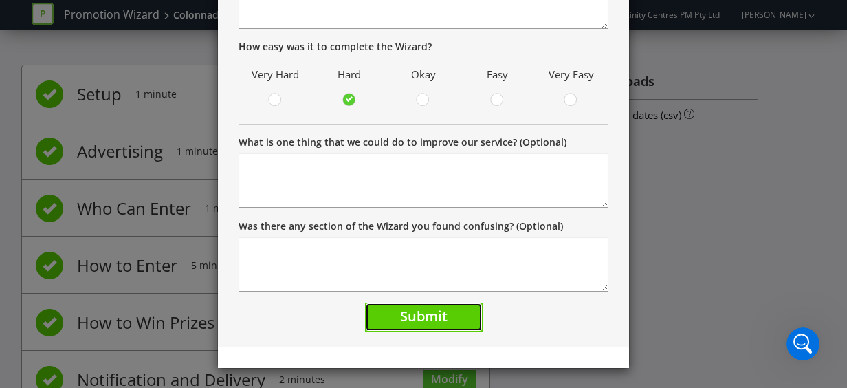
click at [415, 305] on button "Submit" at bounding box center [424, 318] width 118 height 30
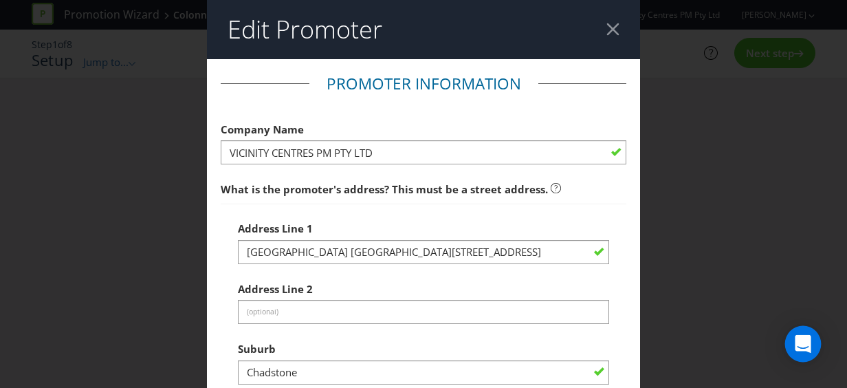
click at [803, 339] on icon "Open Intercom Messenger" at bounding box center [803, 344] width 16 height 18
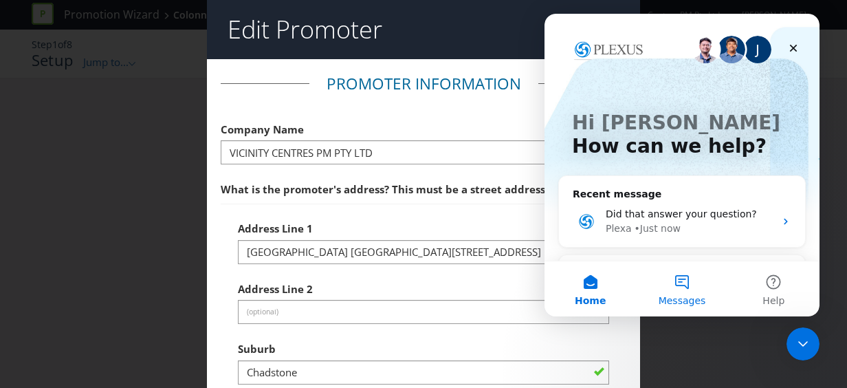
click at [682, 303] on span "Messages" at bounding box center [682, 301] width 47 height 10
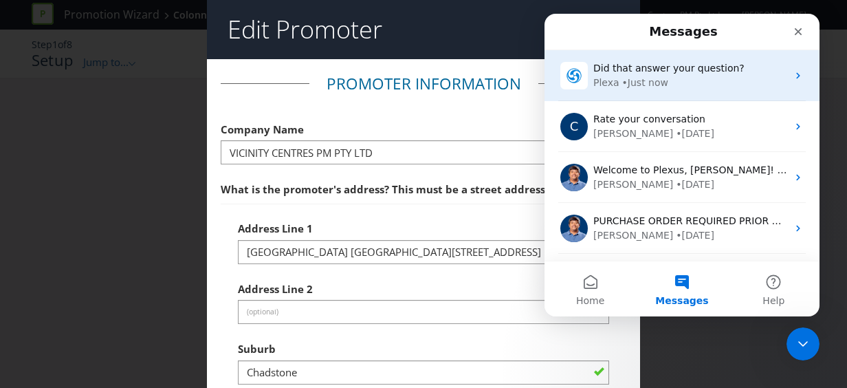
click at [693, 72] on span "Did that answer your question?" at bounding box center [669, 68] width 151 height 11
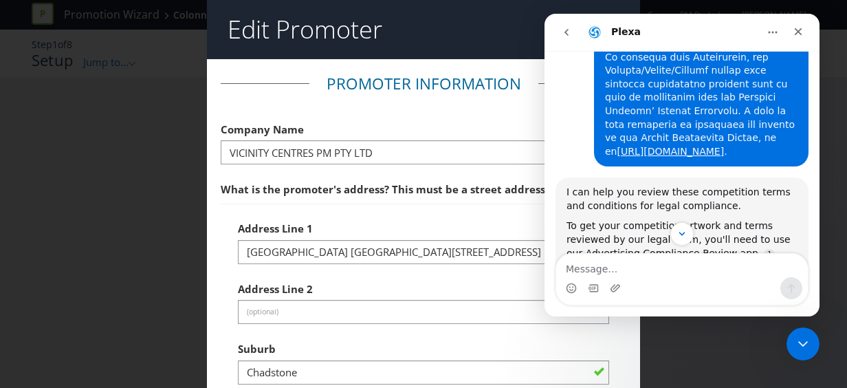
scroll to position [1143, 0]
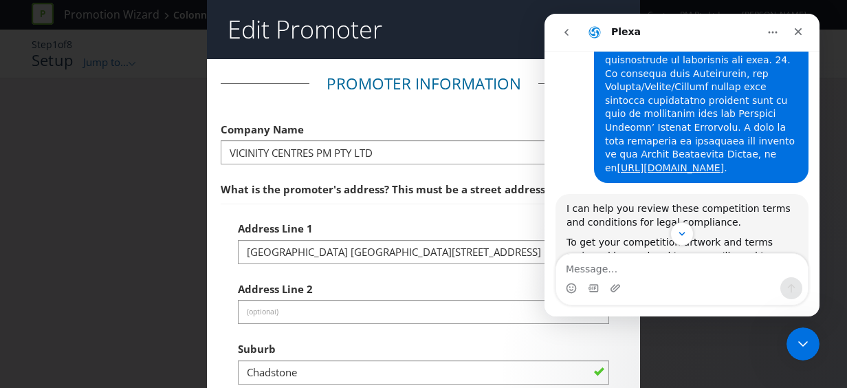
click at [140, 39] on div "Edit Promoter Promoter Information Company Name VICINITY CENTRES PM PTY LTD Wha…" at bounding box center [423, 194] width 847 height 388
click at [799, 33] on icon "Close" at bounding box center [799, 32] width 8 height 8
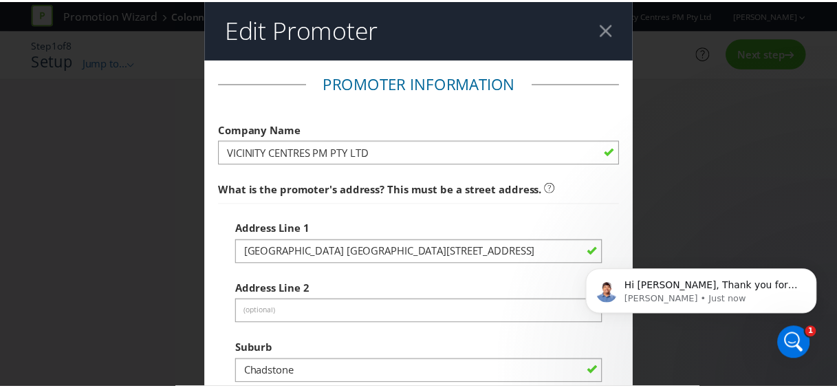
scroll to position [0, 0]
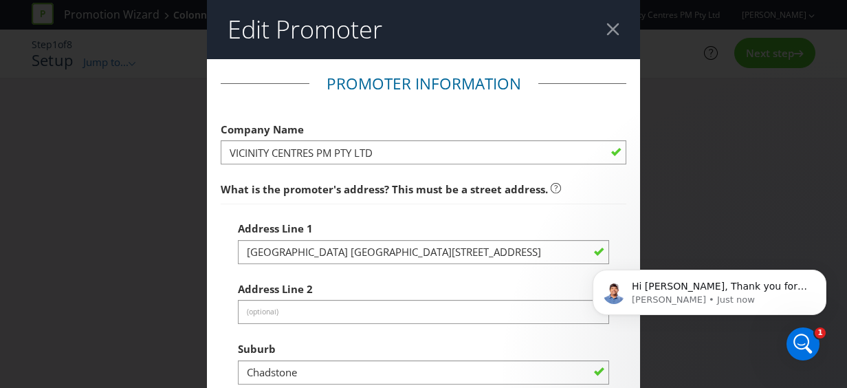
click at [611, 27] on div at bounding box center [613, 29] width 13 height 13
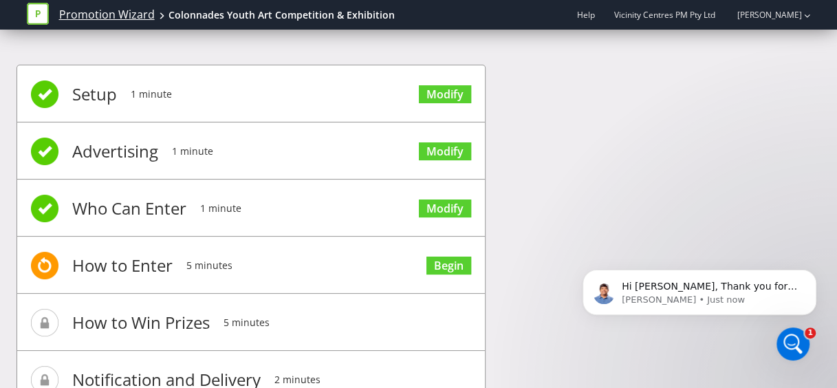
click at [84, 12] on link "Promotion Wizard" at bounding box center [107, 15] width 96 height 16
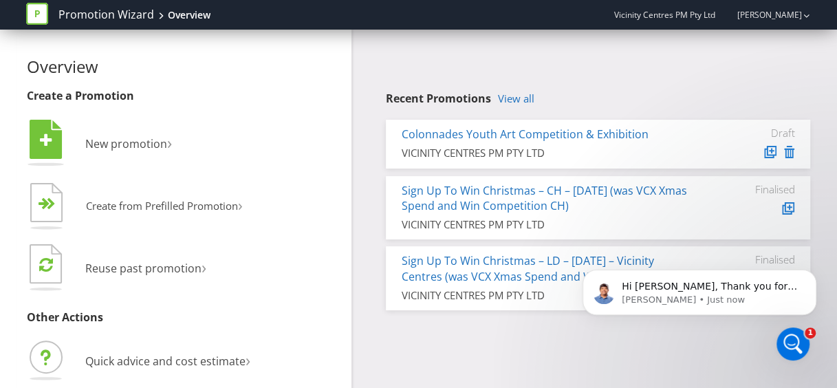
click at [41, 10] on icon at bounding box center [37, 14] width 22 height 22
click at [111, 12] on link "Promotion Wizard" at bounding box center [106, 15] width 96 height 16
click at [99, 15] on link "Promotion Wizard" at bounding box center [106, 15] width 96 height 16
click at [44, 14] on icon at bounding box center [37, 14] width 22 height 22
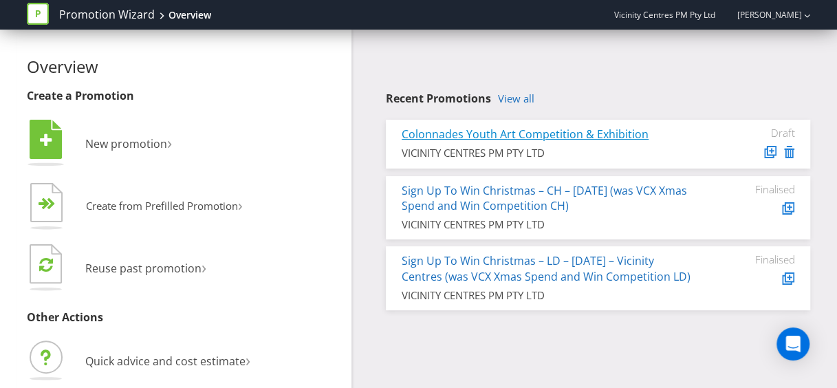
click at [524, 134] on link "Colonnades Youth Art Competition & Exhibition" at bounding box center [525, 134] width 247 height 15
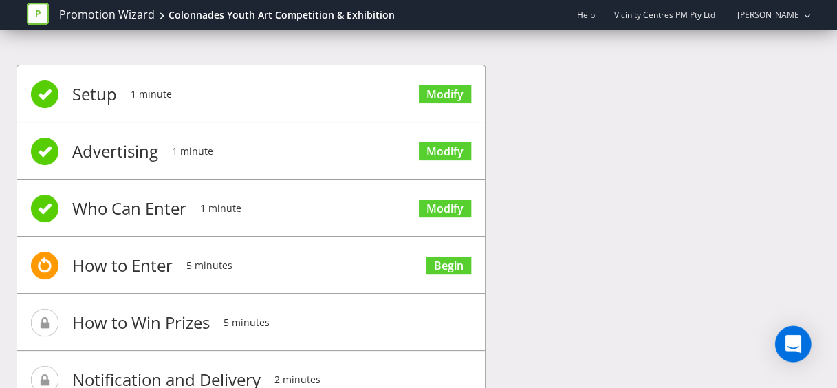
click at [801, 344] on div "Open Intercom Messenger" at bounding box center [793, 344] width 36 height 36
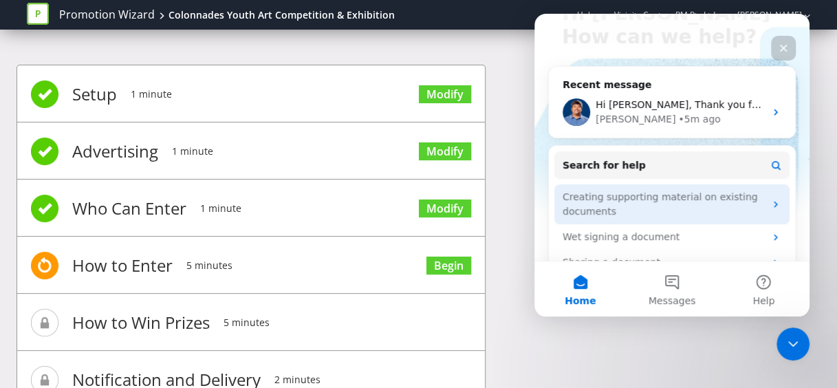
scroll to position [138, 0]
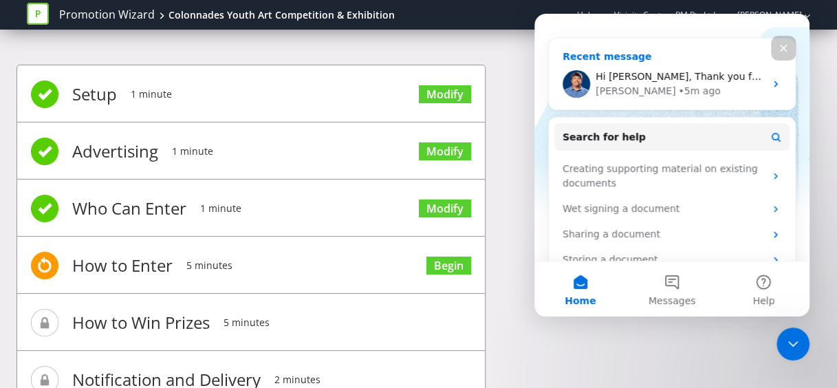
click at [753, 84] on div "Khris • 5m ago" at bounding box center [680, 91] width 169 height 14
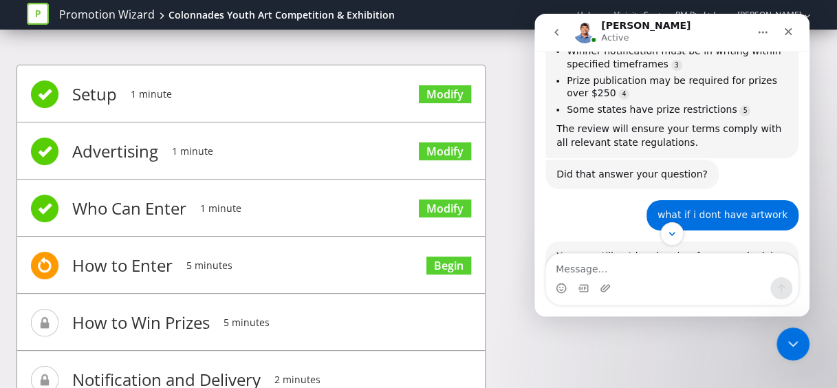
scroll to position [1641, 0]
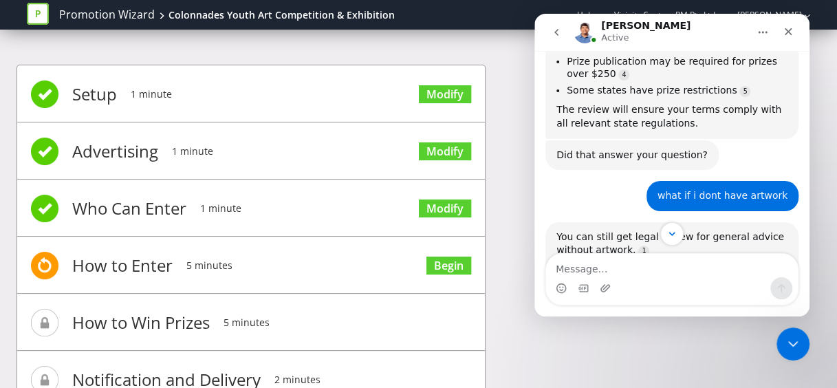
click at [764, 28] on icon "Home" at bounding box center [762, 32] width 11 height 11
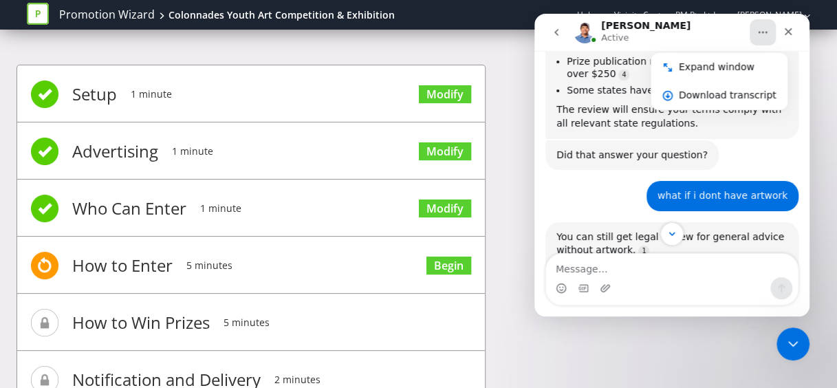
click at [43, 6] on icon at bounding box center [38, 14] width 22 height 22
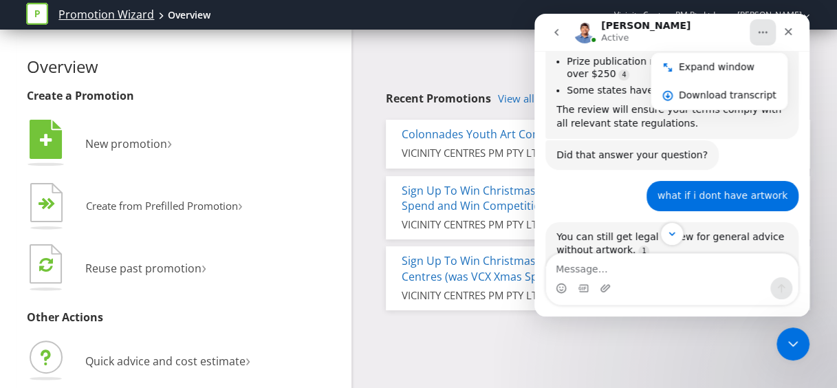
click at [107, 15] on link "Promotion Wizard" at bounding box center [106, 15] width 96 height 16
